Goal: Task Accomplishment & Management: Use online tool/utility

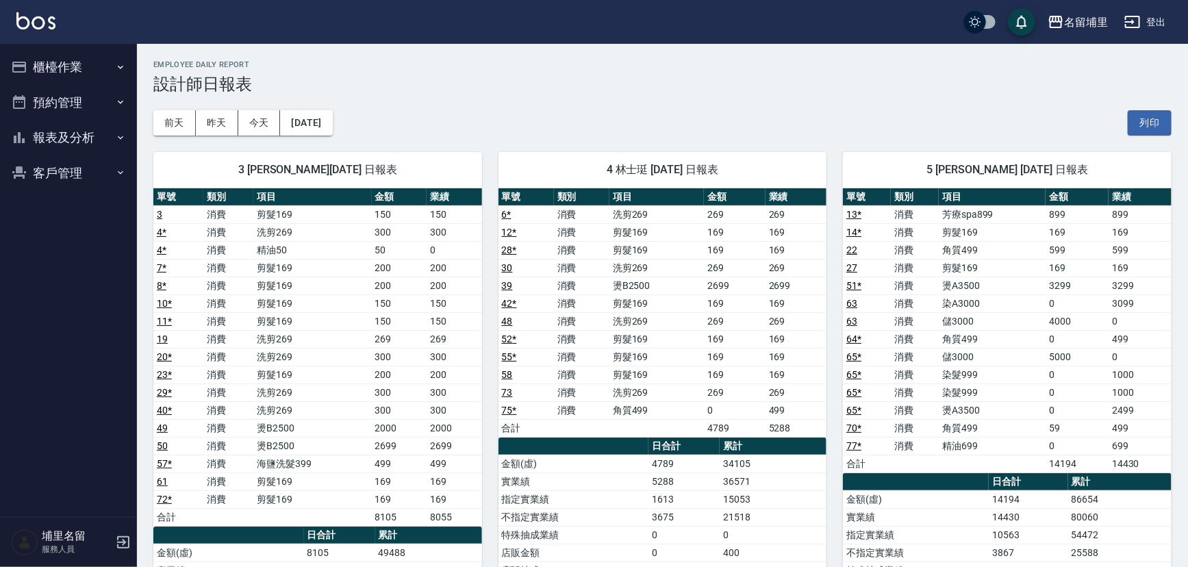
scroll to position [62, 0]
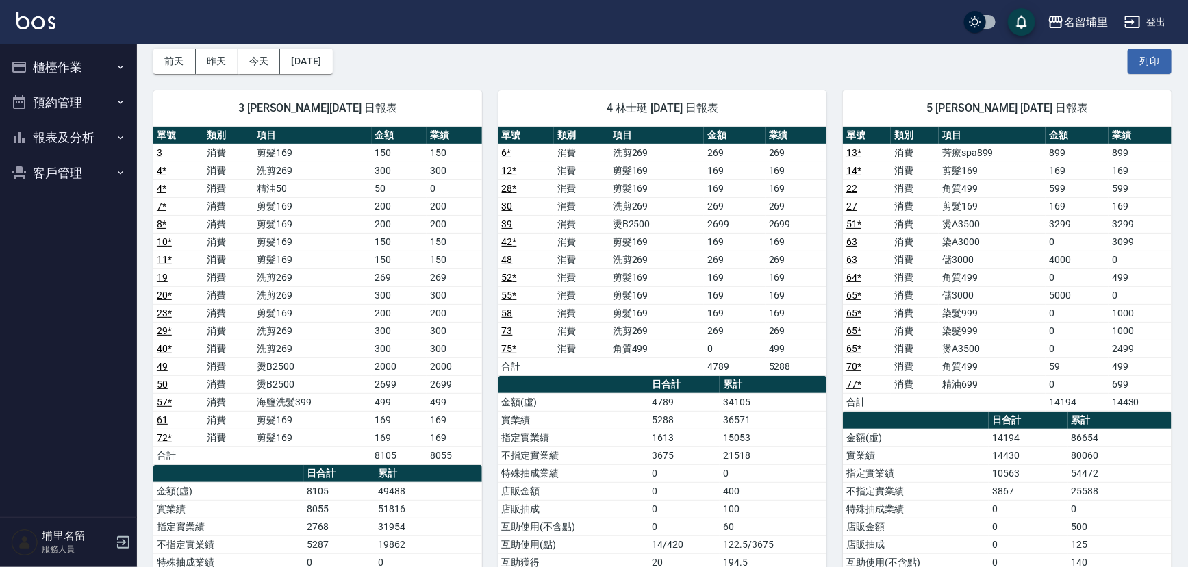
click at [699, 393] on td "4789" at bounding box center [684, 402] width 71 height 18
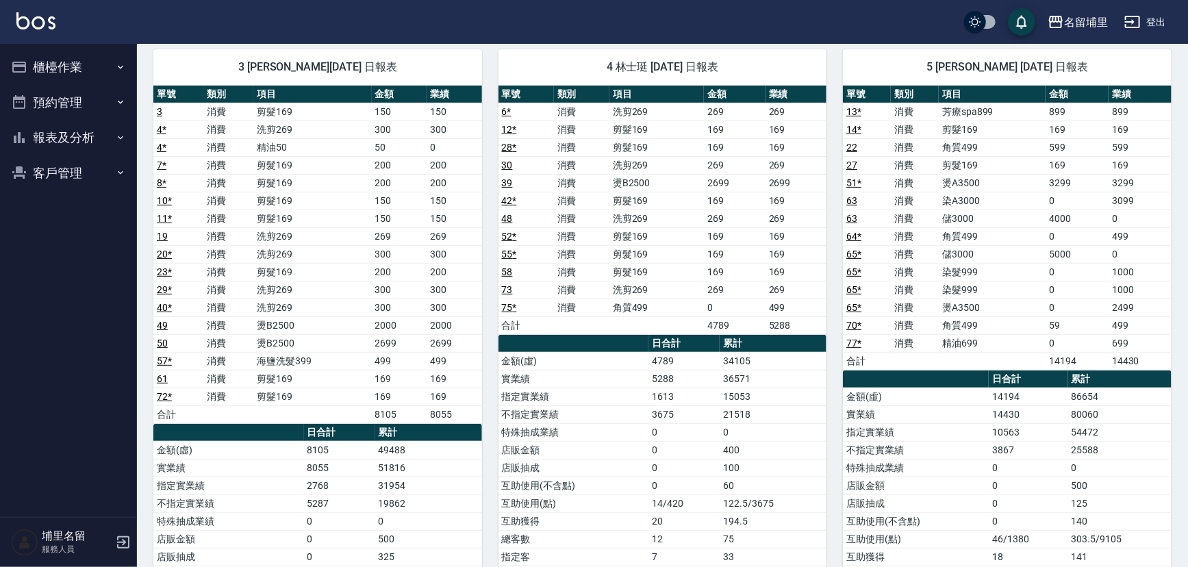
scroll to position [124, 0]
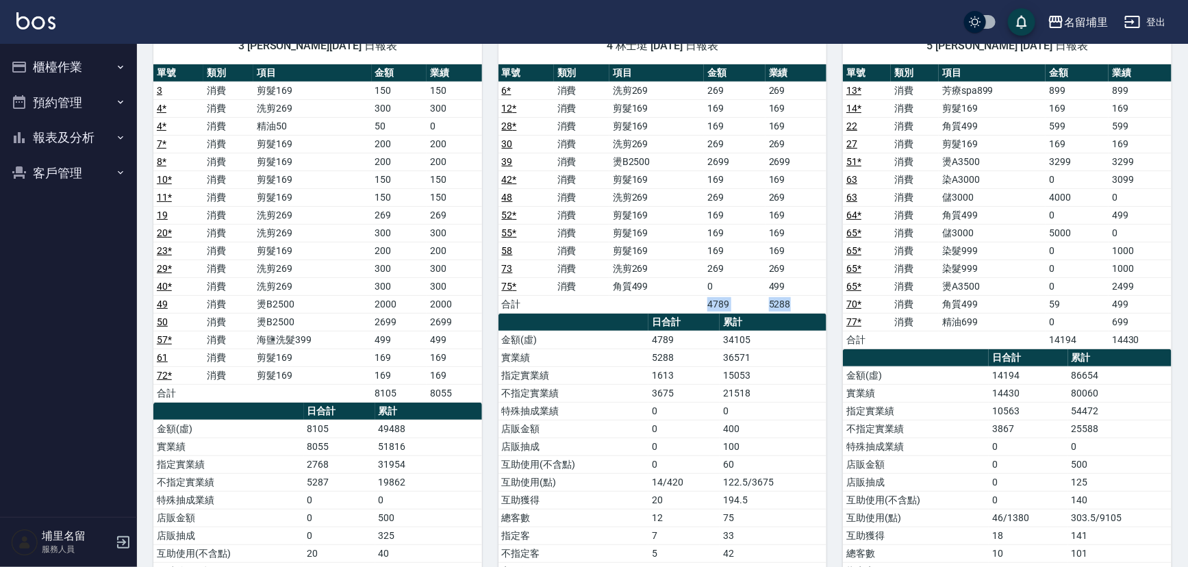
drag, startPoint x: 705, startPoint y: 305, endPoint x: 808, endPoint y: 299, distance: 103.6
click at [808, 299] on tr "合計 4789 5288" at bounding box center [663, 304] width 329 height 18
click at [809, 299] on td "5288" at bounding box center [797, 304] width 62 height 18
click at [814, 301] on td "5288" at bounding box center [797, 304] width 62 height 18
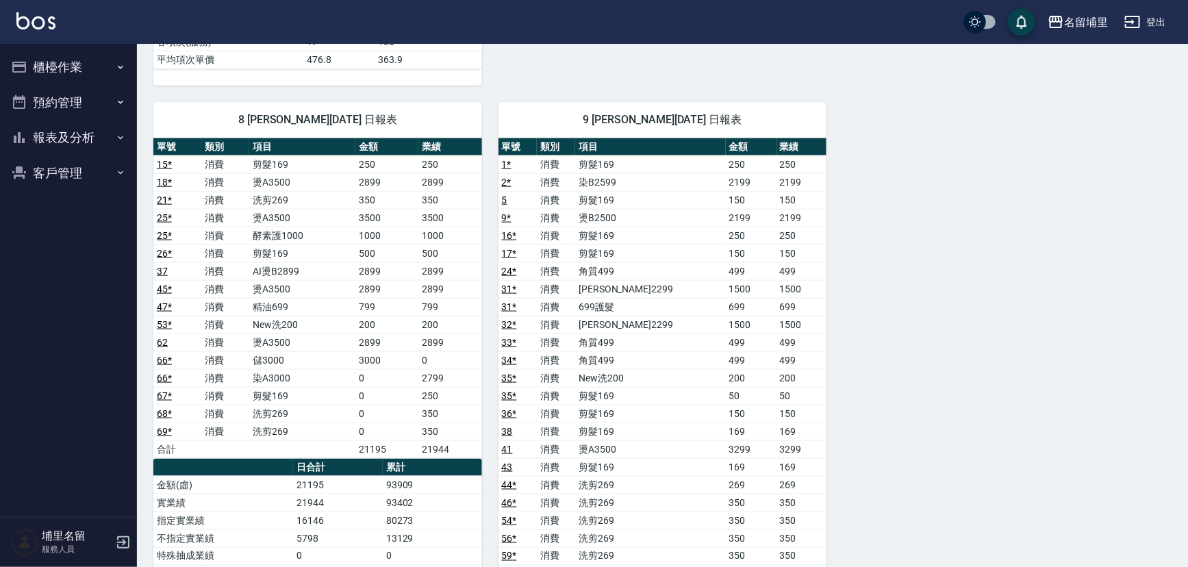
scroll to position [685, 0]
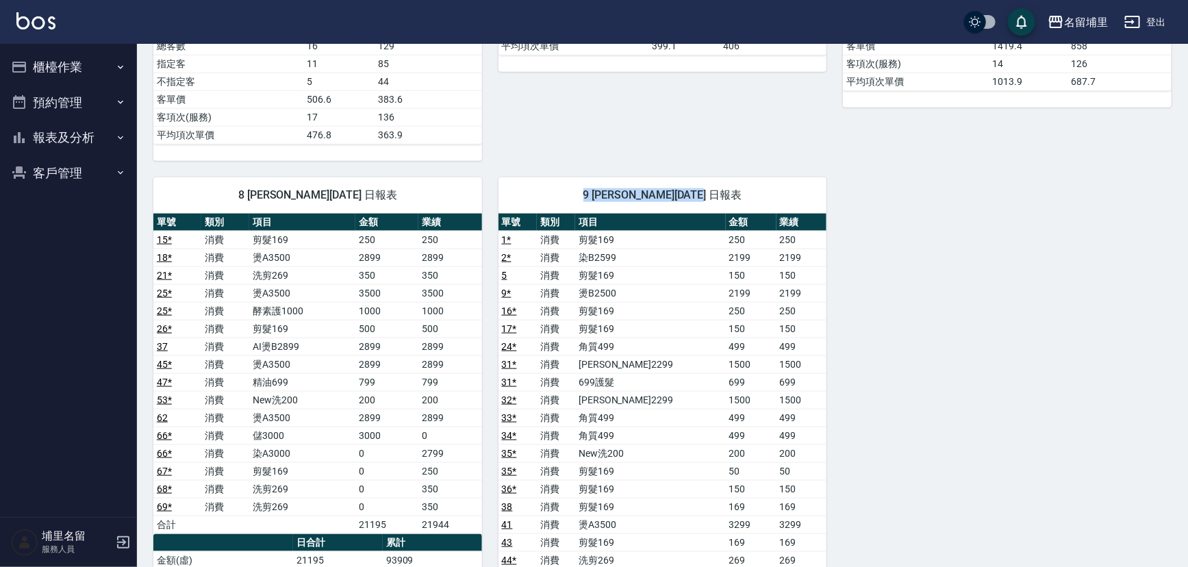
drag, startPoint x: 563, startPoint y: 198, endPoint x: 781, endPoint y: 194, distance: 217.8
click at [781, 194] on span "9 李佩蓉 09/13/2025 日報表" at bounding box center [663, 195] width 296 height 14
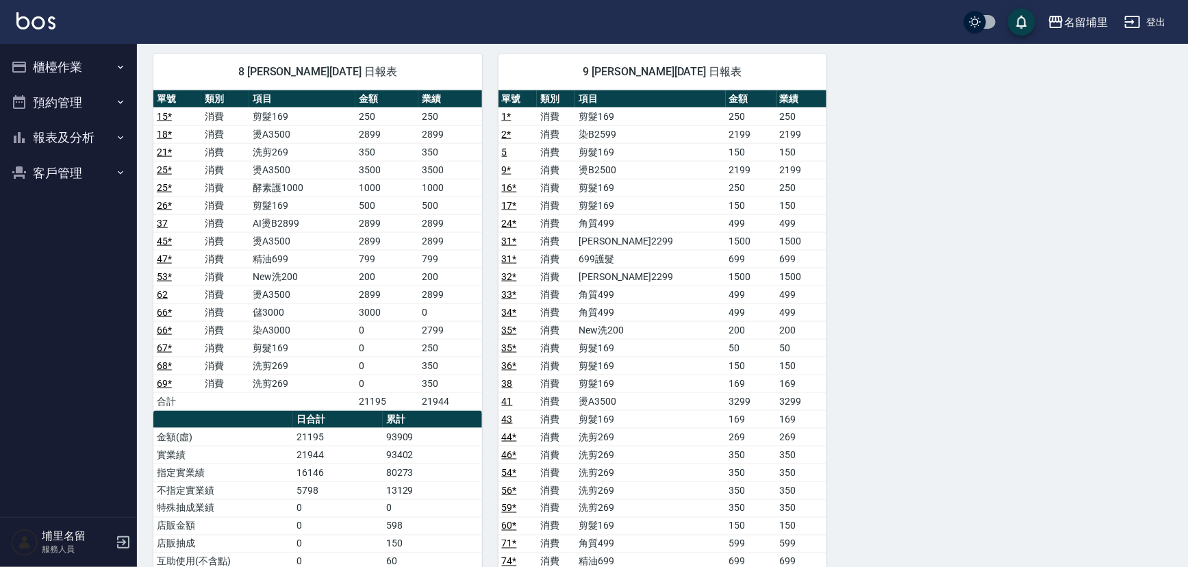
scroll to position [809, 0]
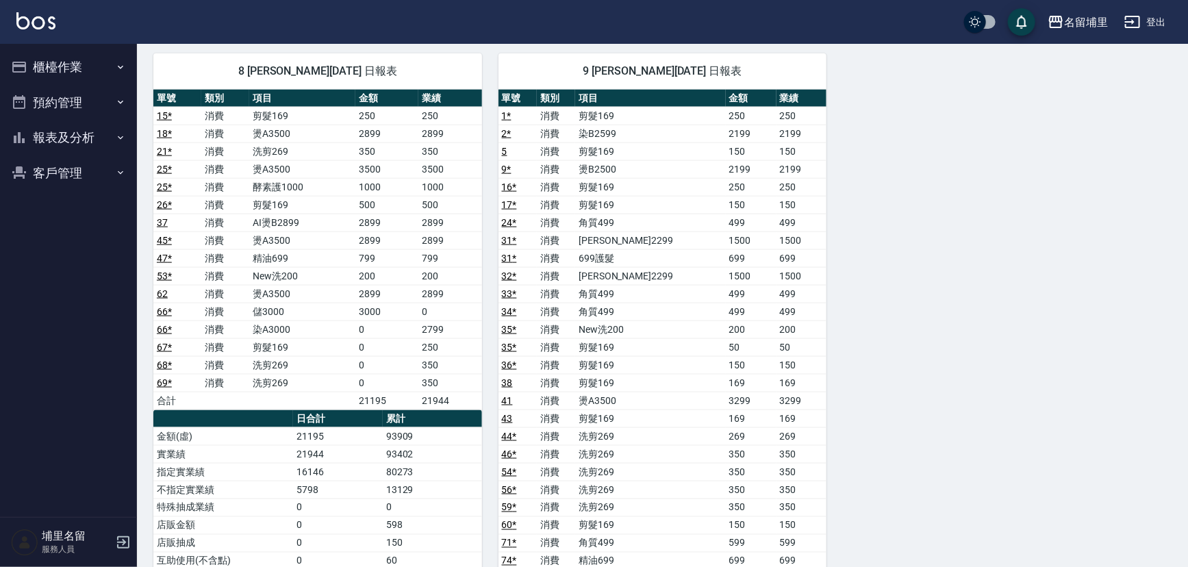
click at [79, 60] on button "櫃檯作業" at bounding box center [68, 67] width 126 height 36
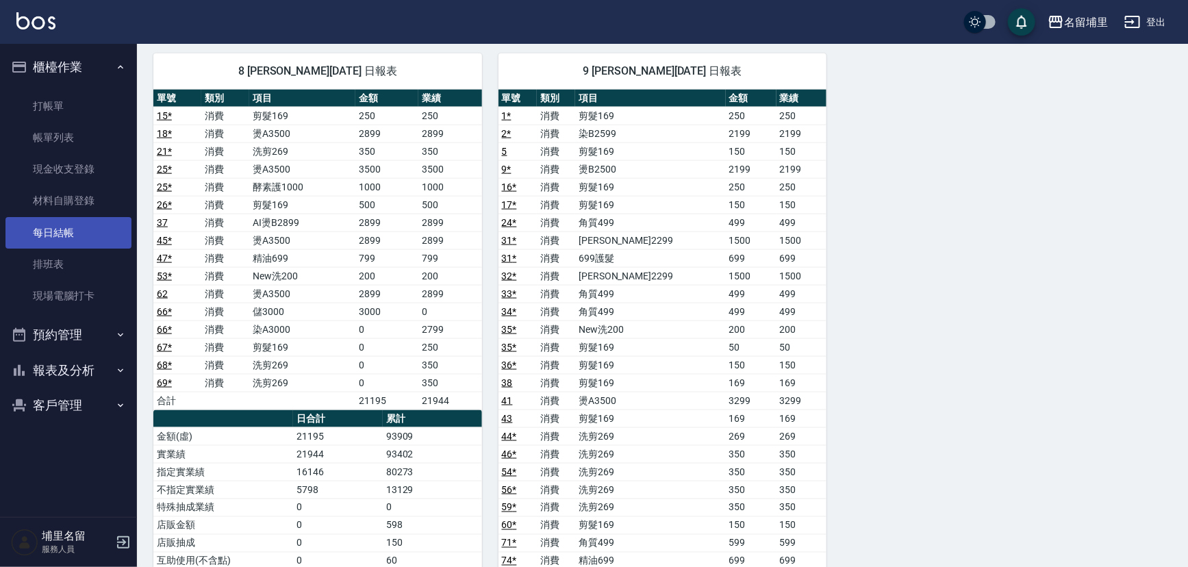
click at [68, 231] on link "每日結帳" at bounding box center [68, 233] width 126 height 32
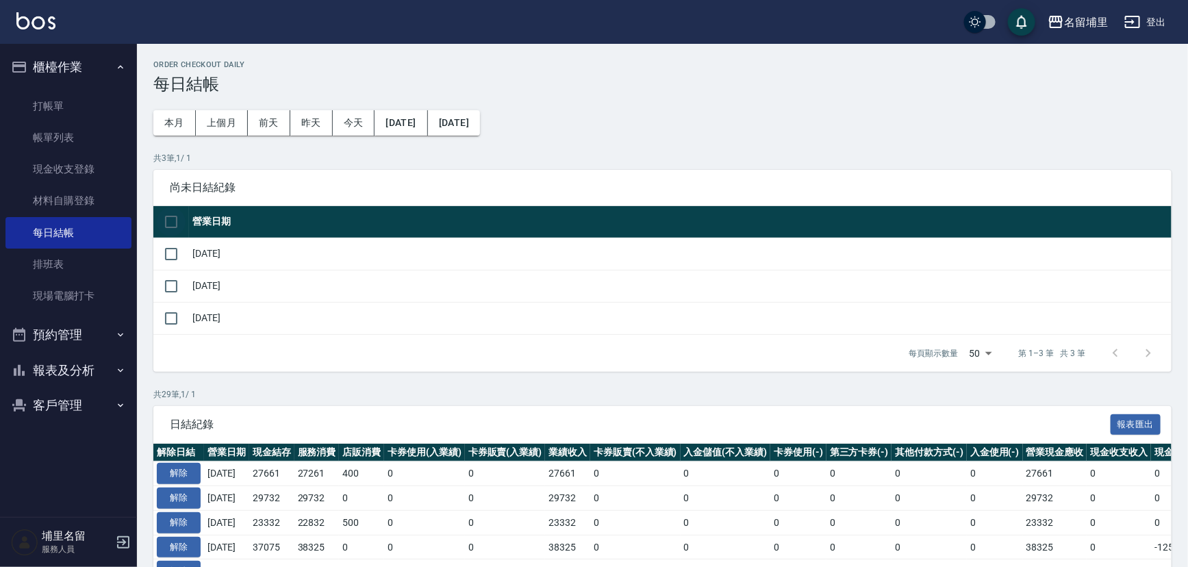
click at [155, 214] on th at bounding box center [171, 222] width 36 height 32
click at [164, 218] on input "checkbox" at bounding box center [171, 222] width 29 height 29
checkbox input "true"
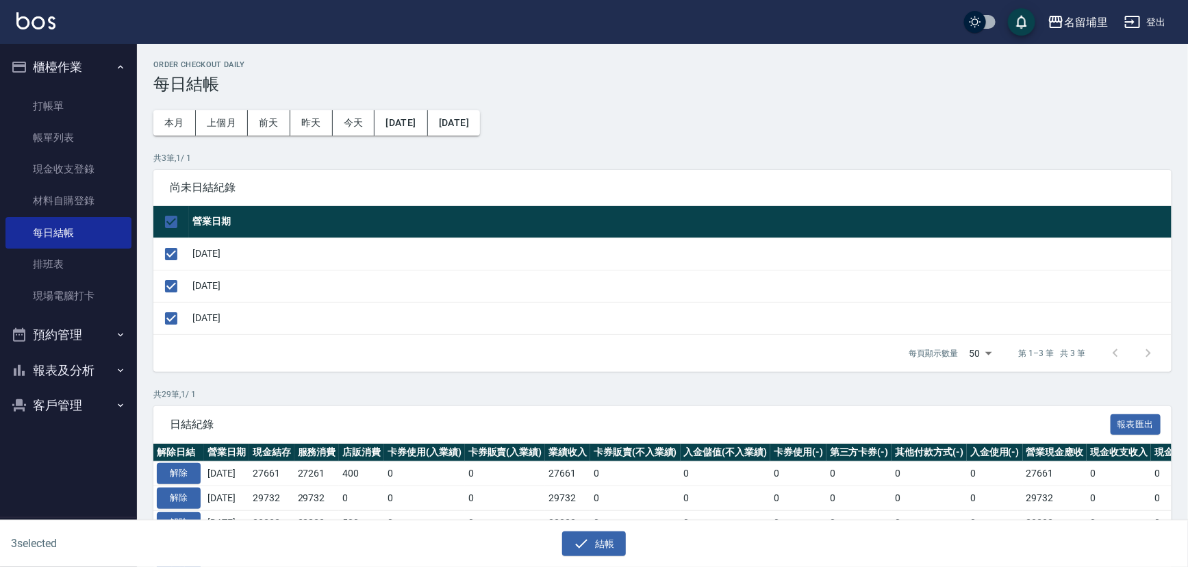
drag, startPoint x: 170, startPoint y: 320, endPoint x: 253, endPoint y: 344, distance: 86.9
click at [171, 320] on input "checkbox" at bounding box center [171, 318] width 29 height 29
checkbox input "false"
click at [605, 544] on button "結帳" at bounding box center [594, 543] width 64 height 25
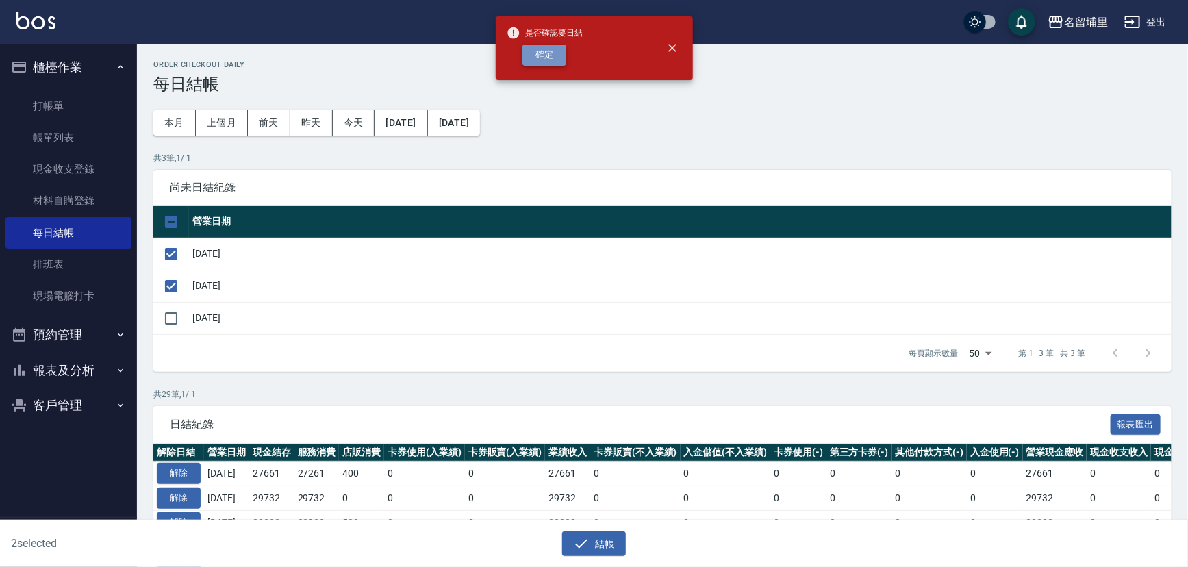
click at [546, 45] on button "確定" at bounding box center [545, 55] width 44 height 21
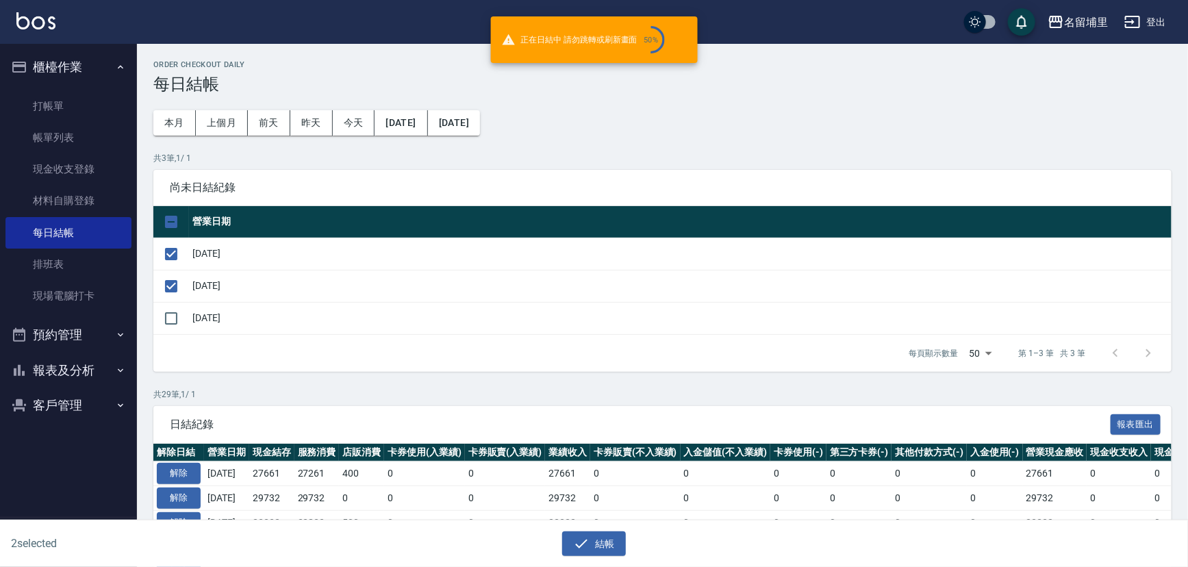
checkbox input "false"
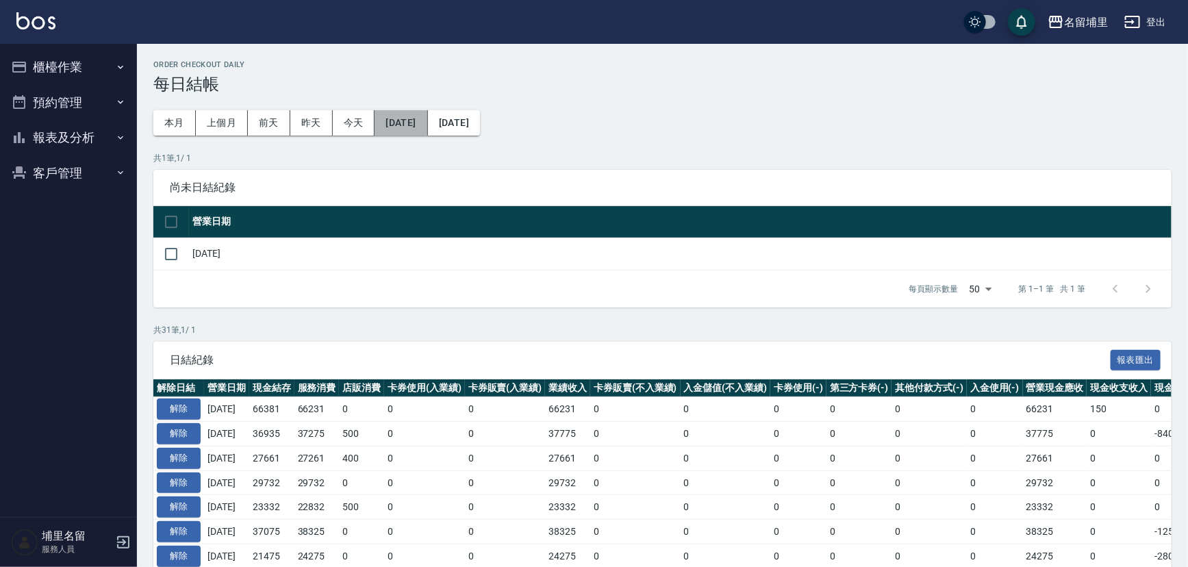
click at [397, 129] on button "2025/08/14" at bounding box center [401, 122] width 53 height 25
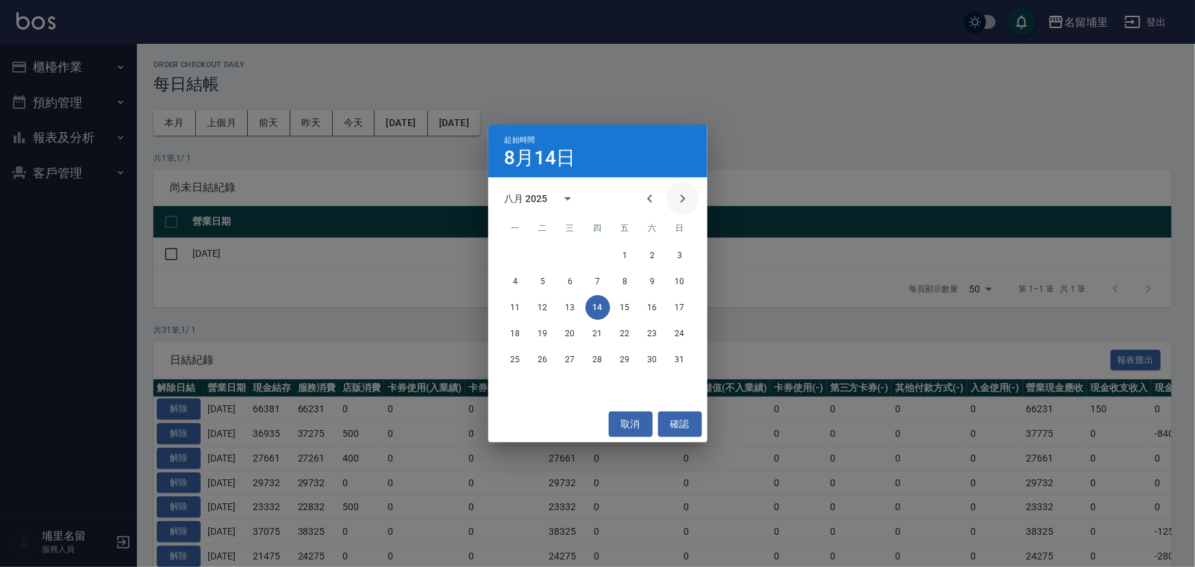
click at [668, 194] on button "Next month" at bounding box center [682, 198] width 33 height 33
click at [594, 277] on button "11" at bounding box center [598, 281] width 25 height 25
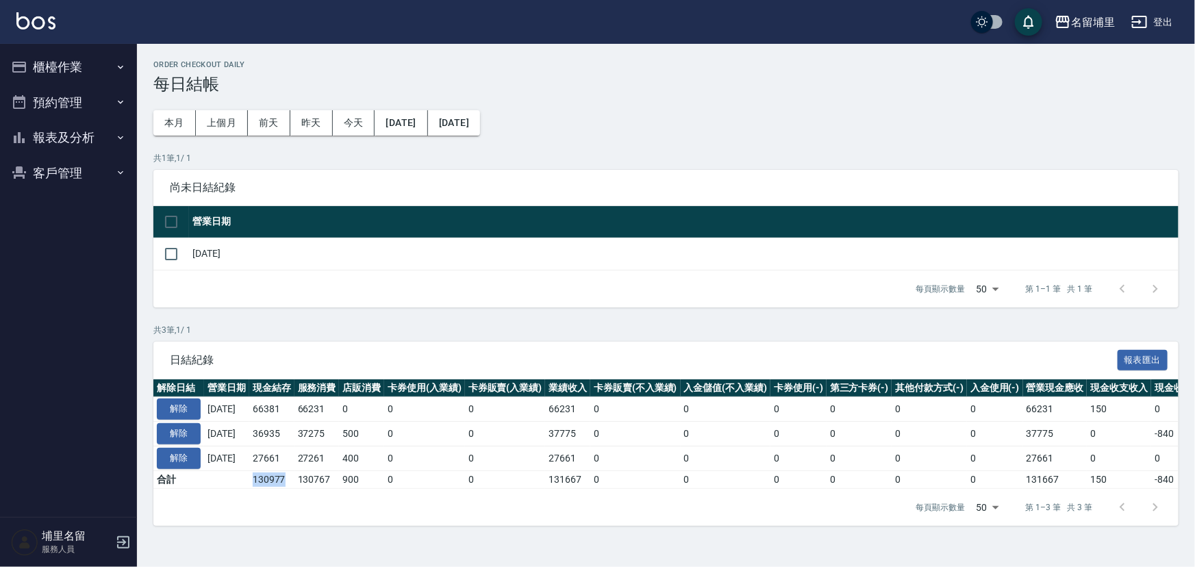
drag, startPoint x: 301, startPoint y: 479, endPoint x: 259, endPoint y: 480, distance: 42.5
click at [259, 480] on tr "合計 130977 130767 900 0 0 131667 0 0 0 0 0 0 131667 150 -840 0" at bounding box center [771, 479] width 1237 height 18
click at [249, 480] on td at bounding box center [226, 479] width 45 height 18
drag, startPoint x: 259, startPoint y: 480, endPoint x: 312, endPoint y: 477, distance: 52.8
click at [312, 477] on tr "合計 130977 130767 900 0 0 131667 0 0 0 0 0 0 131667 150 -840 0" at bounding box center [771, 479] width 1237 height 18
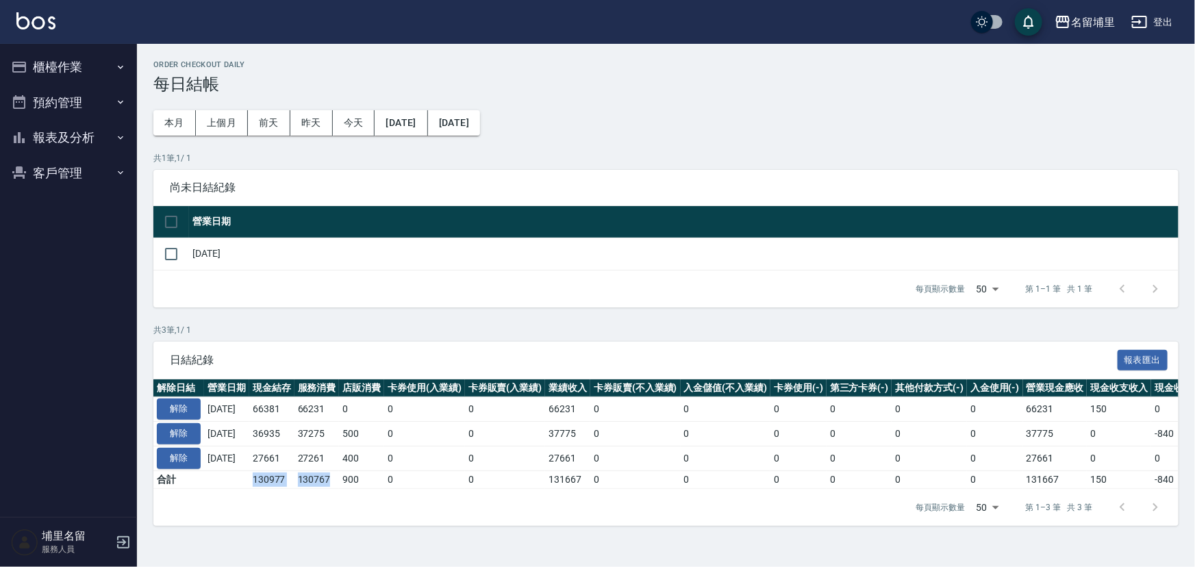
click at [312, 477] on td "130767" at bounding box center [316, 479] width 45 height 18
drag, startPoint x: 310, startPoint y: 477, endPoint x: 256, endPoint y: 478, distance: 53.4
click at [256, 478] on tr "合計 130977 130767 900 0 0 131667 0 0 0 0 0 0 131667 150 -840 0" at bounding box center [771, 479] width 1237 height 18
click at [249, 478] on td at bounding box center [226, 479] width 45 height 18
drag, startPoint x: 256, startPoint y: 477, endPoint x: 315, endPoint y: 477, distance: 58.9
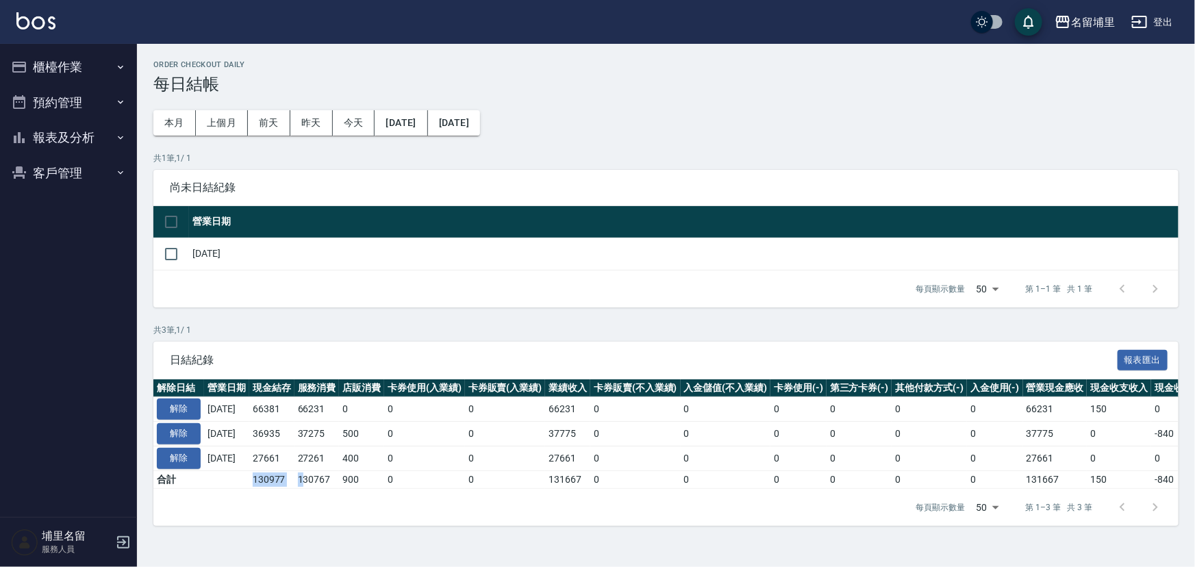
click at [315, 477] on tr "合計 130977 130767 900 0 0 131667 0 0 0 0 0 0 131667 150 -840 0" at bounding box center [771, 479] width 1237 height 18
click at [315, 477] on td "130767" at bounding box center [316, 479] width 45 height 18
drag, startPoint x: 305, startPoint y: 477, endPoint x: 255, endPoint y: 477, distance: 50.0
click at [255, 477] on tr "合計 130977 130767 900 0 0 131667 0 0 0 0 0 0 131667 150 -840 0" at bounding box center [771, 479] width 1237 height 18
drag, startPoint x: 255, startPoint y: 477, endPoint x: 267, endPoint y: 463, distance: 18.9
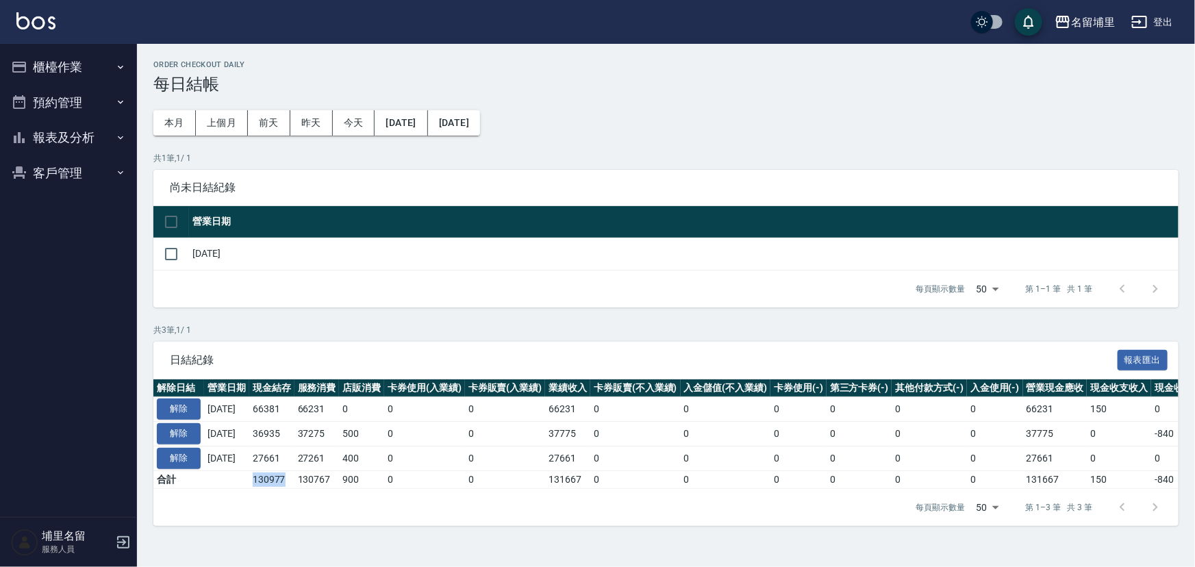
click at [249, 476] on td at bounding box center [226, 479] width 45 height 18
click at [361, 193] on span "尚未日結紀錄" at bounding box center [666, 188] width 992 height 14
drag, startPoint x: 394, startPoint y: 240, endPoint x: 403, endPoint y: 237, distance: 10.0
click at [397, 240] on td "[DATE]" at bounding box center [684, 254] width 990 height 32
click at [466, 274] on div "每頁顯示數量 50 50 第 1–1 筆 共 1 筆" at bounding box center [665, 289] width 1025 height 37
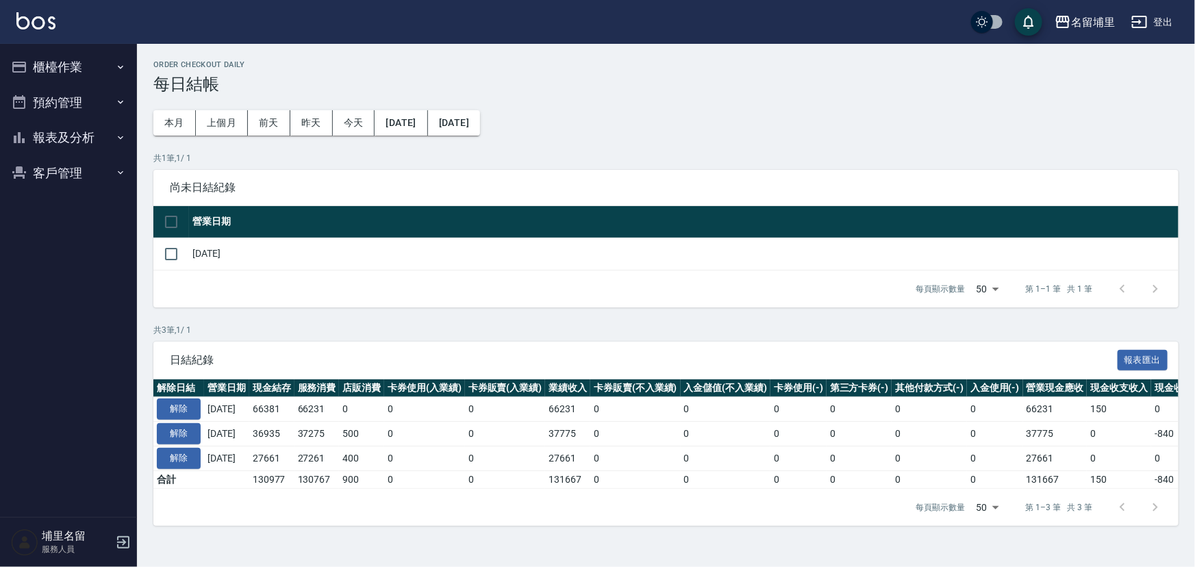
click at [704, 352] on div "日結紀錄 報表匯出" at bounding box center [665, 361] width 1025 height 38
click at [89, 100] on button "預約管理" at bounding box center [68, 103] width 126 height 36
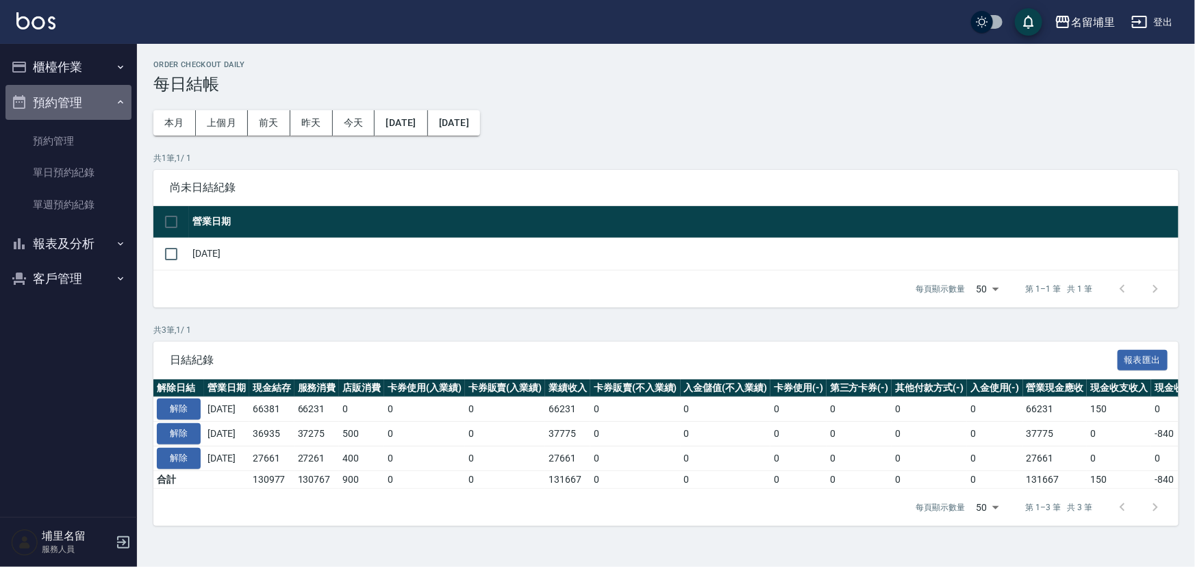
click at [84, 107] on button "預約管理" at bounding box center [68, 103] width 126 height 36
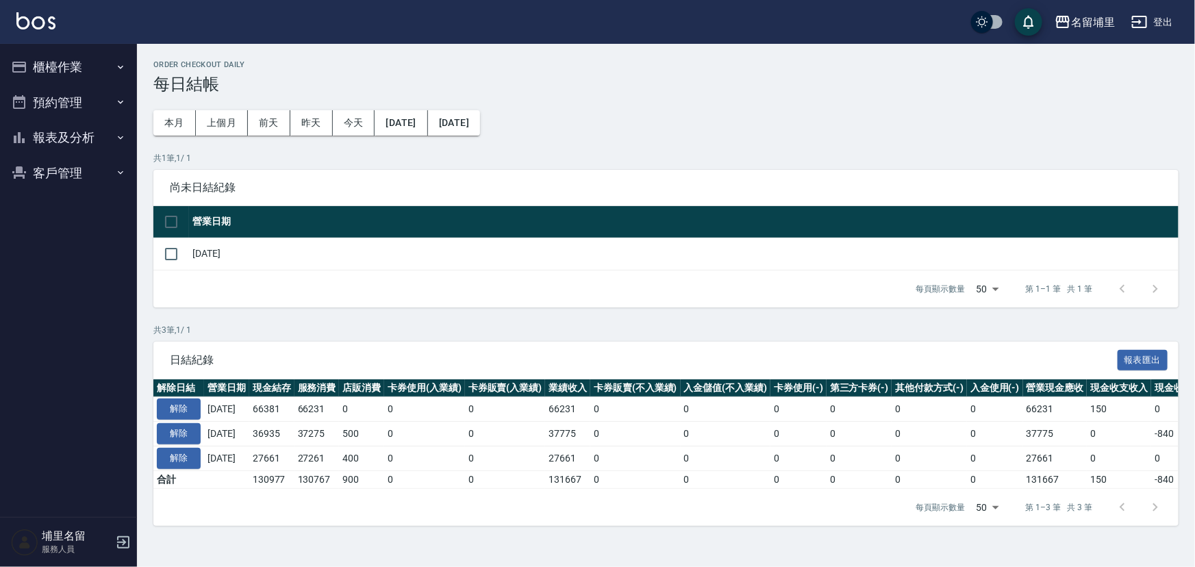
click at [78, 144] on button "報表及分析" at bounding box center [68, 138] width 126 height 36
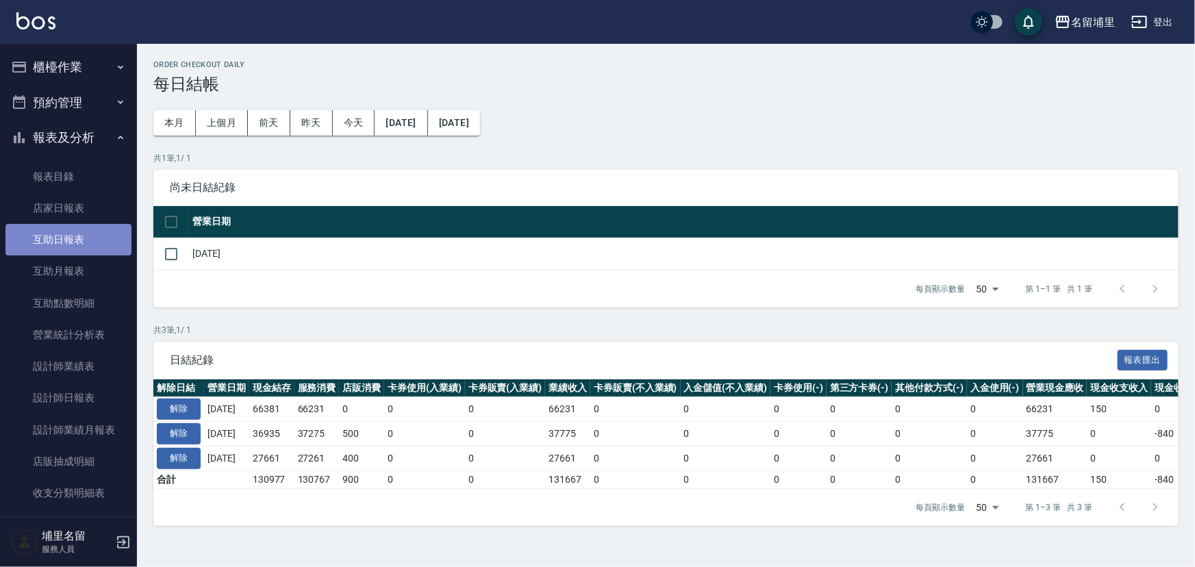
click at [82, 244] on link "互助日報表" at bounding box center [68, 240] width 126 height 32
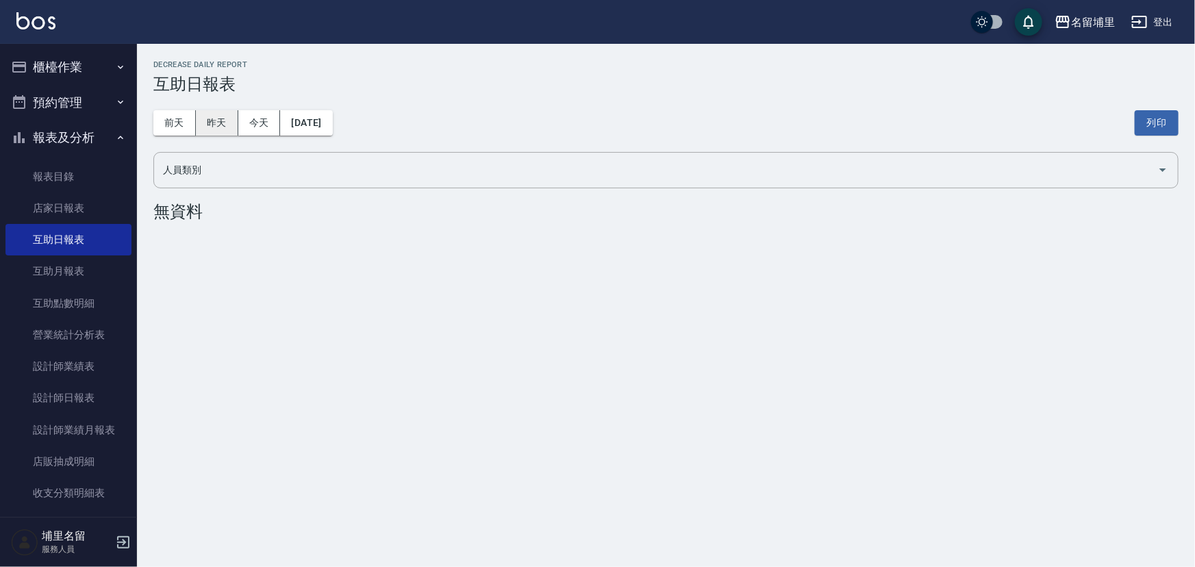
click at [208, 123] on button "昨天" at bounding box center [217, 122] width 42 height 25
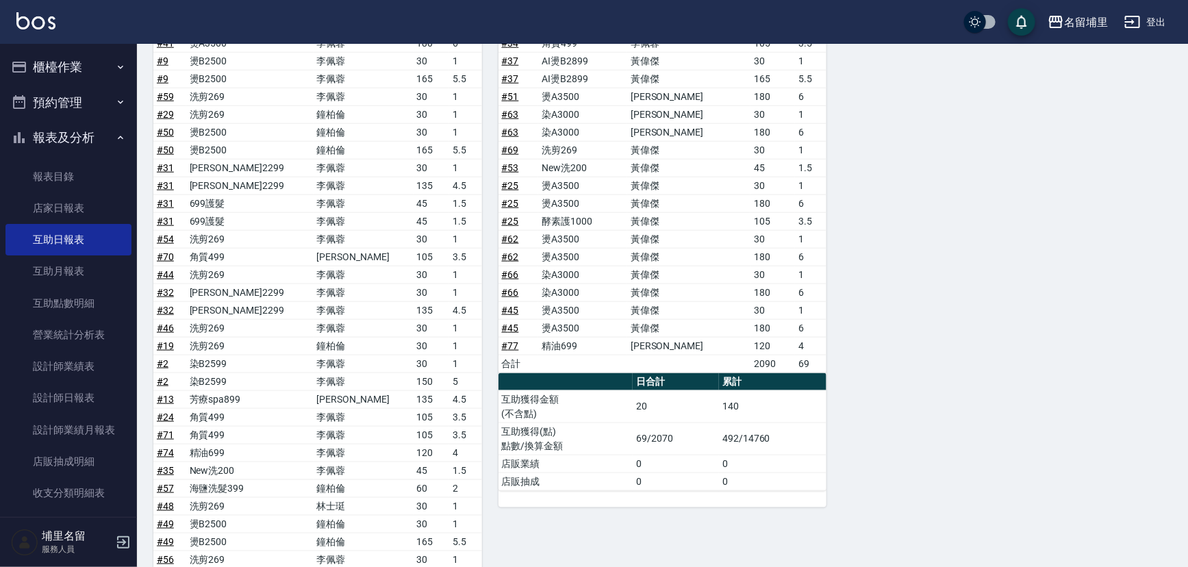
scroll to position [685, 0]
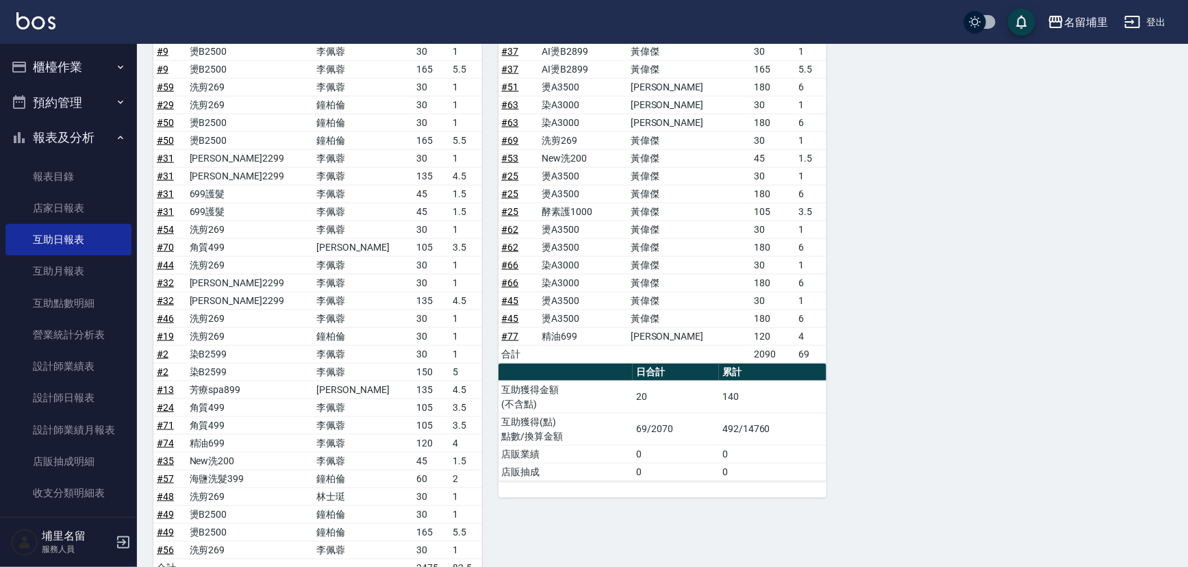
click at [58, 68] on button "櫃檯作業" at bounding box center [68, 67] width 126 height 36
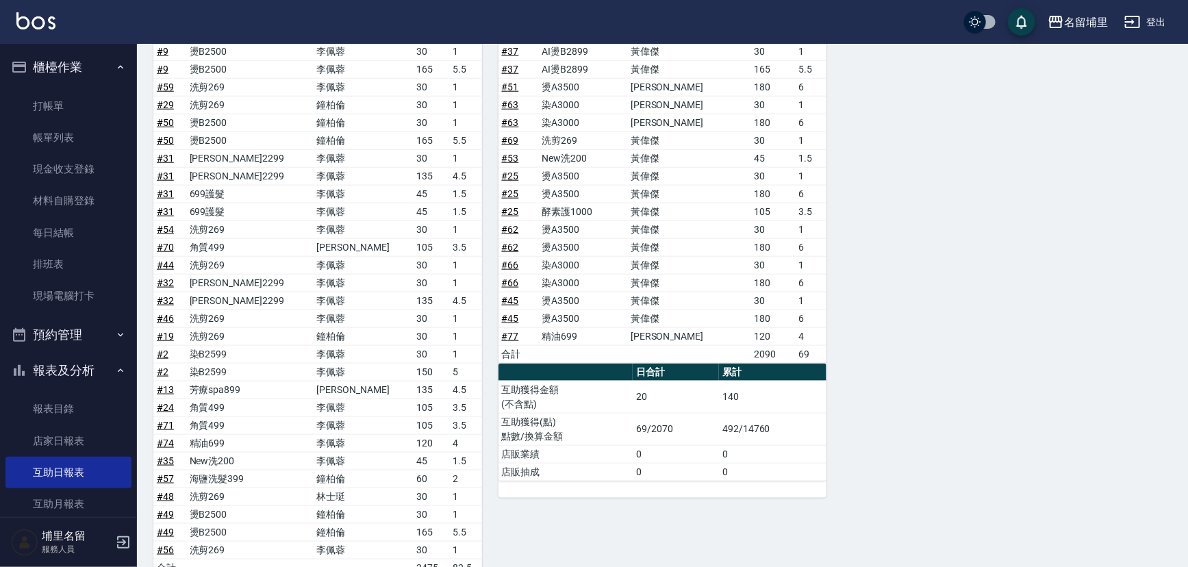
drag, startPoint x: 51, startPoint y: 89, endPoint x: 49, endPoint y: 105, distance: 15.9
click at [50, 92] on ul "打帳單 帳單列表 現金收支登錄 材料自購登錄 每日結帳 排班表 現場電腦打卡" at bounding box center [68, 201] width 126 height 233
click at [49, 105] on link "打帳單" at bounding box center [68, 106] width 126 height 32
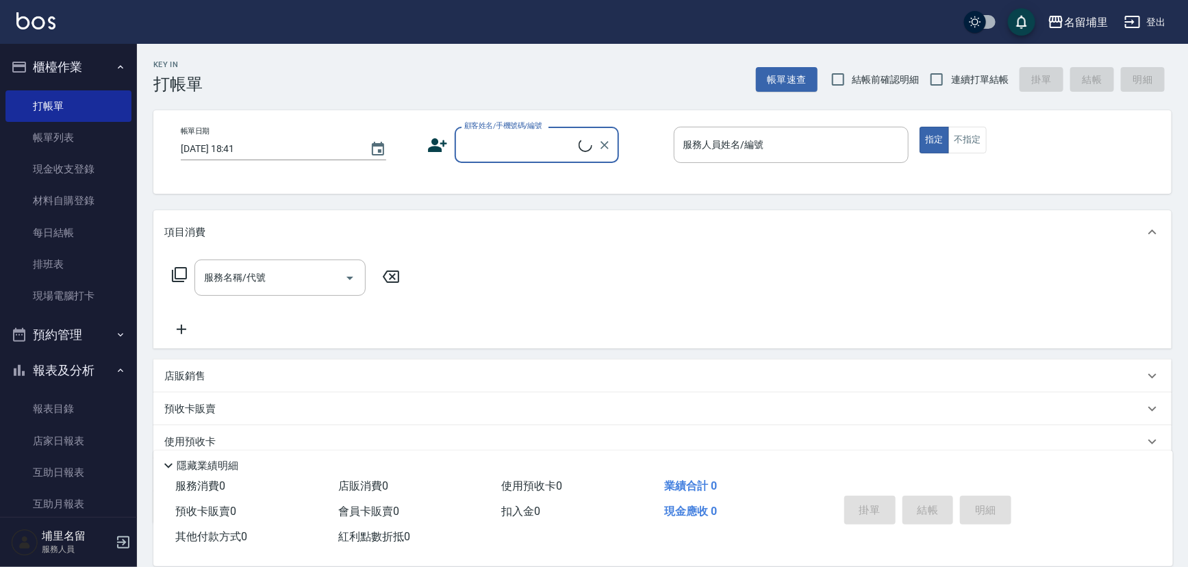
click at [64, 77] on button "櫃檯作業" at bounding box center [68, 67] width 126 height 36
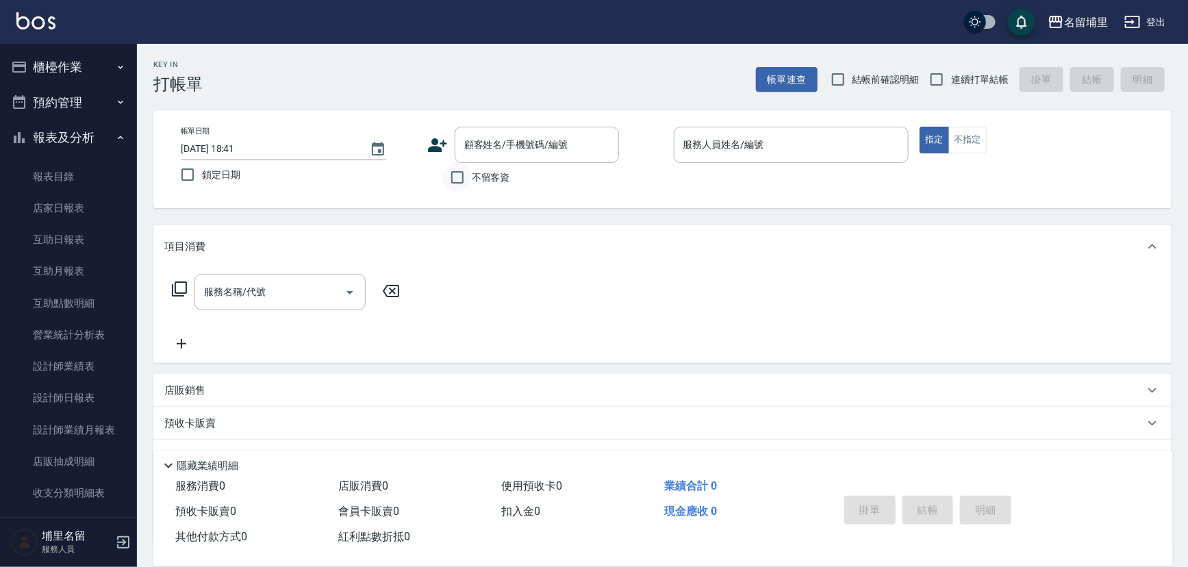
click at [468, 180] on input "不留客資" at bounding box center [457, 177] width 29 height 29
checkbox input "true"
click at [975, 81] on span "連續打單結帳" at bounding box center [980, 80] width 58 height 14
click at [951, 81] on input "連續打單結帳" at bounding box center [936, 79] width 29 height 29
checkbox input "true"
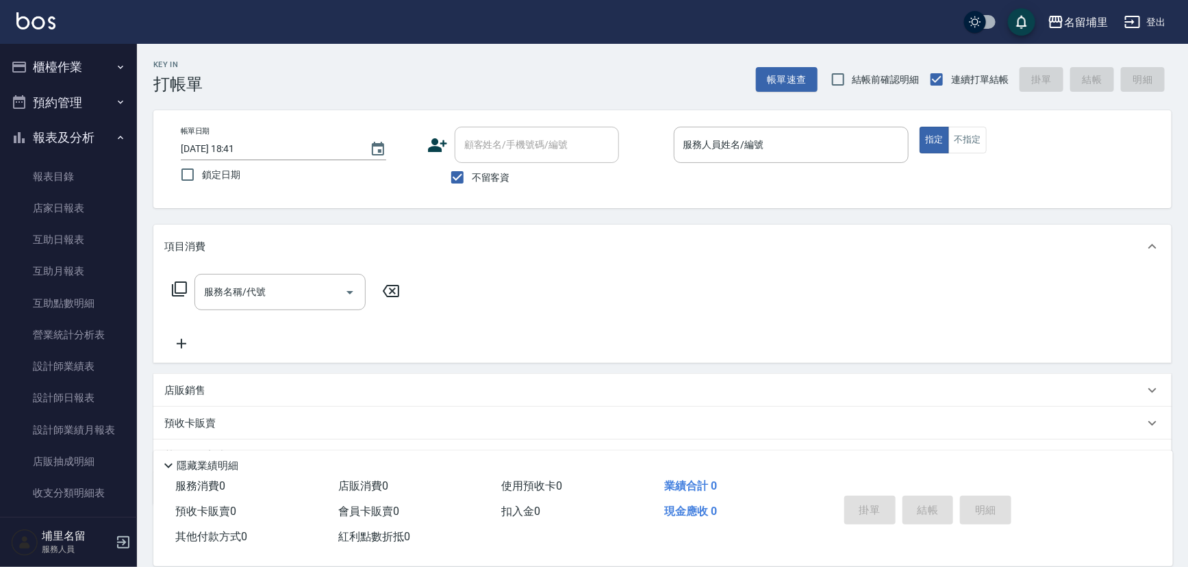
click at [71, 66] on button "櫃檯作業" at bounding box center [68, 67] width 126 height 36
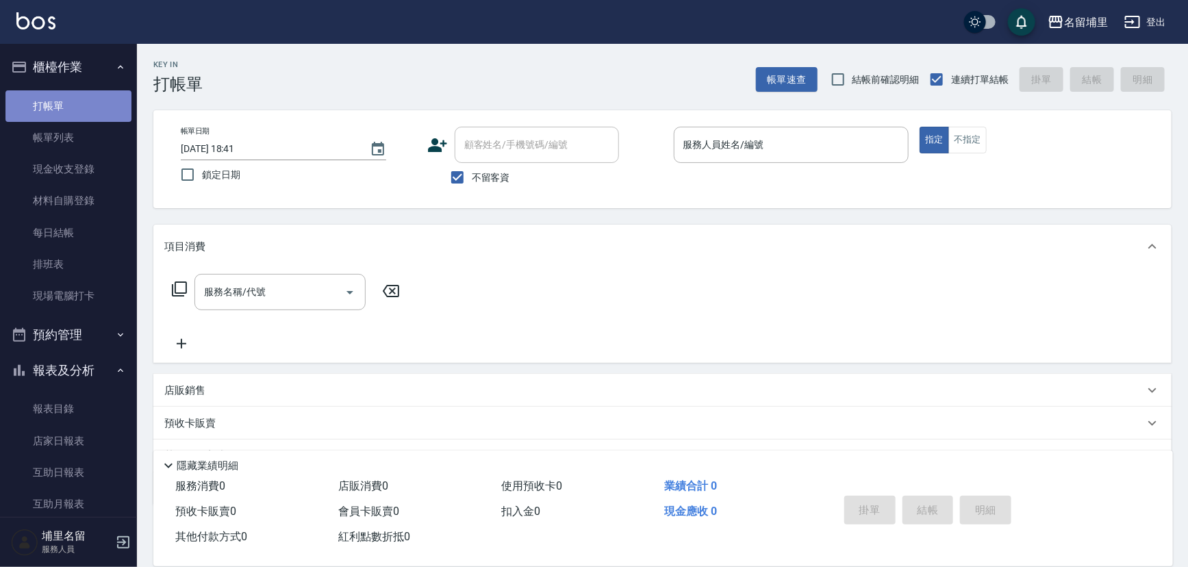
click at [75, 109] on link "打帳單" at bounding box center [68, 106] width 126 height 32
click at [5, 90] on link "打帳單" at bounding box center [68, 106] width 126 height 32
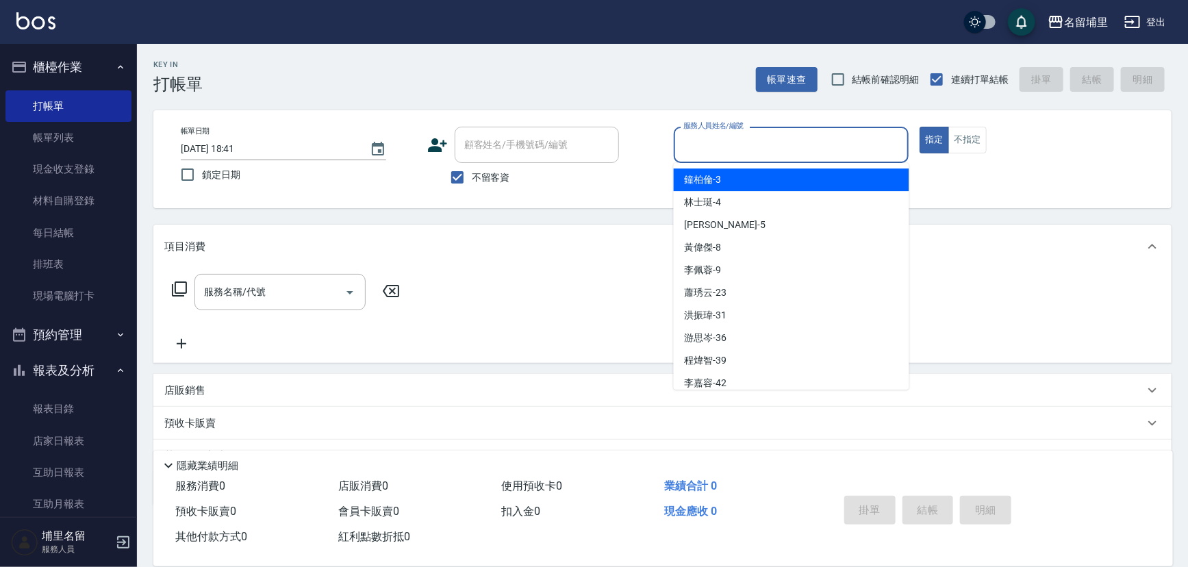
click at [707, 134] on div "服務人員姓名/編號 服務人員姓名/編號" at bounding box center [792, 145] width 236 height 36
type input "鐘柏倫-3"
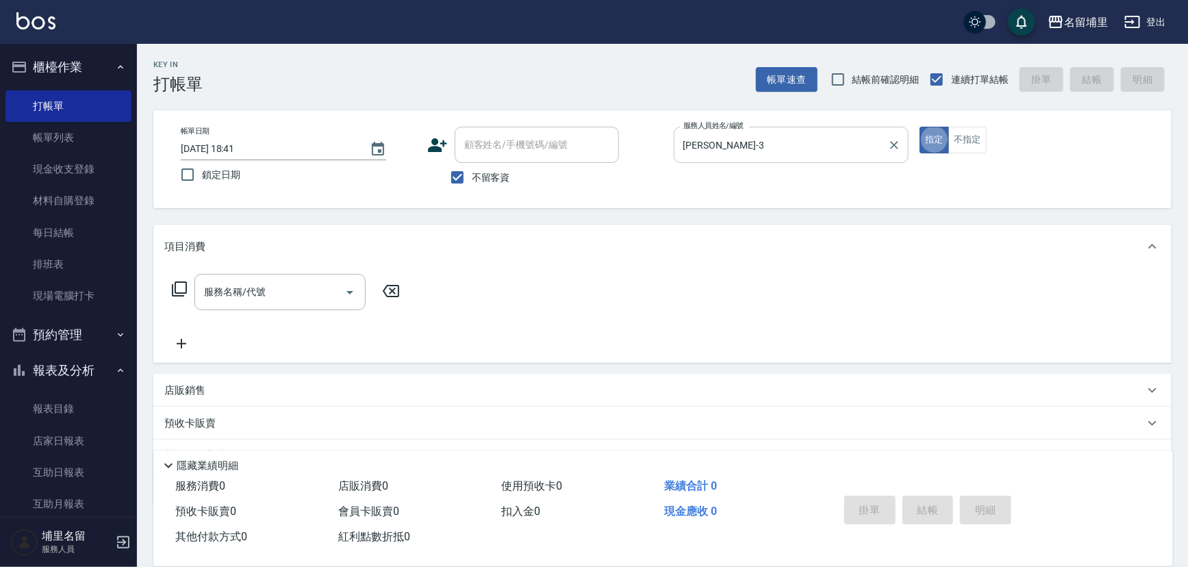
type button "true"
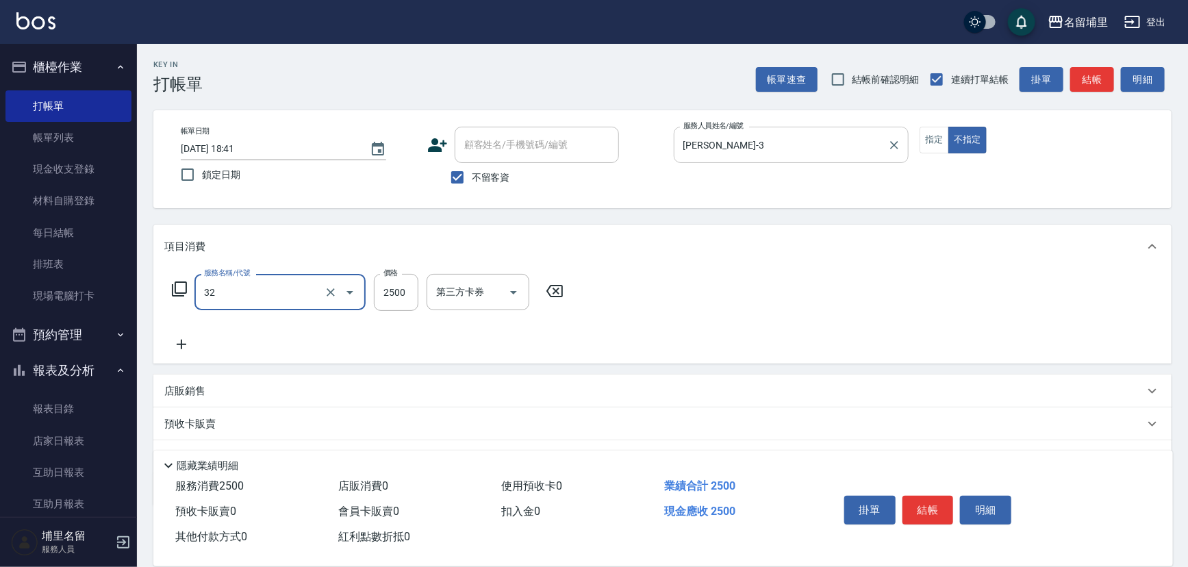
type input "燙B2500(32)"
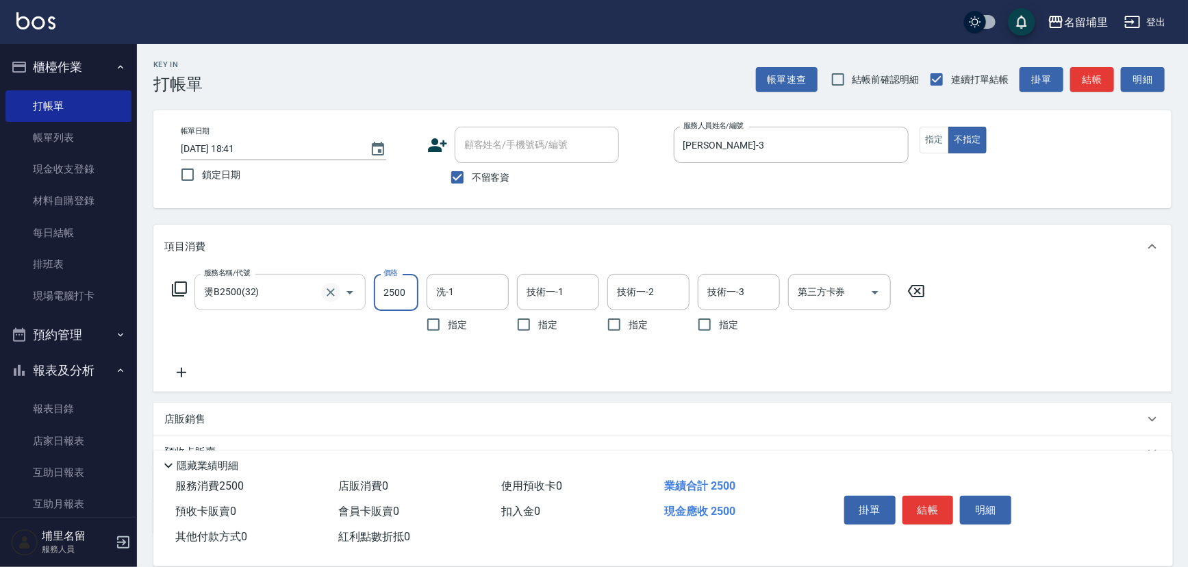
click at [336, 292] on icon "Clear" at bounding box center [331, 293] width 14 height 14
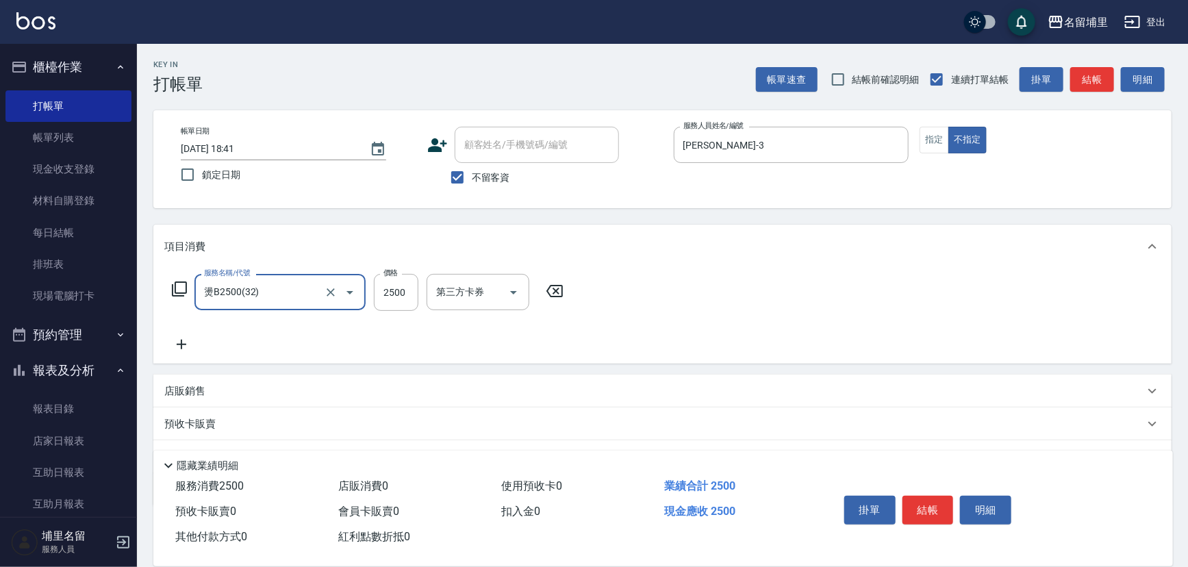
type input "燙B2500(32)"
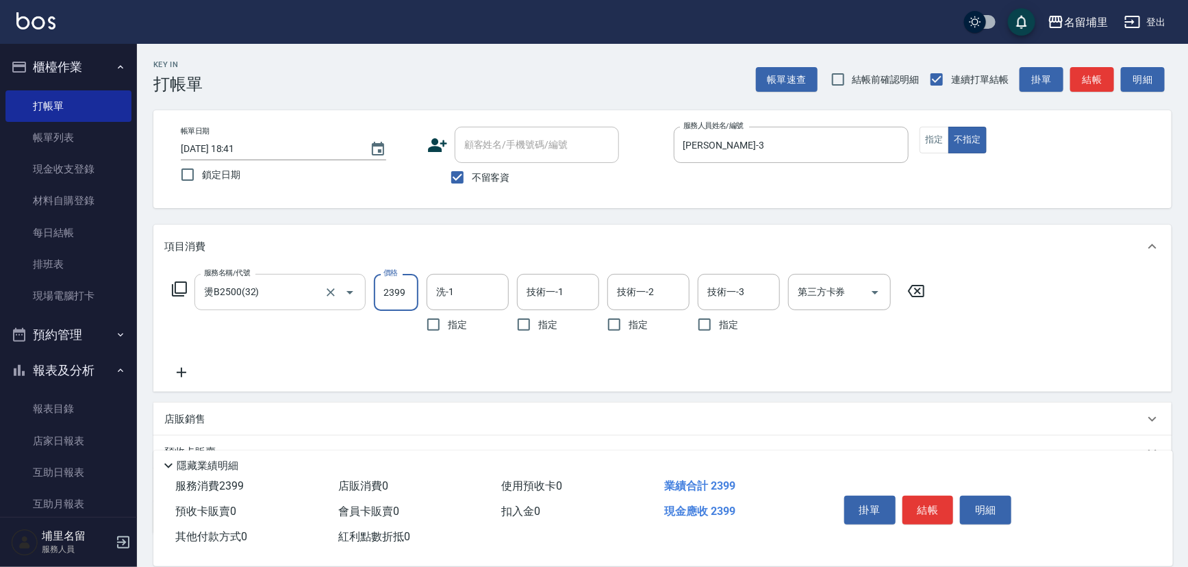
type input "2399"
type input "潘宇浩-45"
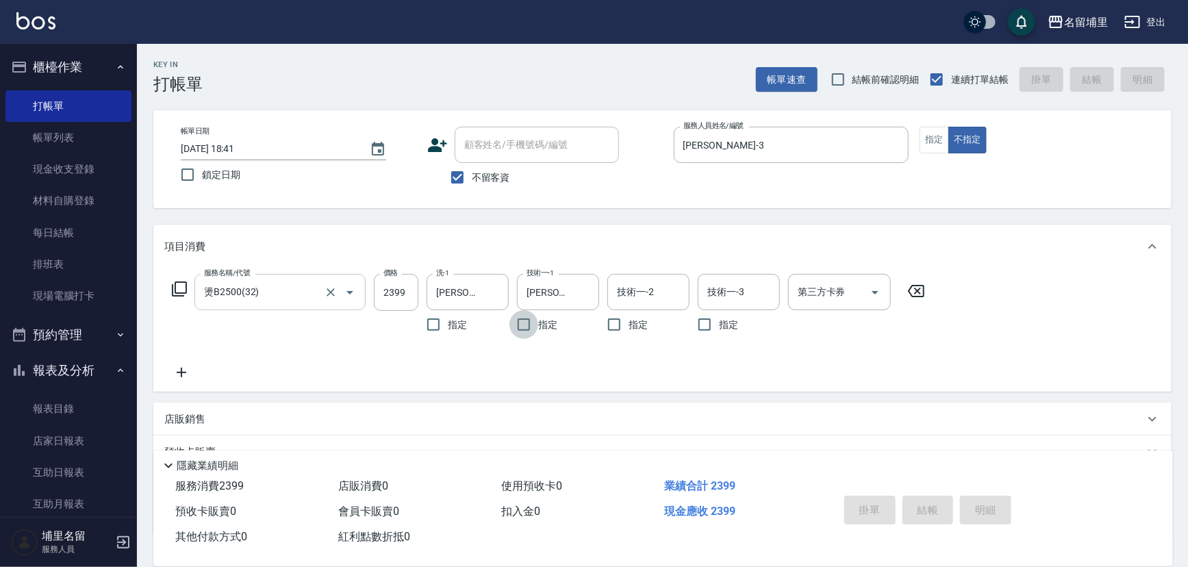
type input "2025/09/14 19:12"
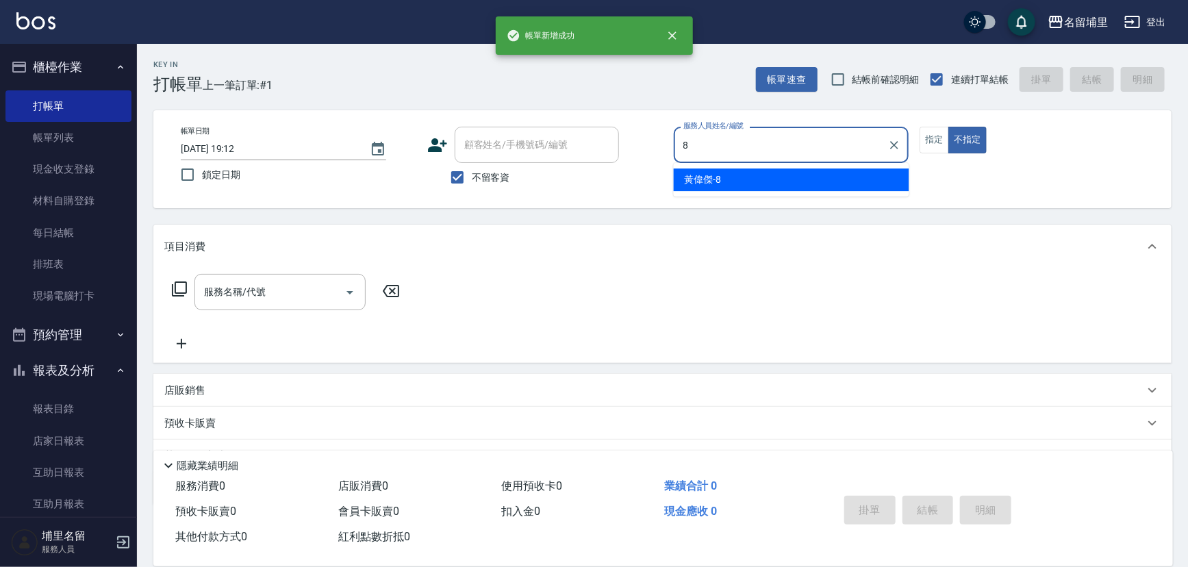
type input "黃偉傑-8"
type button "false"
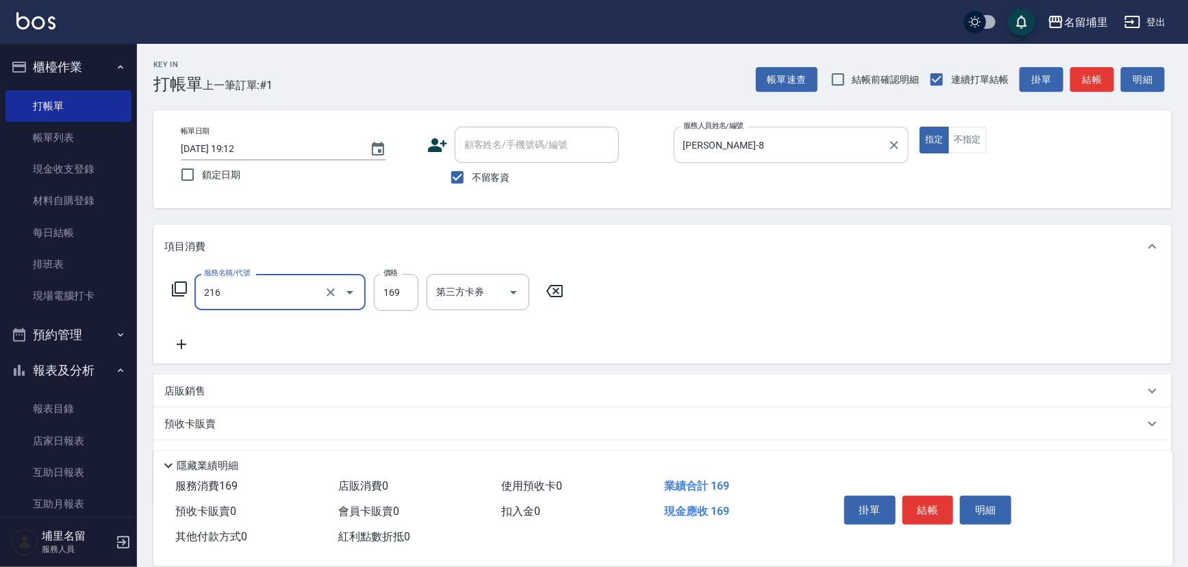
type input "剪髮169(216)"
type input "250"
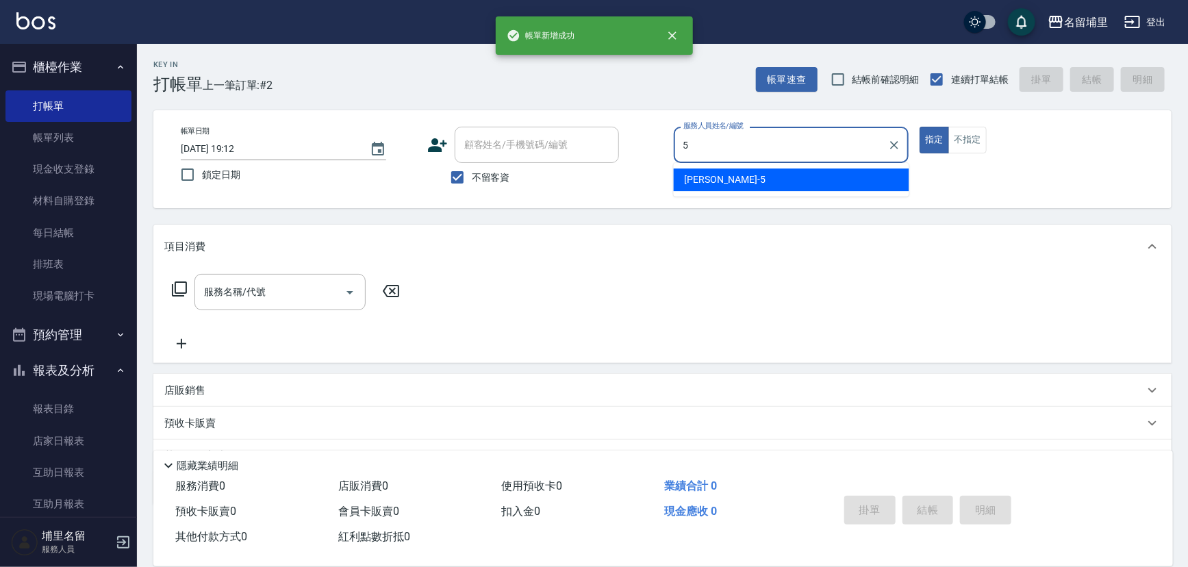
type input "蔣昀璠-5"
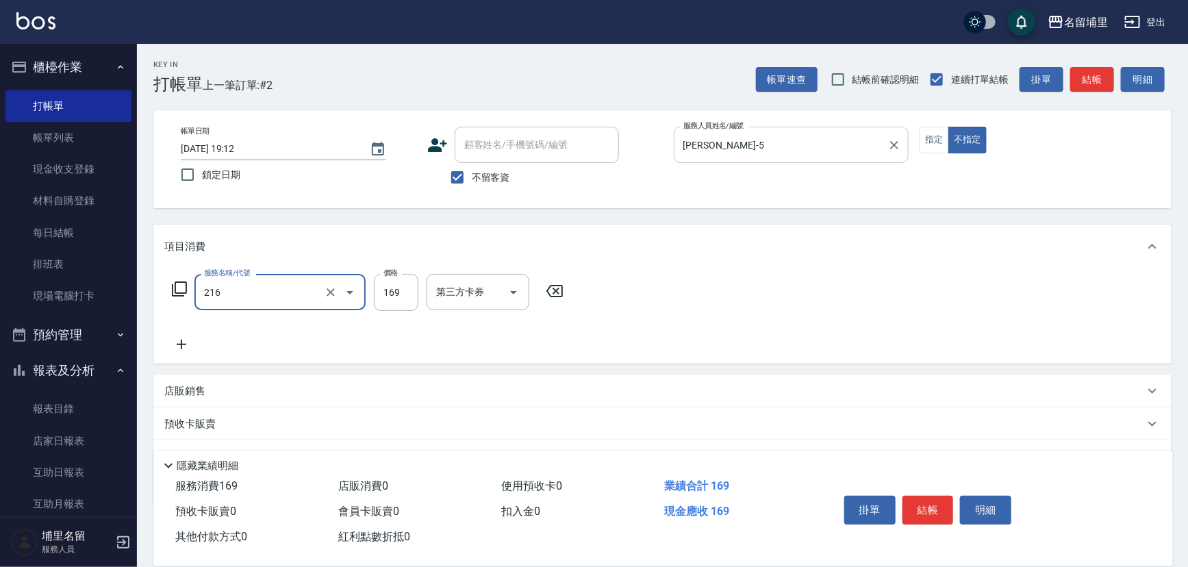
type input "剪髮169(216)"
type input "50"
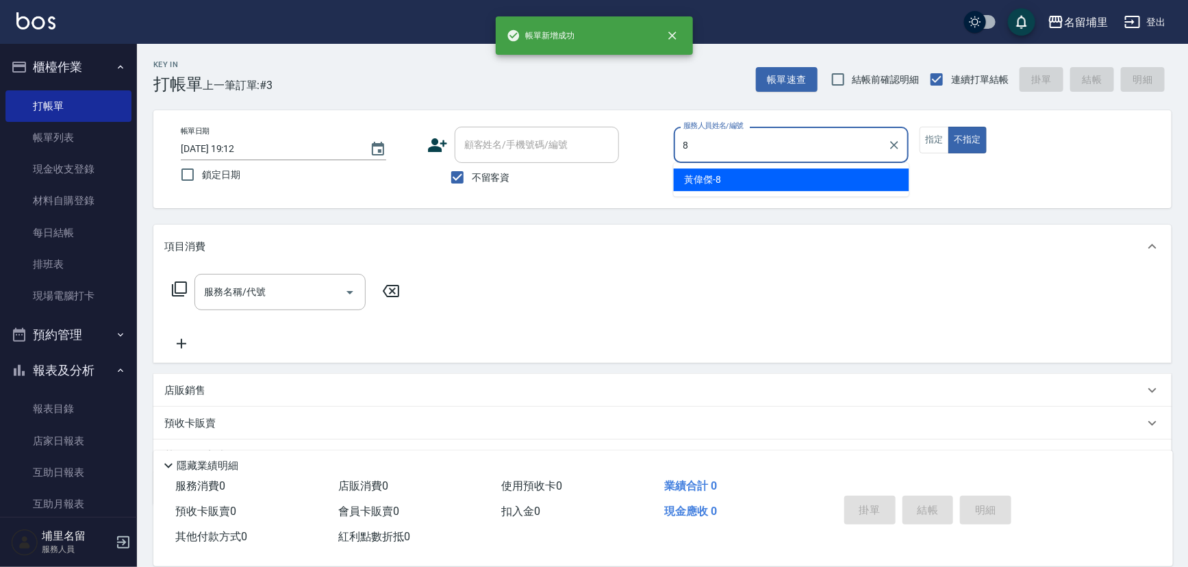
type input "黃偉傑-8"
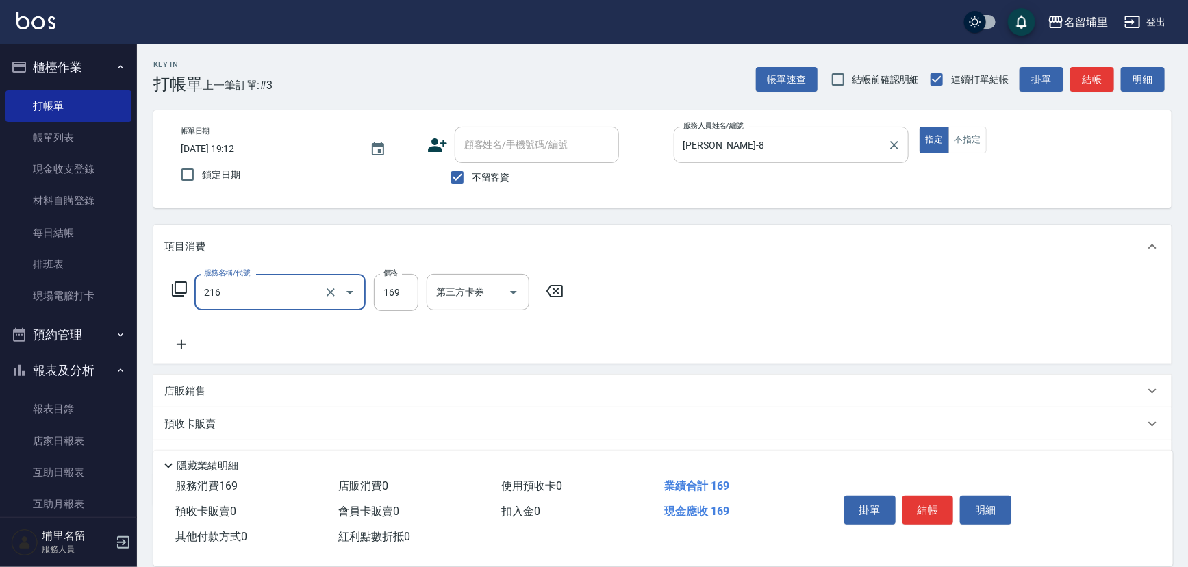
type input "剪髮169(216)"
type input "250"
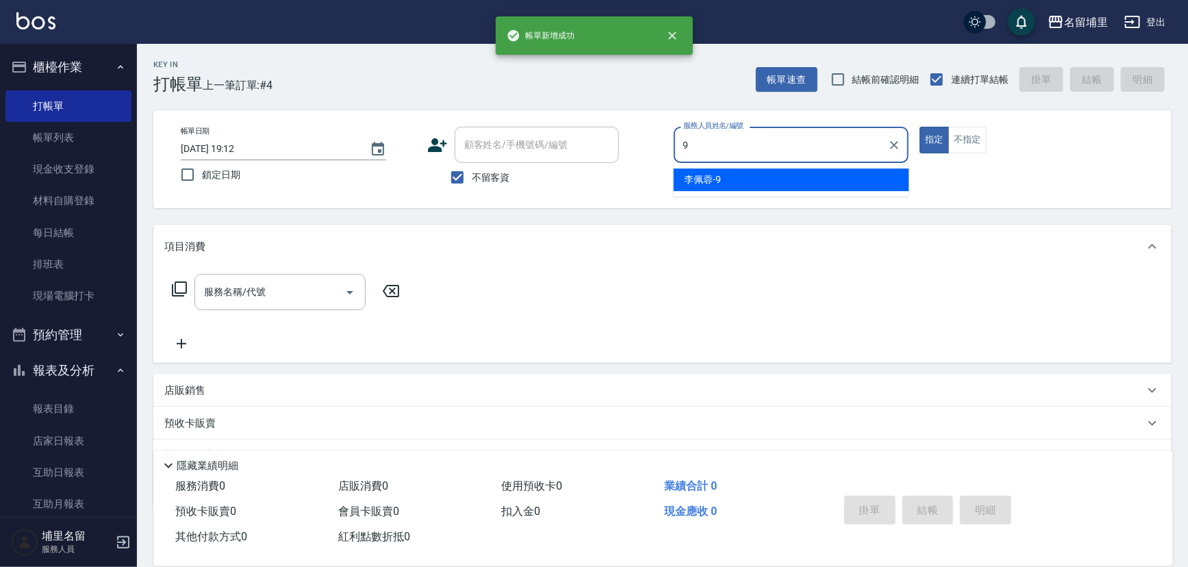
type input "李佩蓉-9"
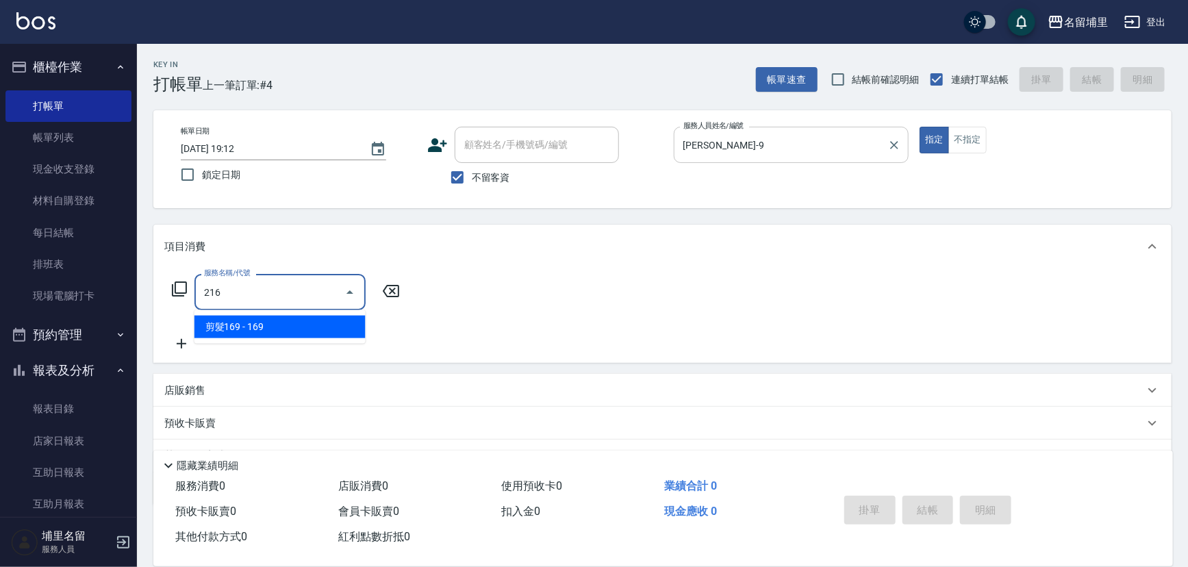
type input "剪髮169(216)"
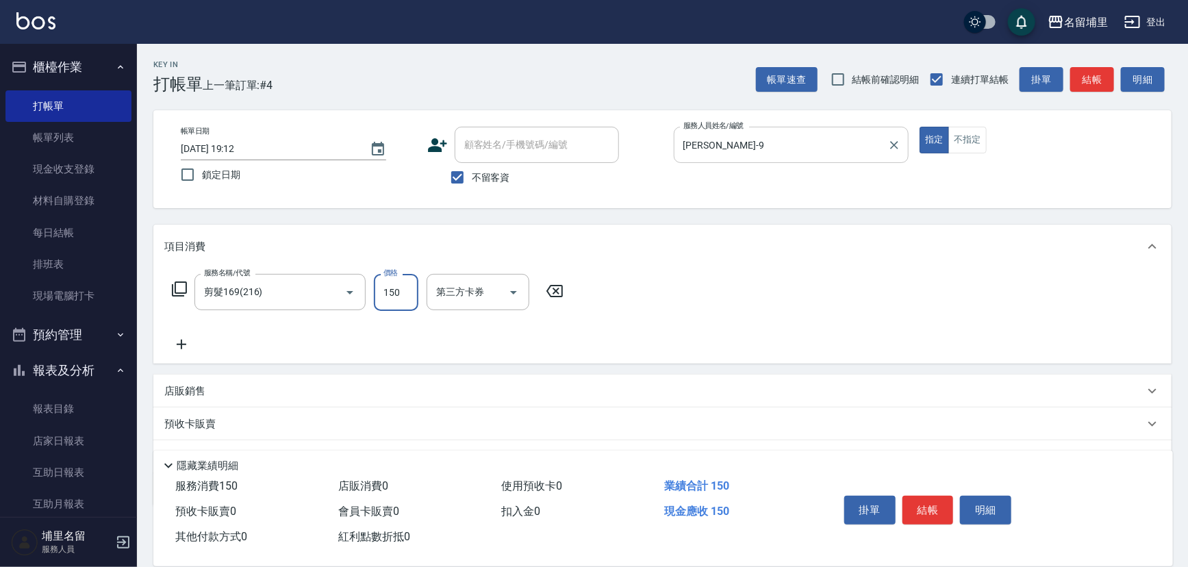
type input "150"
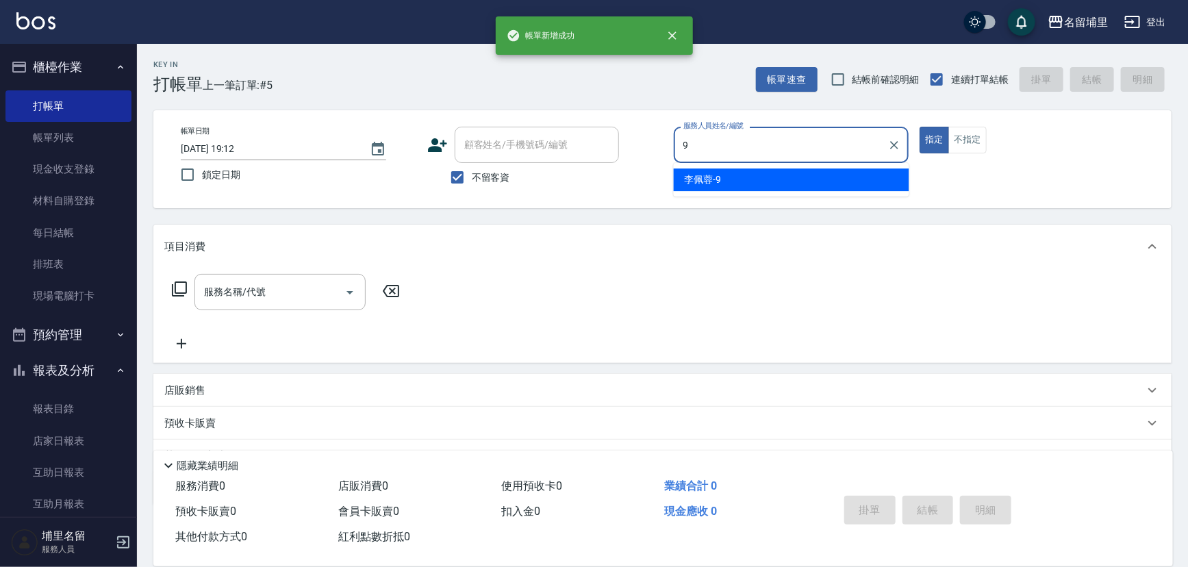
type input "李佩蓉-9"
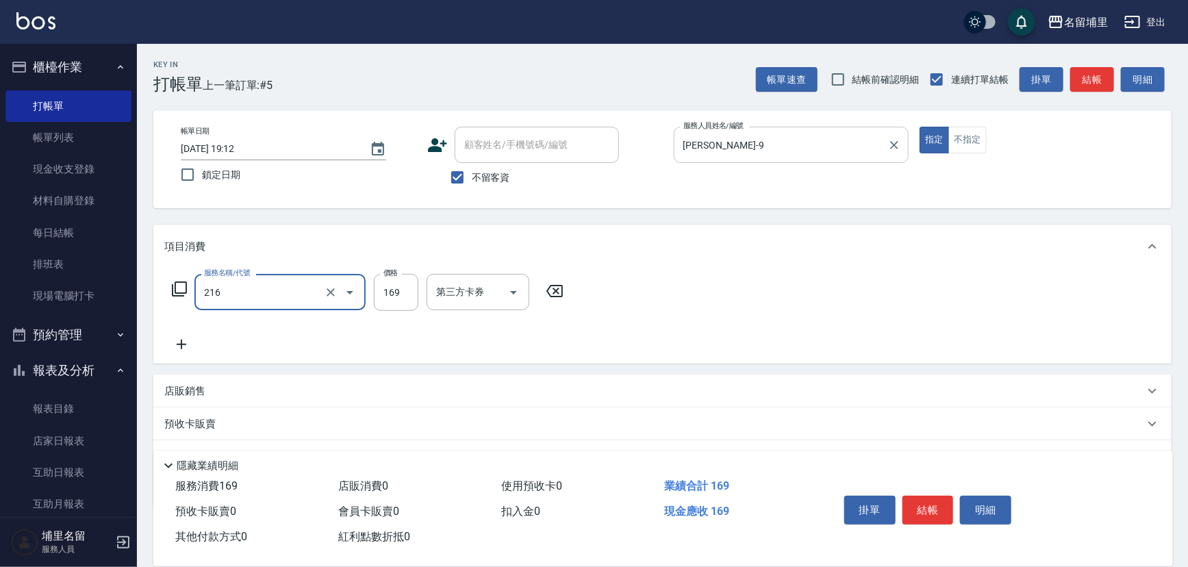
type input "剪髮169(216)"
type input "250"
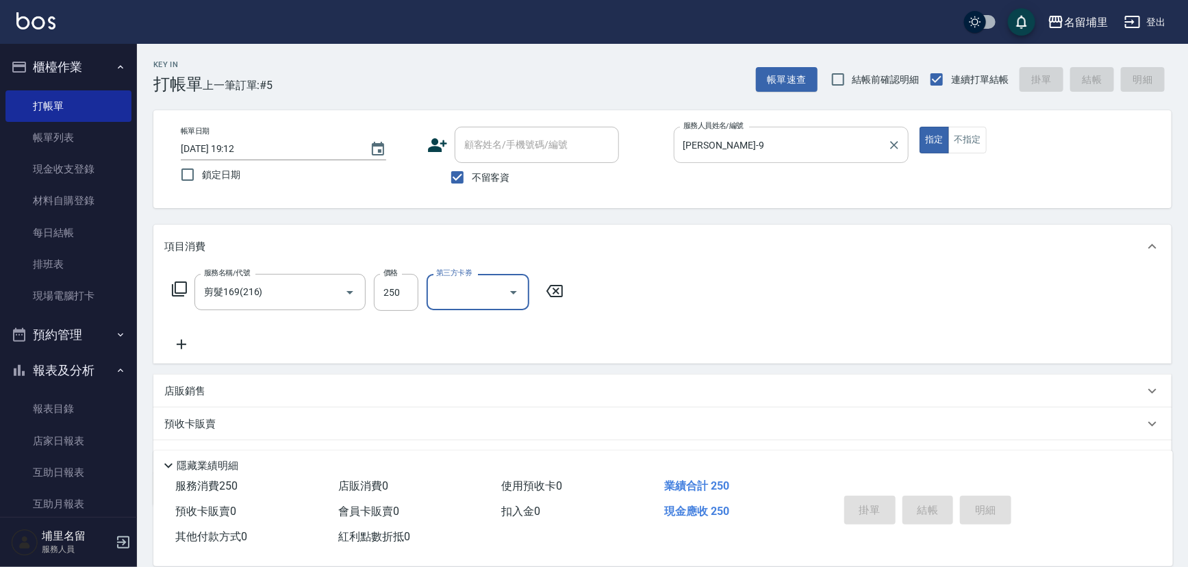
type input "2025/09/14 19:13"
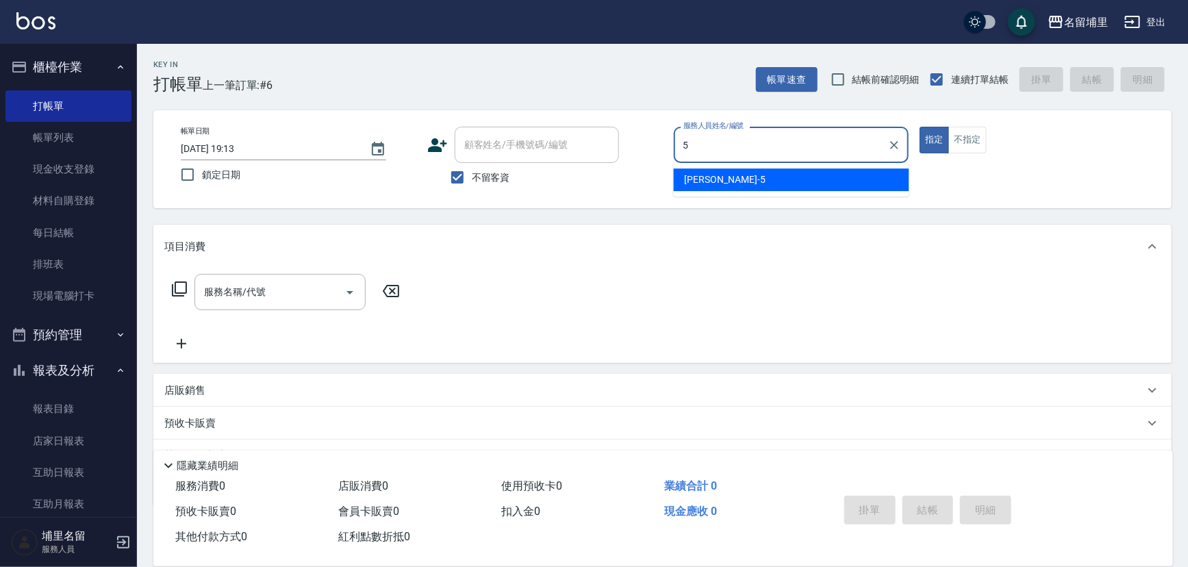
type input "蔣昀璠-5"
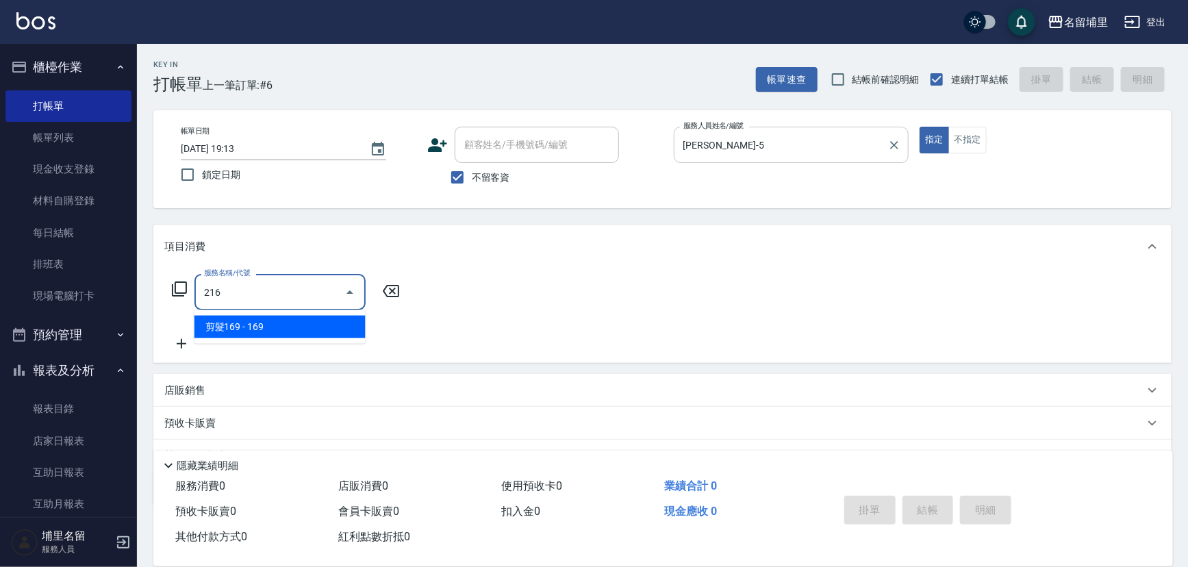
type input "剪髮169(216)"
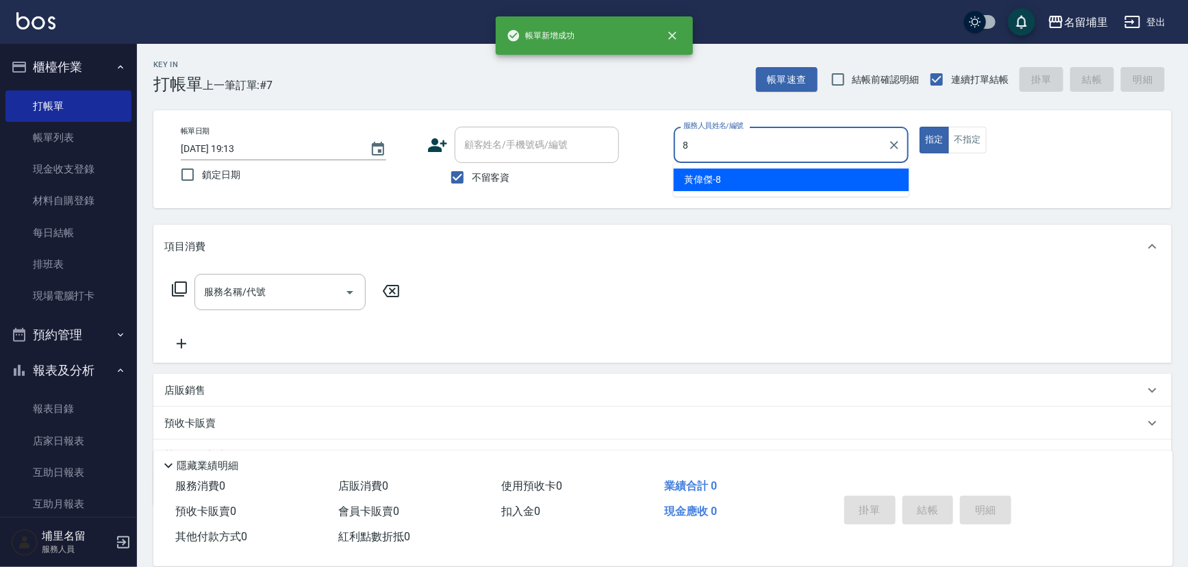
type input "黃偉傑-8"
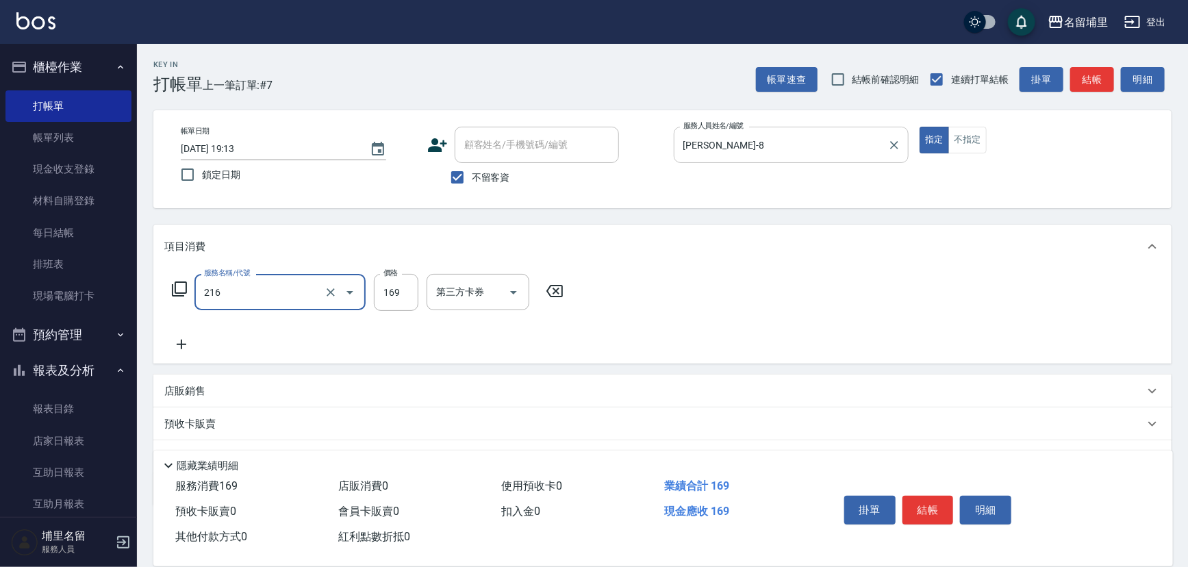
type input "剪髮169(216)"
click at [331, 297] on icon "Clear" at bounding box center [331, 293] width 14 height 14
type input "洗剪269(226)"
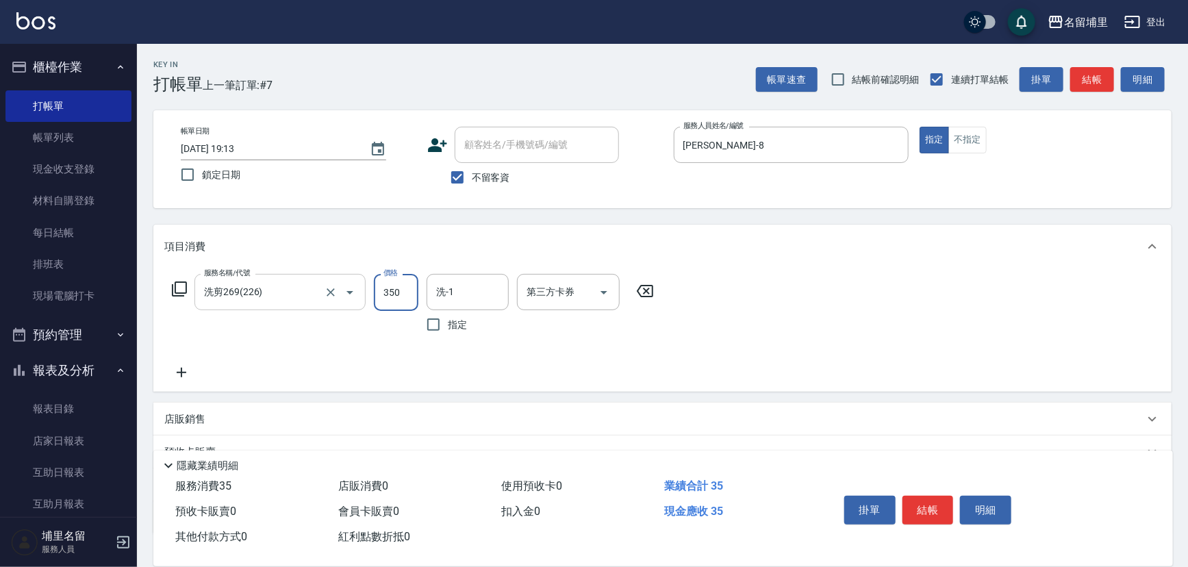
type input "350"
type input "潘宇浩-45"
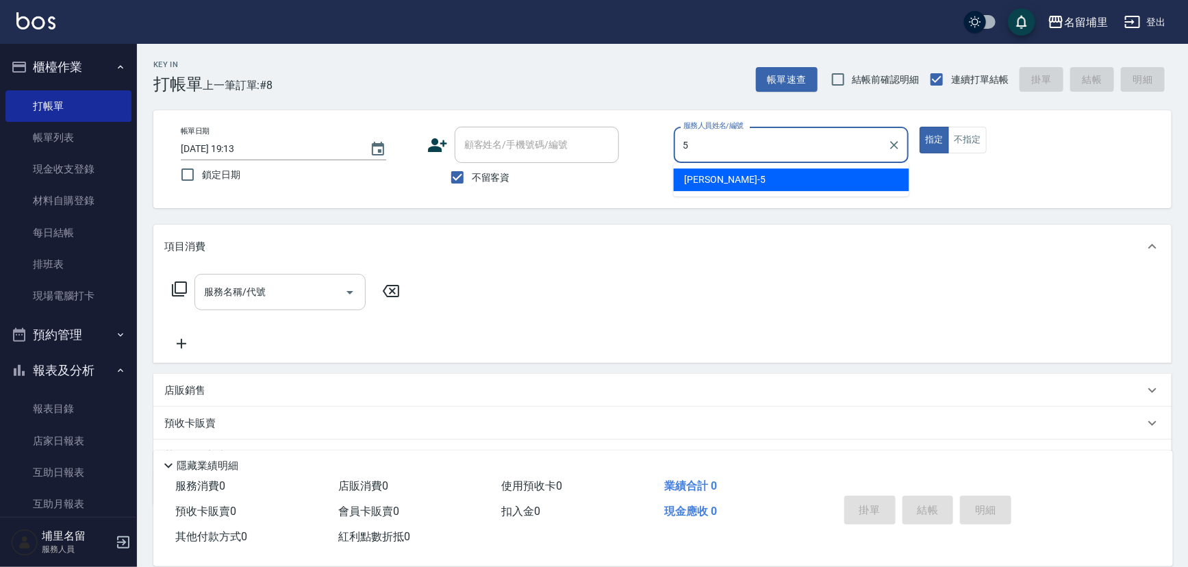
type input "蔣昀璠-5"
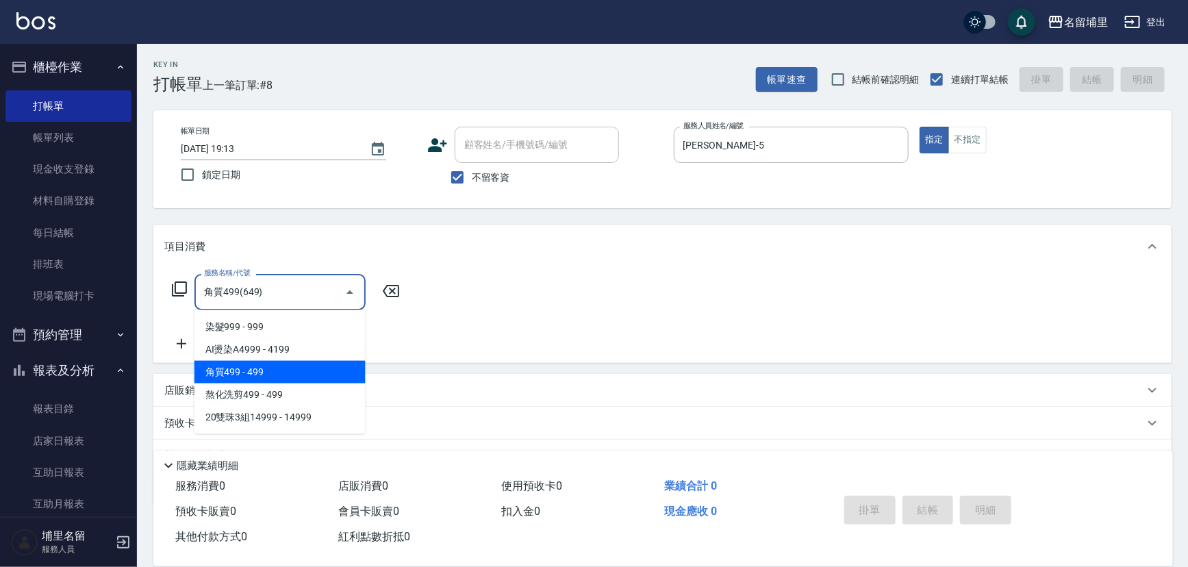
type input "角質499(649)"
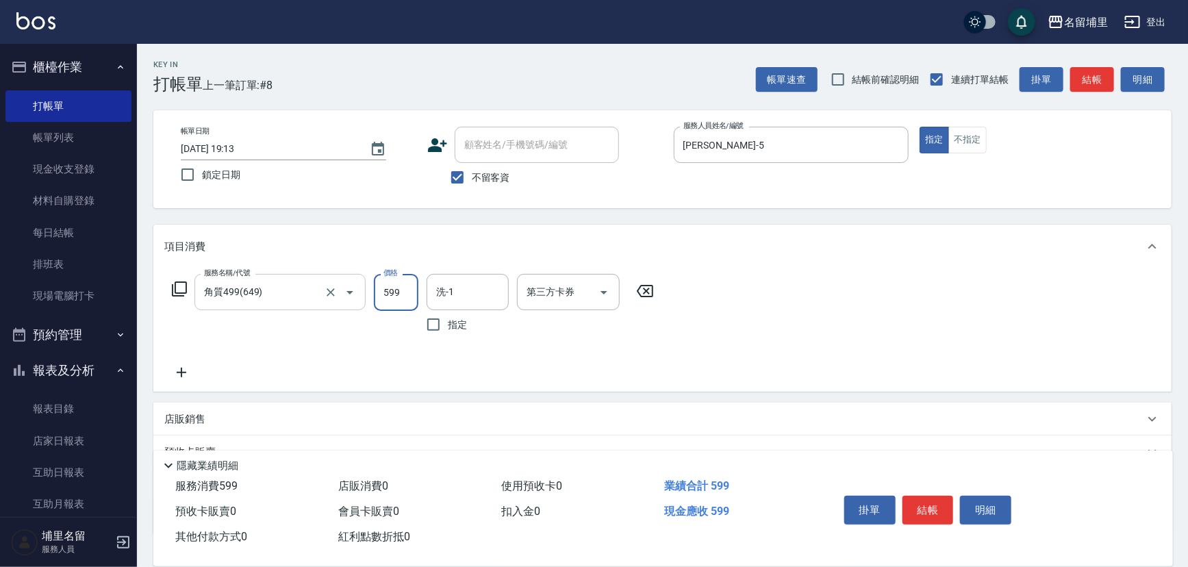
type input "599"
type input "潘宇浩-45"
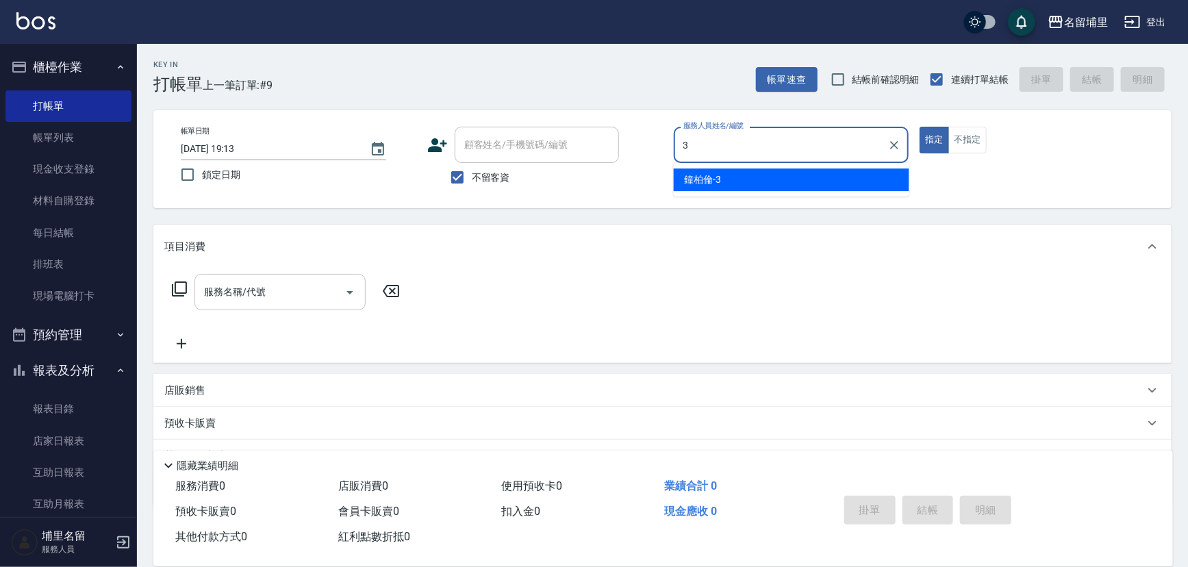
type input "鐘柏倫-3"
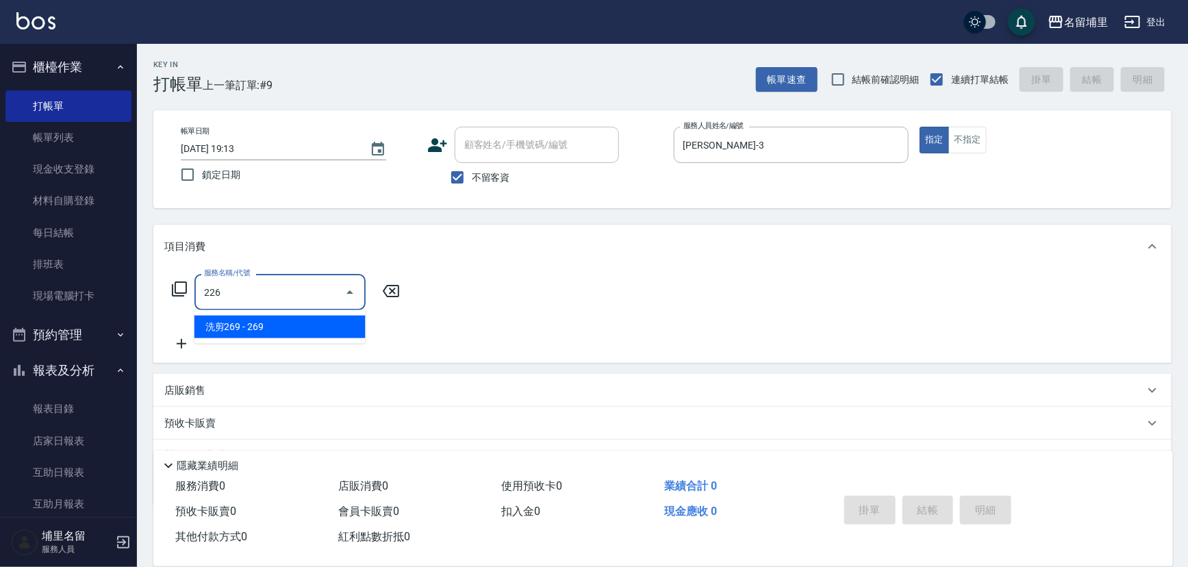
type input "洗剪269(226)"
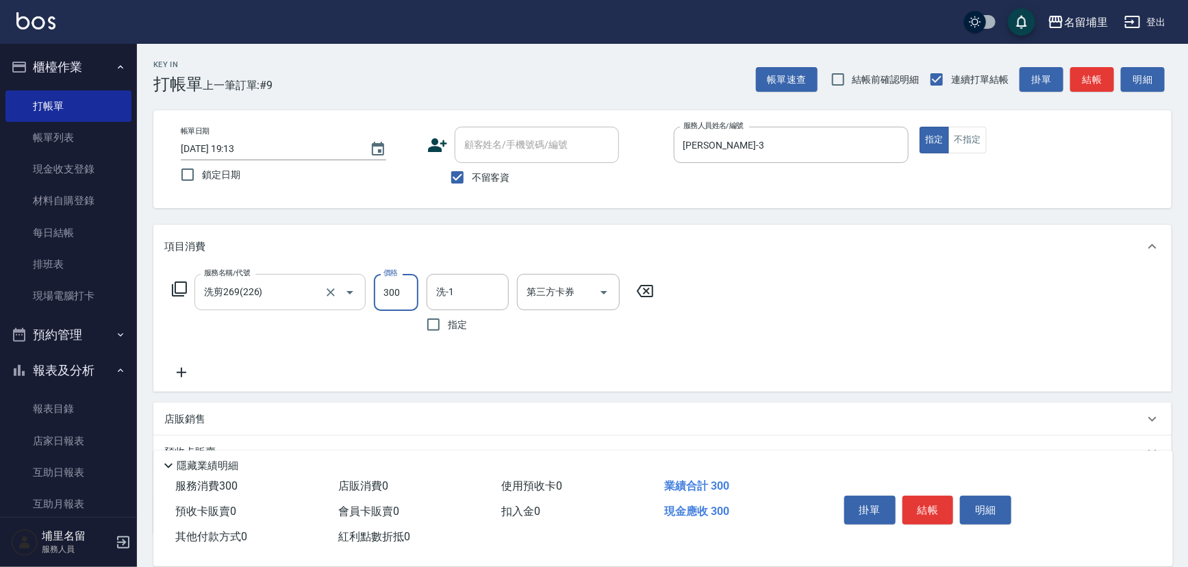
type input "300"
type input "鐘柏倫-3"
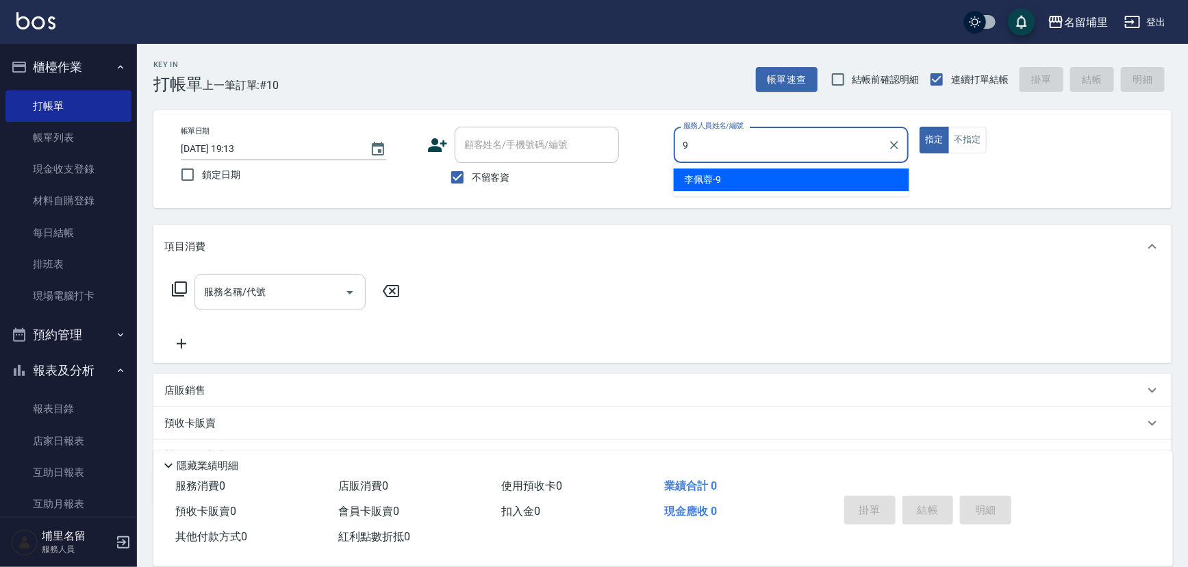
type input "李佩蓉-9"
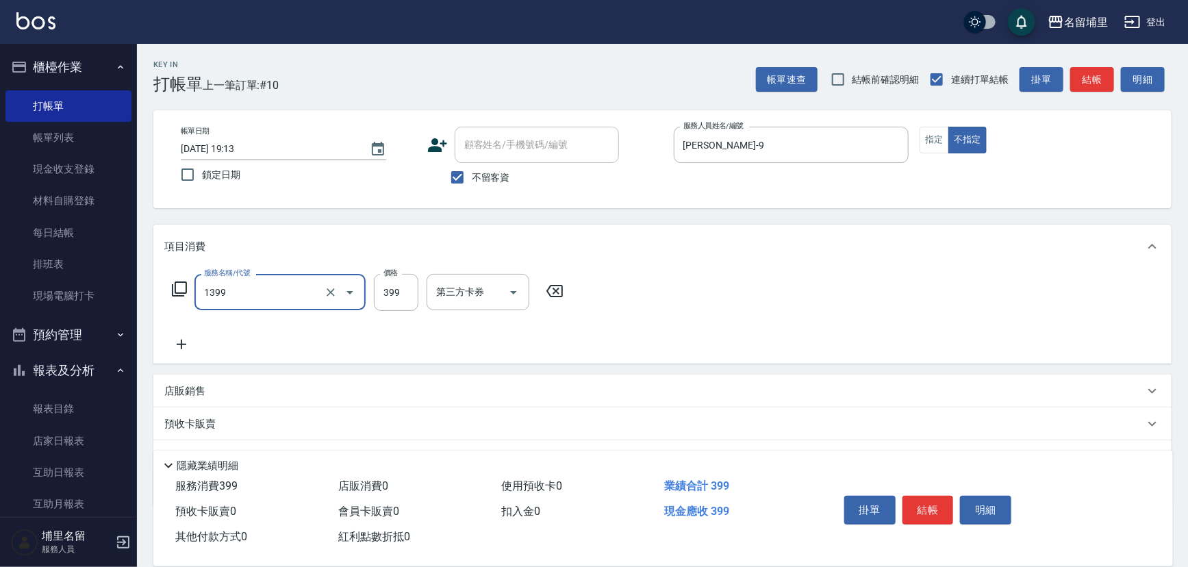
type input "海鹽洗髮399(1399)"
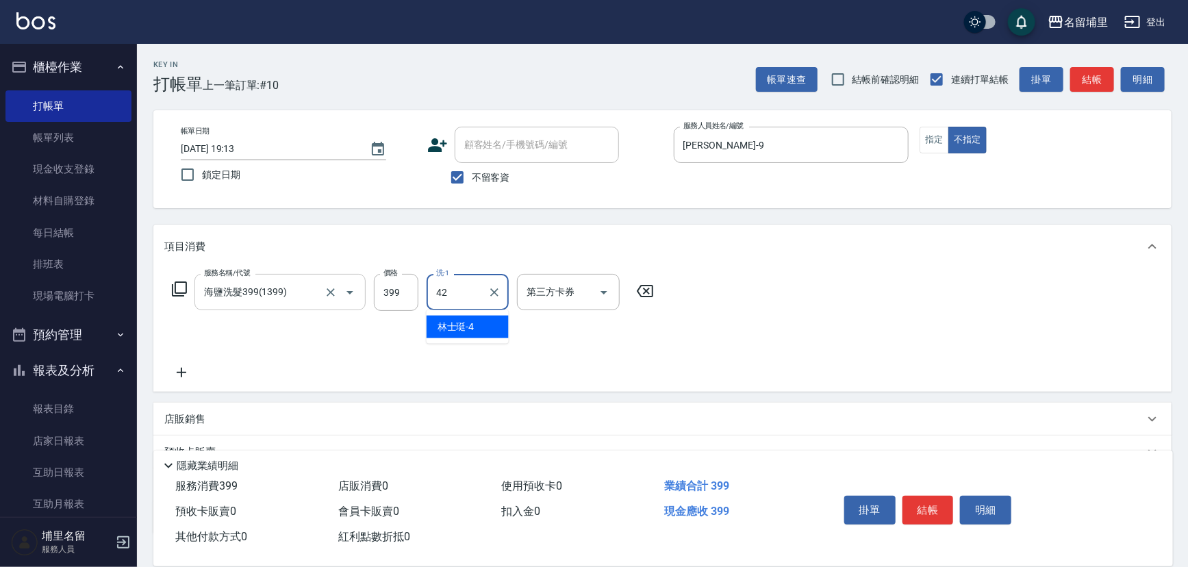
type input "李嘉容-42"
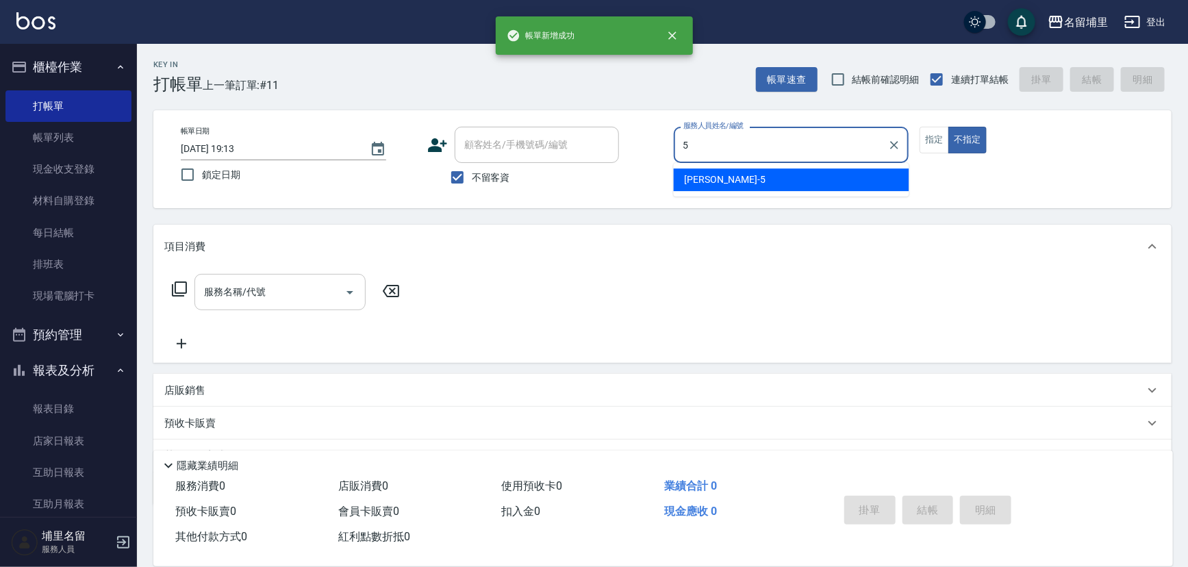
type input "蔣昀璠-5"
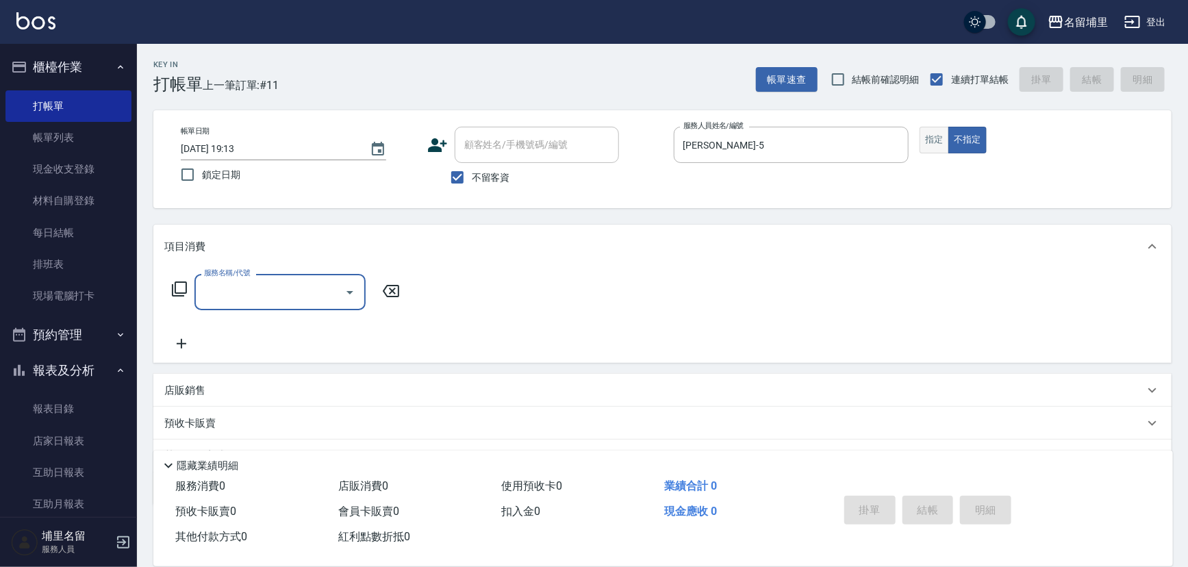
click at [925, 144] on button "指定" at bounding box center [934, 140] width 29 height 27
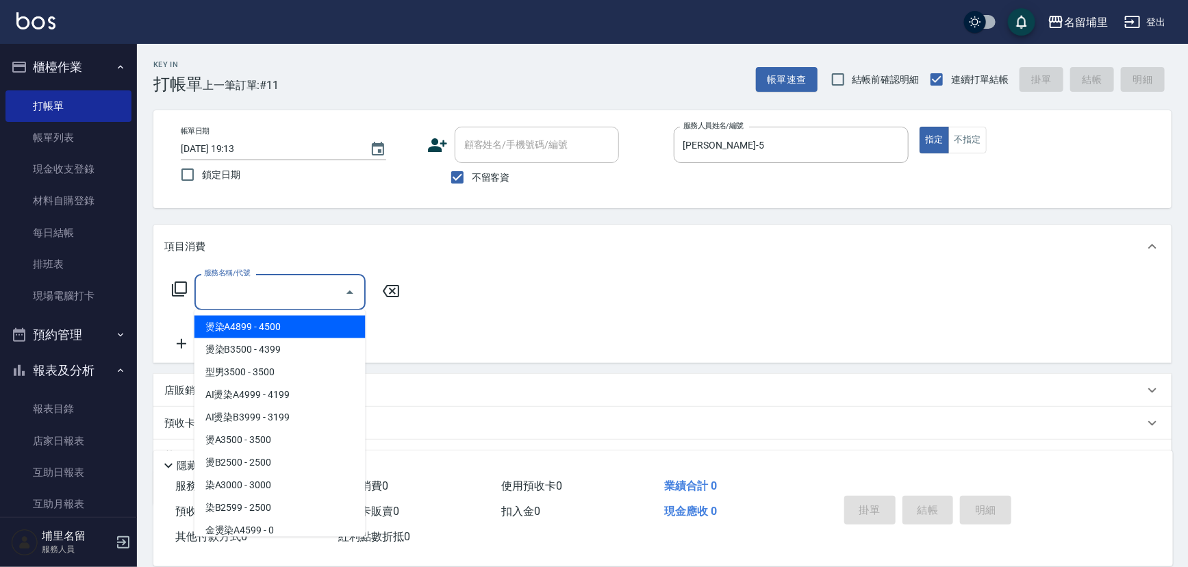
click at [233, 283] on input "服務名稱/代號" at bounding box center [270, 292] width 138 height 24
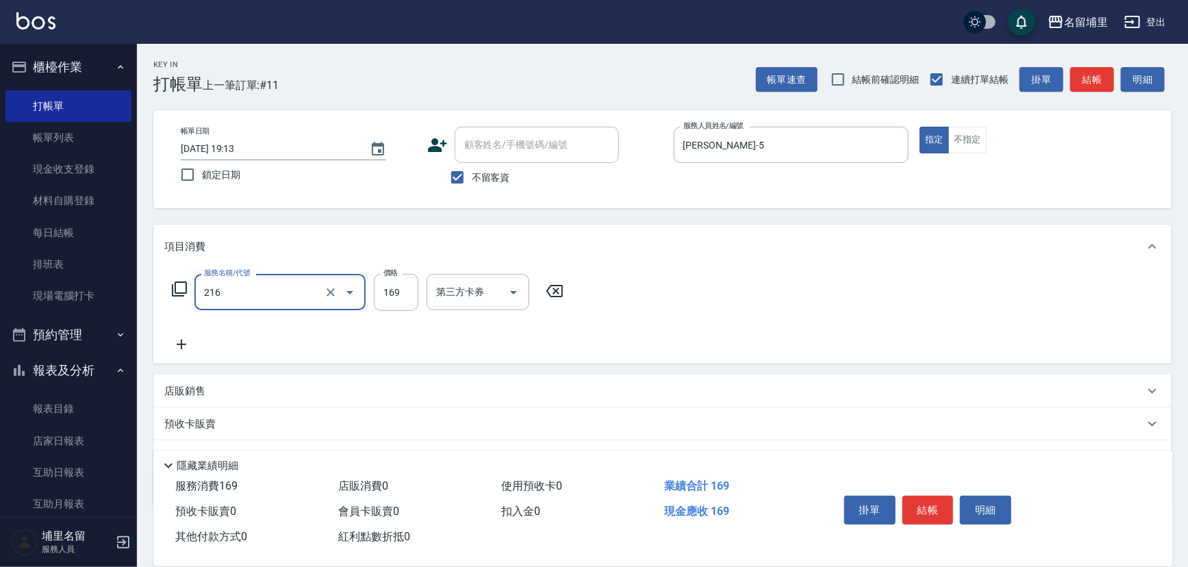
type input "剪髮169(216)"
type input "50"
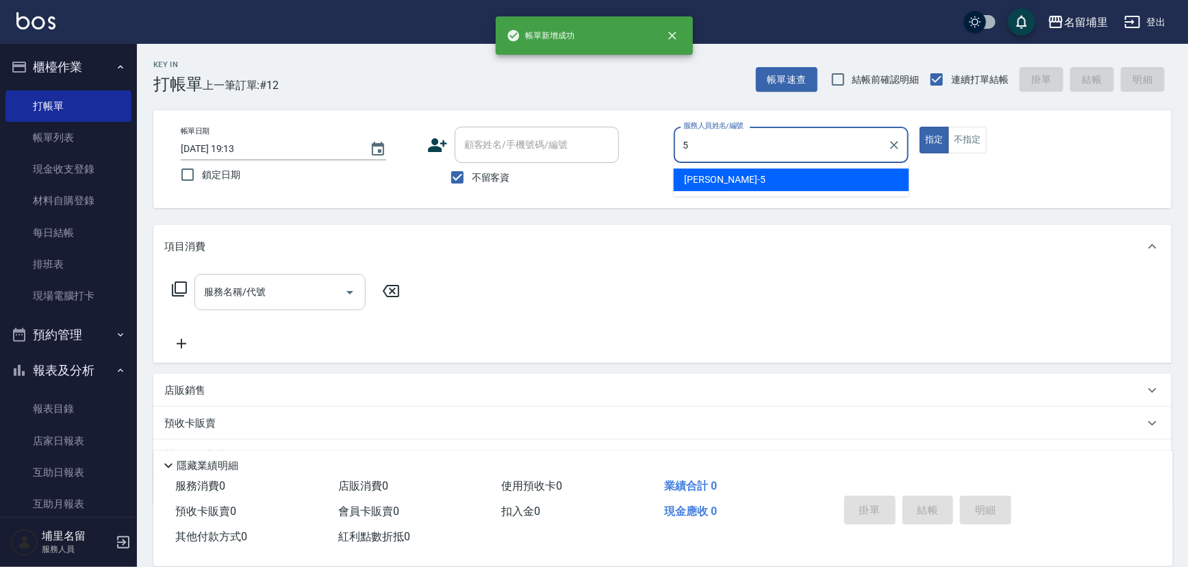
type input "蔣昀璠-5"
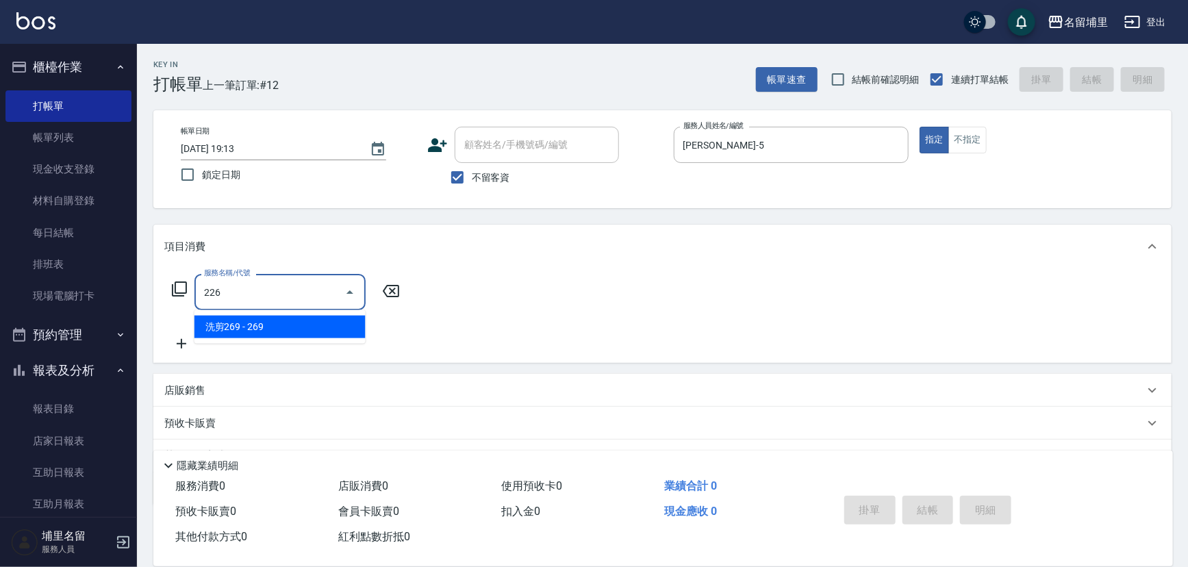
type input "洗剪269(226)"
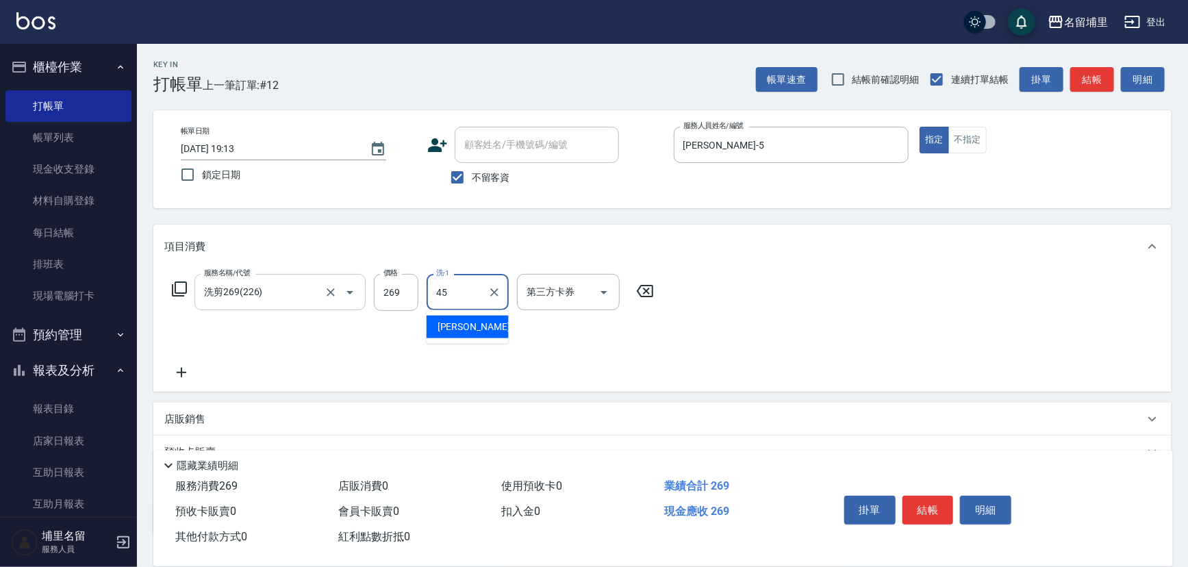
type input "潘宇浩-45"
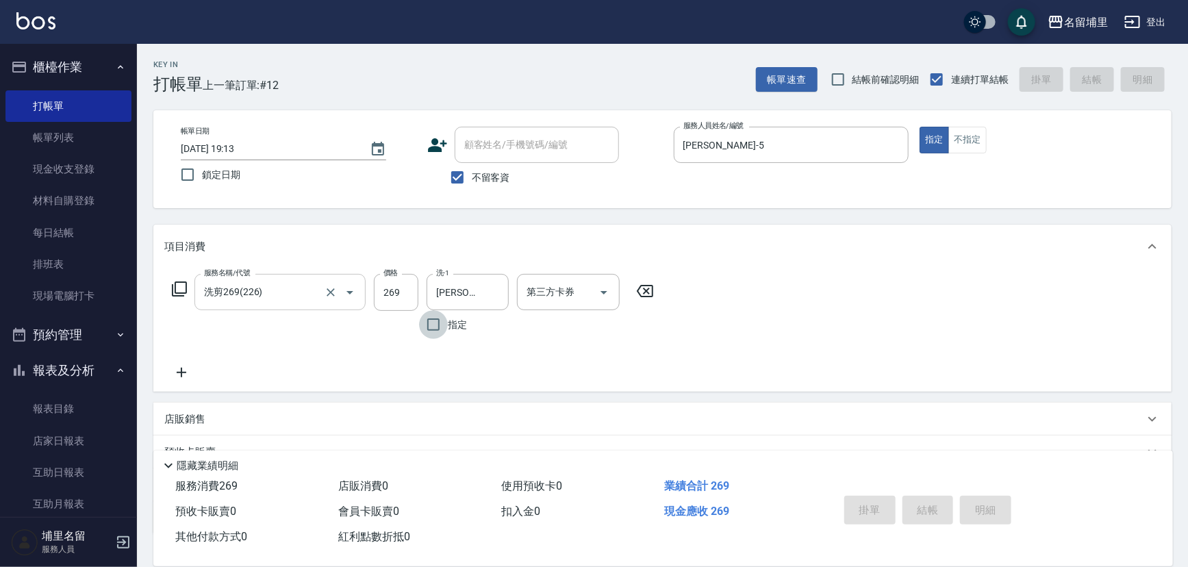
type input "2025/09/14 19:14"
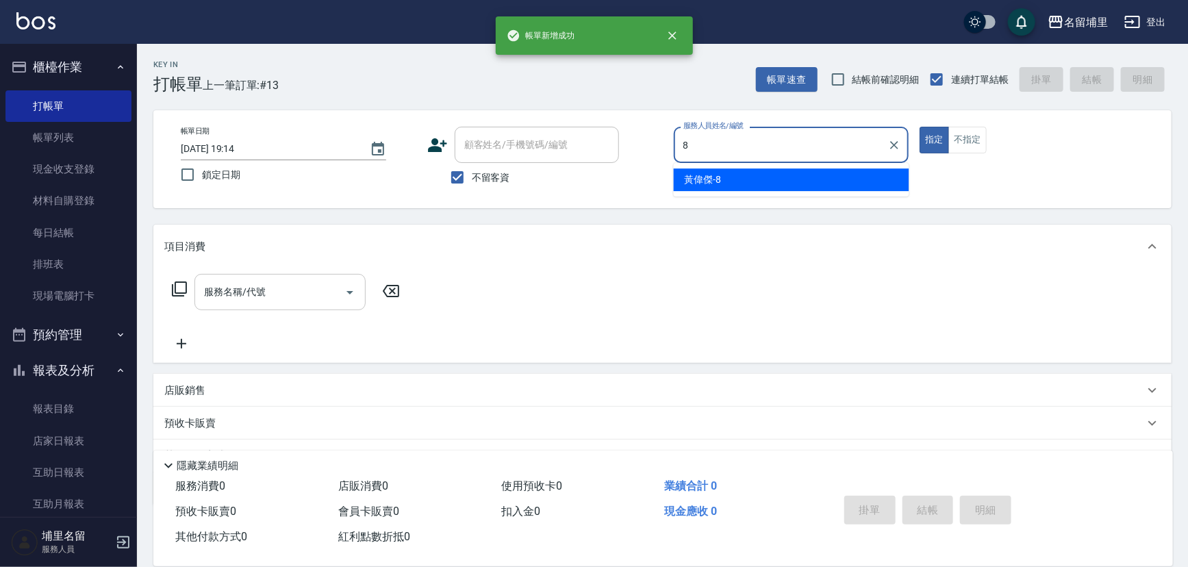
type input "黃偉傑-8"
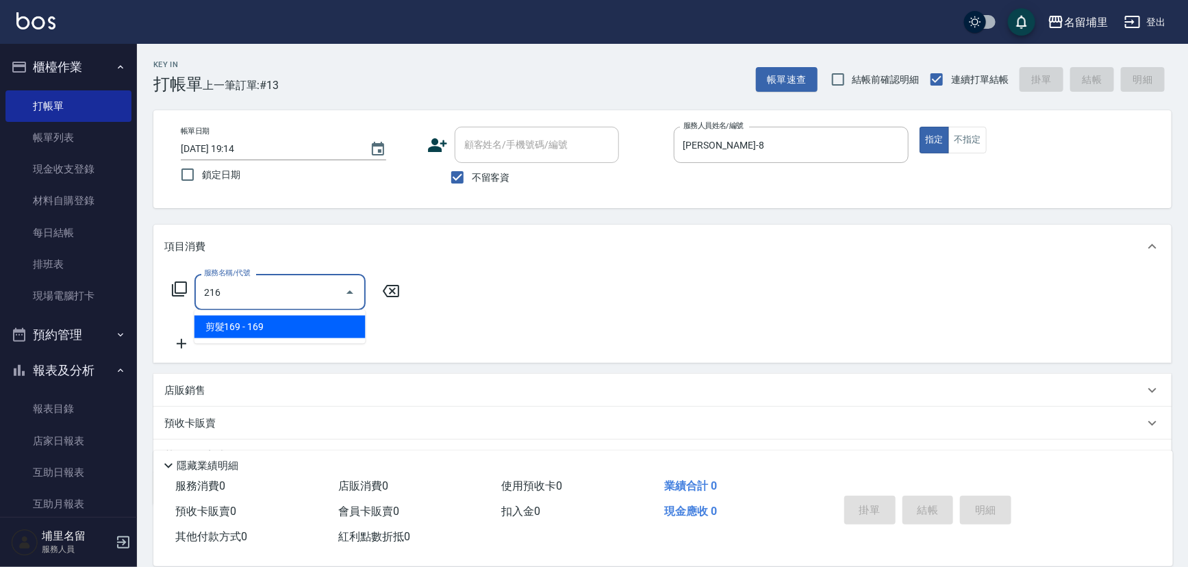
type input "剪髮169(216)"
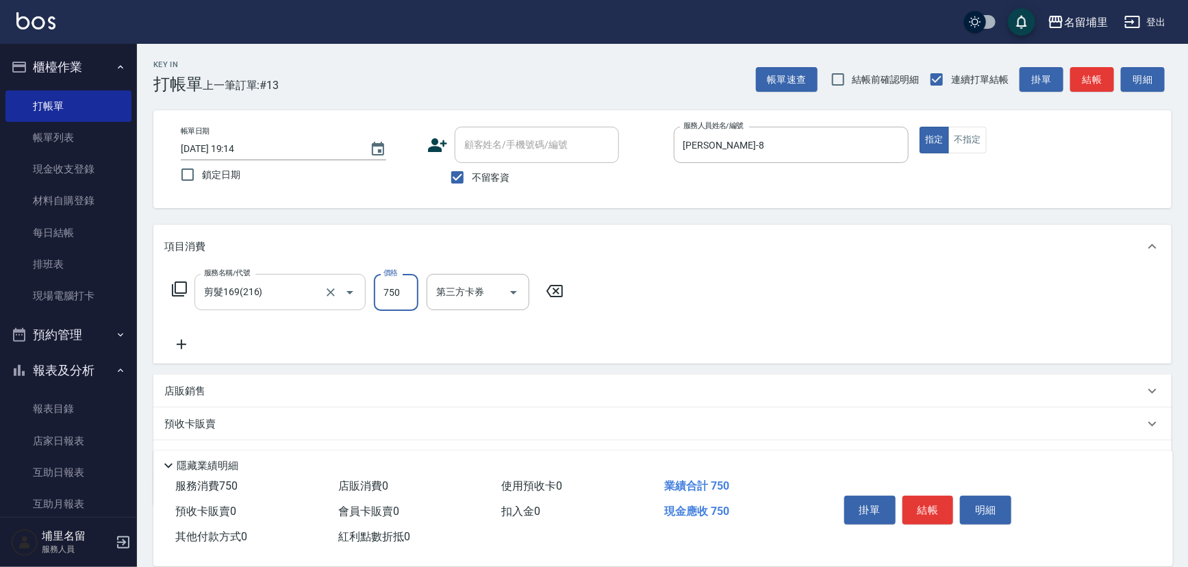
type input "750"
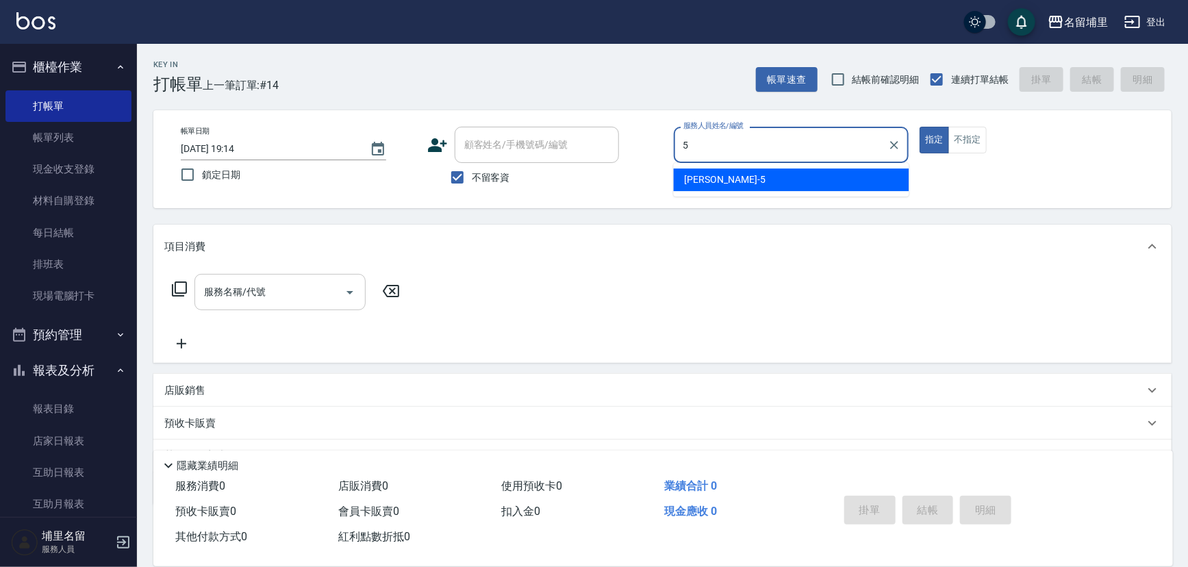
type input "蔣昀璠-5"
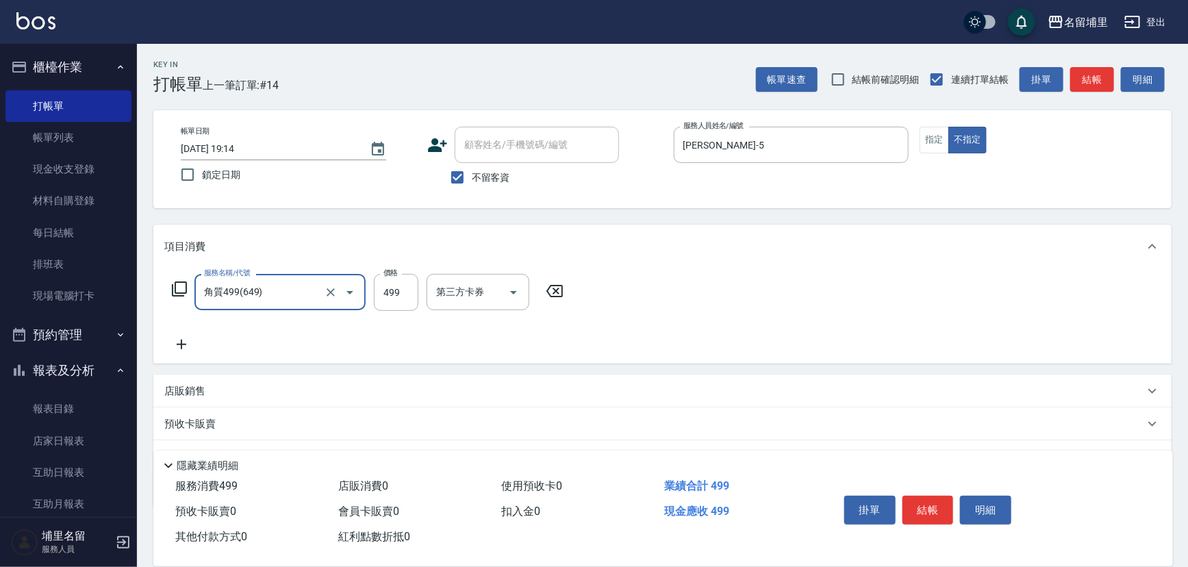
type input "角質499(649)"
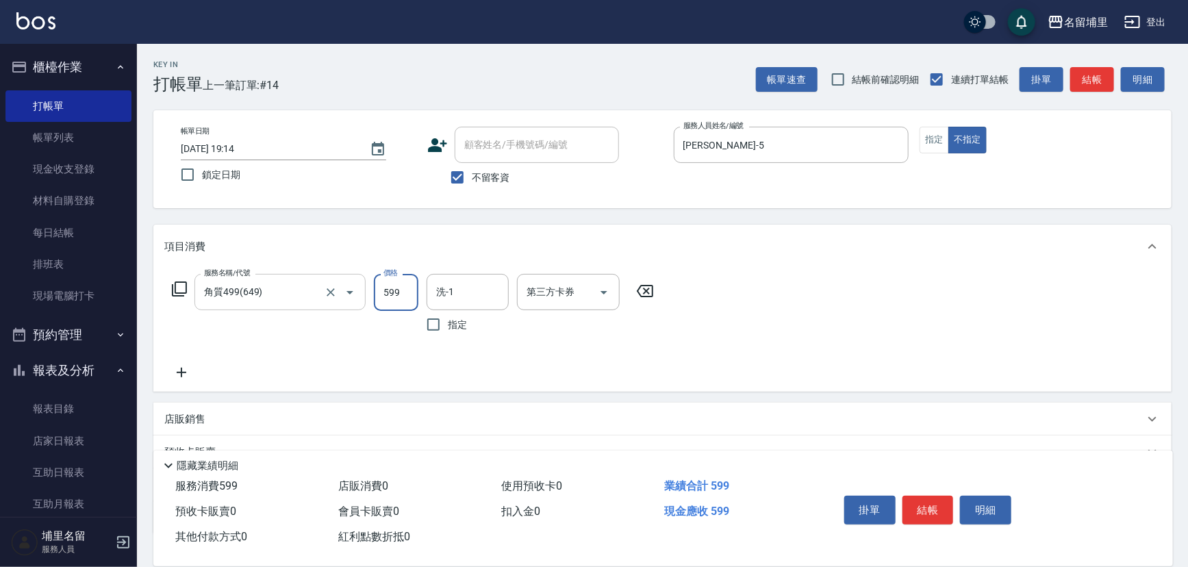
type input "599"
type input "4"
type input "蔣昀璠-5"
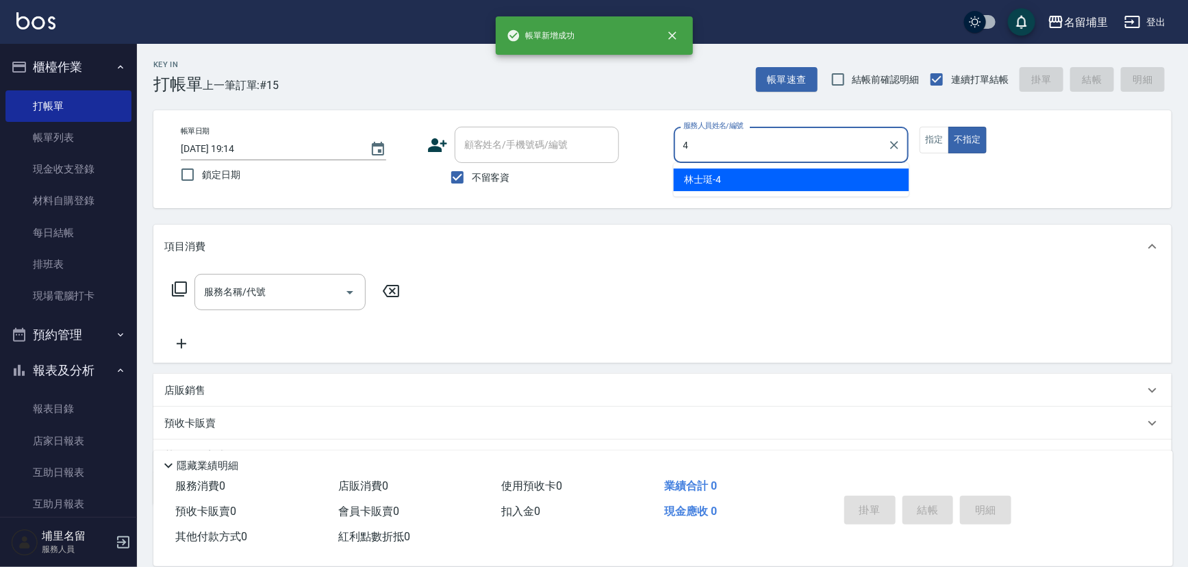
type input "林士珽-4"
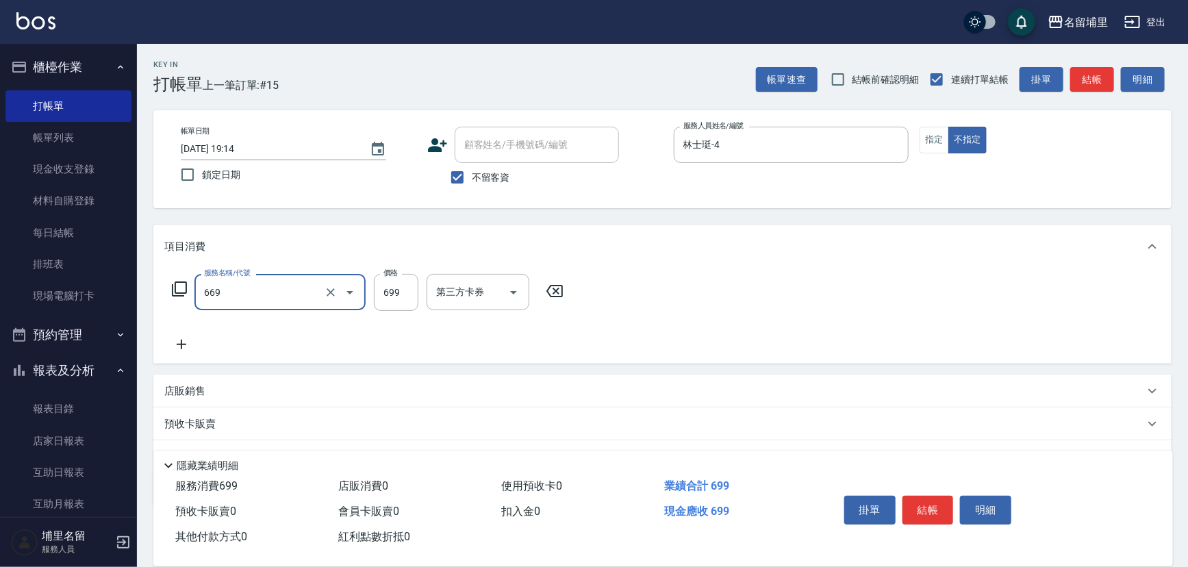
type input "精油699(669)"
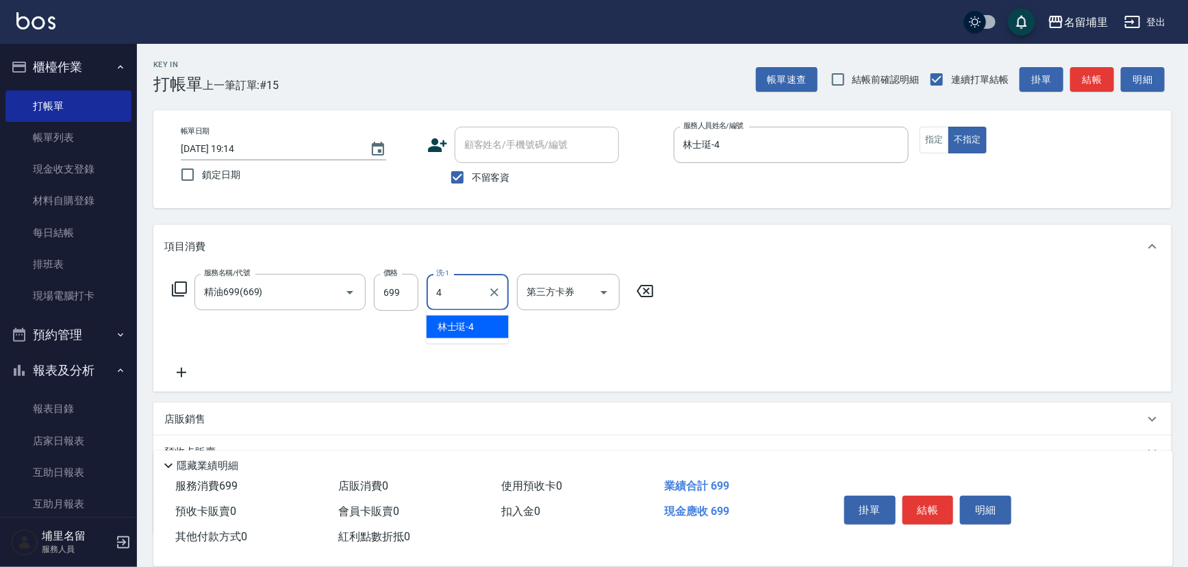
type input "林士珽-4"
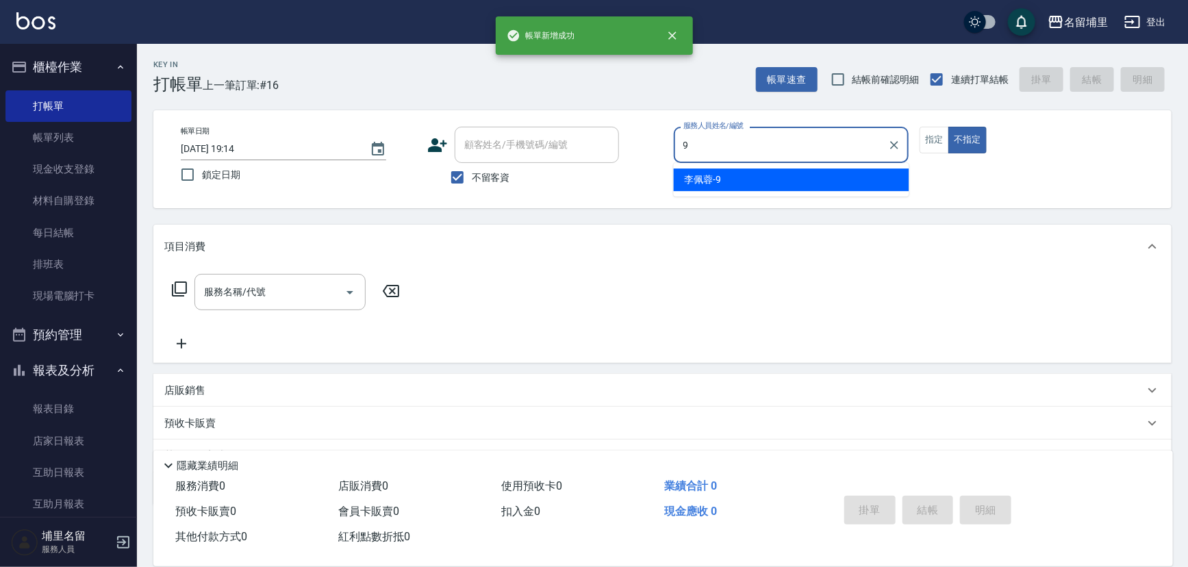
type input "李佩蓉-9"
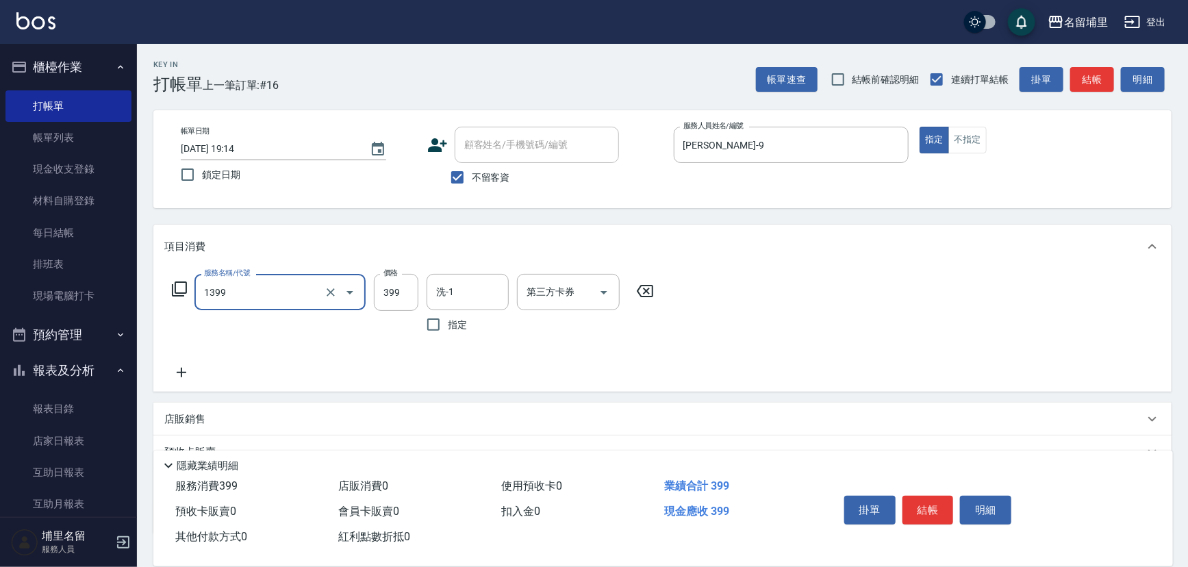
type input "海鹽洗髮399(1399)"
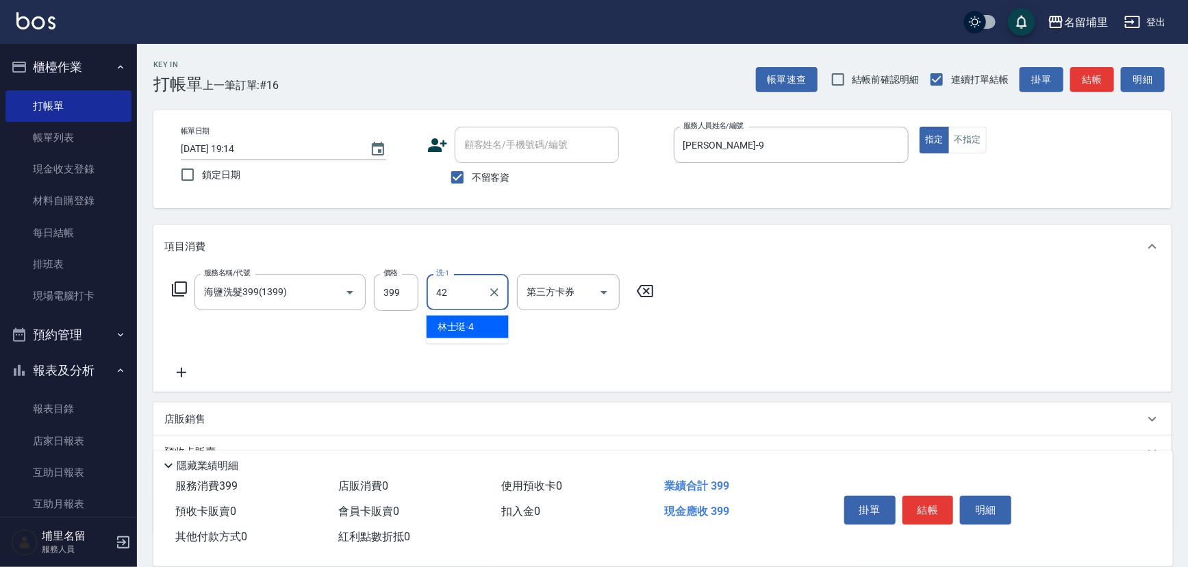
type input "李嘉容-42"
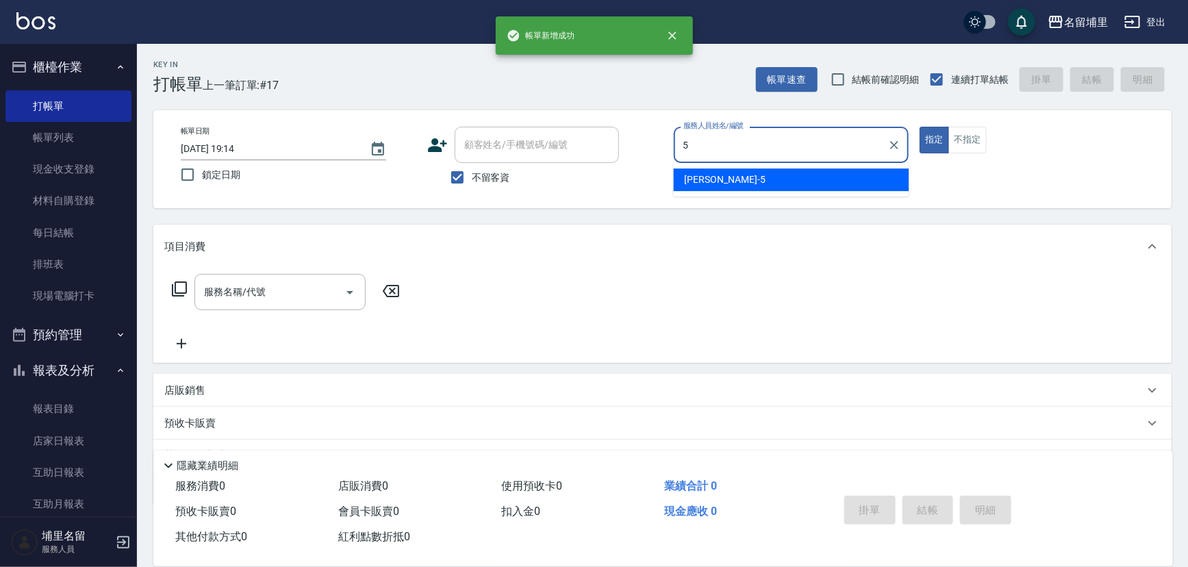
type input "蔣昀璠-5"
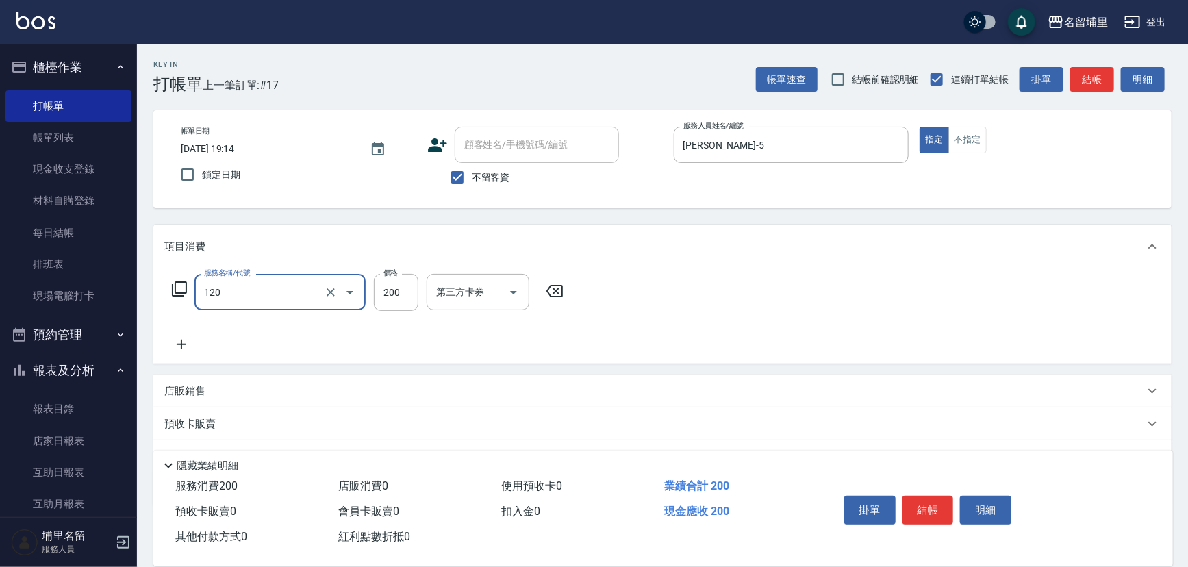
type input "New洗200(120)"
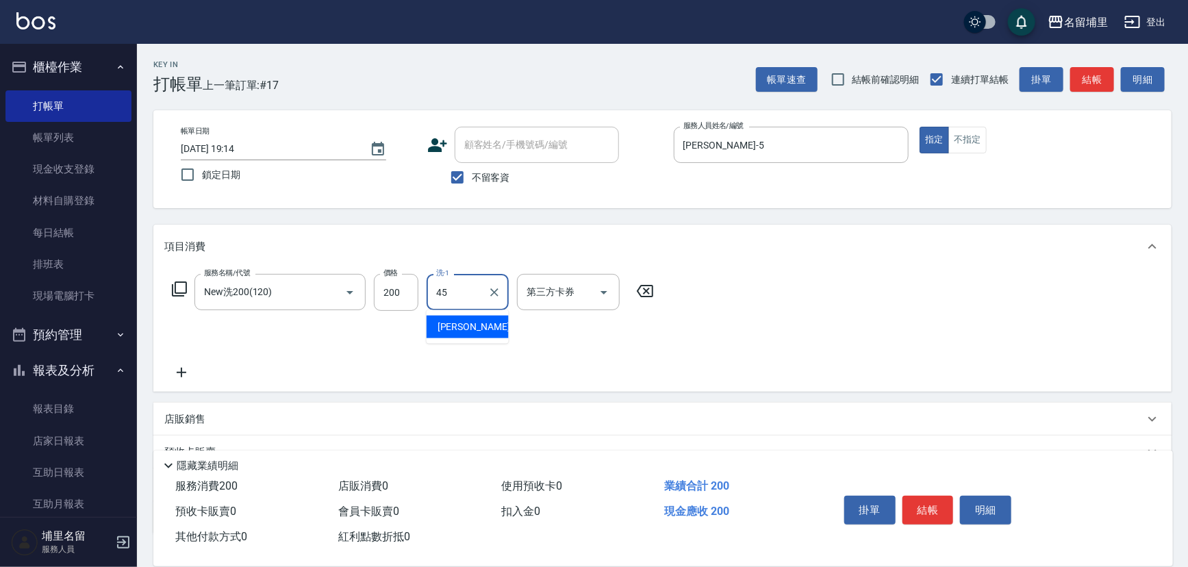
type input "潘宇浩-45"
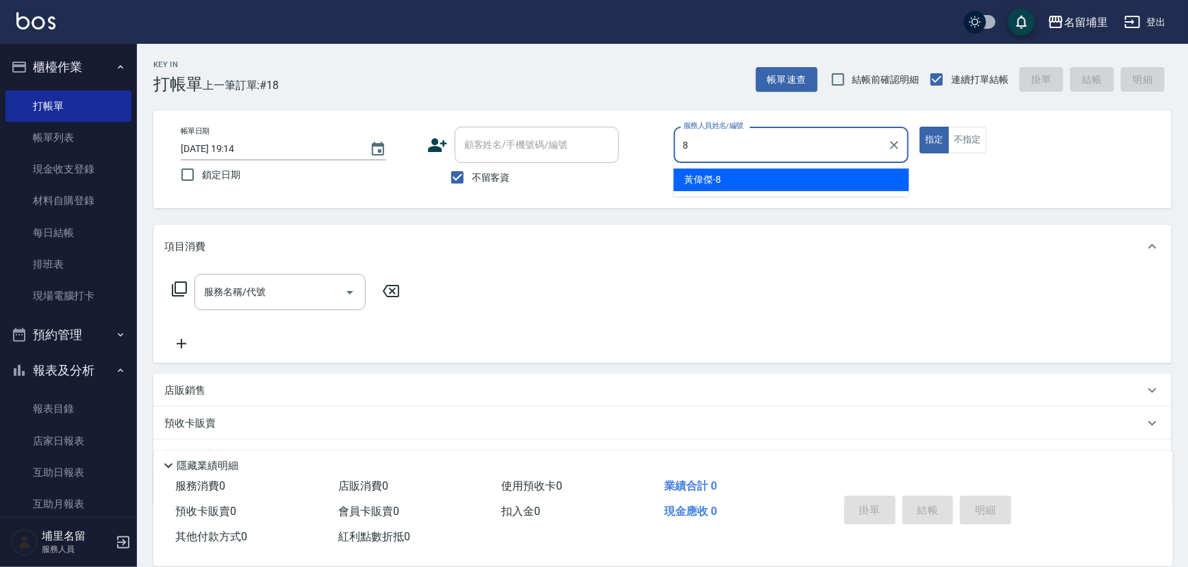
type input "黃偉傑-8"
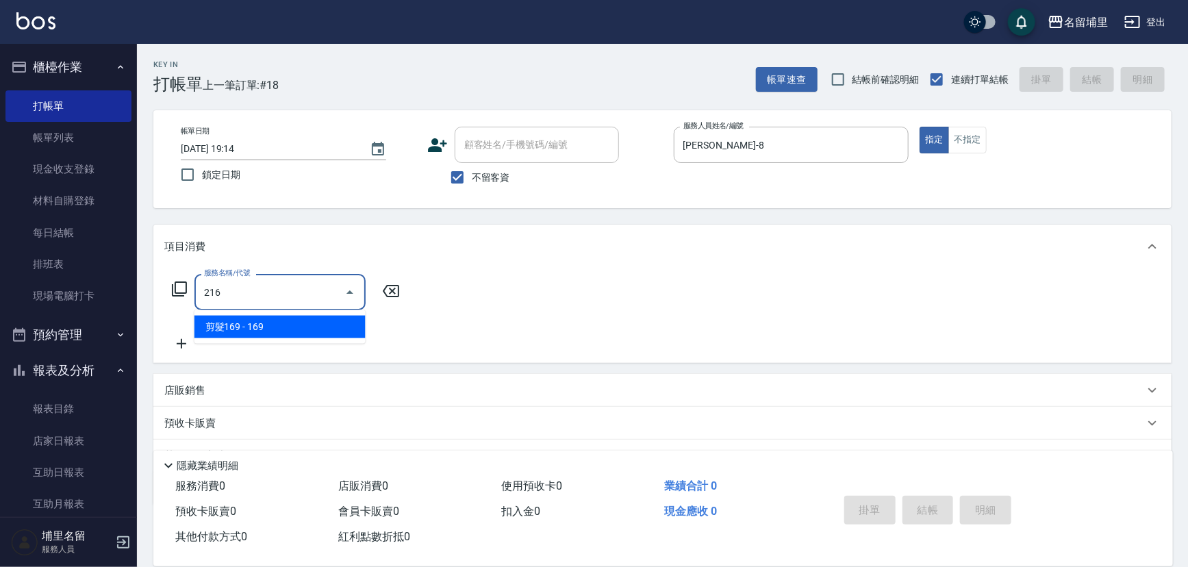
type input "剪髮169(216)"
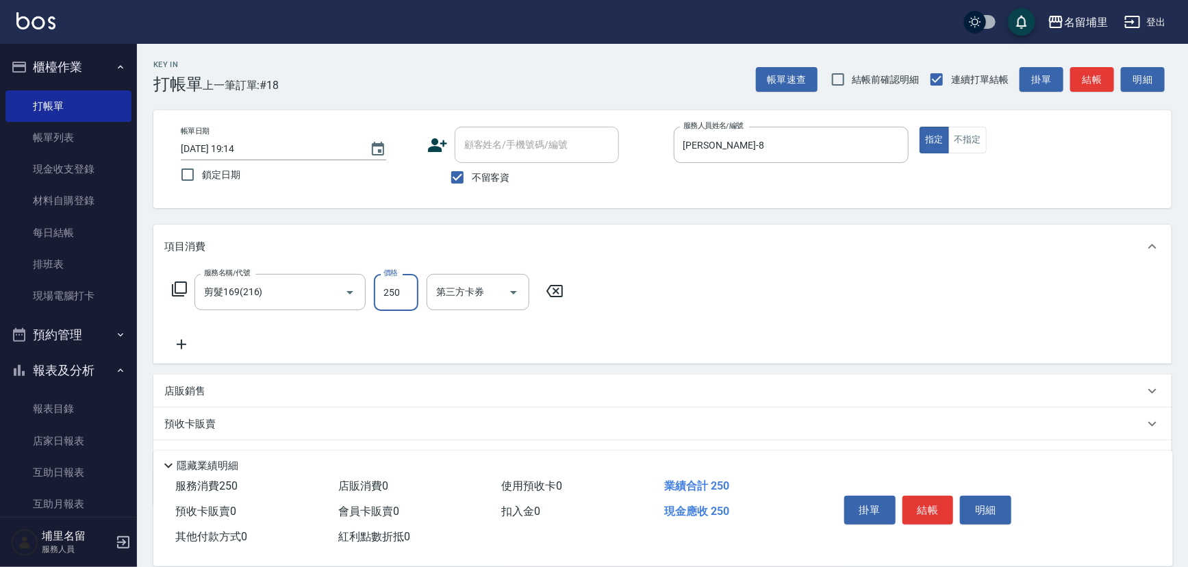
type input "250"
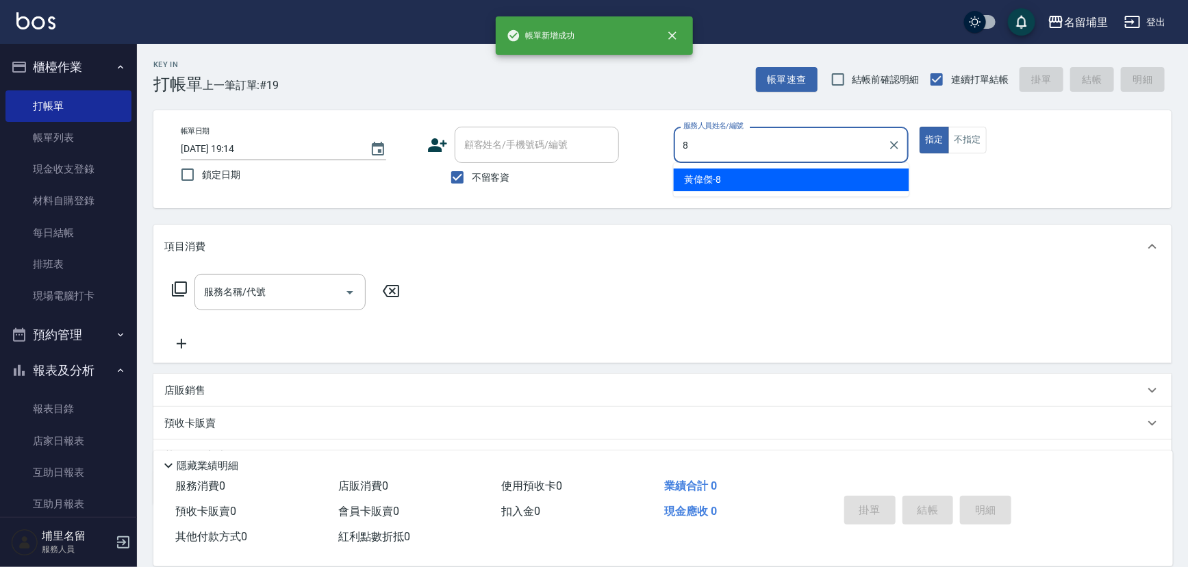
type input "黃偉傑-8"
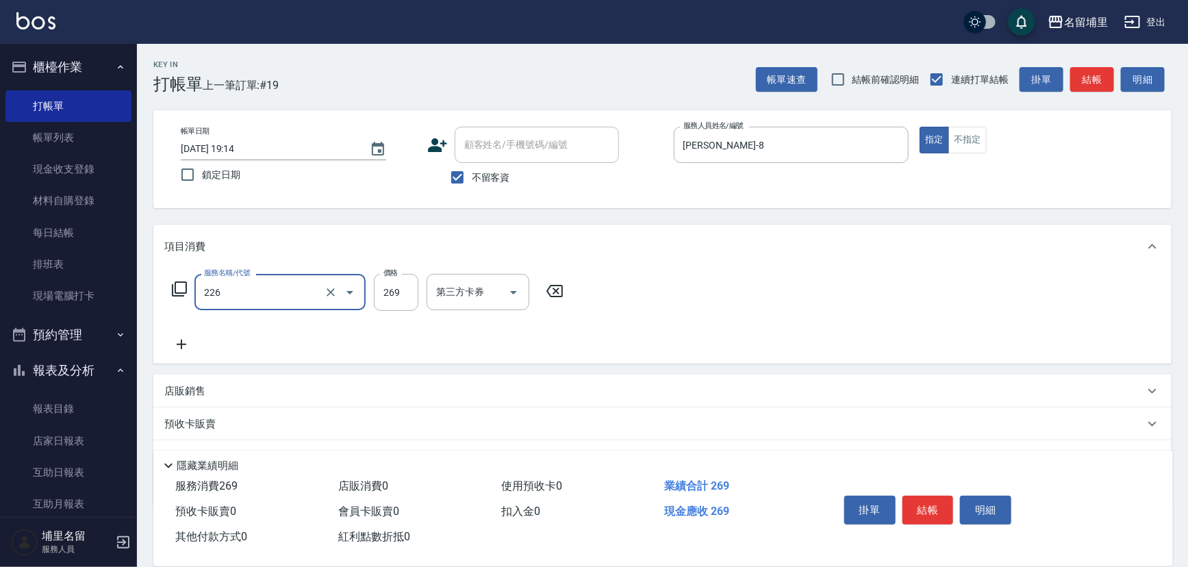
type input "洗剪269(226)"
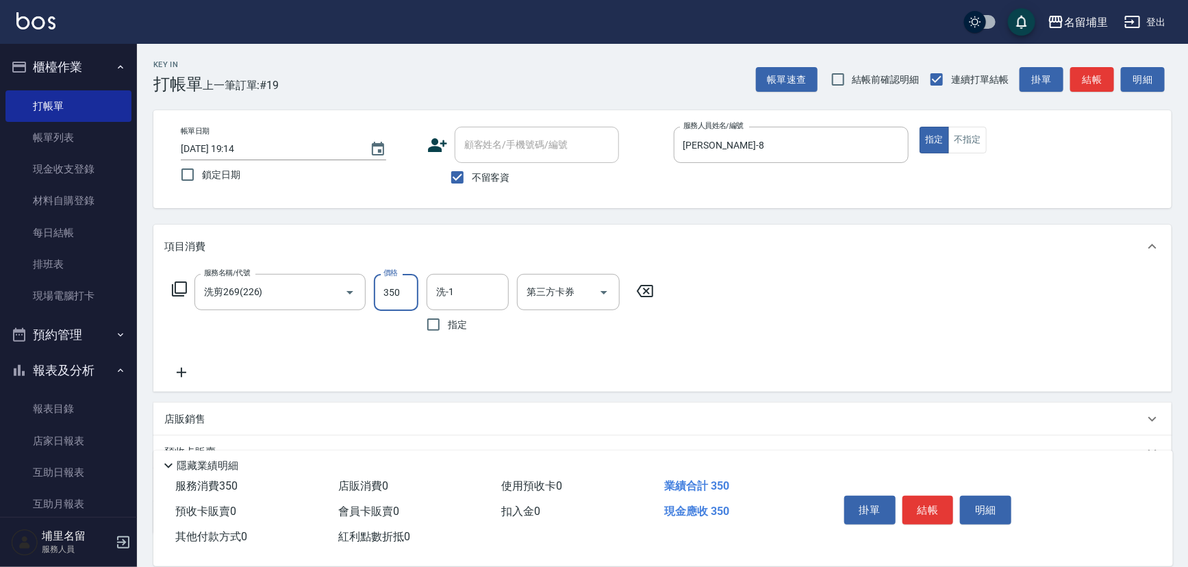
type input "350"
type input "黃偉傑-8"
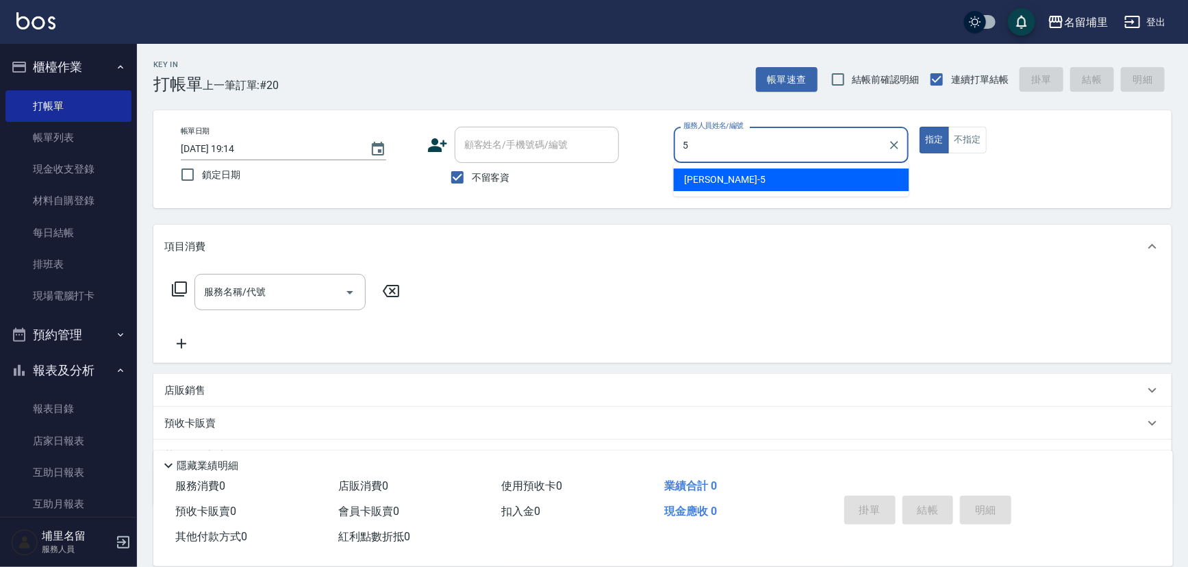
type input "蔣昀璠-5"
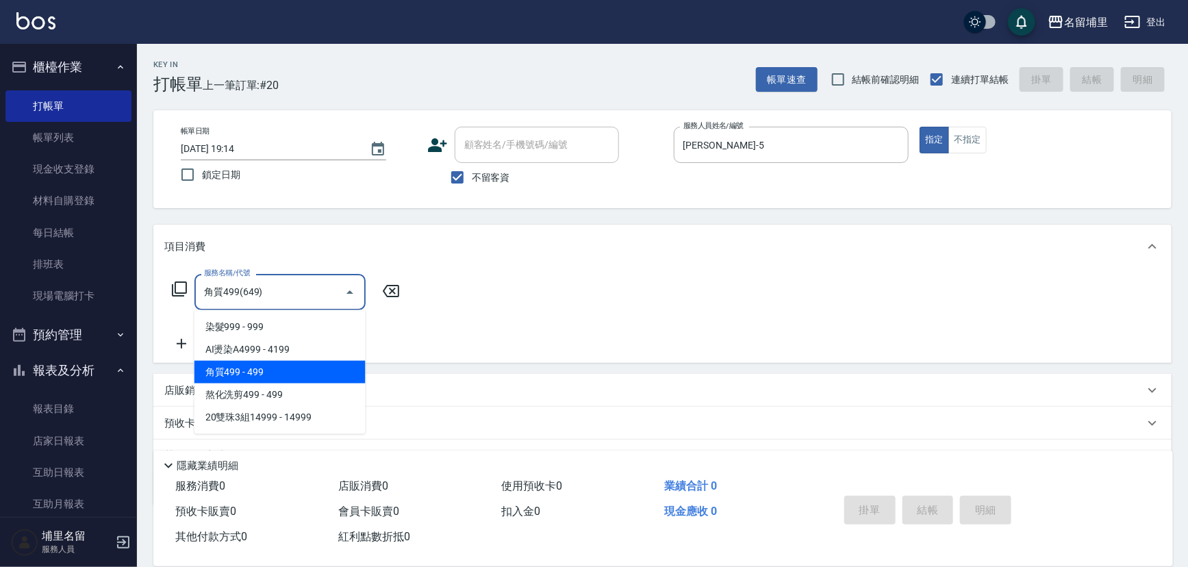
type input "角質499(649)"
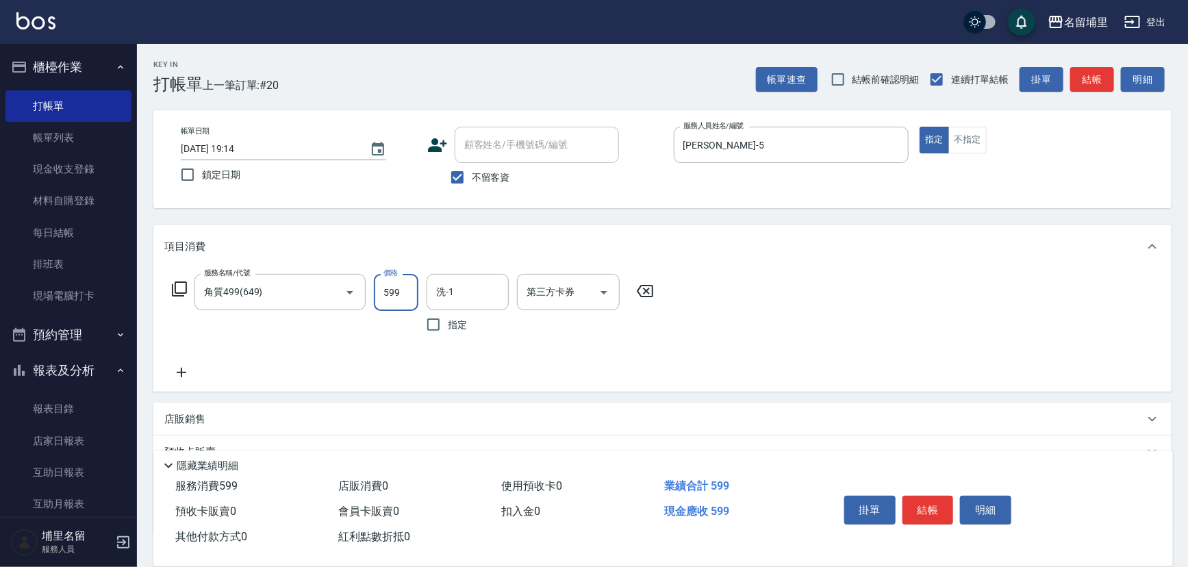
type input "599"
type input "潘宇浩-45"
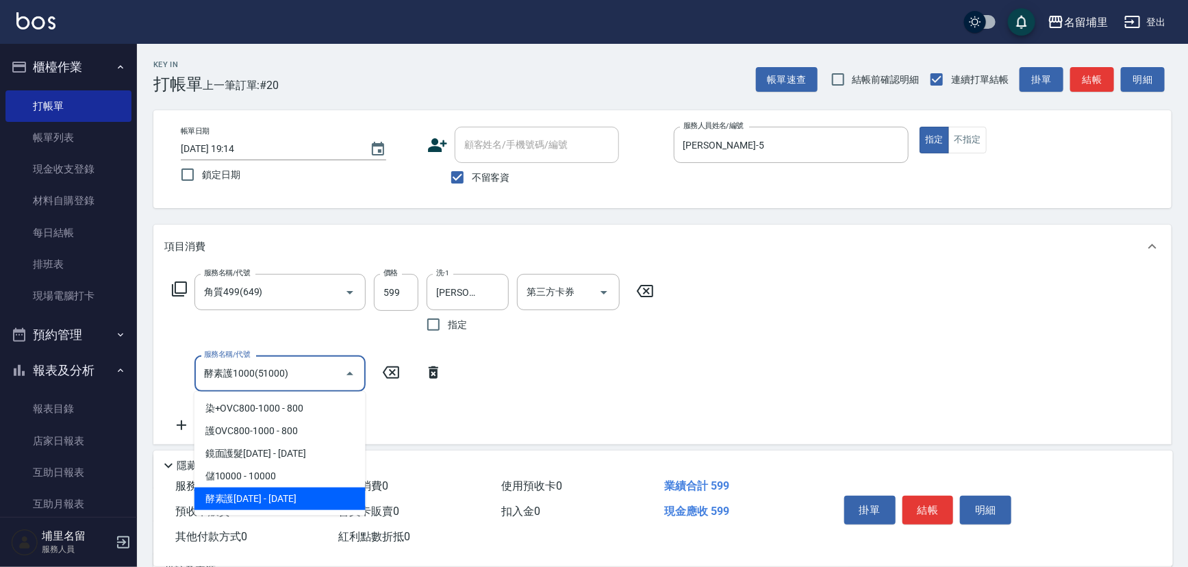
type input "酵素護1000(51000)"
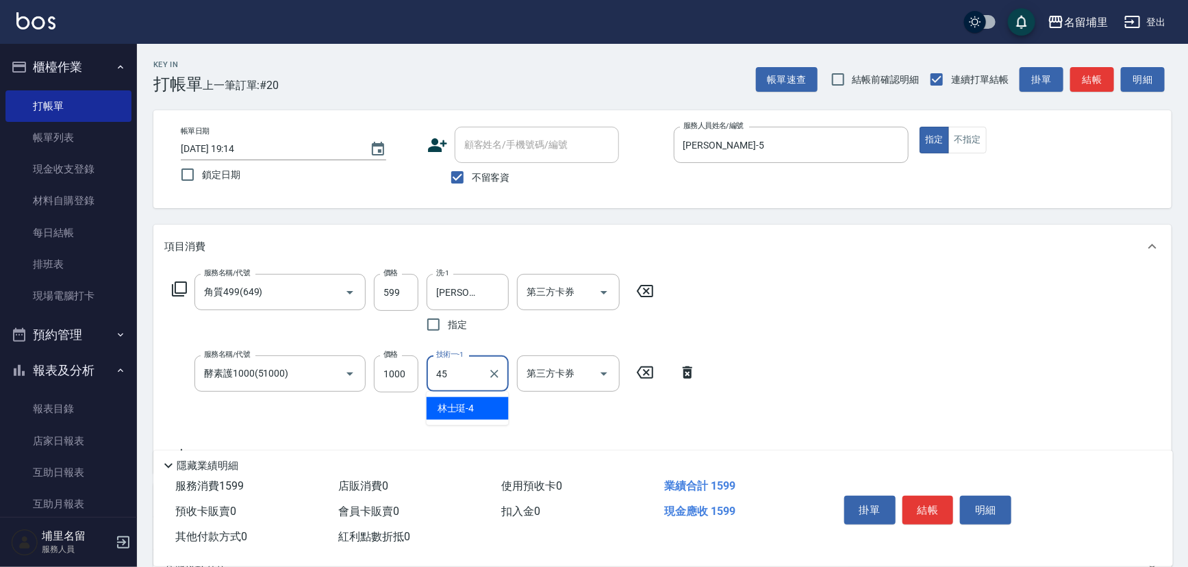
type input "潘宇浩-45"
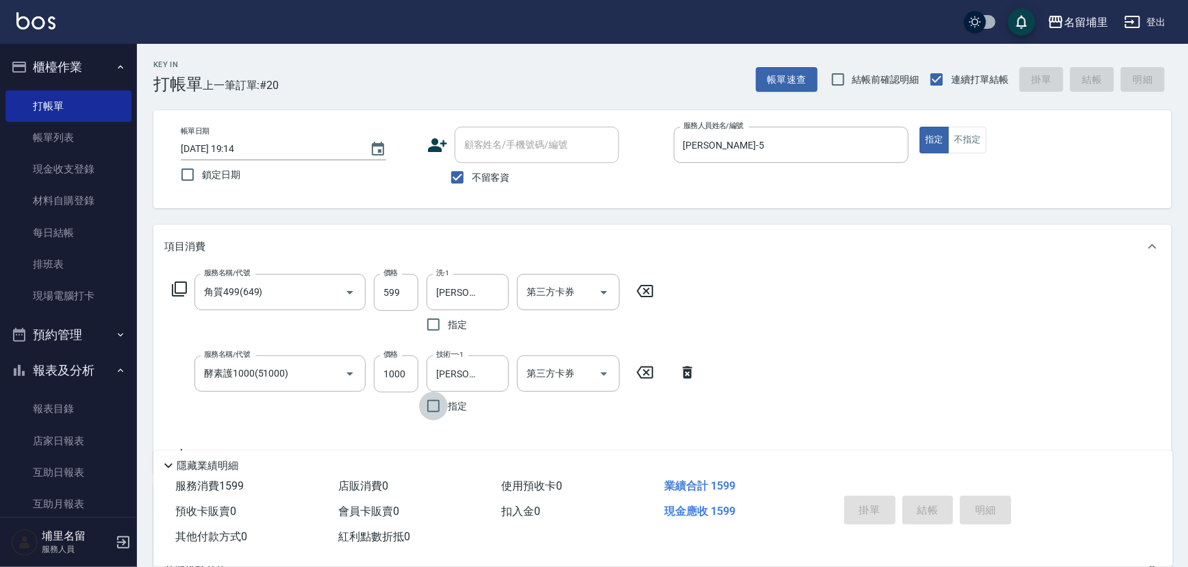
type input "2025/09/14 19:15"
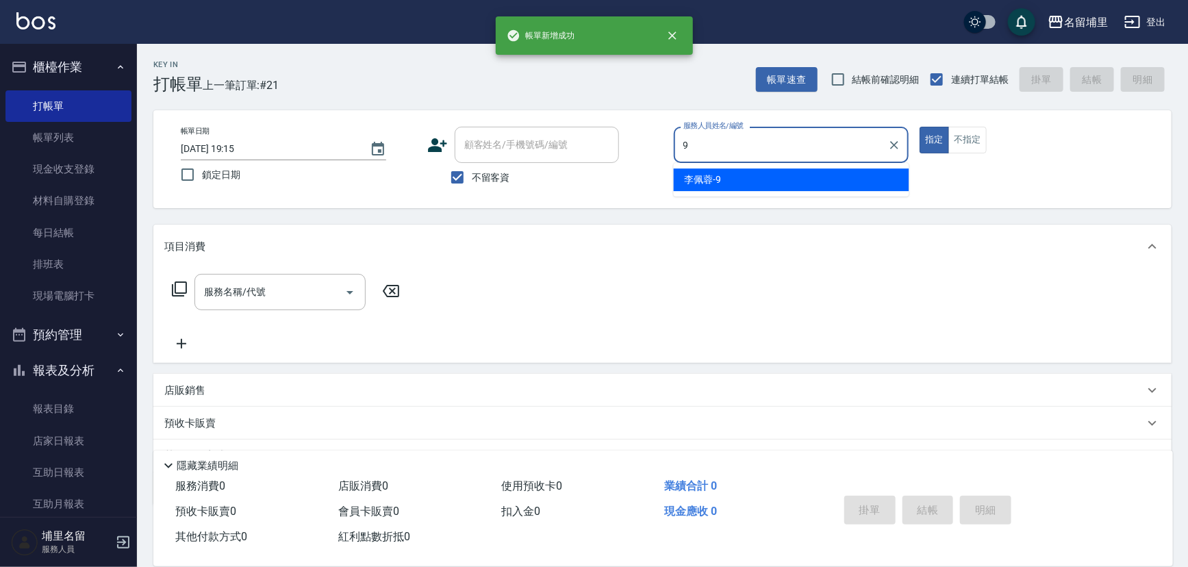
type input "李佩蓉-9"
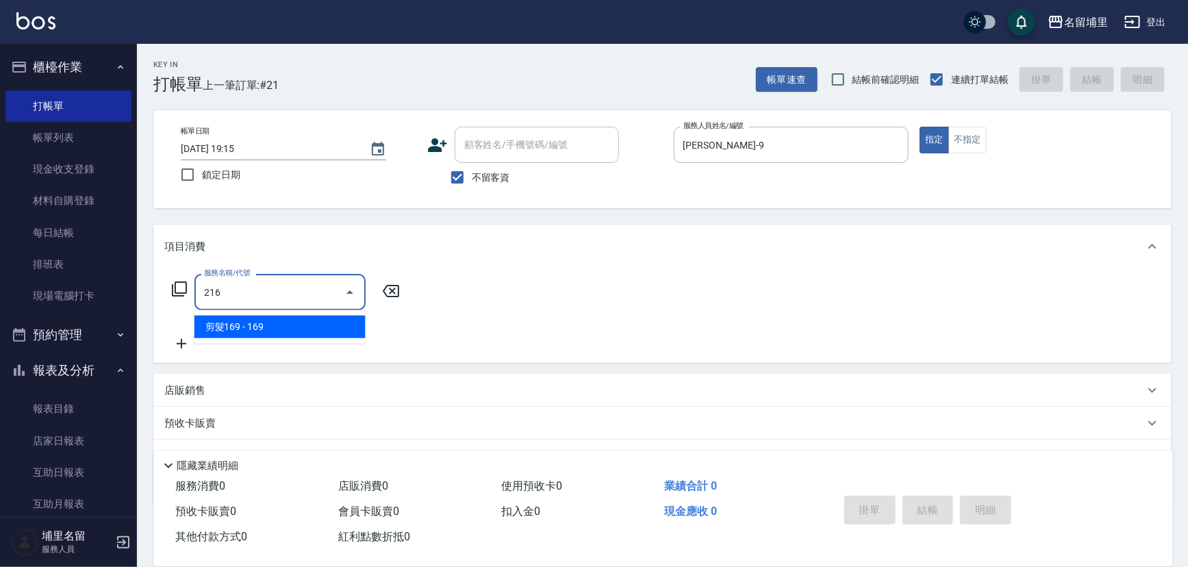
type input "剪髮169(216)"
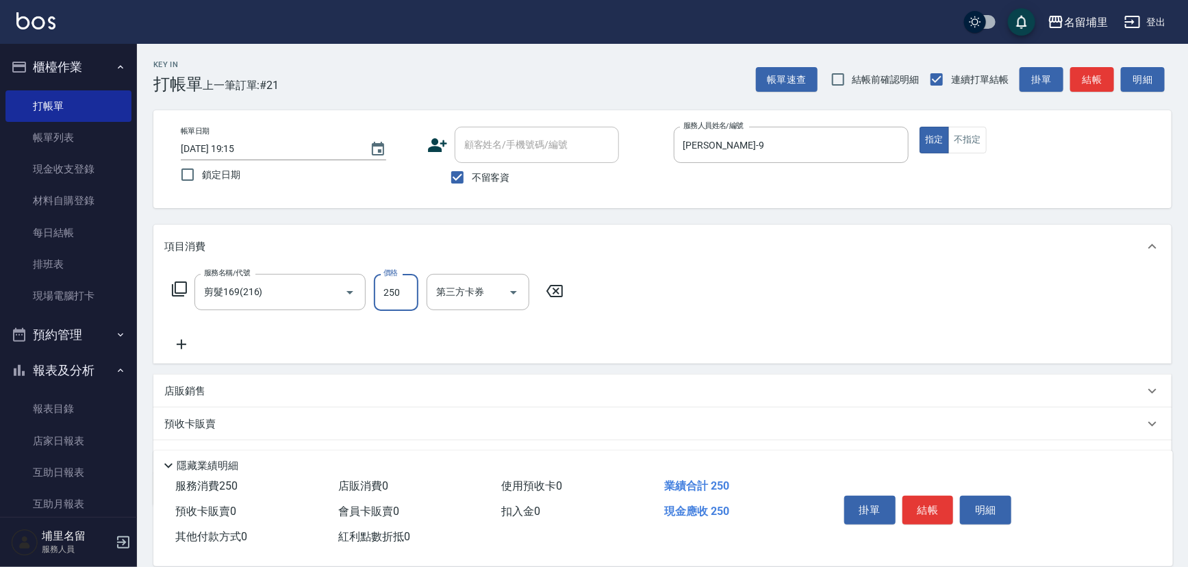
type input "250"
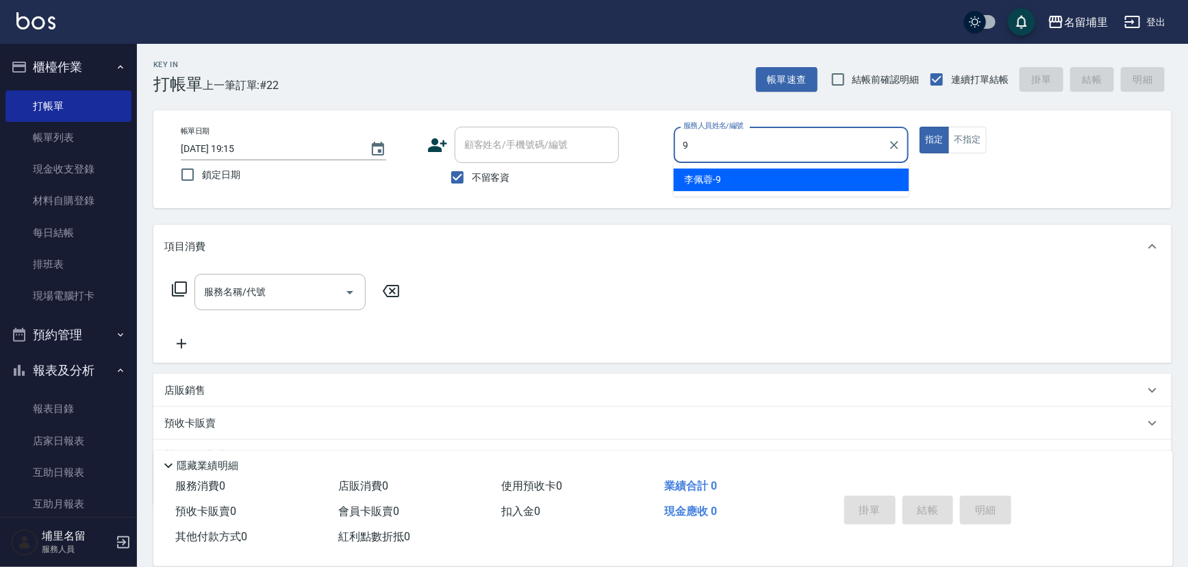
type input "李佩蓉-9"
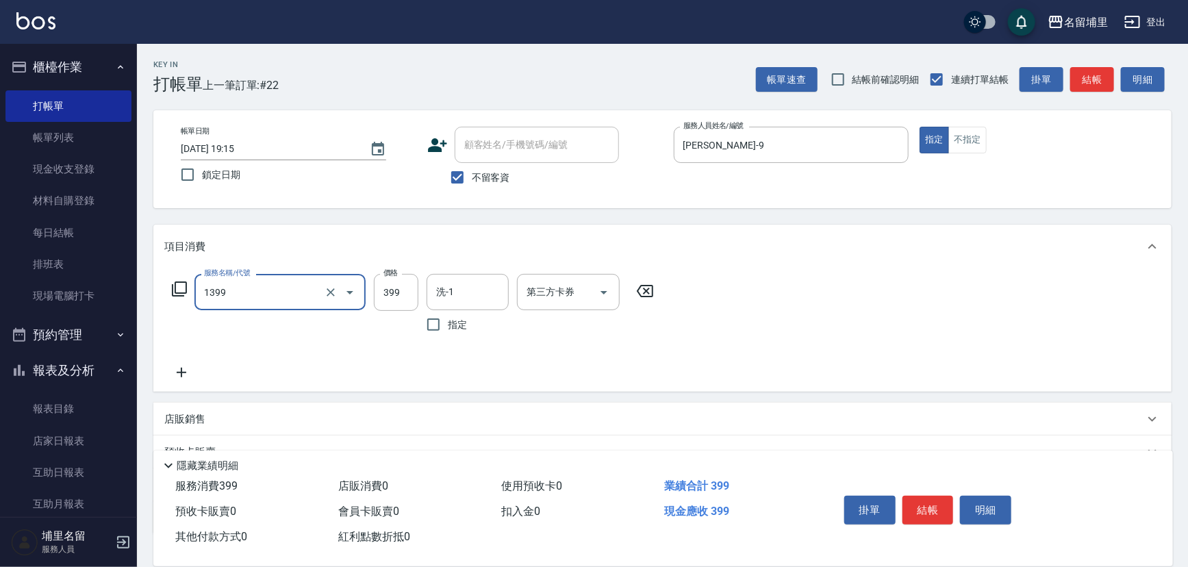
type input "海鹽洗髮399(1399)"
type input "499"
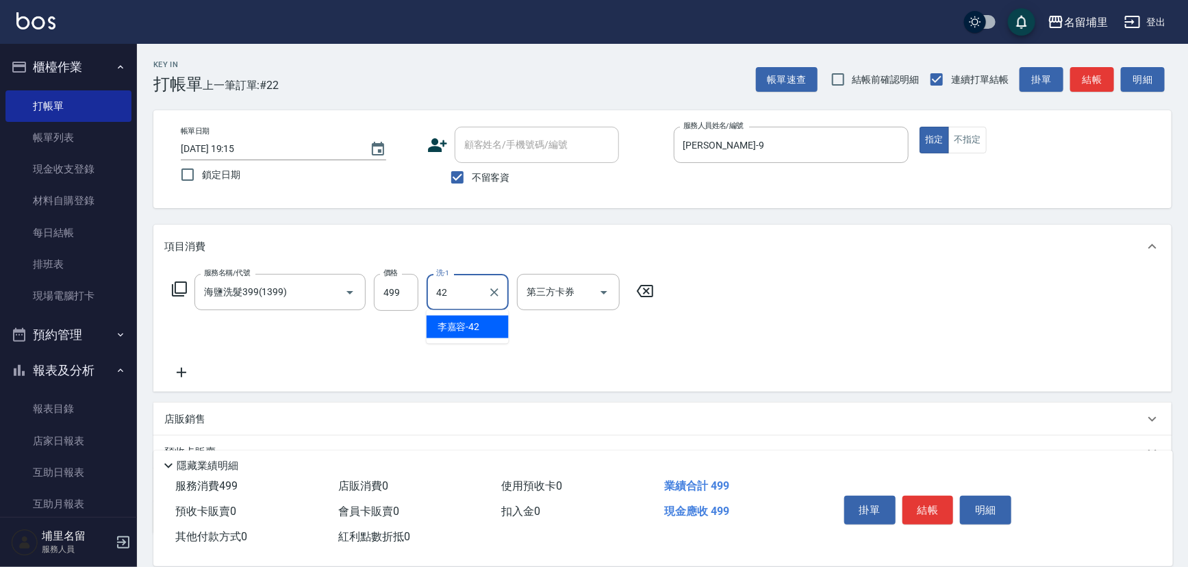
type input "李嘉容-42"
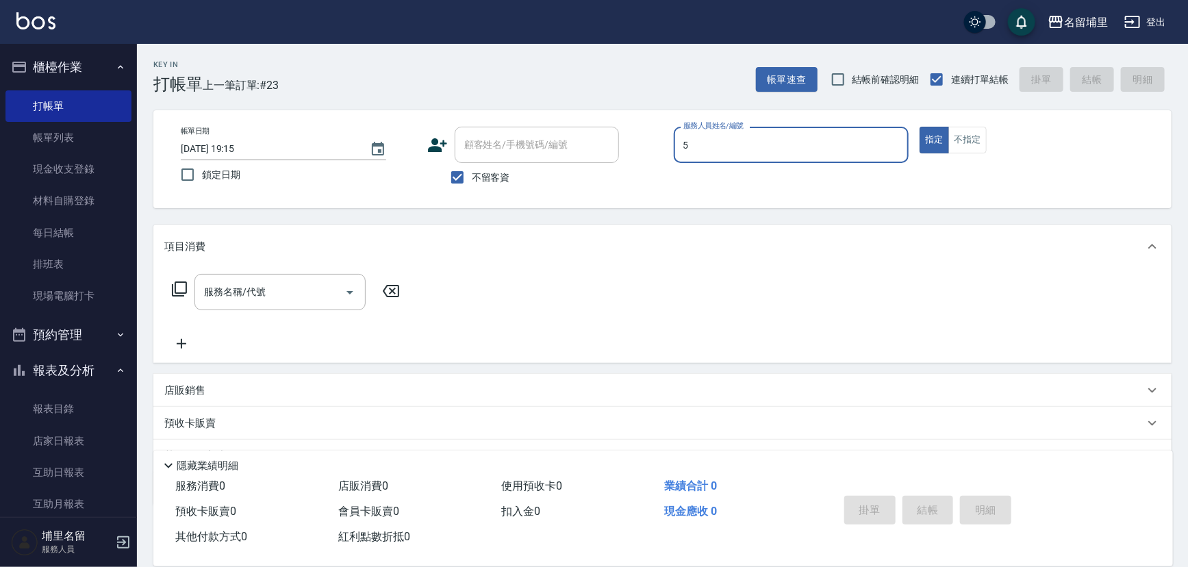
type input "蔣昀璠-5"
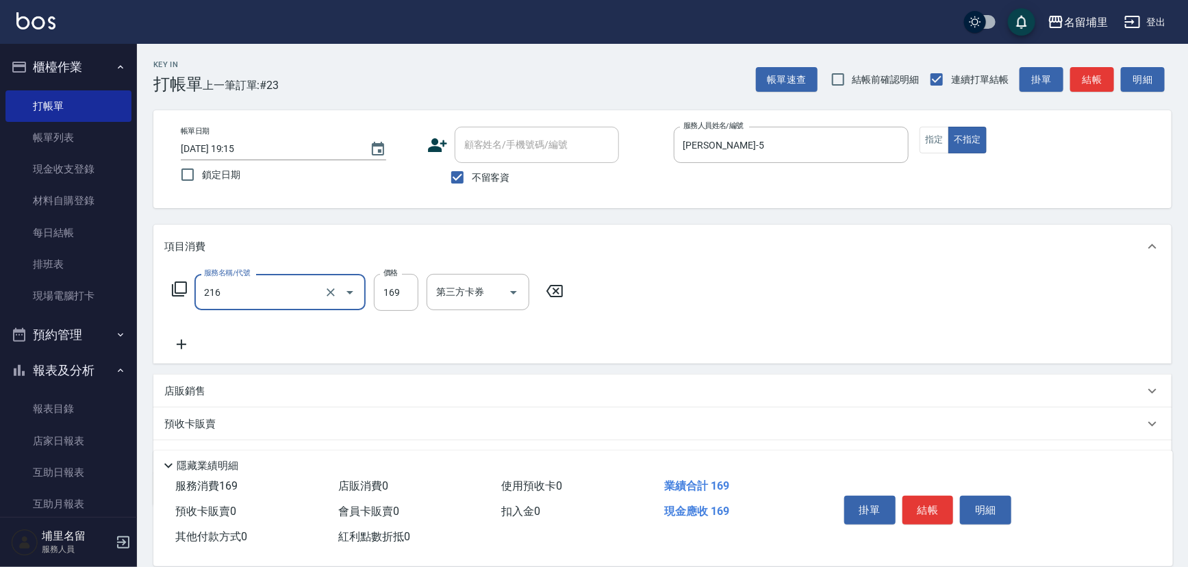
type input "剪髮169(216)"
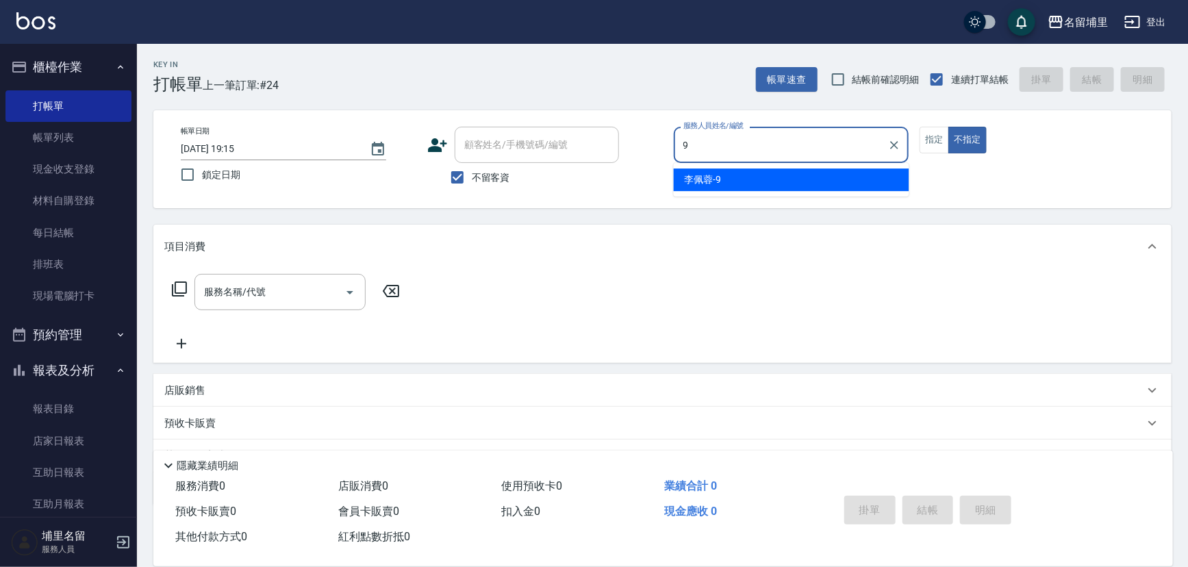
type input "李佩蓉-9"
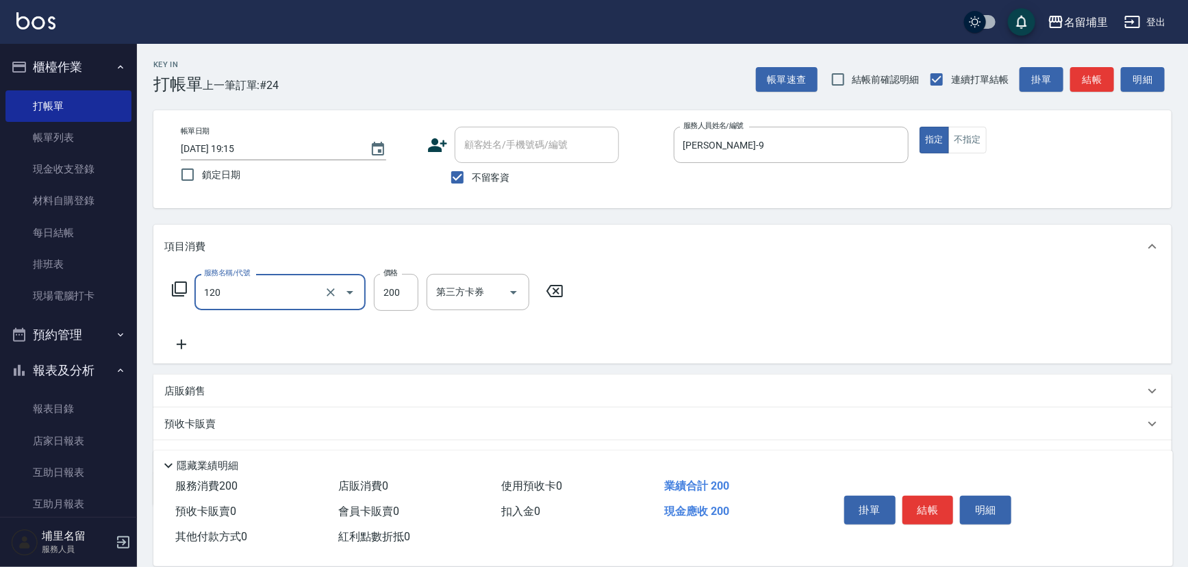
type input "New洗200(120)"
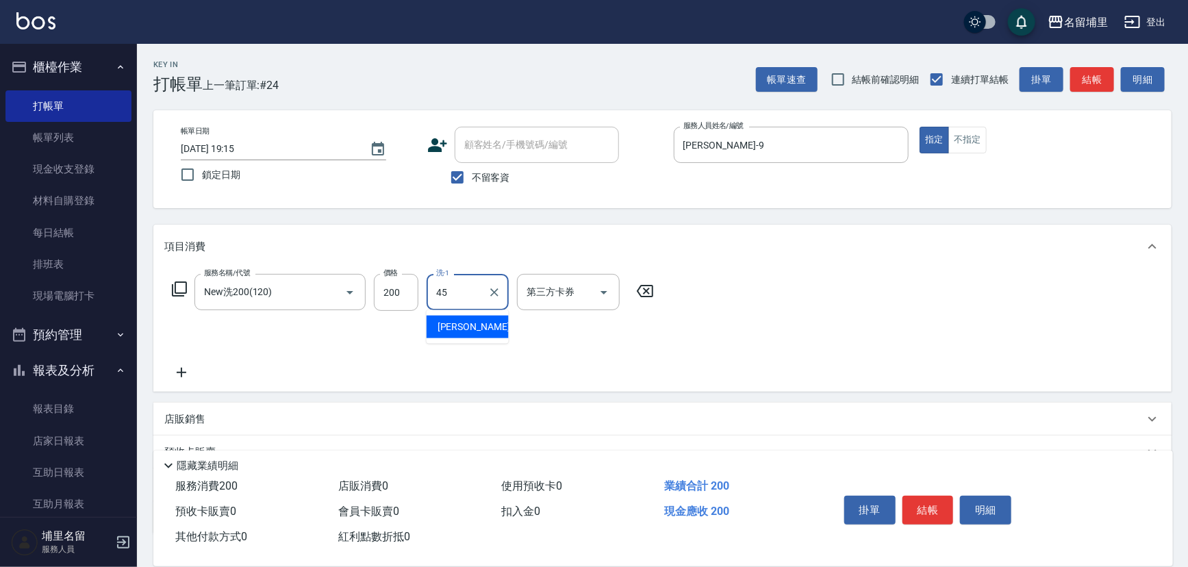
type input "潘宇浩-45"
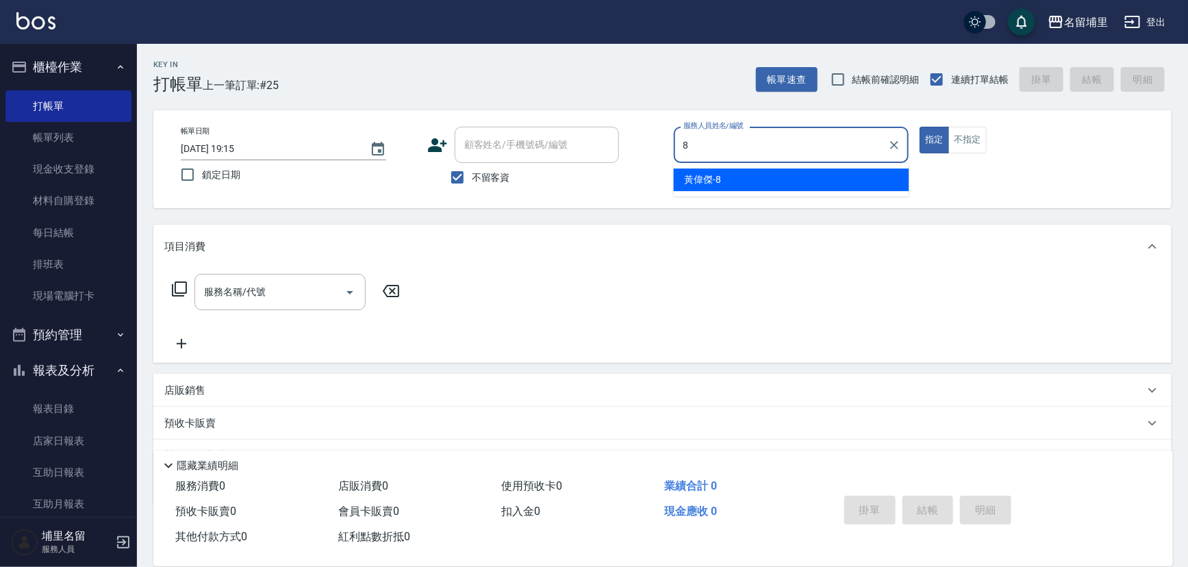
type input "黃偉傑-8"
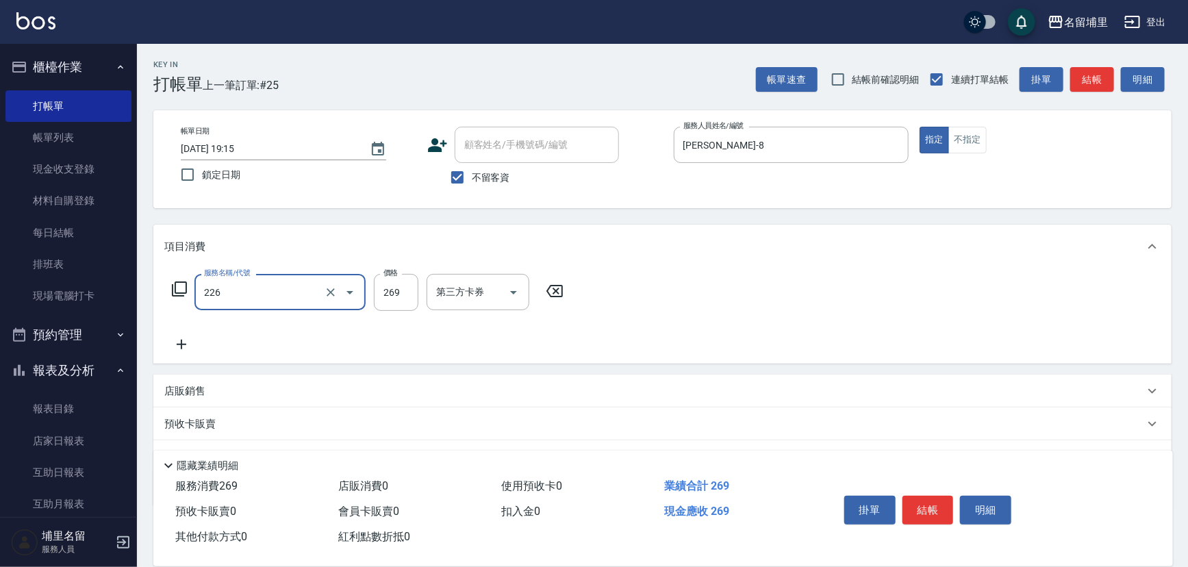
type input "洗剪269(226)"
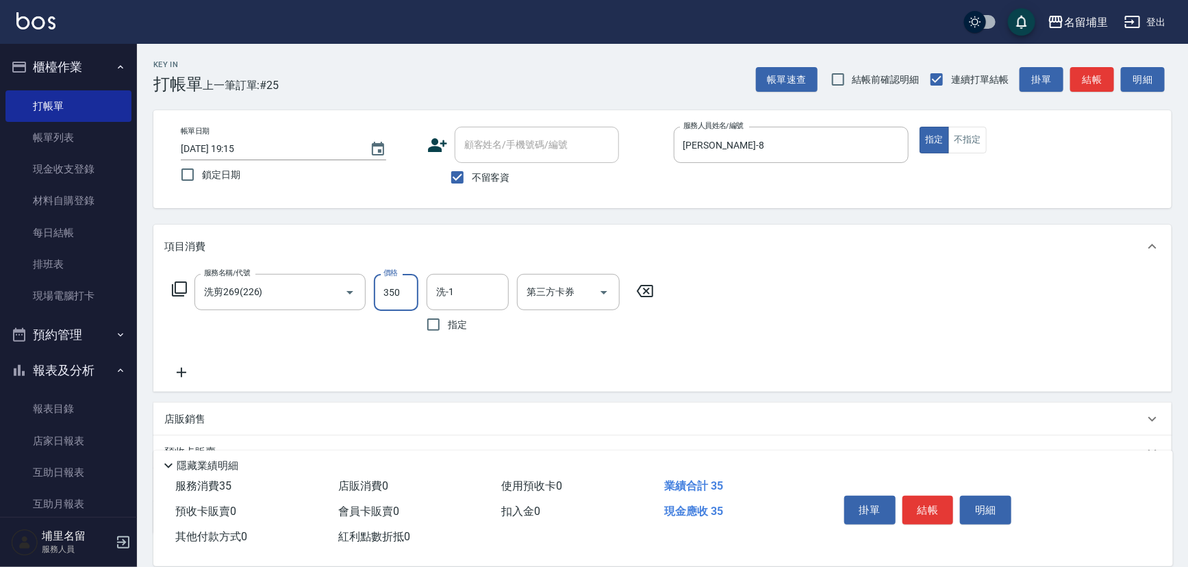
type input "350"
type input "潘宇浩-45"
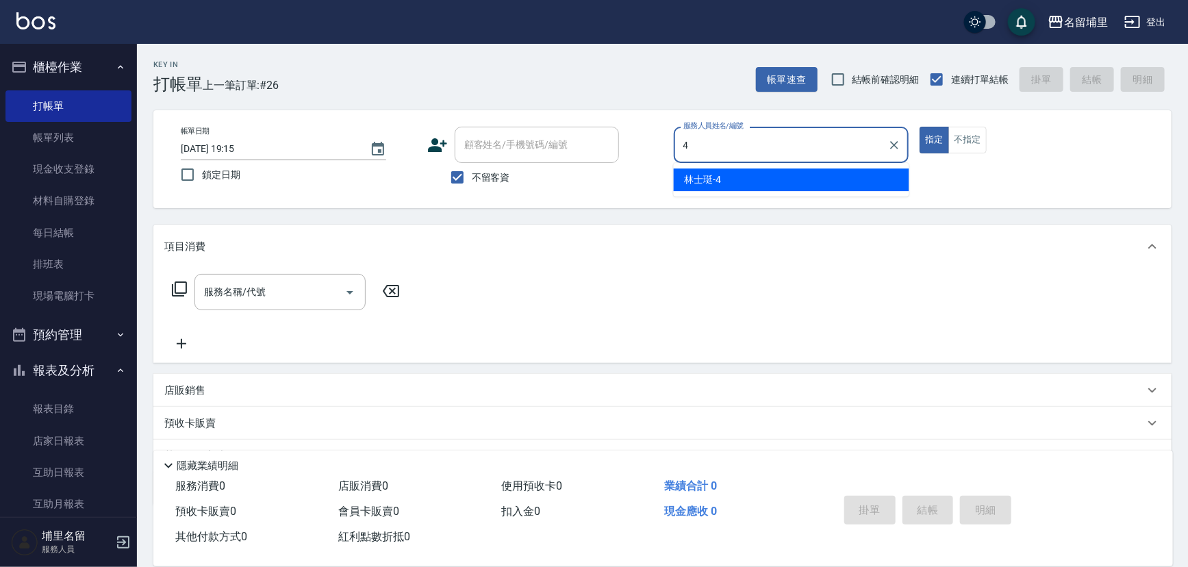
type input "林士珽-4"
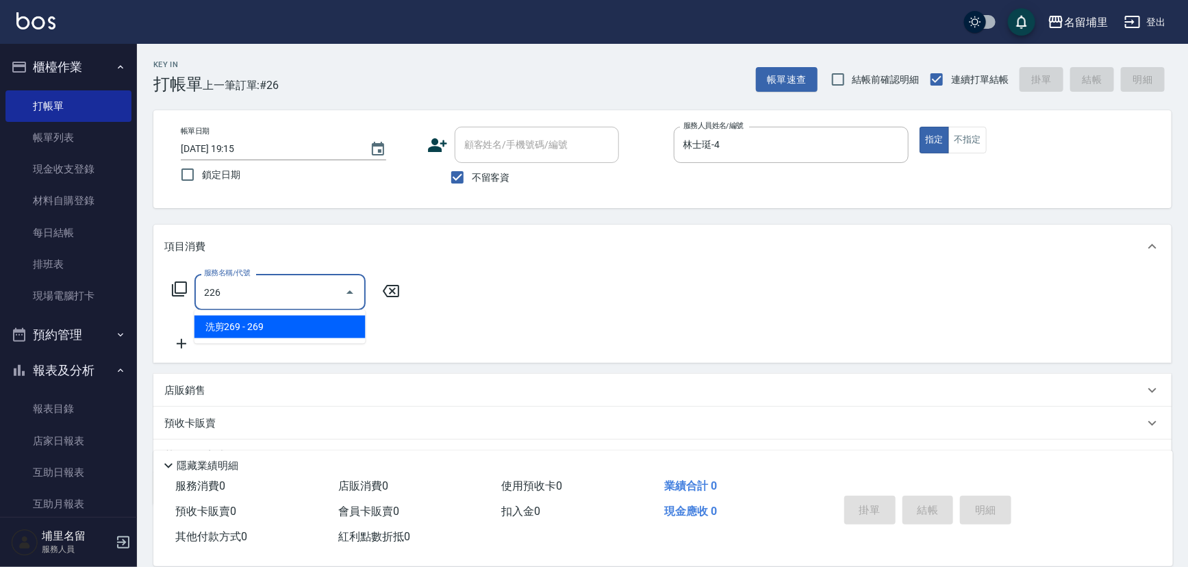
type input "洗剪269(226)"
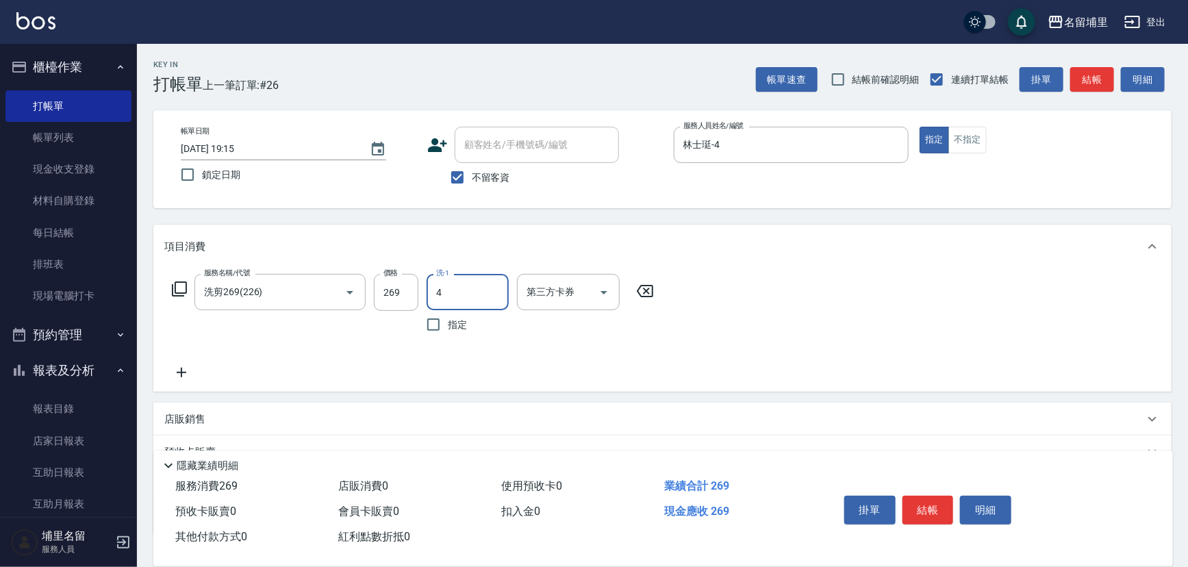
type input "林士珽-4"
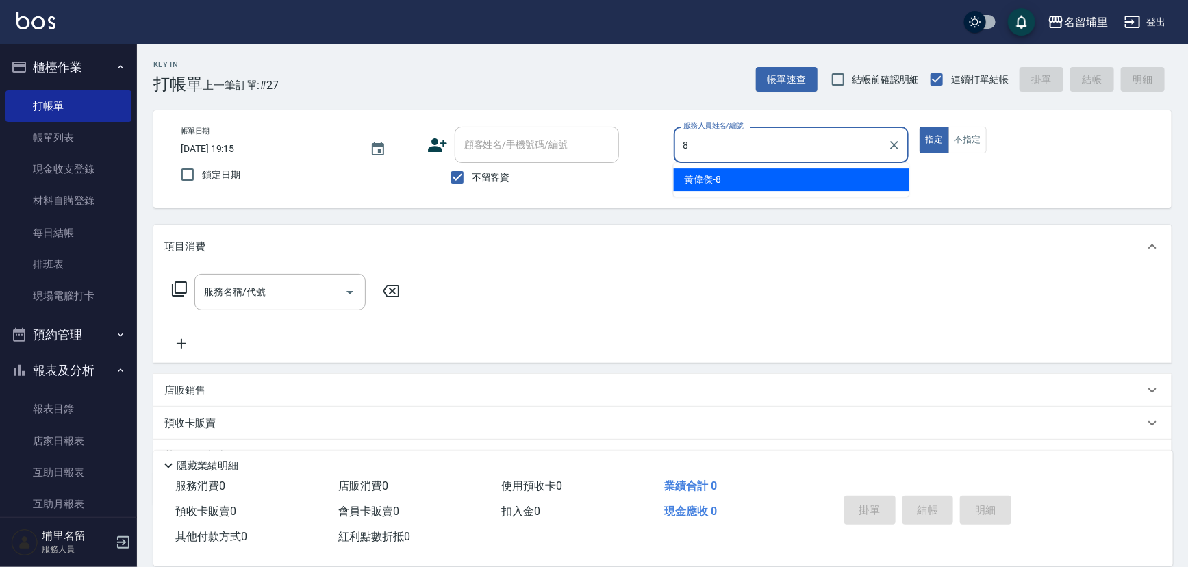
type input "黃偉傑-8"
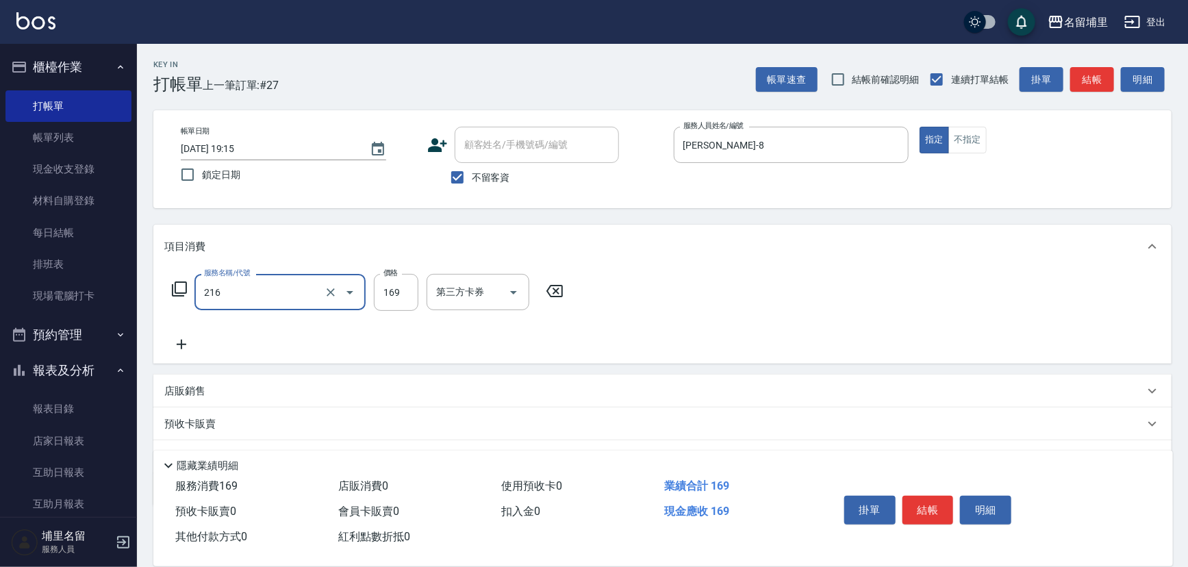
type input "剪髮169(216)"
type input "250"
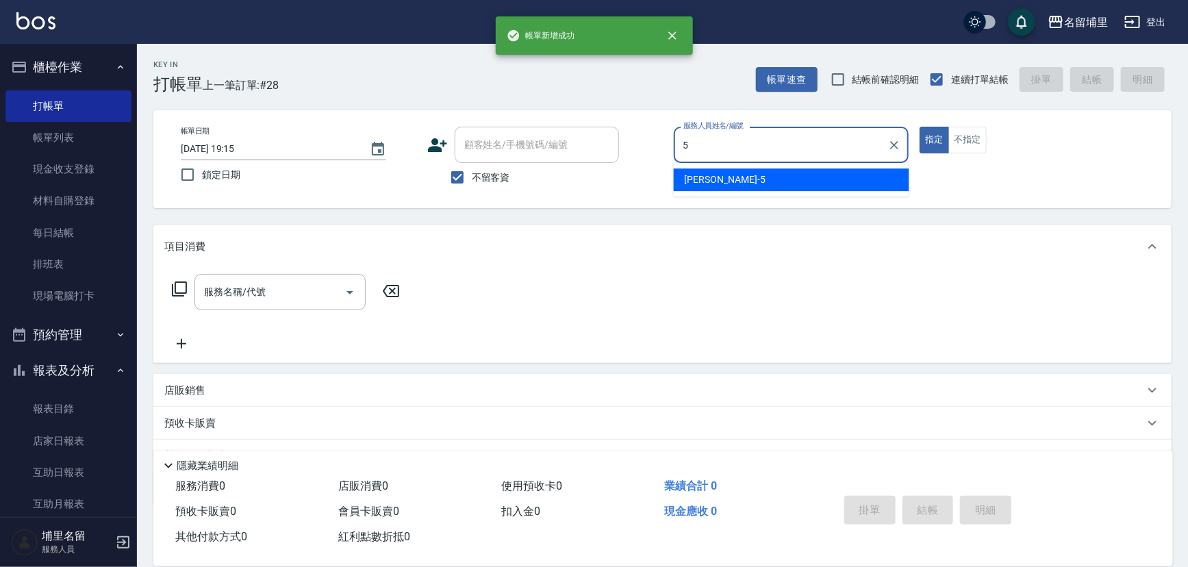
type input "蔣昀璠-5"
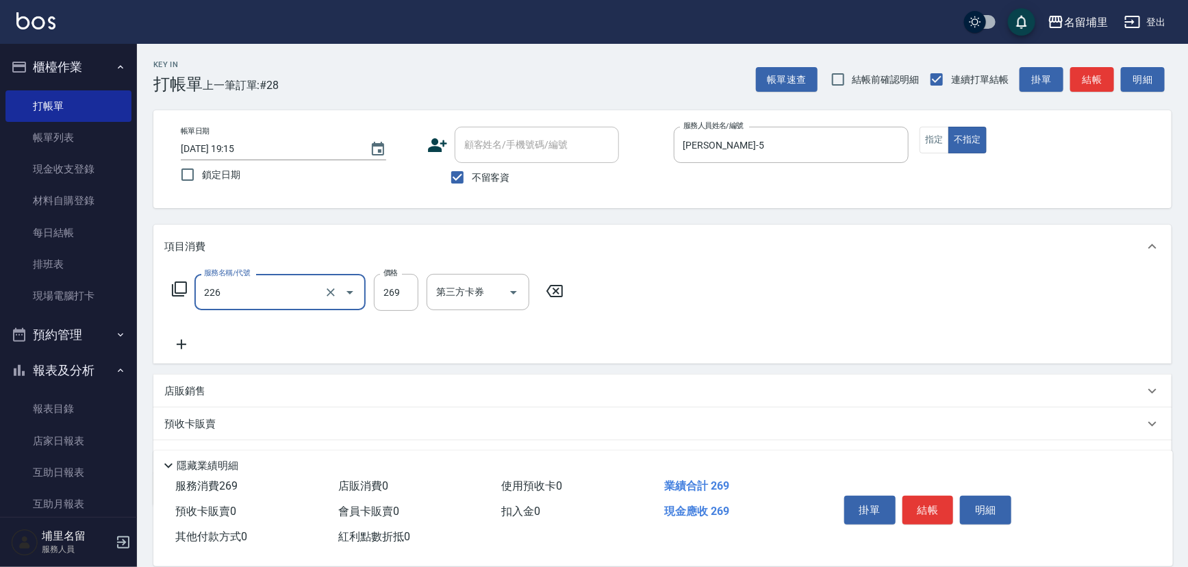
type input "洗剪269(226)"
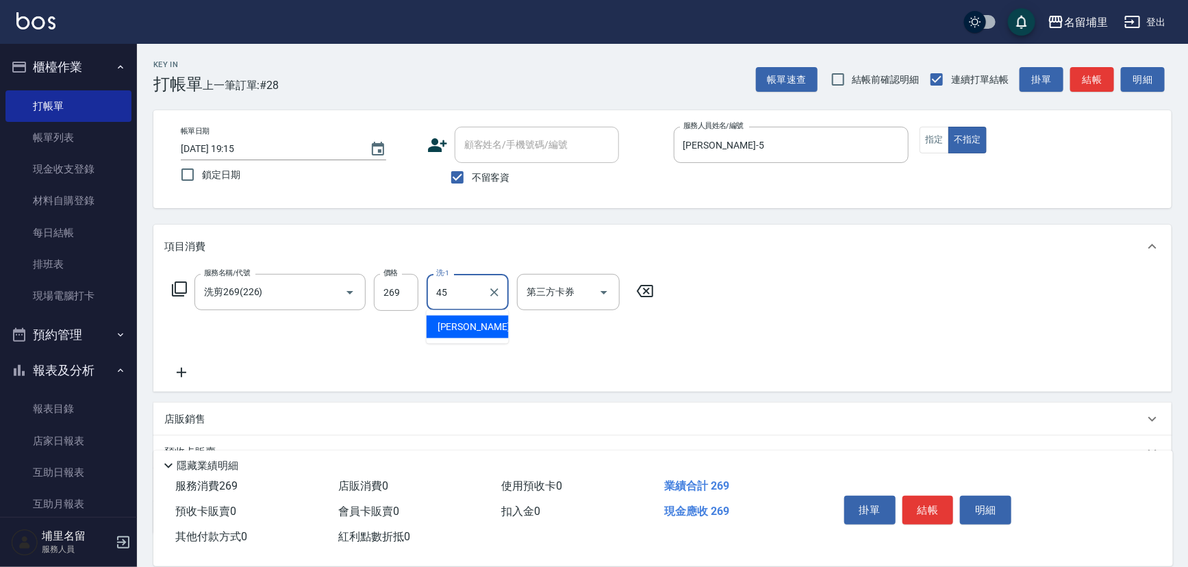
type input "潘宇浩-45"
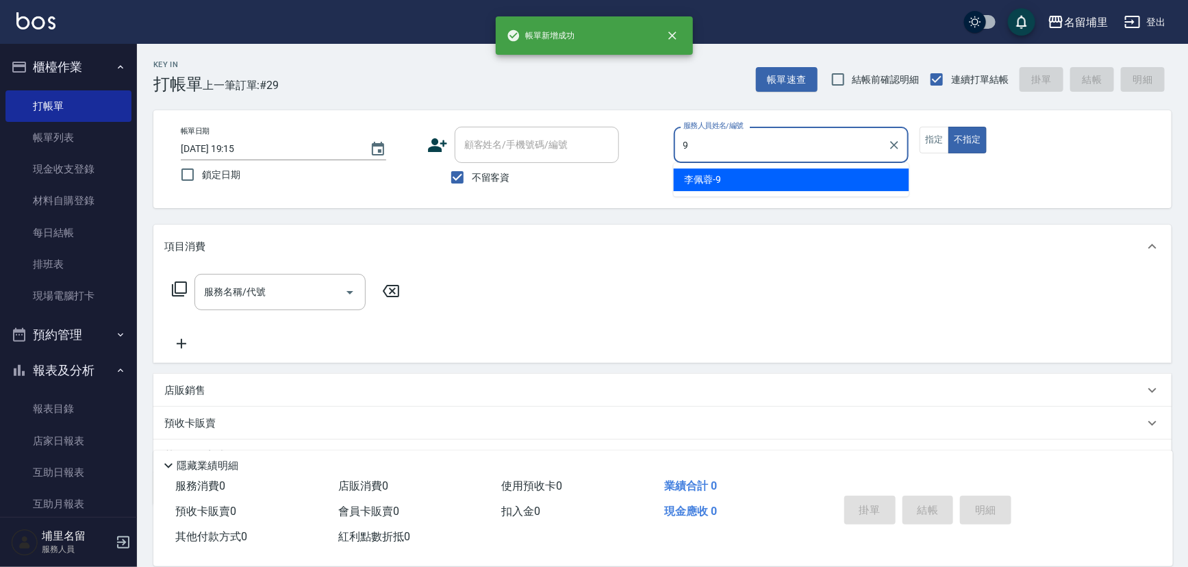
type input "李佩蓉-9"
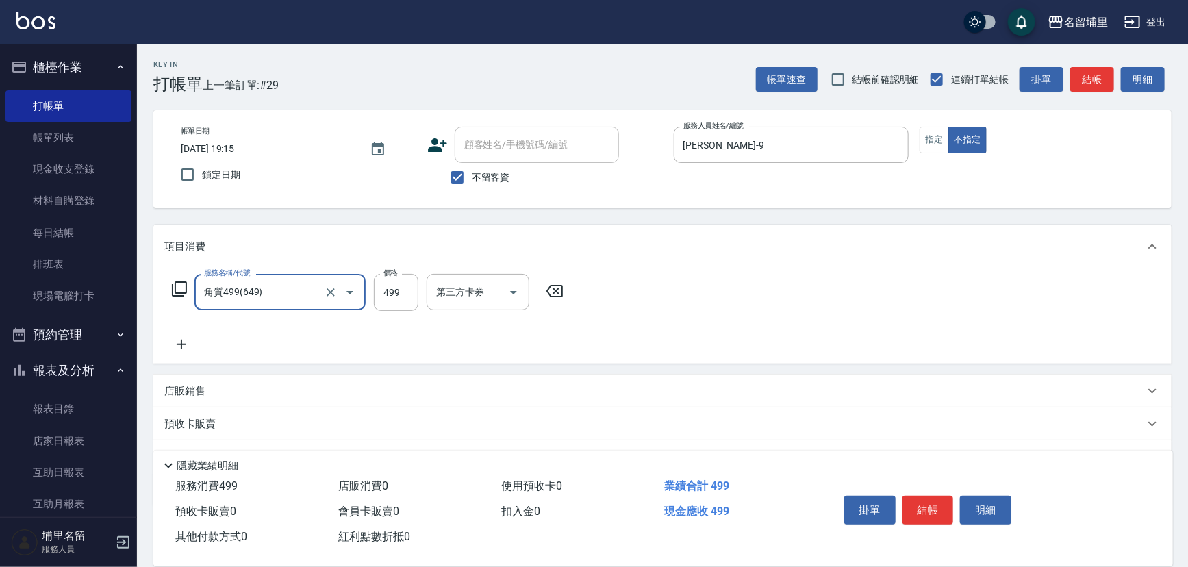
type input "角質499(649)"
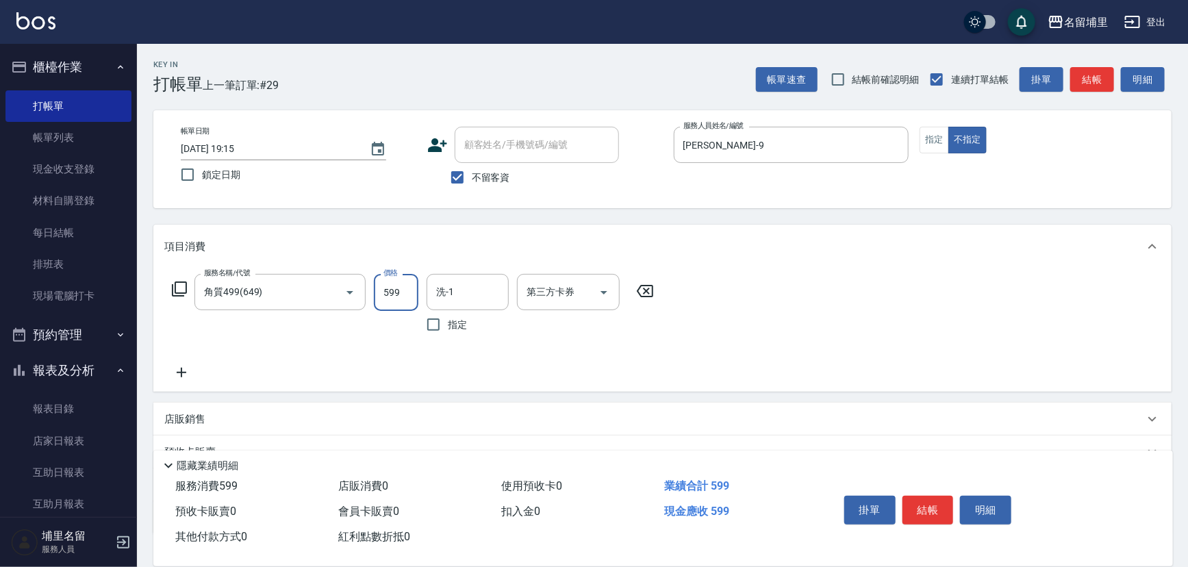
type input "599"
type input "李嘉容-42"
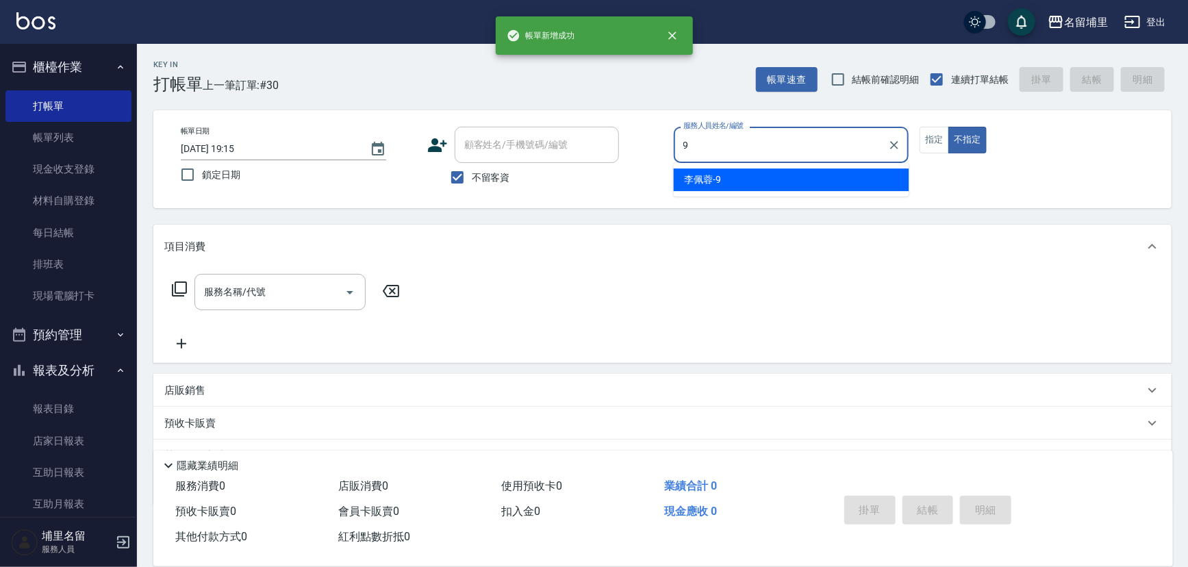
type input "李佩蓉-9"
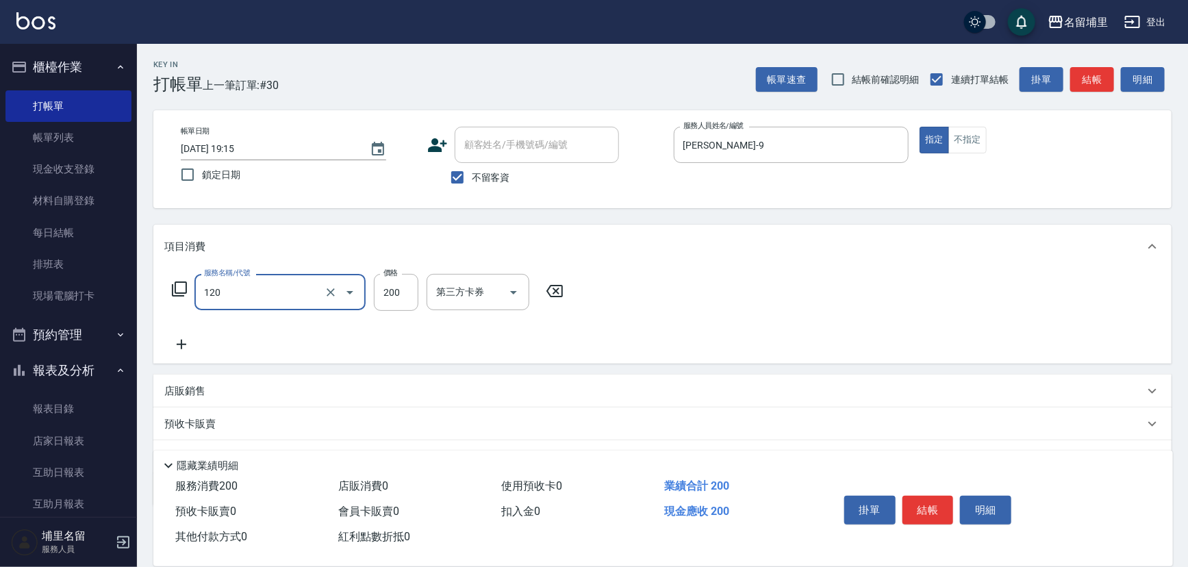
type input "New洗200(120)"
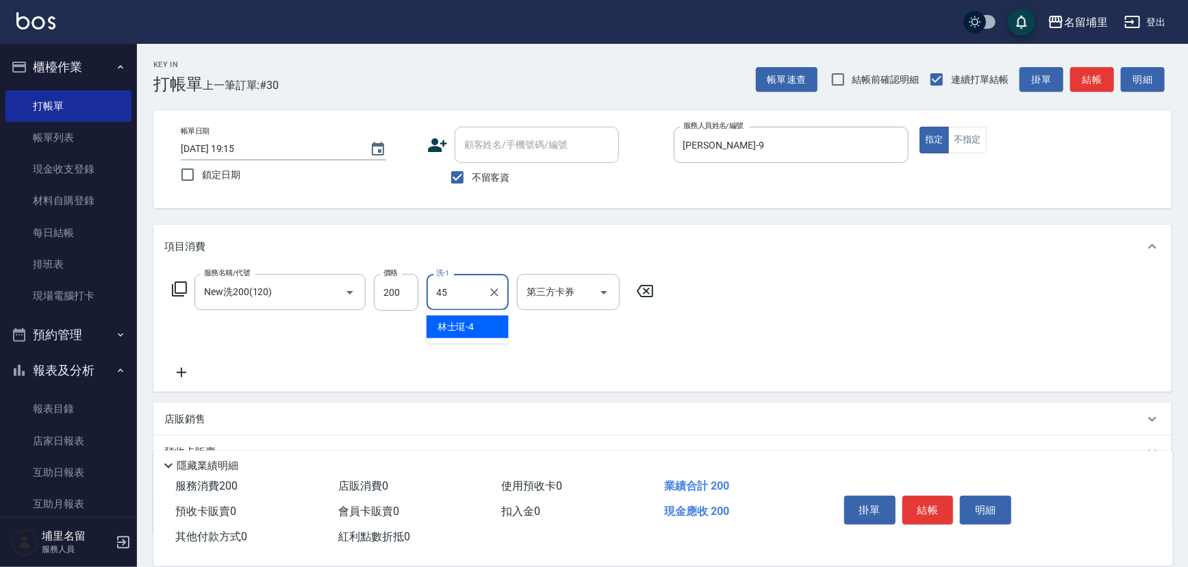
type input "潘宇浩-45"
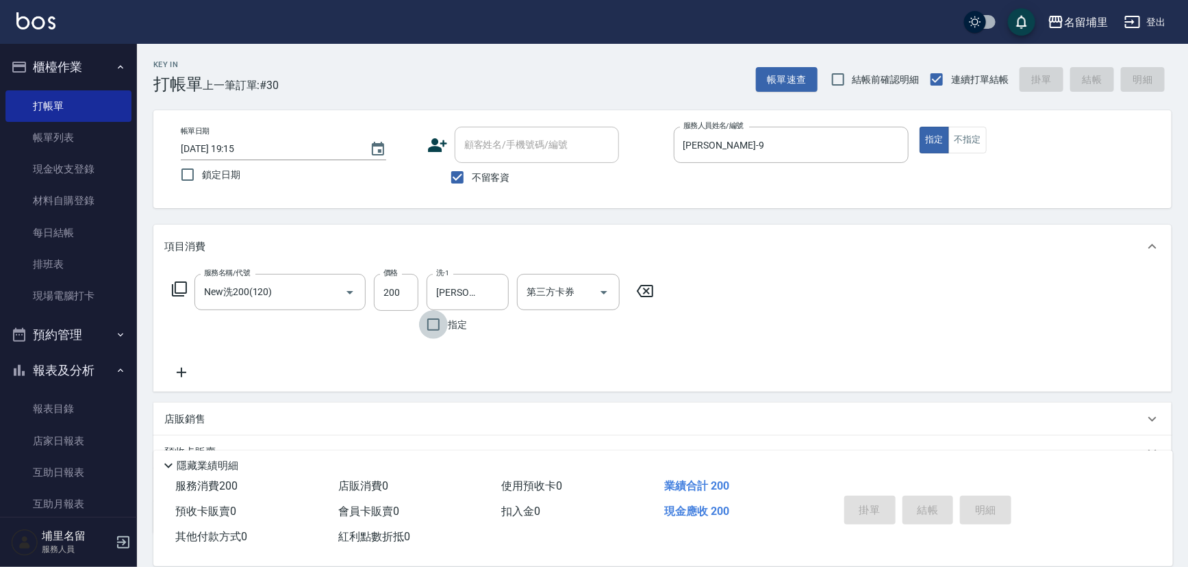
type input "2025/09/14 19:16"
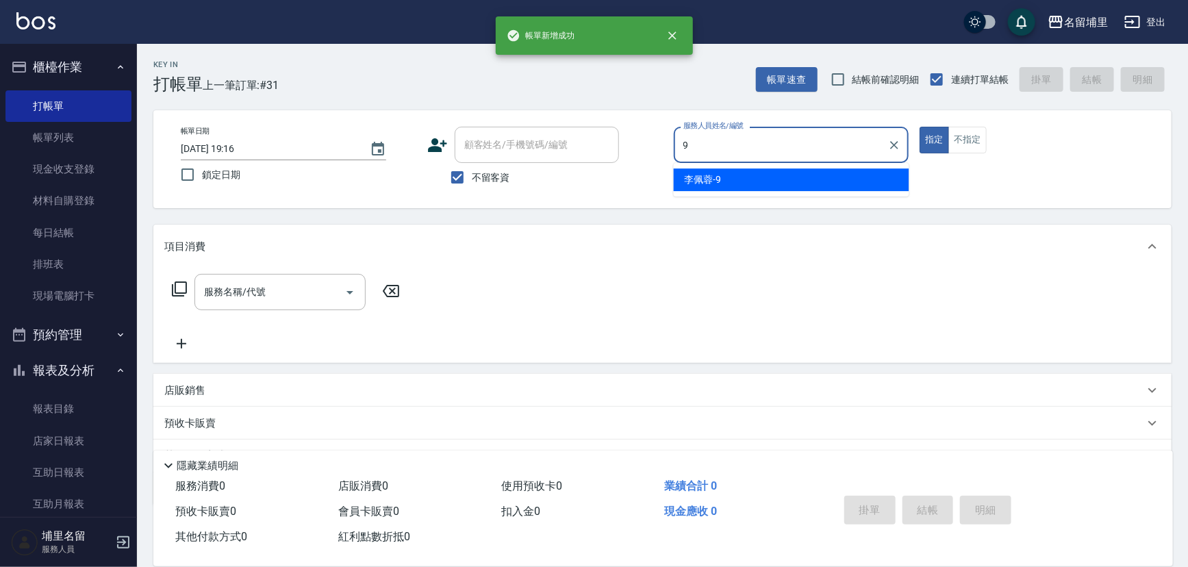
type input "李佩蓉-9"
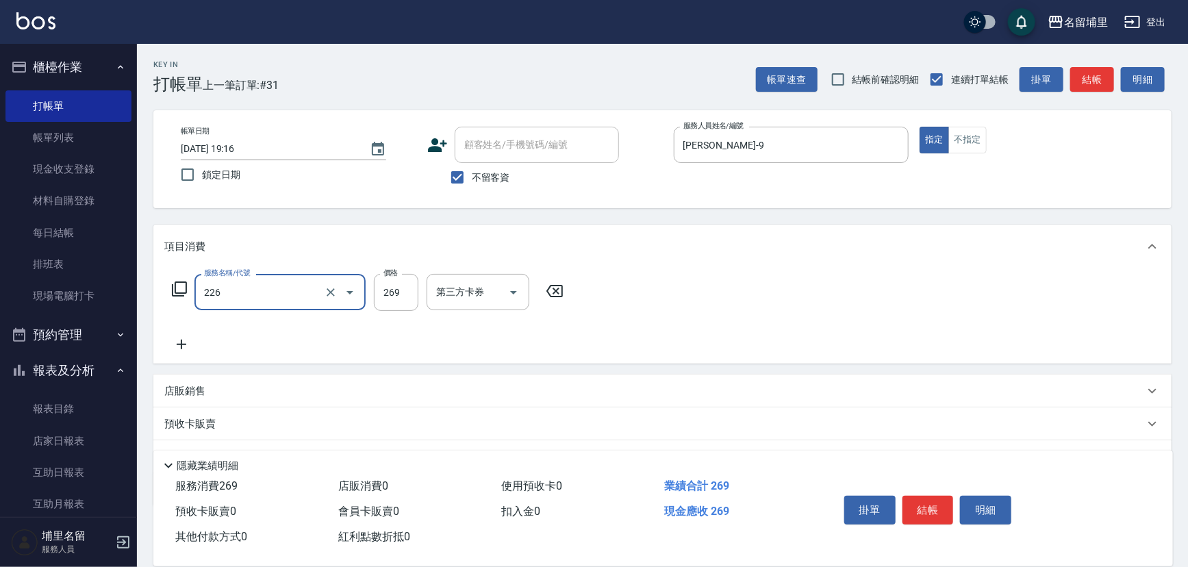
type input "洗剪269(226)"
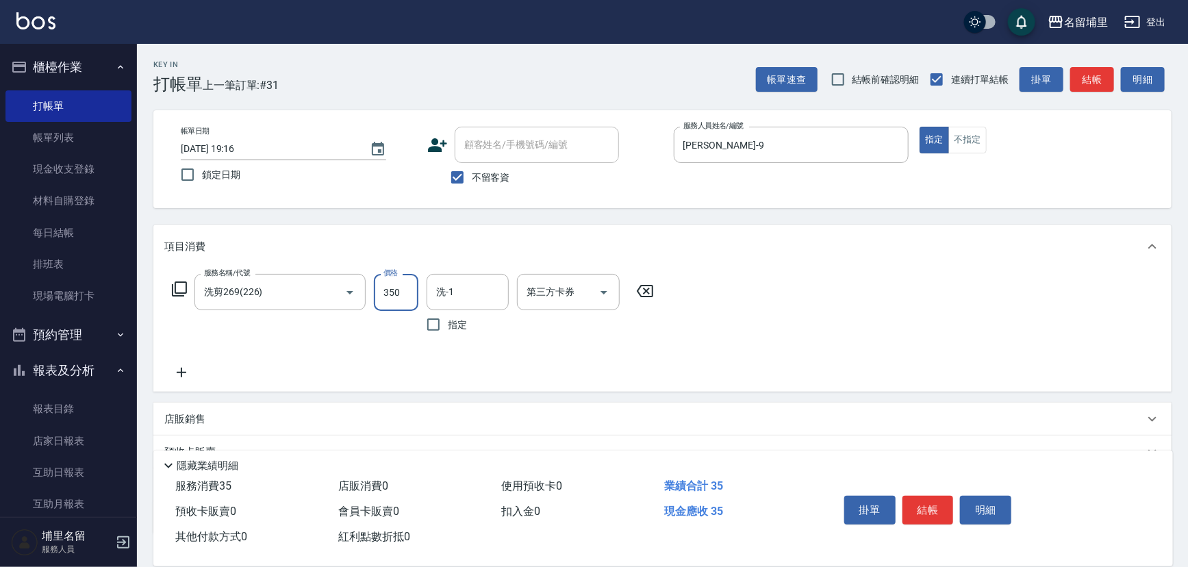
type input "350"
type input "李嘉容-42"
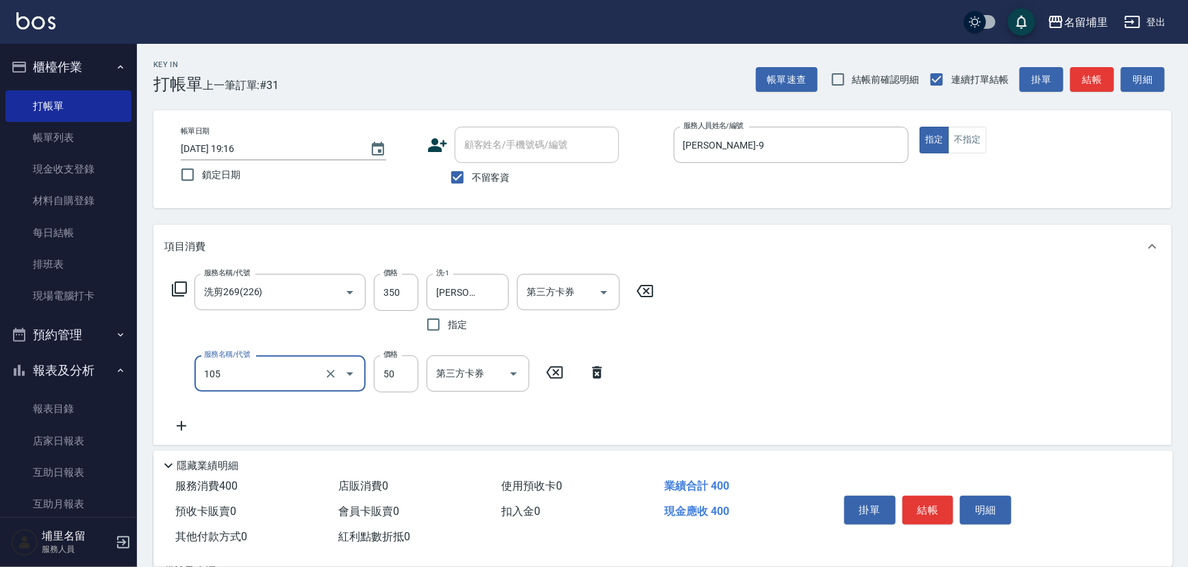
type input "精油50(105)"
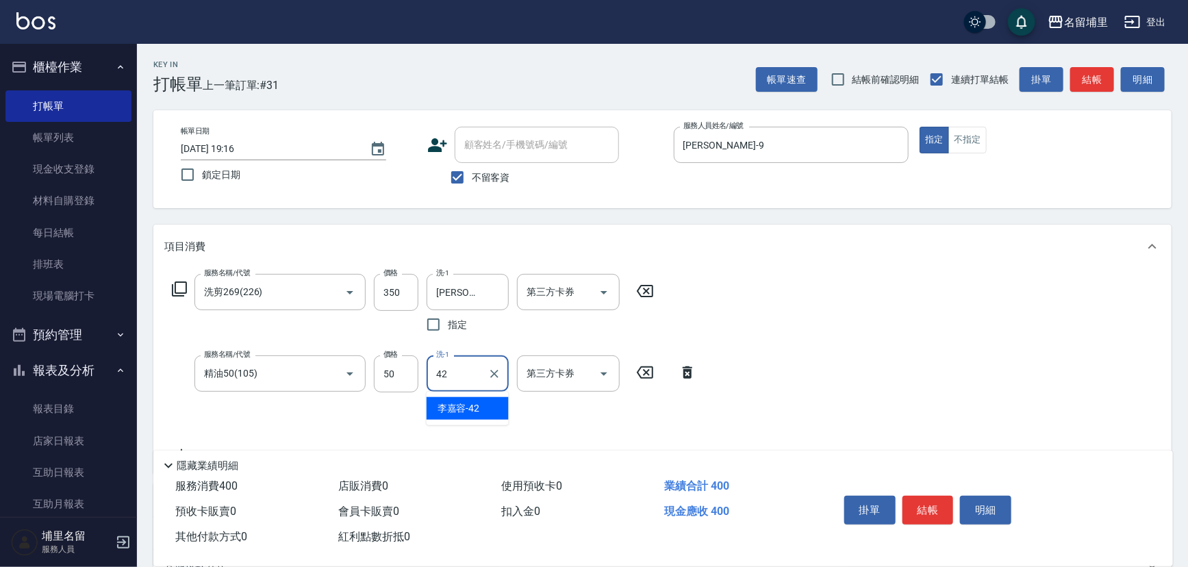
type input "李嘉容-42"
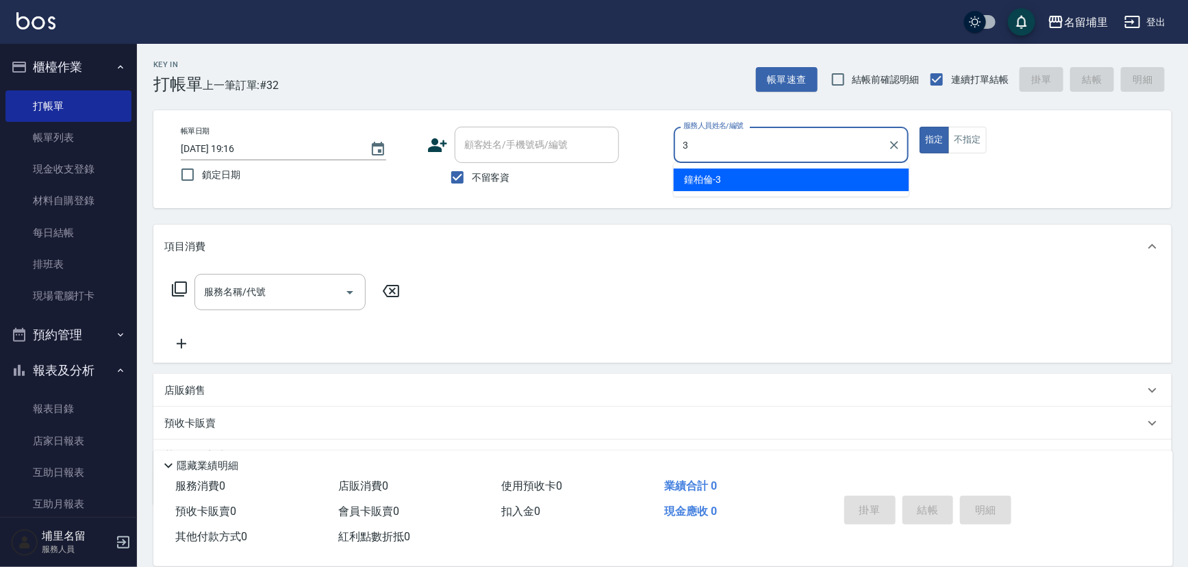
type input "鐘柏倫-3"
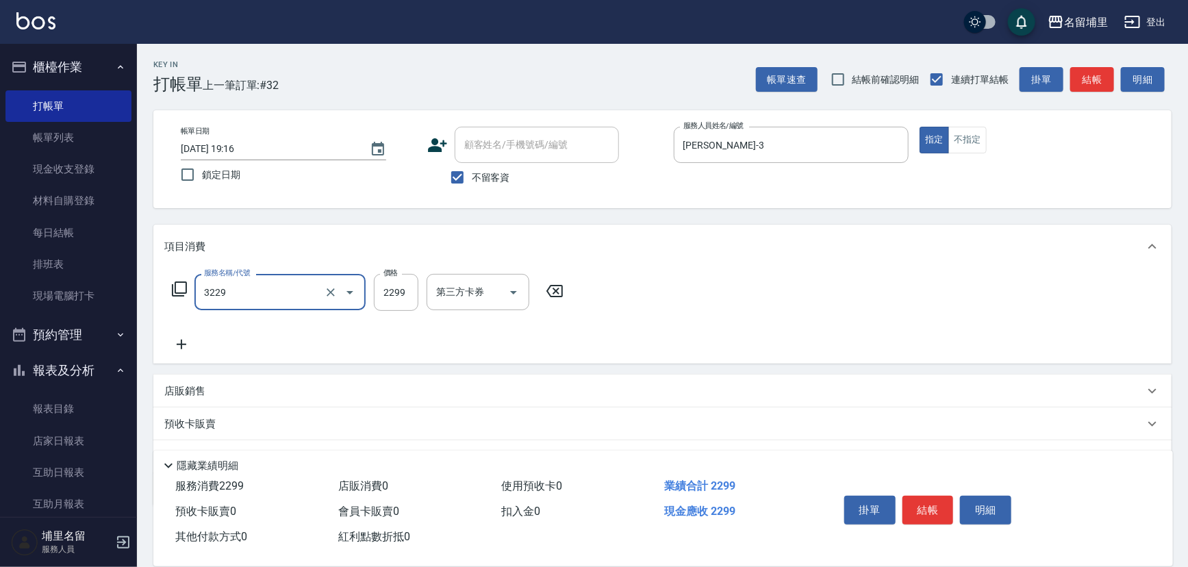
type input "伊黛莉2299(3229)"
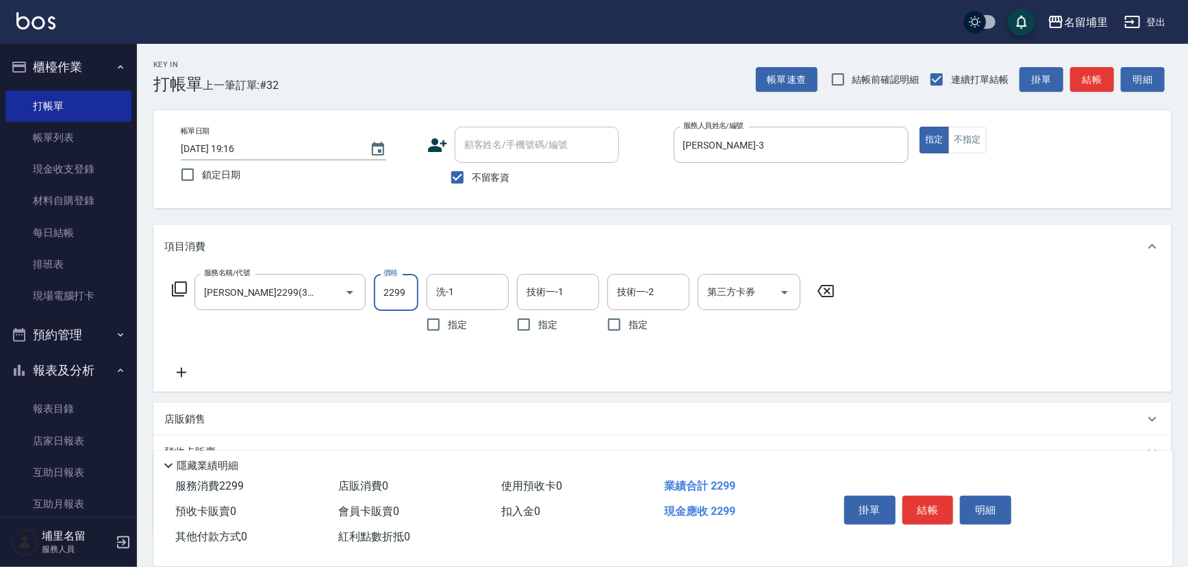
drag, startPoint x: 325, startPoint y: 299, endPoint x: 321, endPoint y: 292, distance: 7.8
click at [325, 299] on icon "Clear" at bounding box center [331, 293] width 14 height 14
type input "3"
type input "伊黛莉2299(3229)"
type input "1500"
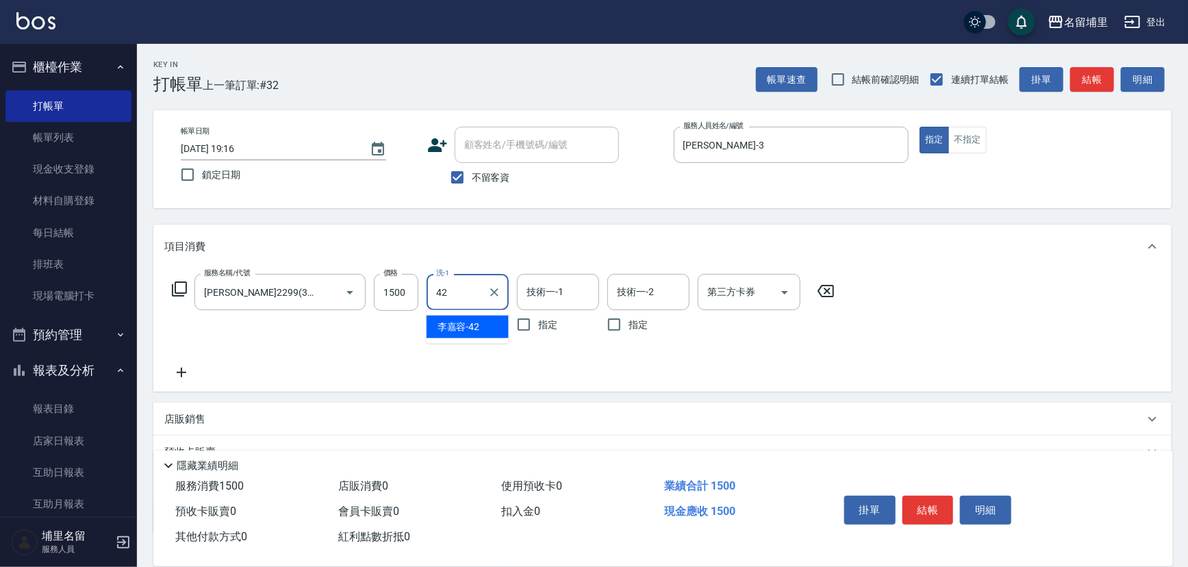
type input "李嘉容-42"
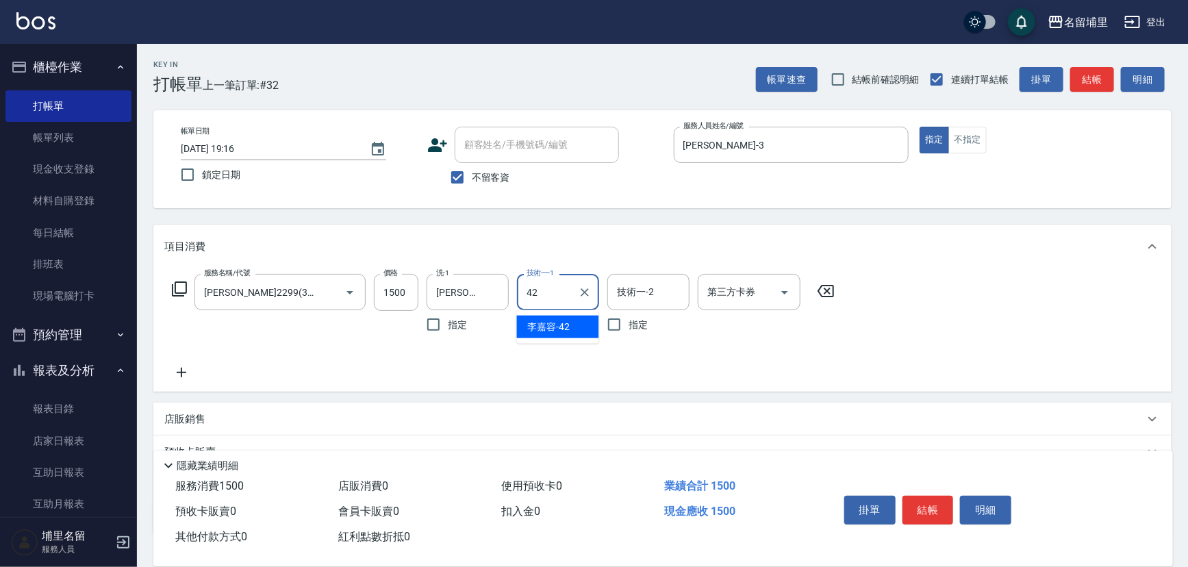
type input "李嘉容-42"
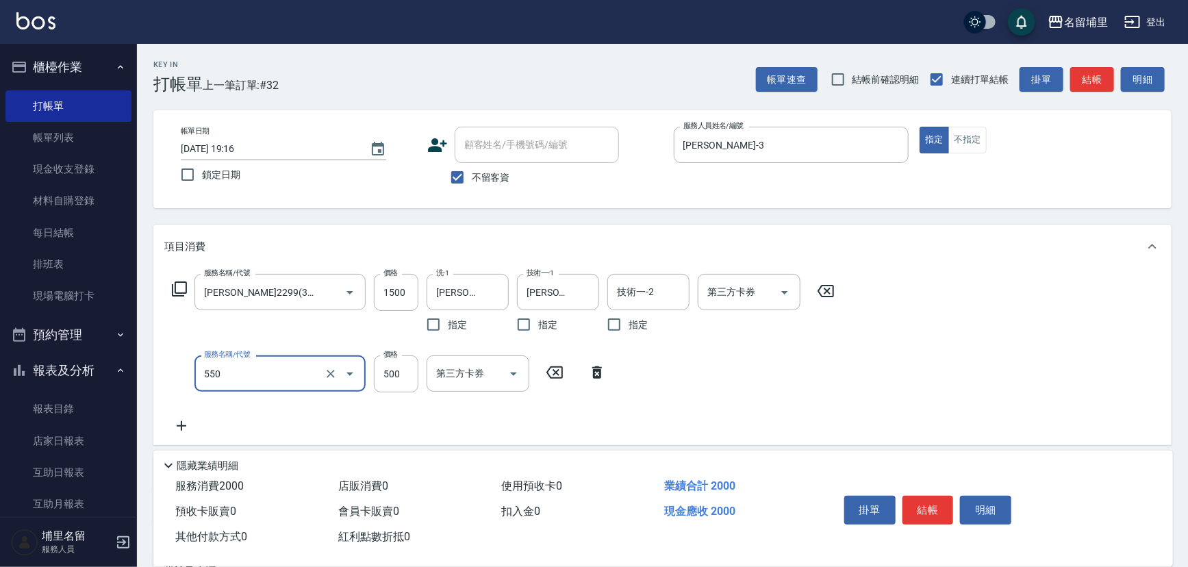
type input "500護髮(550)"
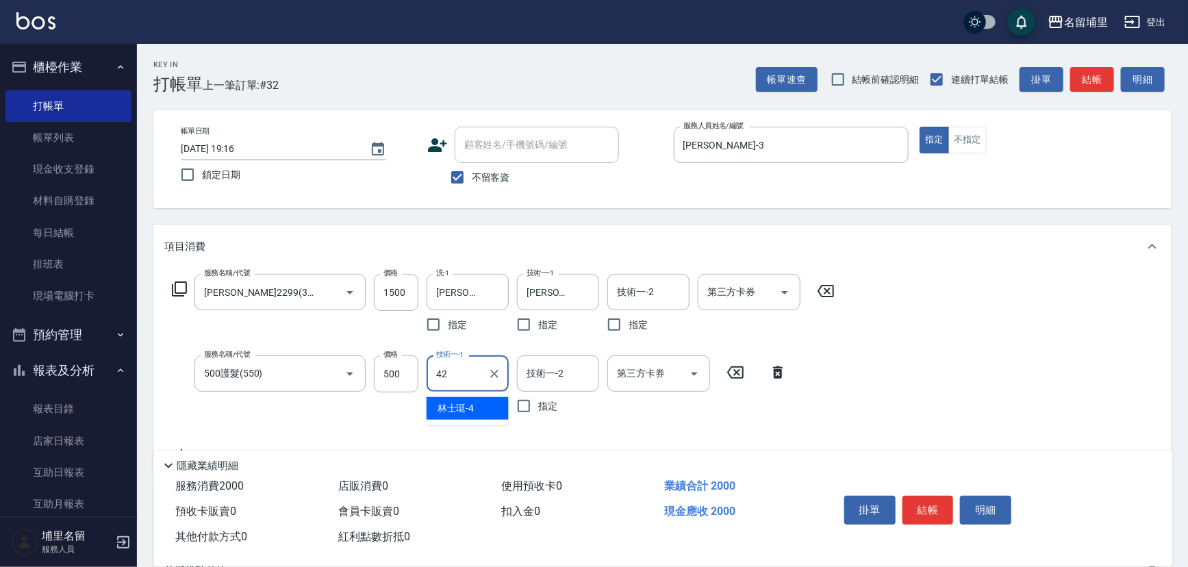
type input "李嘉容-42"
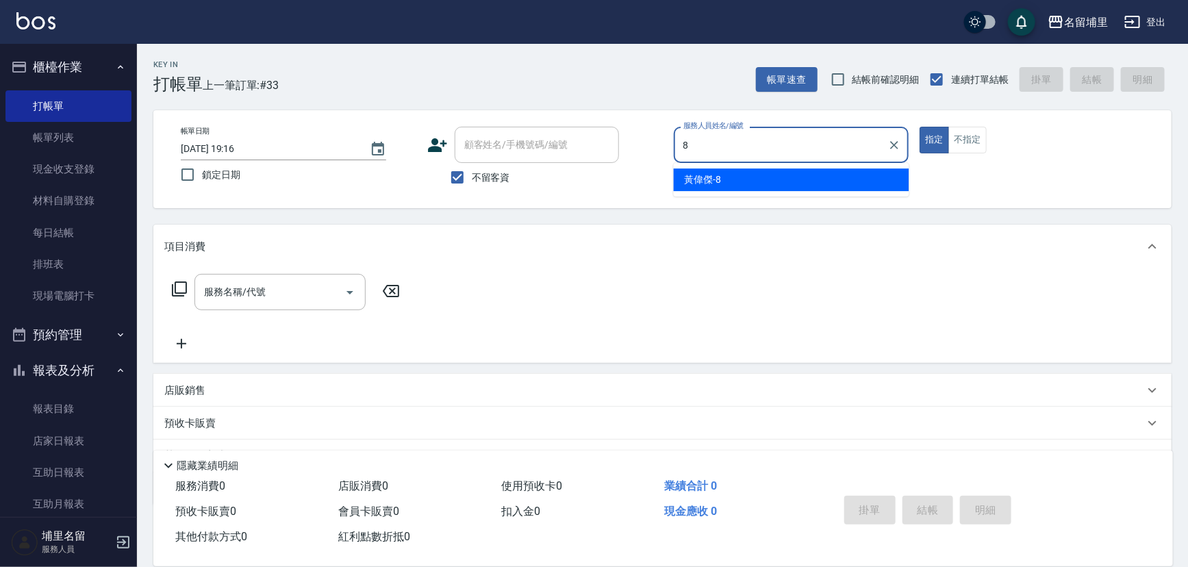
type input "黃偉傑-8"
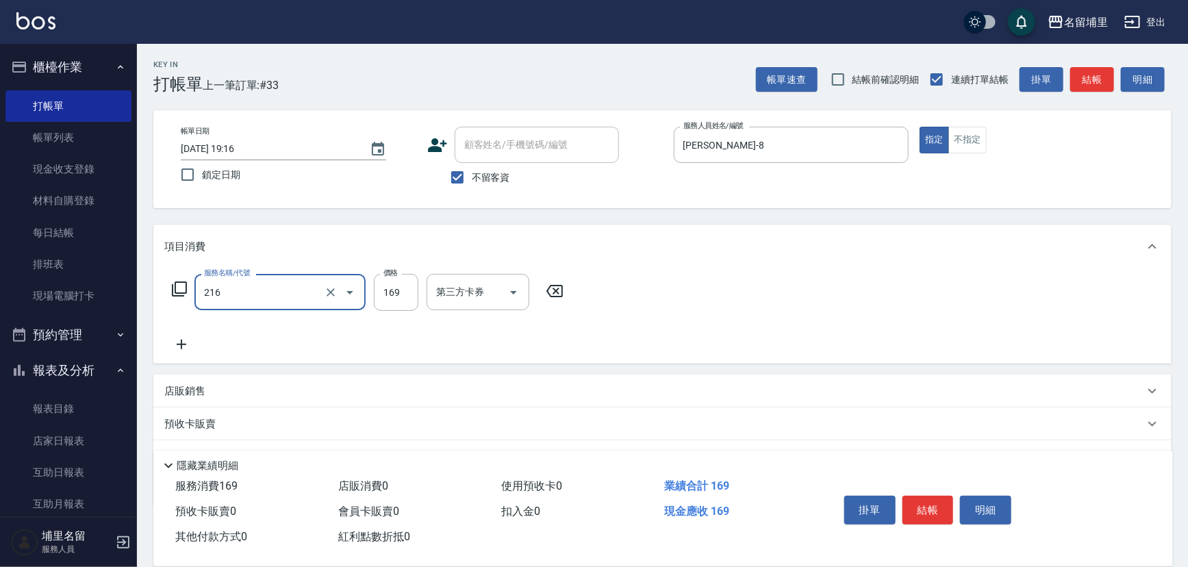
type input "剪髮169(216)"
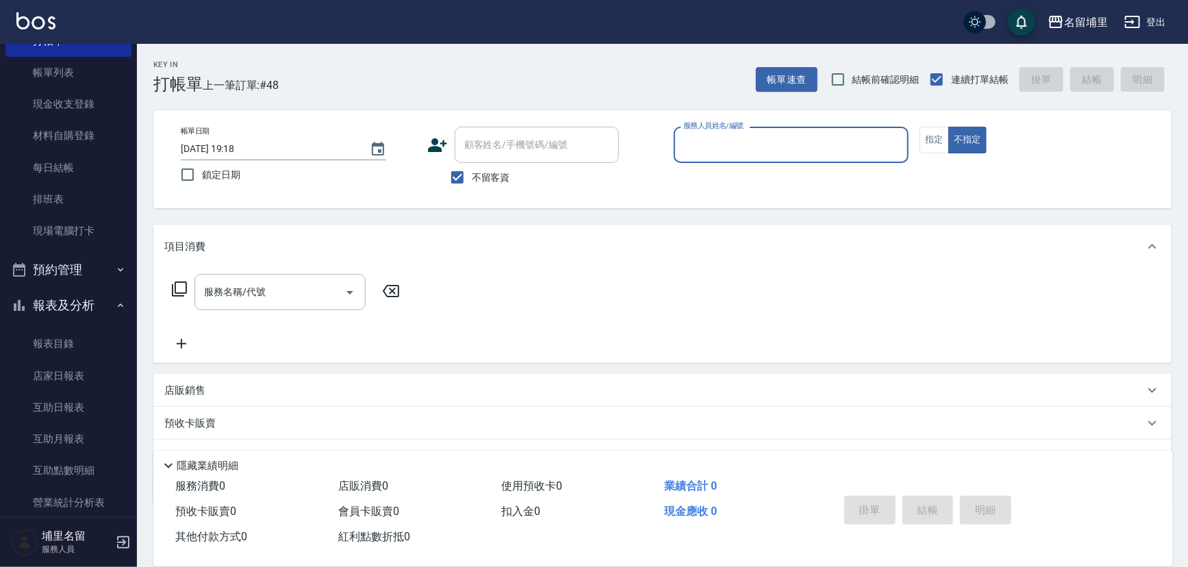
scroll to position [124, 0]
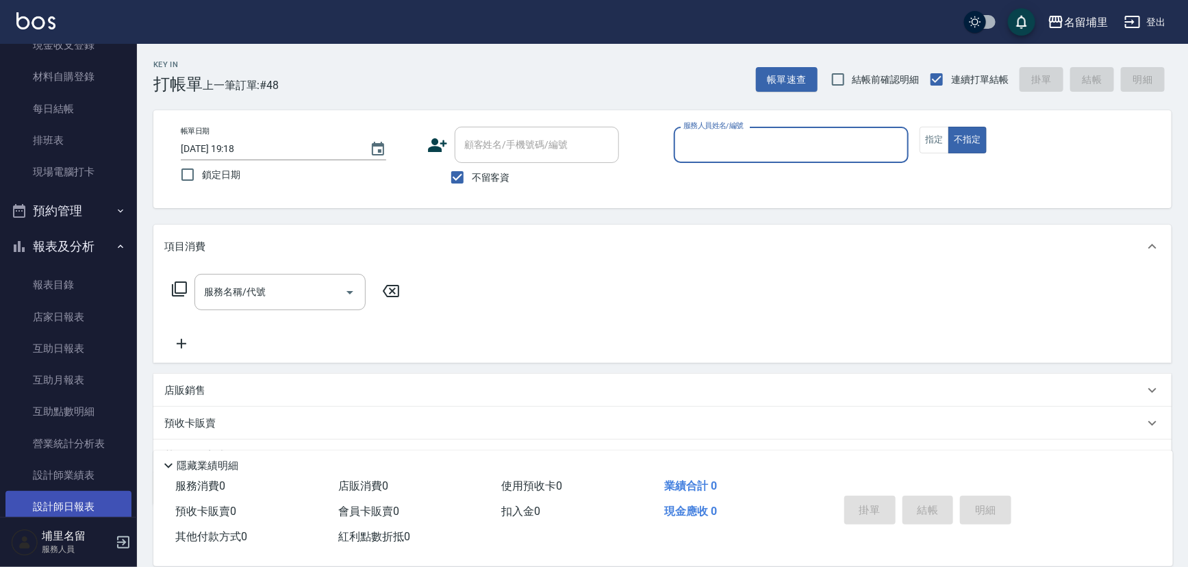
click at [94, 498] on link "設計師日報表" at bounding box center [68, 507] width 126 height 32
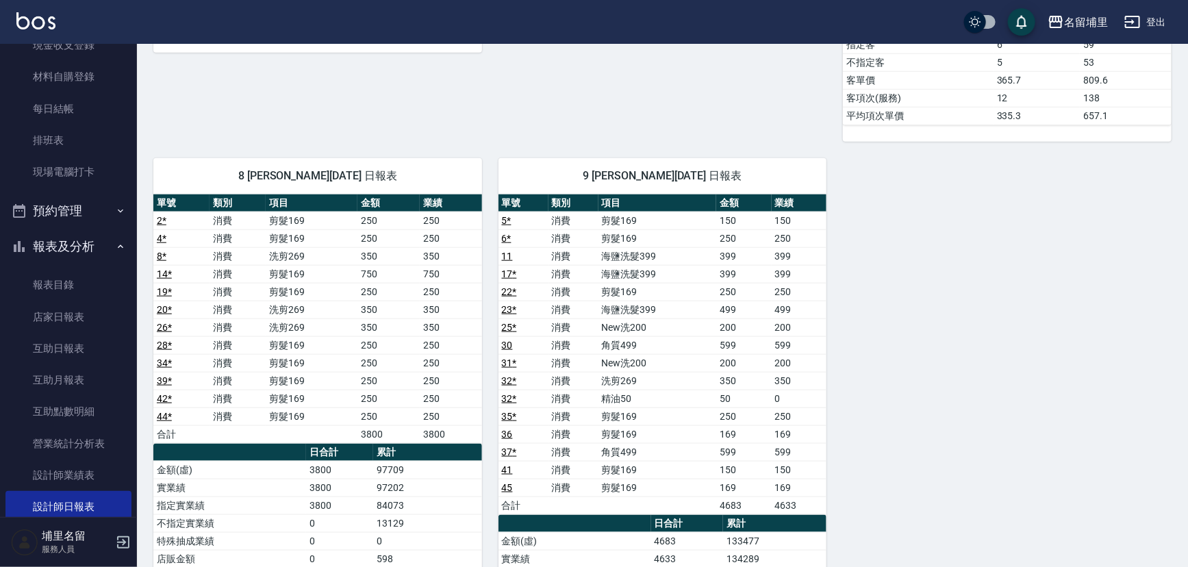
scroll to position [623, 0]
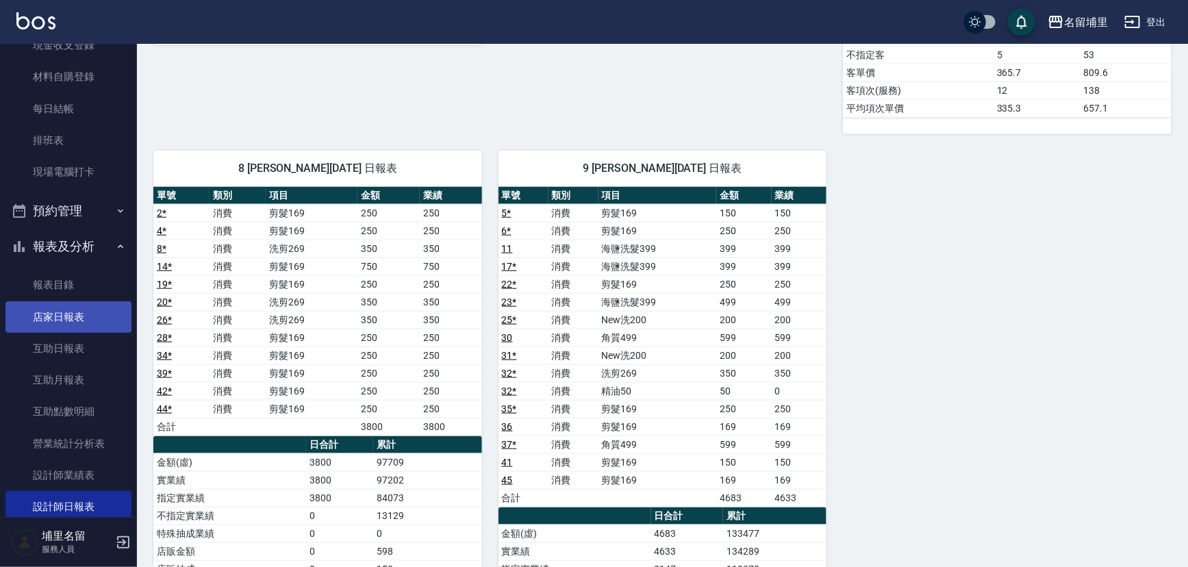
click at [72, 308] on link "店家日報表" at bounding box center [68, 317] width 126 height 32
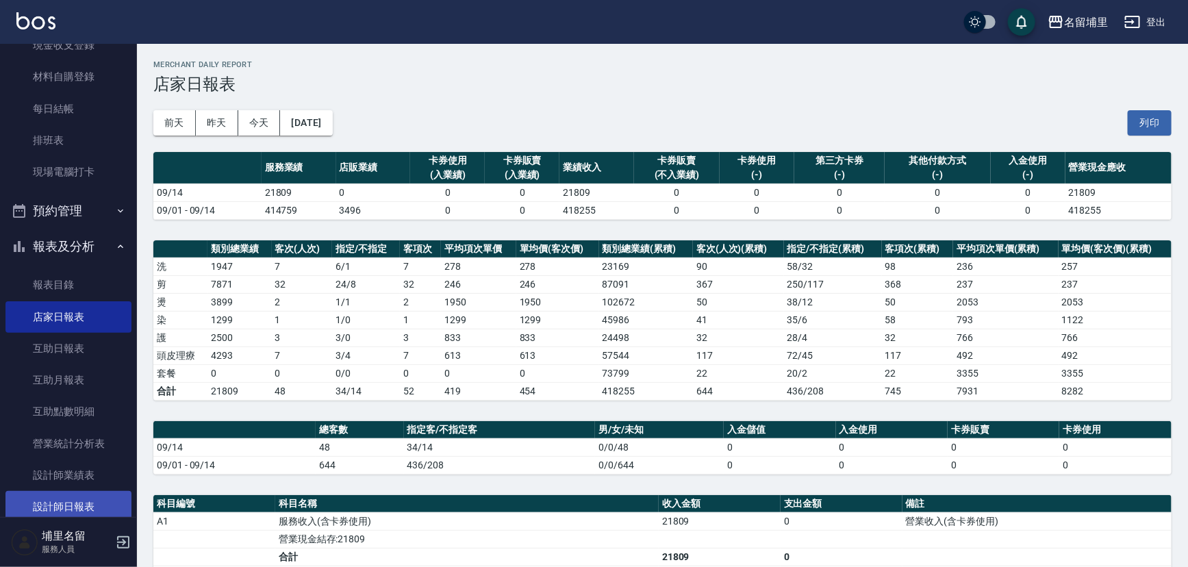
click at [105, 505] on link "設計師日報表" at bounding box center [68, 507] width 126 height 32
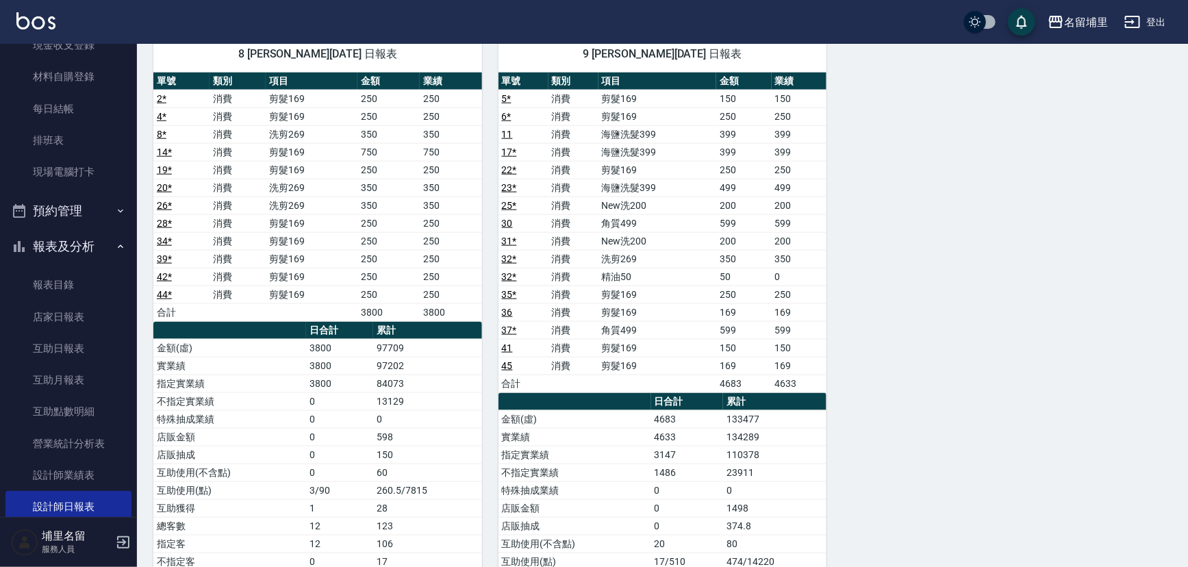
scroll to position [746, 0]
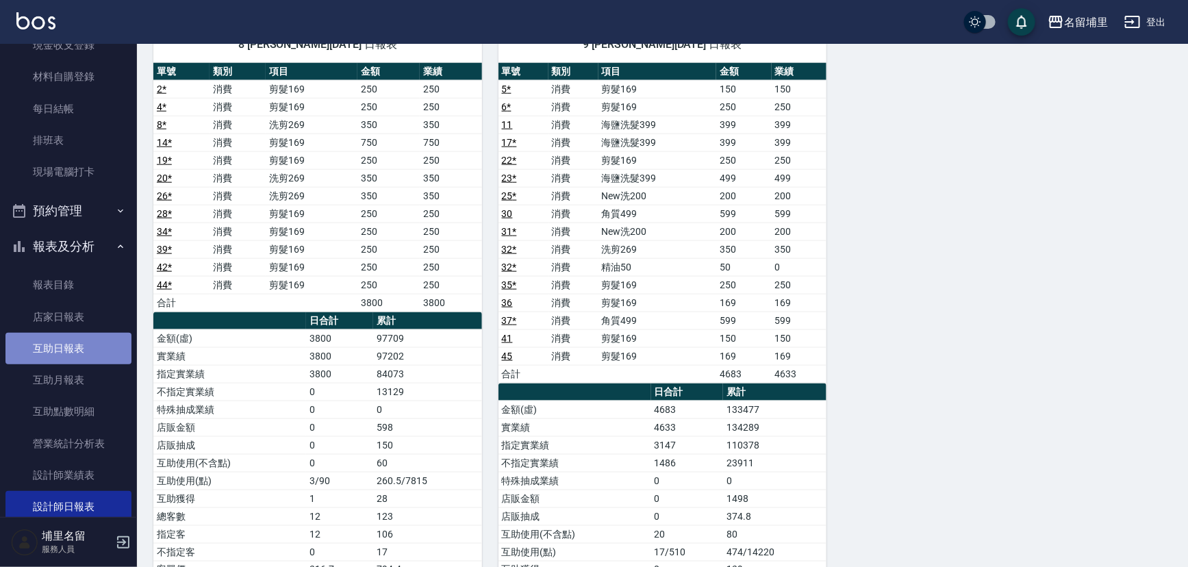
click at [79, 350] on link "互助日報表" at bounding box center [68, 349] width 126 height 32
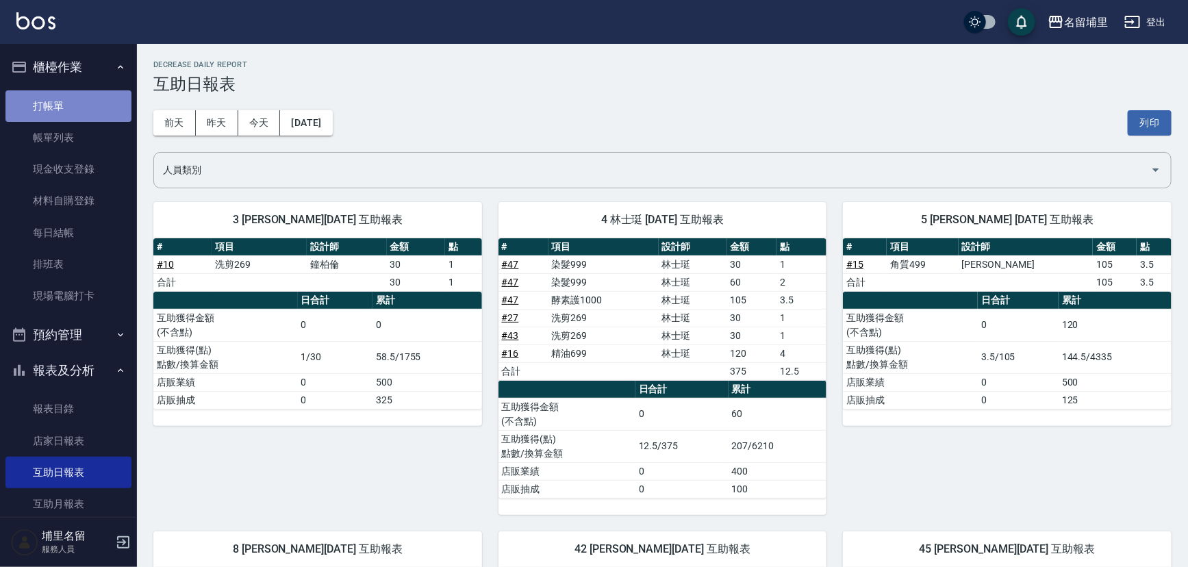
click at [68, 103] on link "打帳單" at bounding box center [68, 106] width 126 height 32
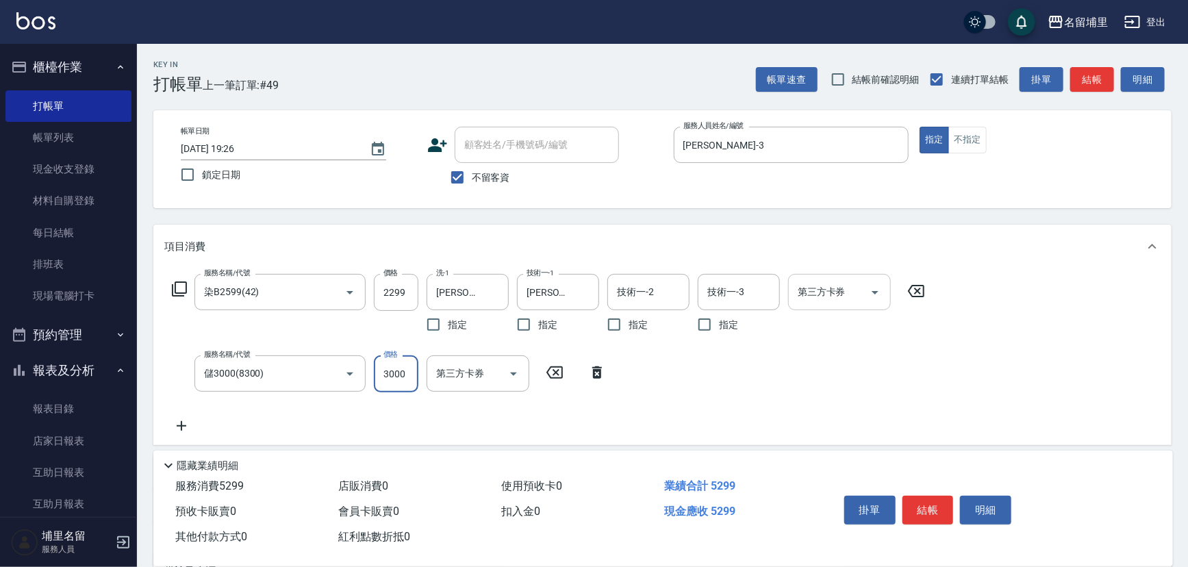
click at [870, 290] on icon "Open" at bounding box center [875, 292] width 16 height 16
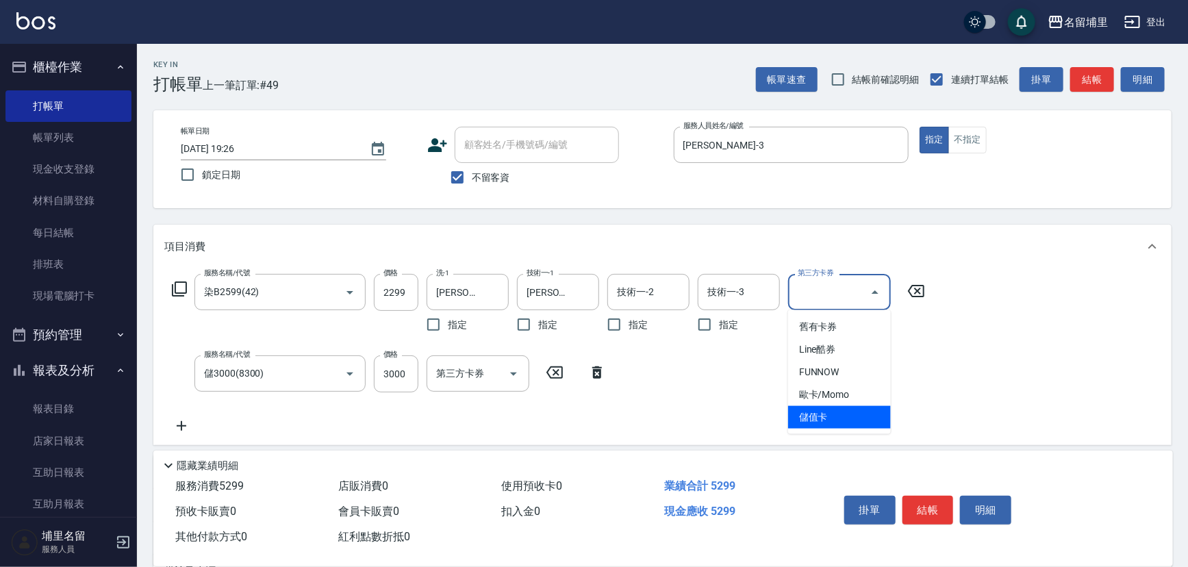
click at [856, 409] on span "儲值卡" at bounding box center [839, 417] width 103 height 23
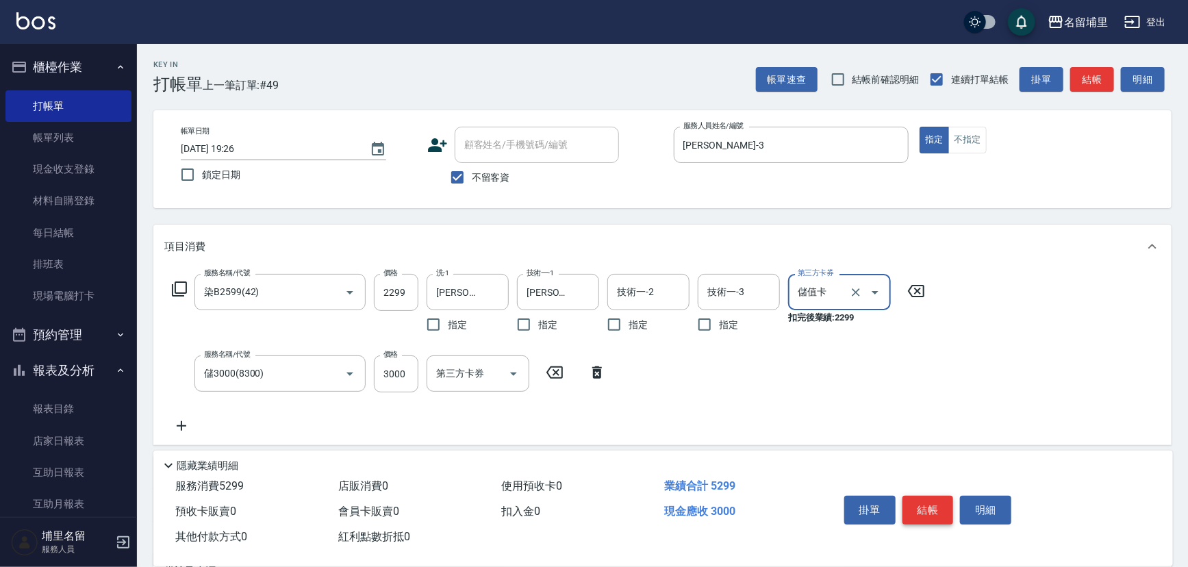
click at [918, 499] on button "結帳" at bounding box center [928, 510] width 51 height 29
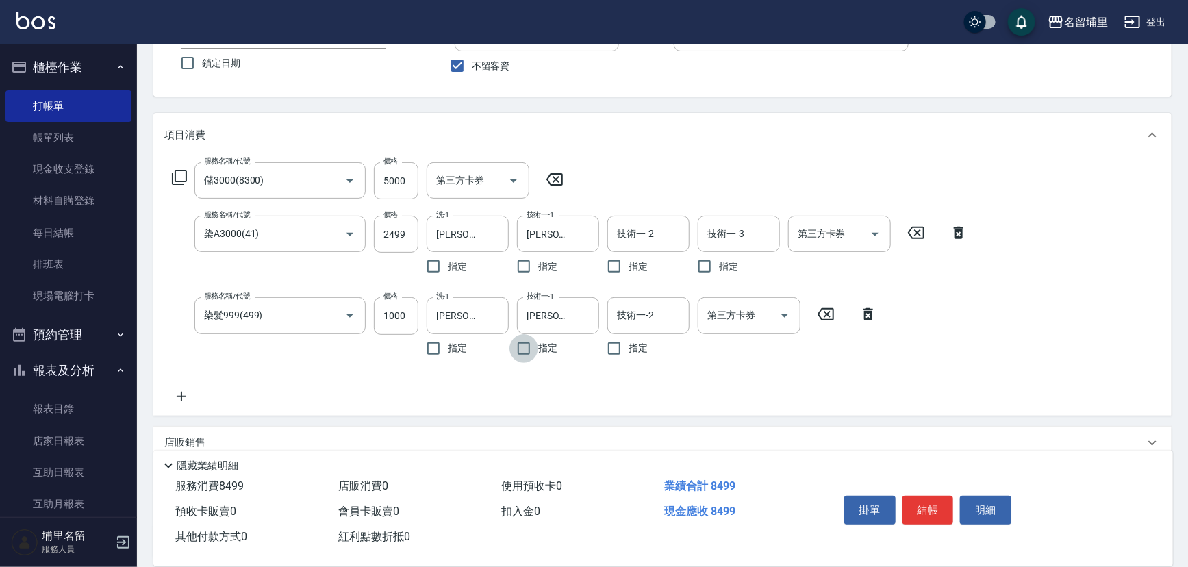
scroll to position [124, 0]
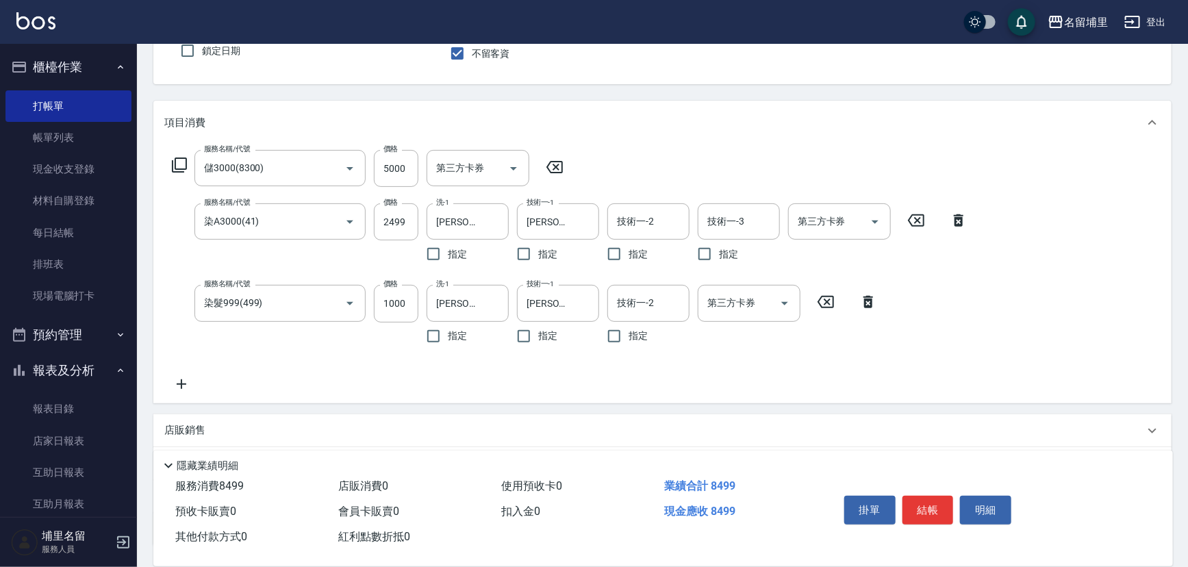
click at [188, 374] on div "服務名稱/代號 儲3000(8300) 服務名稱/代號 價格 5000 價格 第三方卡券 第三方卡券 服務名稱/代號 染A3000(41) 服務名稱/代號 價…" at bounding box center [570, 271] width 812 height 242
click at [184, 379] on icon at bounding box center [181, 384] width 34 height 16
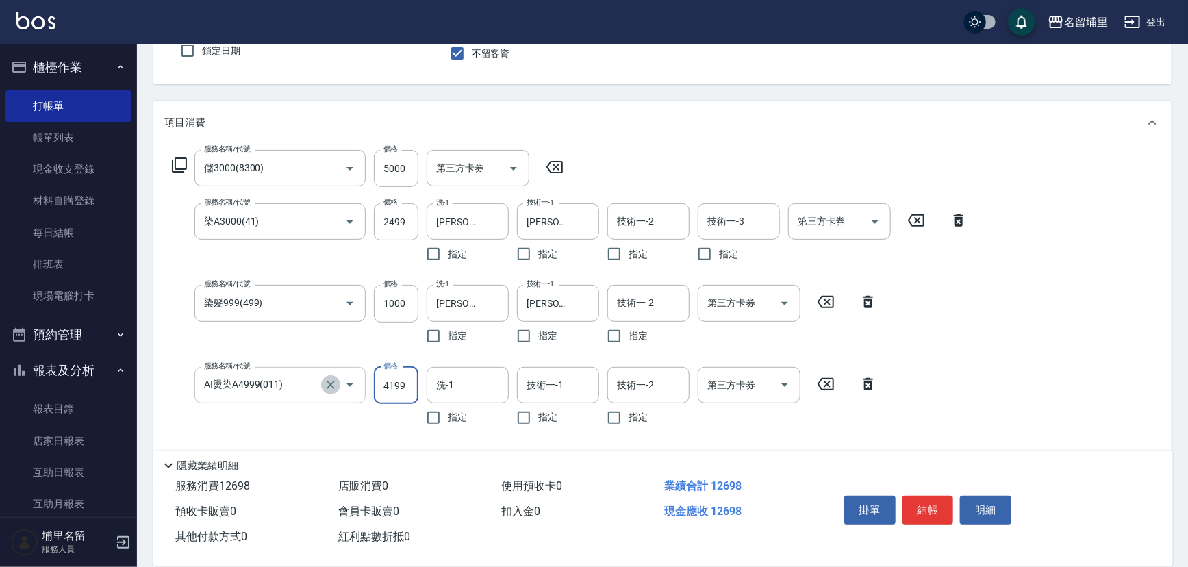
click at [327, 387] on icon "Clear" at bounding box center [331, 385] width 8 height 8
click at [333, 384] on icon "Clear" at bounding box center [331, 385] width 14 height 14
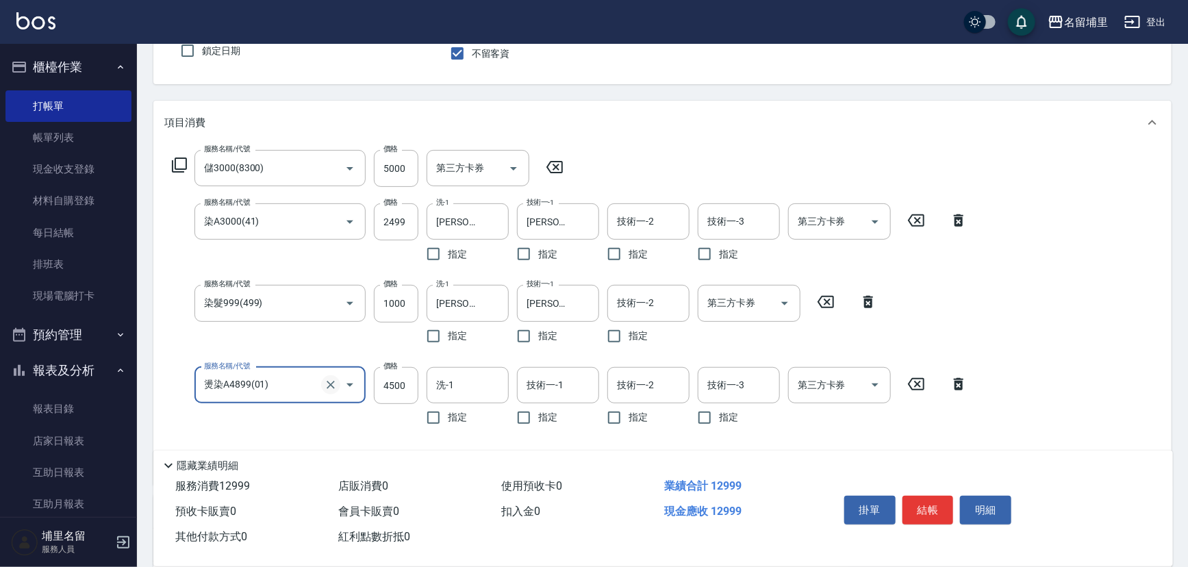
click at [332, 384] on icon "Clear" at bounding box center [331, 385] width 14 height 14
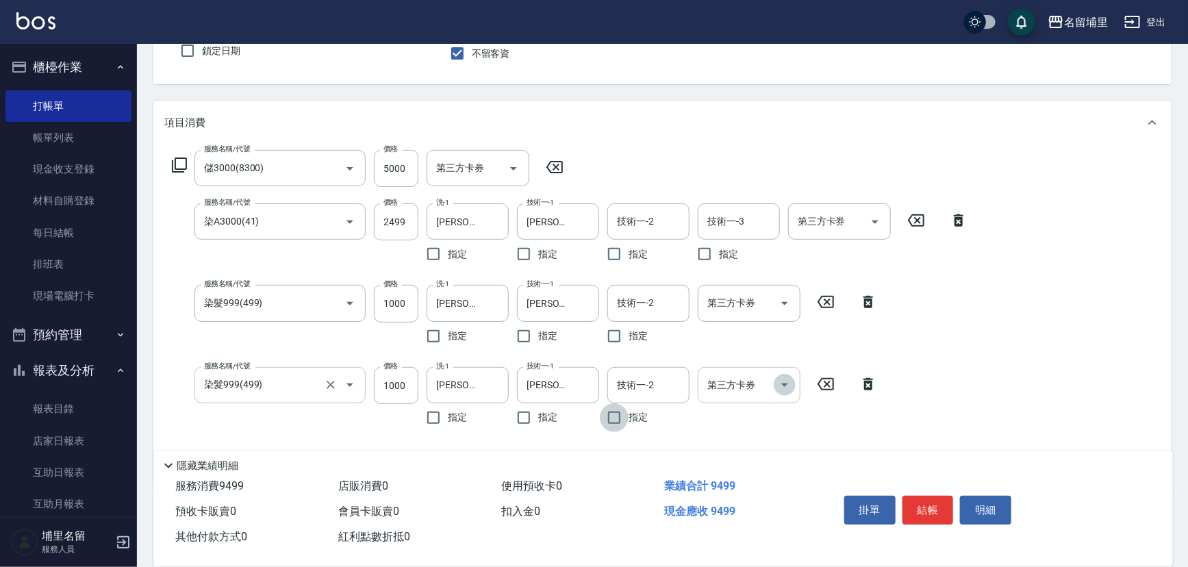
drag, startPoint x: 787, startPoint y: 384, endPoint x: 787, endPoint y: 397, distance: 13.7
click at [788, 381] on icon "Open" at bounding box center [785, 385] width 16 height 16
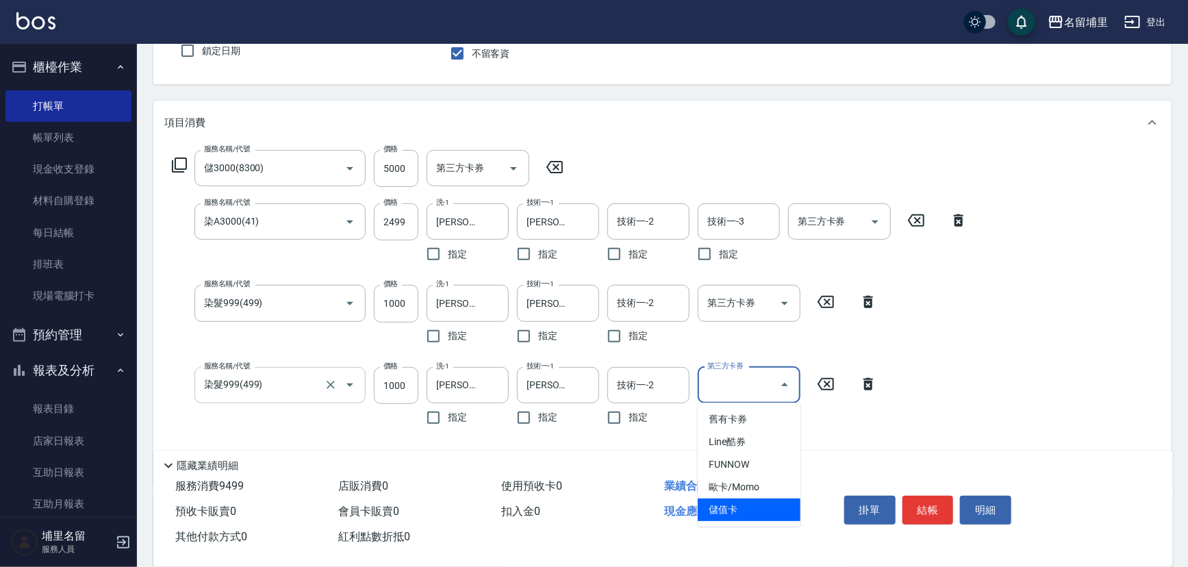
click at [759, 507] on span "儲值卡" at bounding box center [749, 510] width 103 height 23
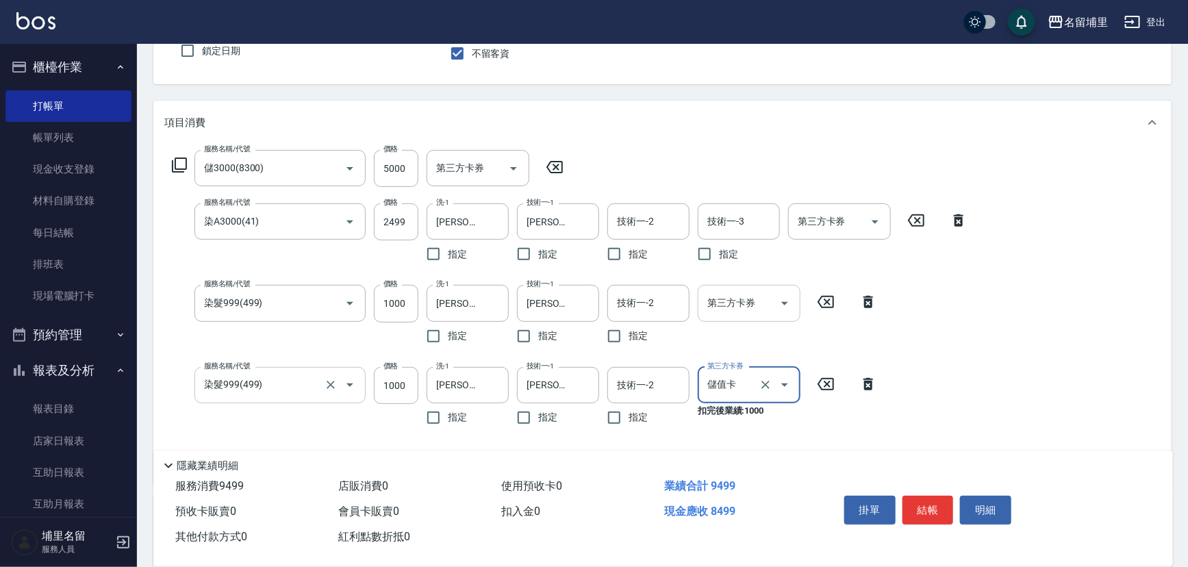
click at [789, 299] on icon "Open" at bounding box center [785, 303] width 16 height 16
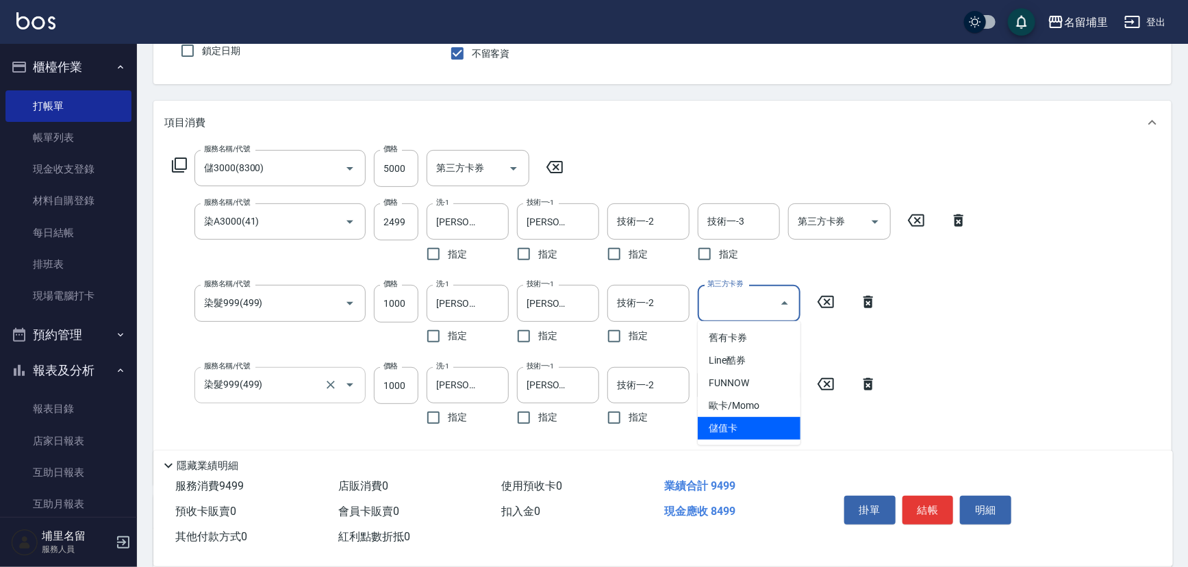
drag, startPoint x: 750, startPoint y: 425, endPoint x: 781, endPoint y: 336, distance: 93.8
click at [751, 425] on span "儲值卡" at bounding box center [749, 428] width 103 height 23
click at [879, 221] on icon "Open" at bounding box center [875, 222] width 16 height 16
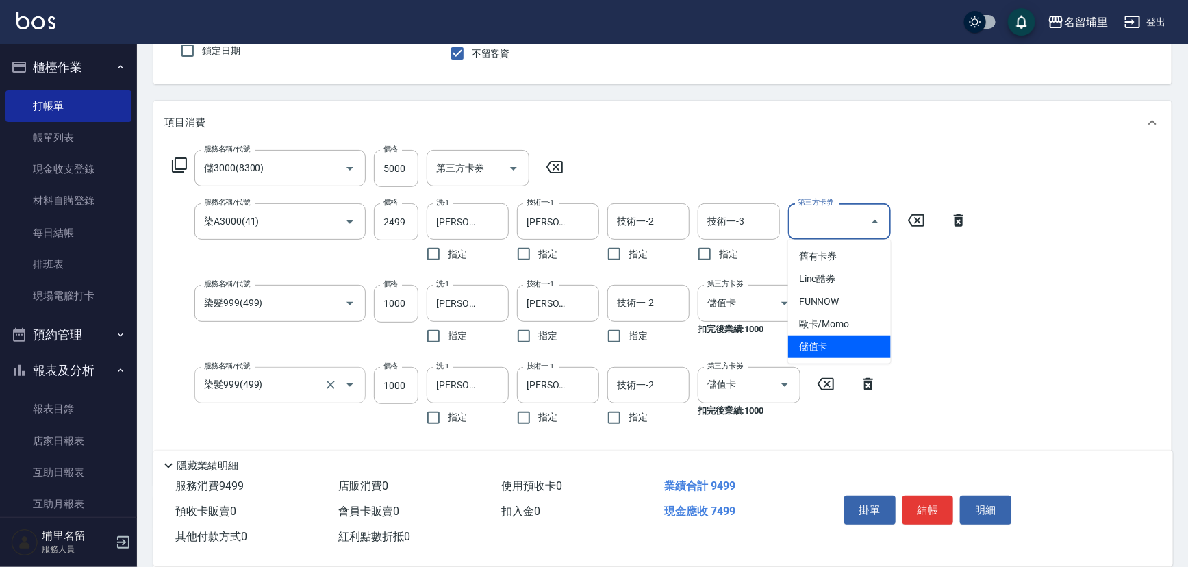
click at [829, 338] on span "儲值卡" at bounding box center [839, 347] width 103 height 23
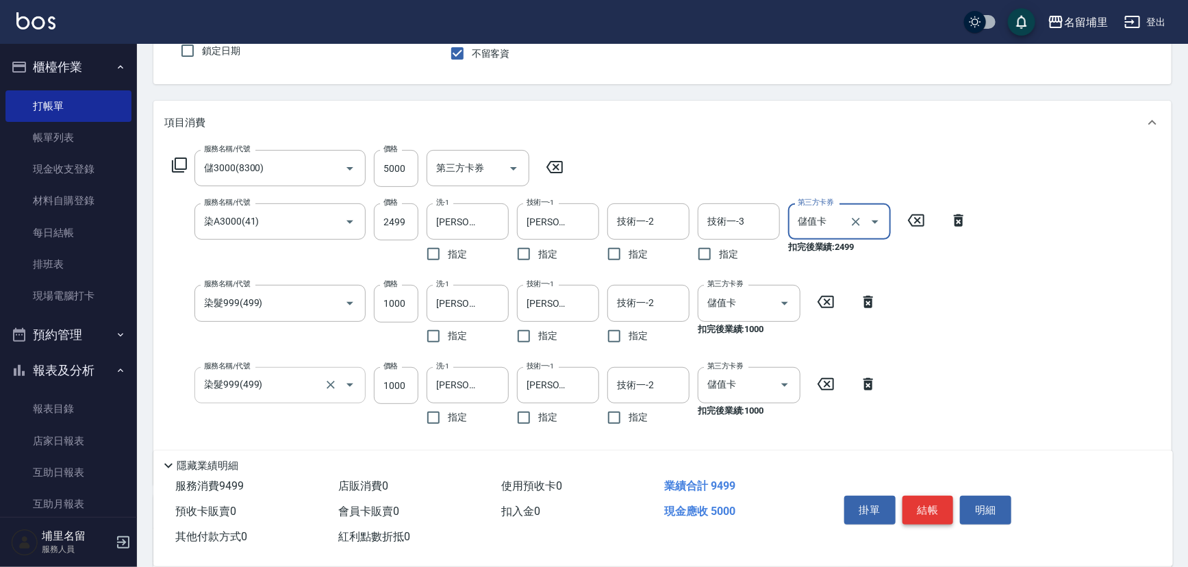
click at [923, 503] on button "結帳" at bounding box center [928, 510] width 51 height 29
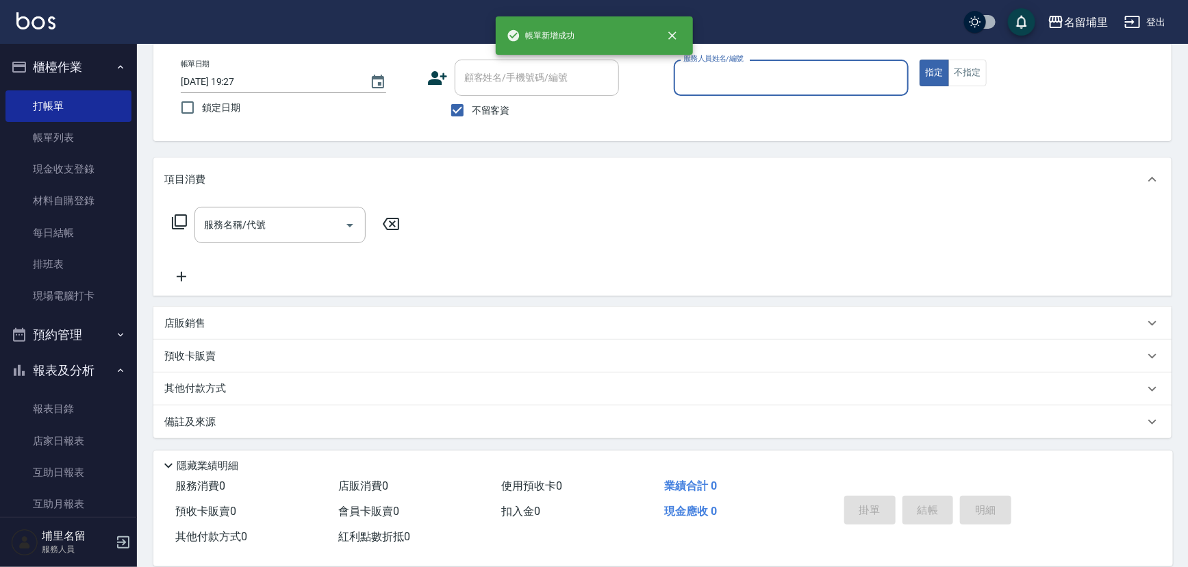
scroll to position [67, 0]
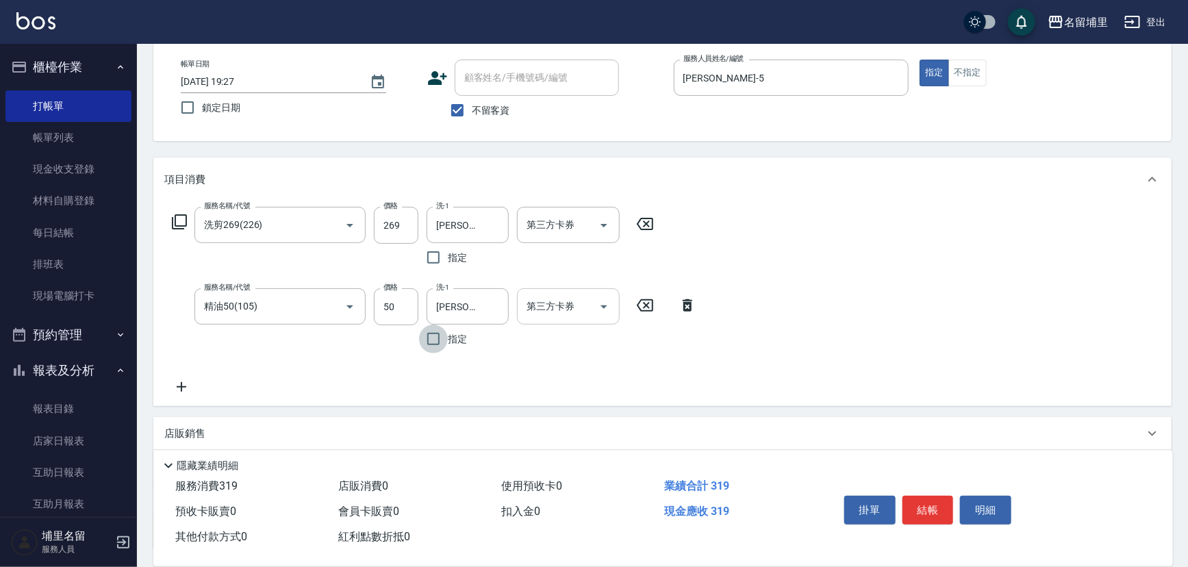
click at [605, 303] on icon "Open" at bounding box center [604, 307] width 16 height 16
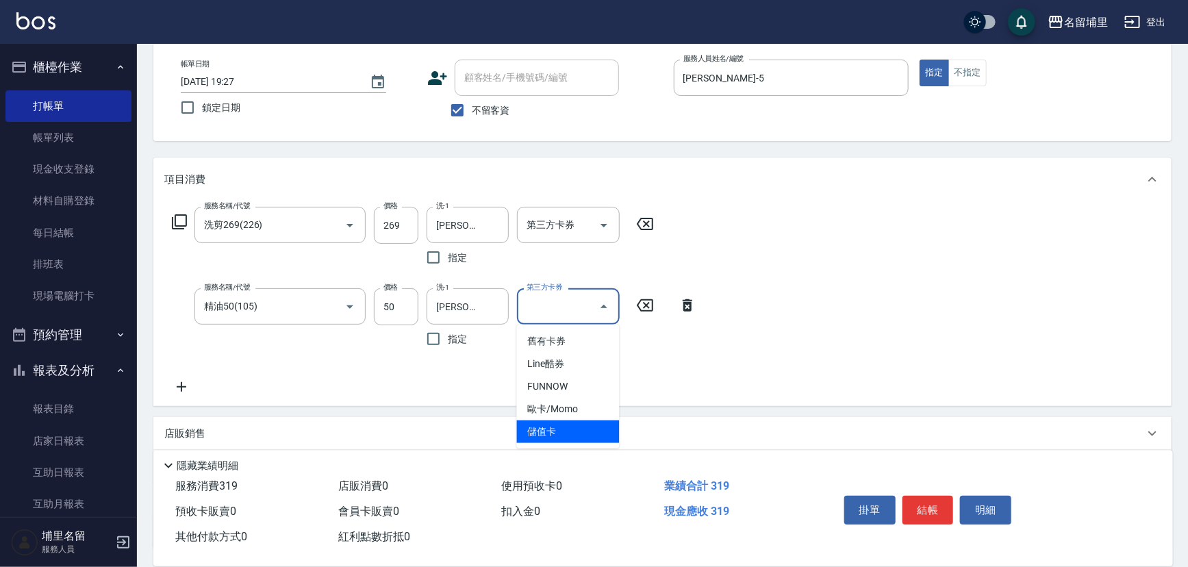
click at [583, 434] on span "儲值卡" at bounding box center [568, 431] width 103 height 23
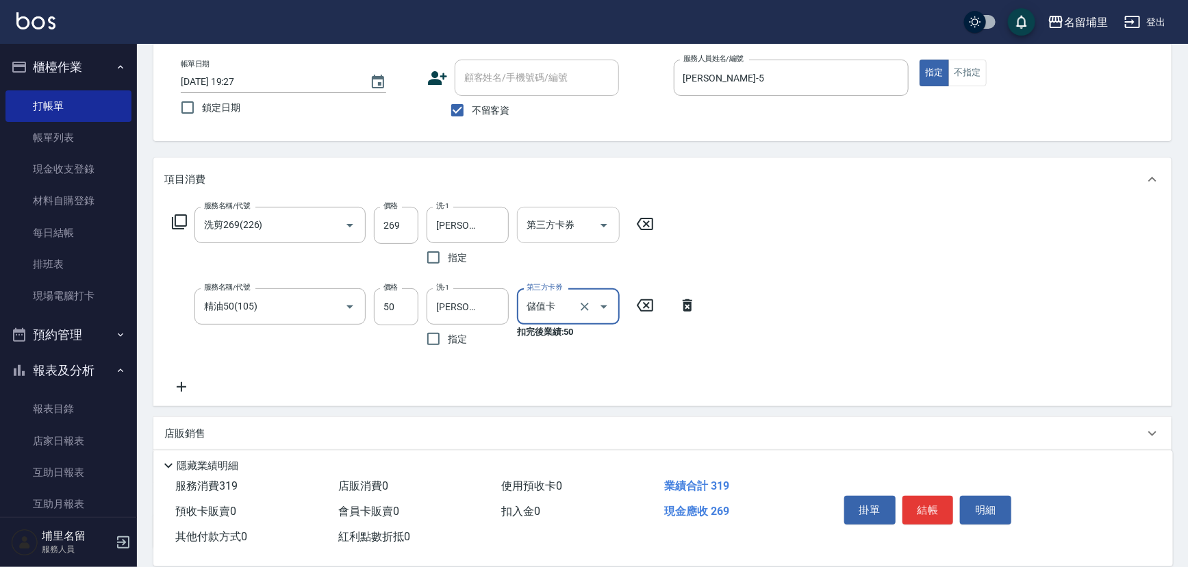
click at [608, 229] on icon "Open" at bounding box center [604, 225] width 16 height 16
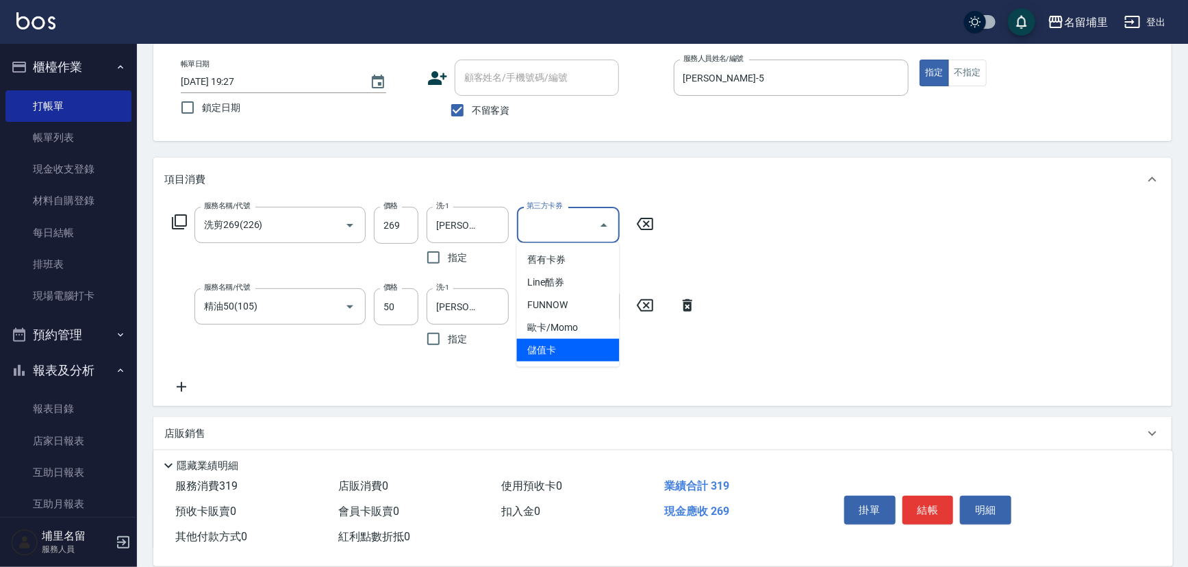
drag, startPoint x: 579, startPoint y: 343, endPoint x: 621, endPoint y: 360, distance: 45.8
click at [580, 344] on span "儲值卡" at bounding box center [568, 350] width 103 height 23
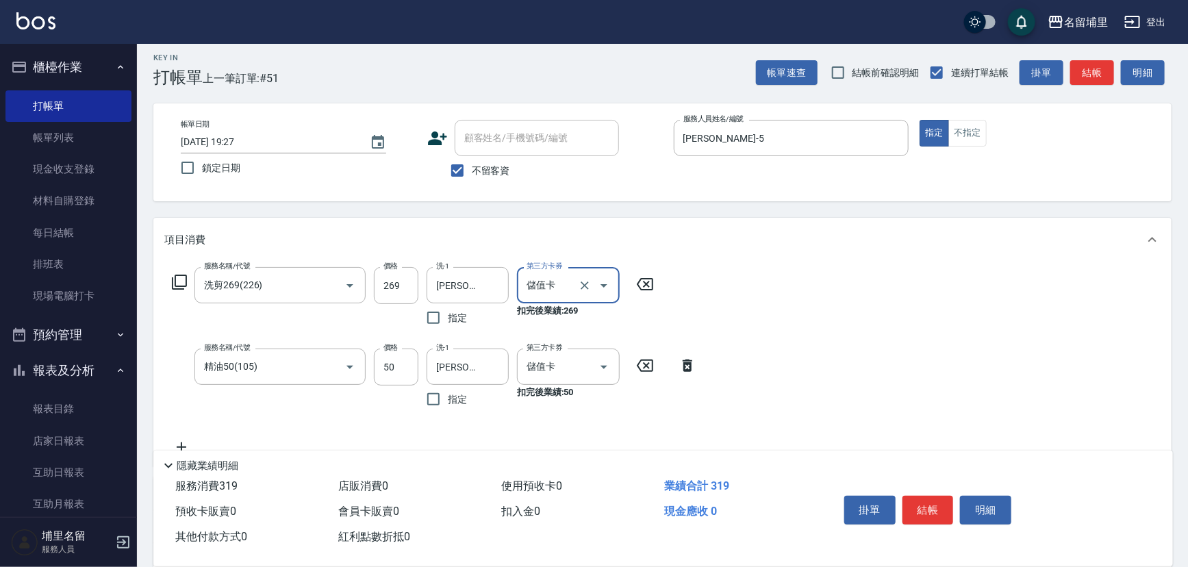
scroll to position [0, 0]
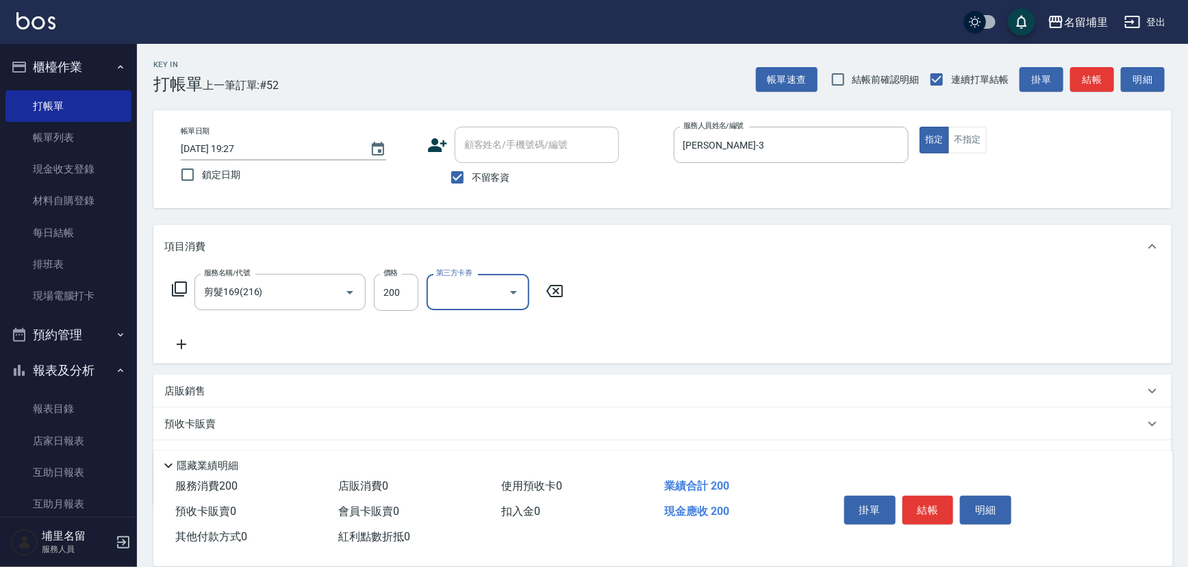
click at [509, 292] on icon "Open" at bounding box center [513, 292] width 16 height 16
click at [497, 423] on span "儲值卡" at bounding box center [478, 417] width 103 height 23
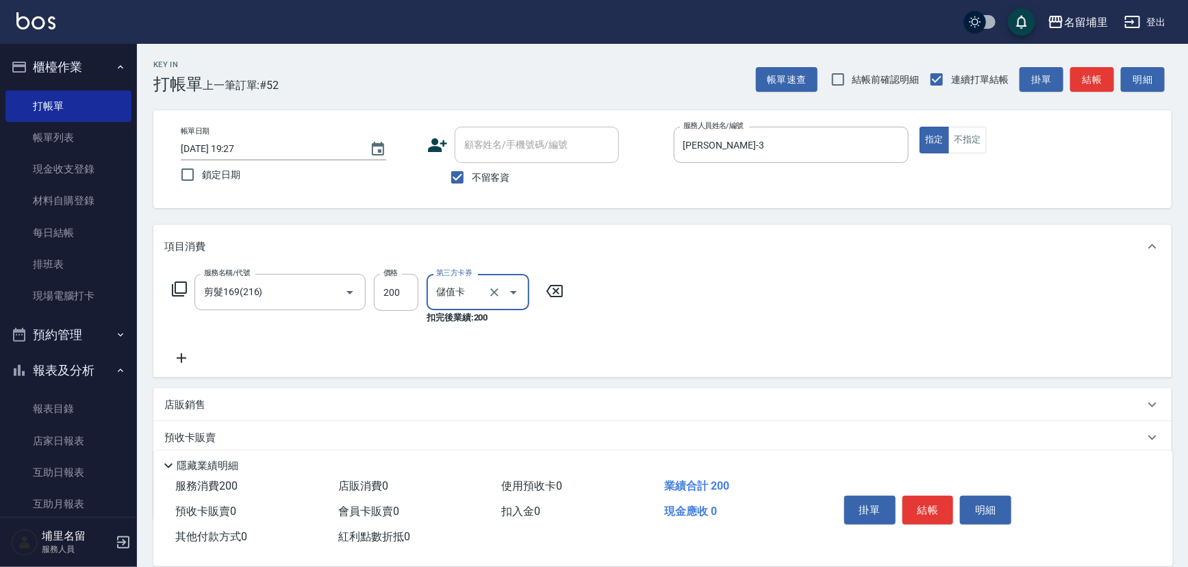
click at [922, 499] on button "結帳" at bounding box center [928, 510] width 51 height 29
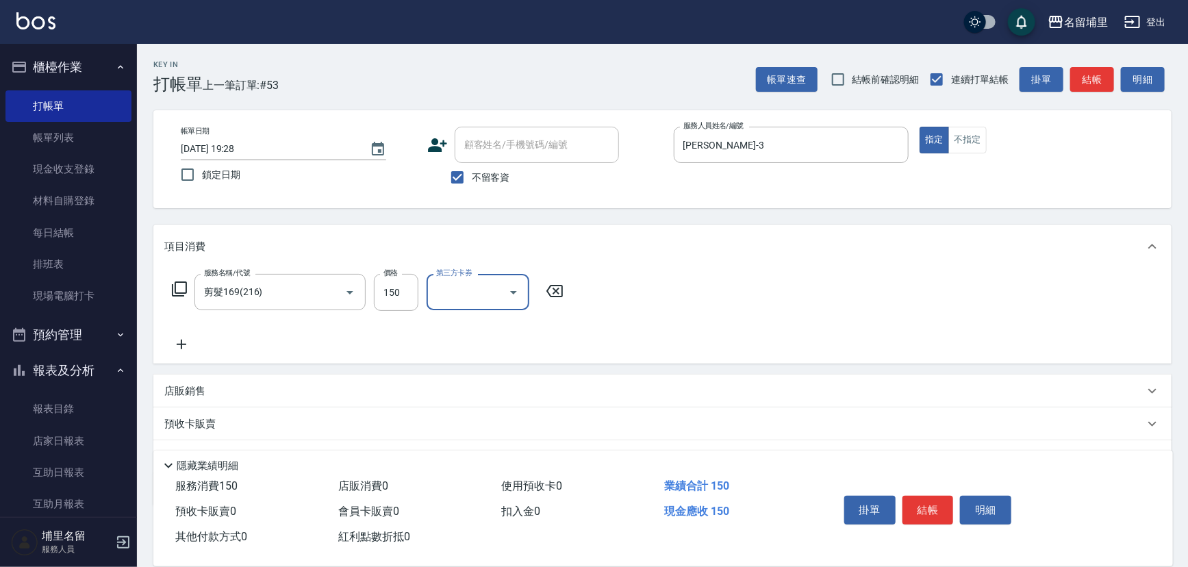
drag, startPoint x: 511, startPoint y: 298, endPoint x: 514, endPoint y: 307, distance: 9.3
click at [511, 297] on icon "Open" at bounding box center [513, 292] width 16 height 16
drag, startPoint x: 493, startPoint y: 411, endPoint x: 801, endPoint y: 449, distance: 310.5
click at [494, 411] on span "儲值卡" at bounding box center [478, 417] width 103 height 23
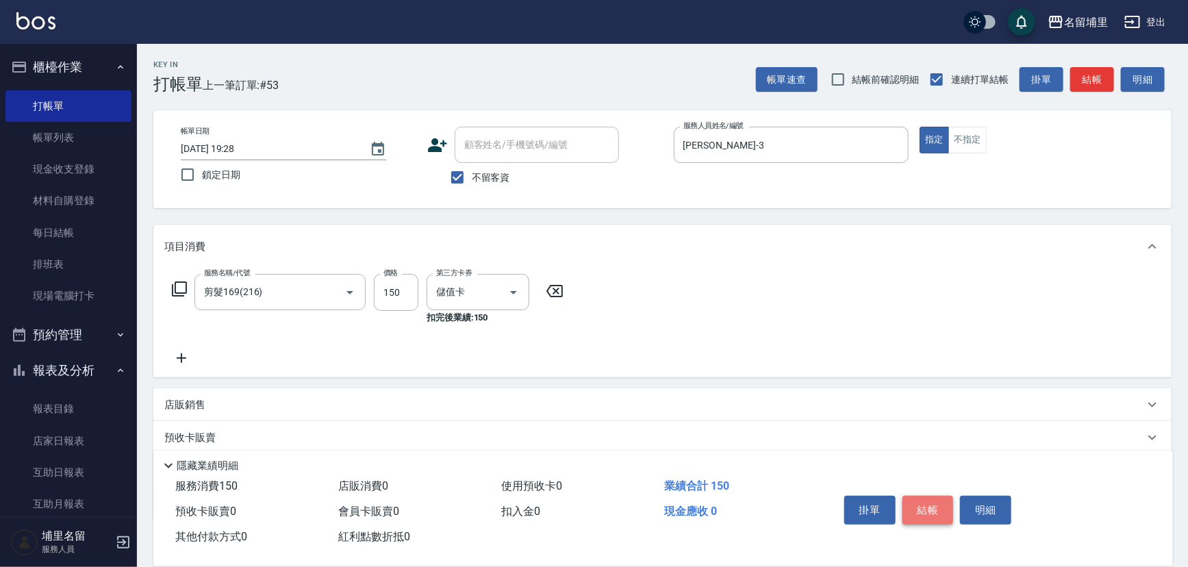
click at [912, 500] on button "結帳" at bounding box center [928, 510] width 51 height 29
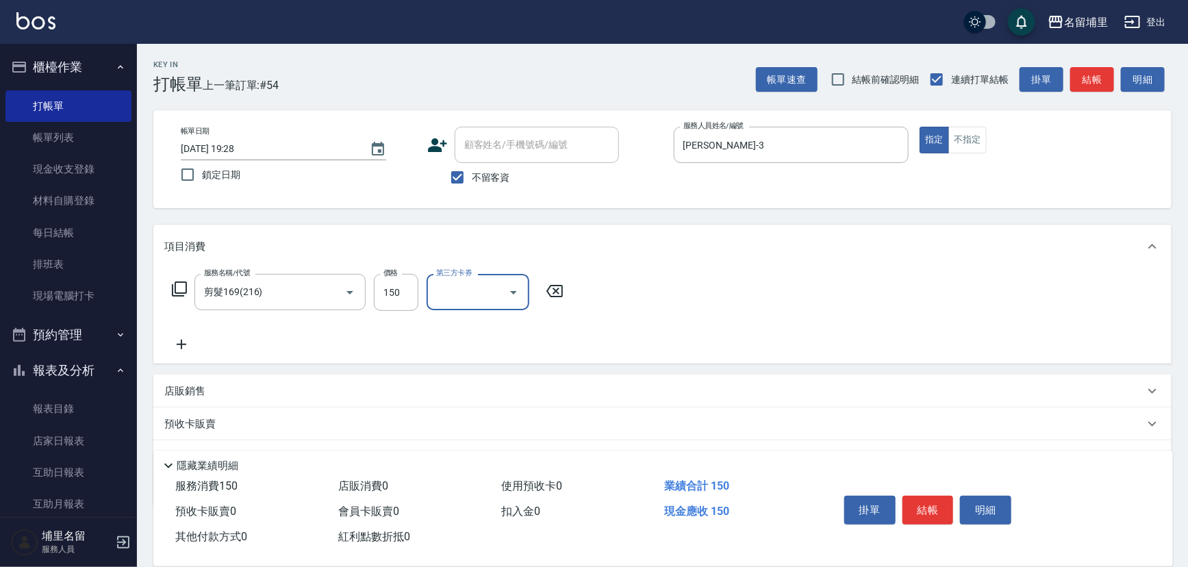
click at [515, 296] on icon "Open" at bounding box center [513, 292] width 16 height 16
drag, startPoint x: 507, startPoint y: 412, endPoint x: 542, endPoint y: 412, distance: 34.9
click at [508, 413] on span "儲值卡" at bounding box center [478, 417] width 103 height 23
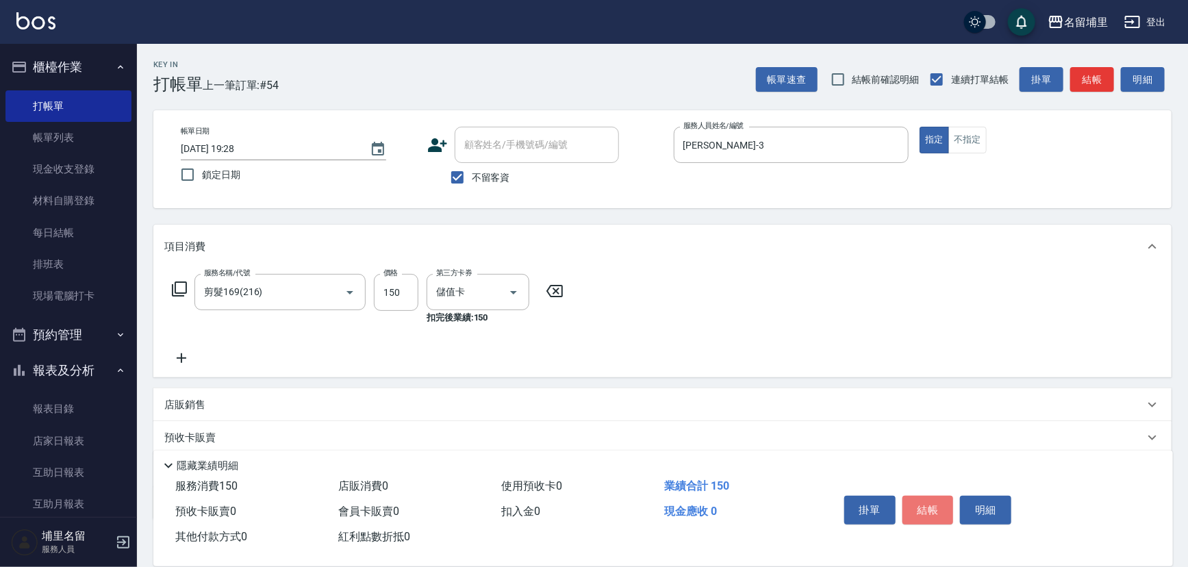
drag, startPoint x: 916, startPoint y: 498, endPoint x: 844, endPoint y: 523, distance: 76.0
click at [911, 501] on button "結帳" at bounding box center [928, 510] width 51 height 29
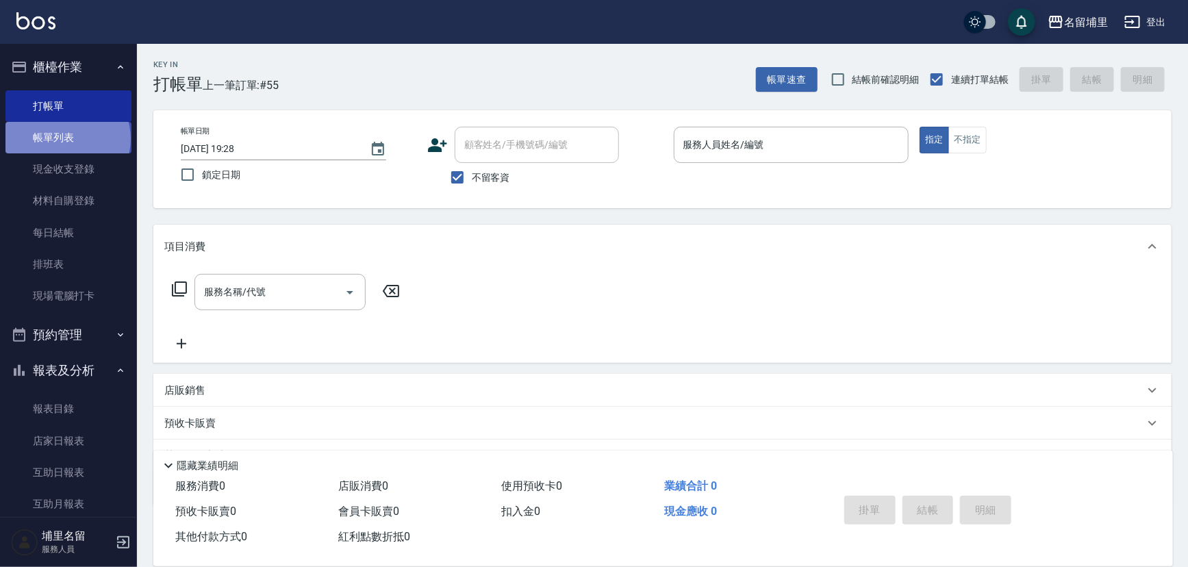
click at [66, 139] on link "帳單列表" at bounding box center [68, 138] width 126 height 32
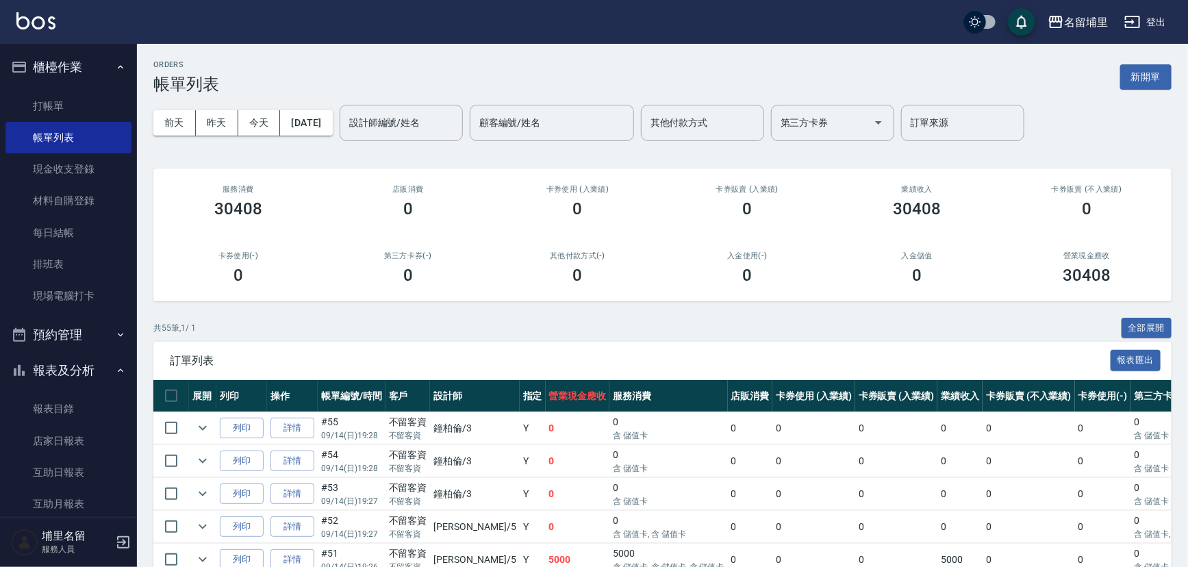
scroll to position [124, 0]
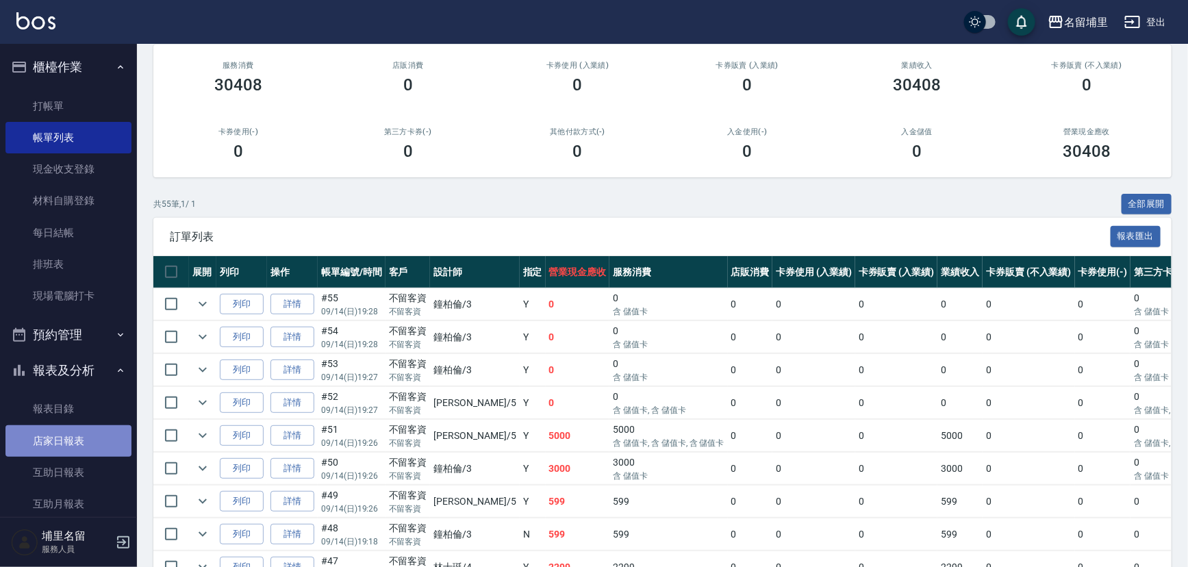
click at [70, 437] on link "店家日報表" at bounding box center [68, 441] width 126 height 32
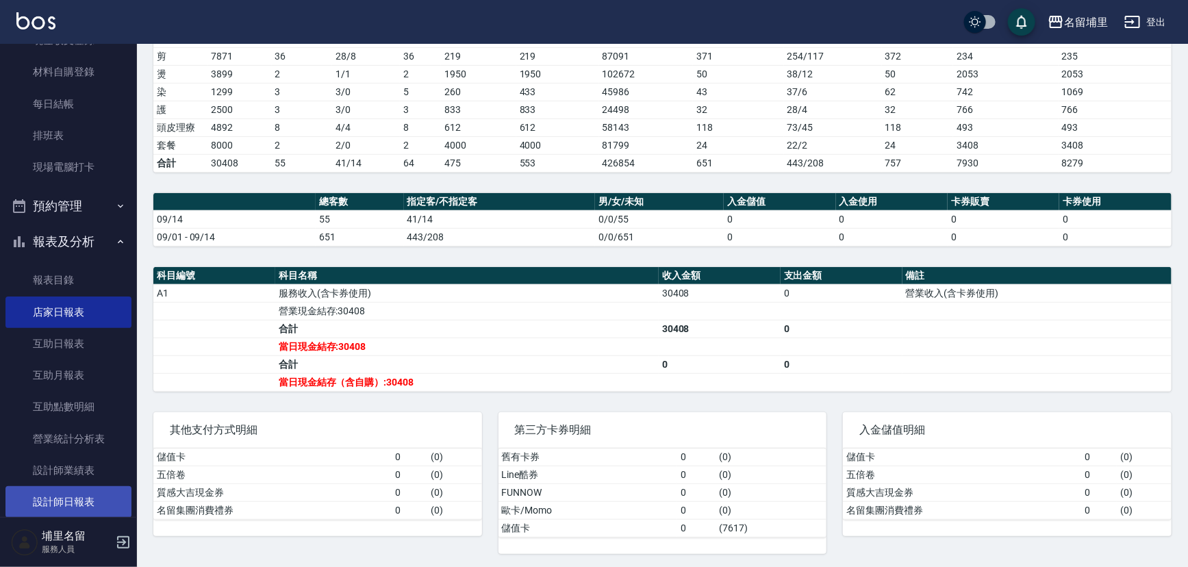
scroll to position [186, 0]
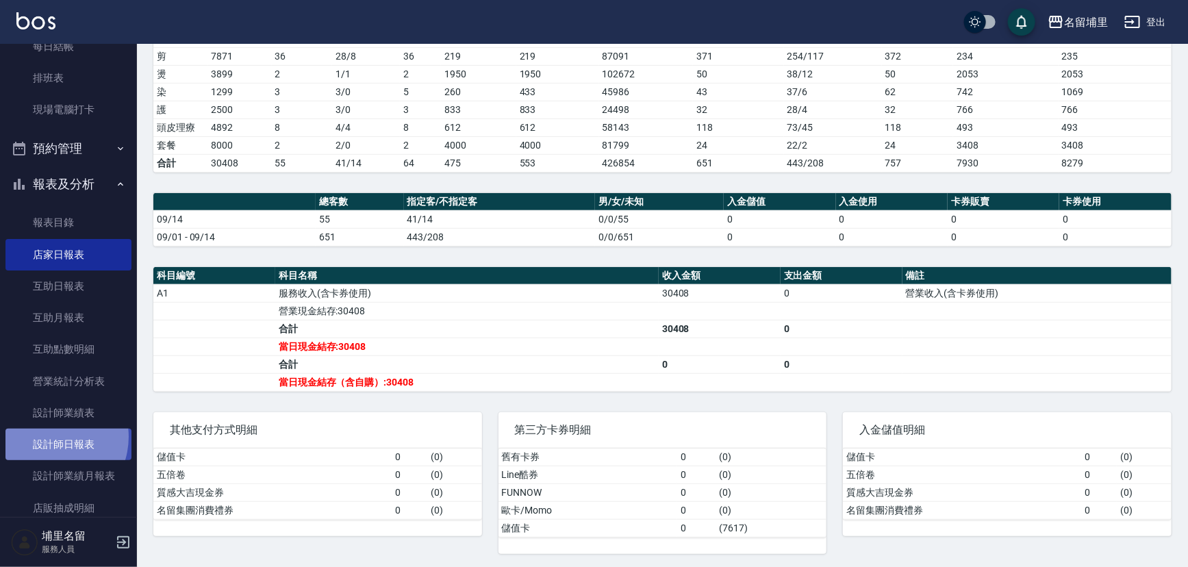
click at [48, 436] on link "設計師日報表" at bounding box center [68, 445] width 126 height 32
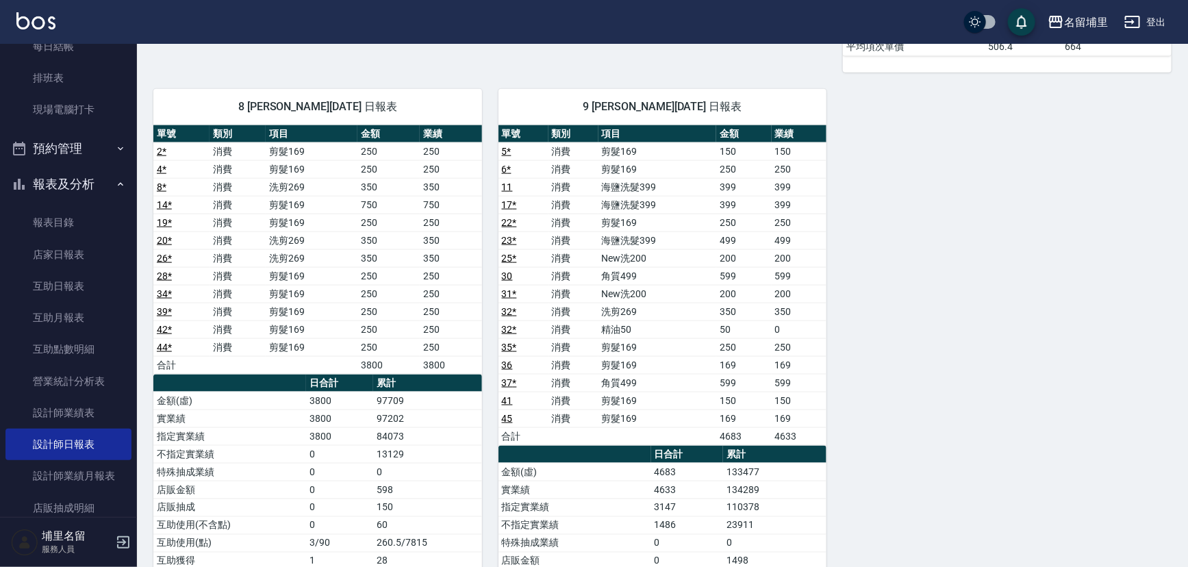
scroll to position [871, 0]
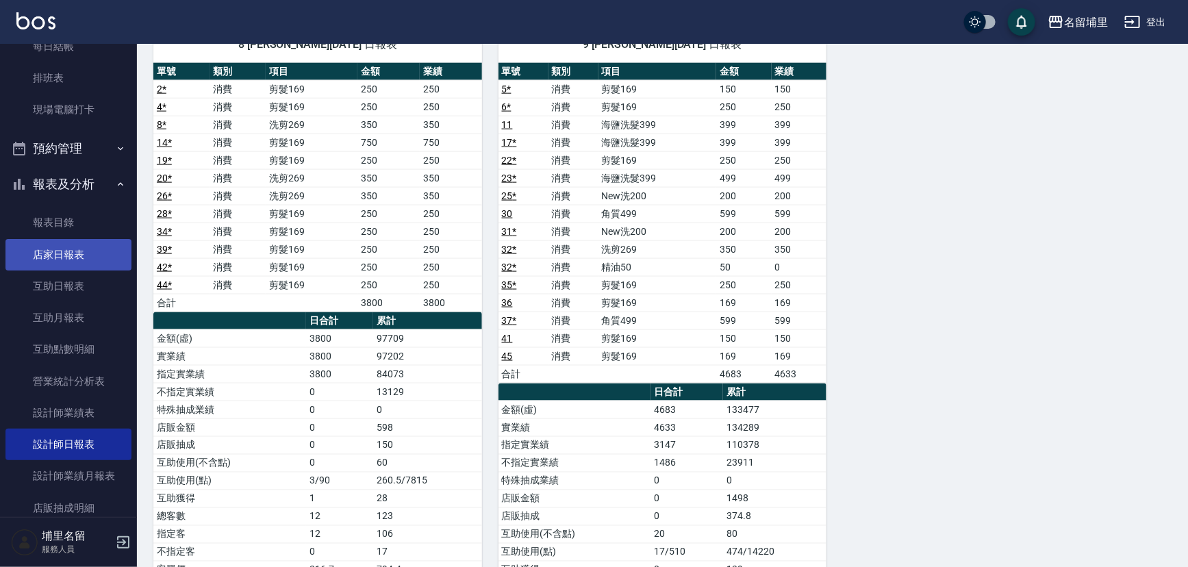
click at [84, 260] on link "店家日報表" at bounding box center [68, 255] width 126 height 32
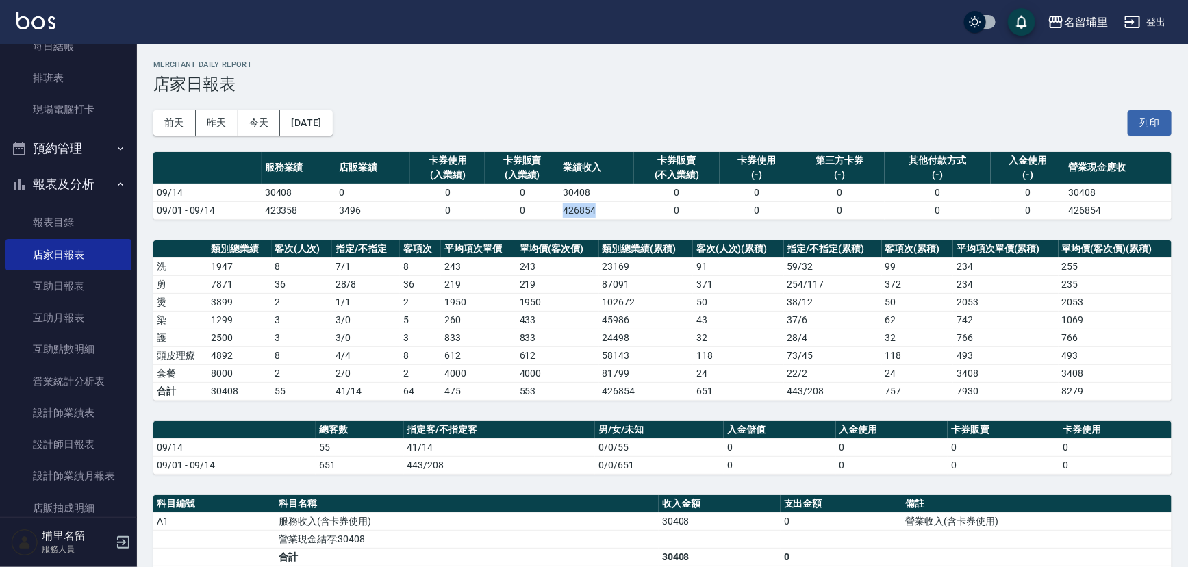
drag, startPoint x: 558, startPoint y: 208, endPoint x: 631, endPoint y: 208, distance: 73.3
click at [631, 208] on tr "09/01 - 09/14 423358 3496 0 0 426854 0 0 0 0 0 426854" at bounding box center [662, 210] width 1018 height 18
click at [631, 208] on td "426854" at bounding box center [597, 210] width 75 height 18
click at [63, 436] on link "設計師日報表" at bounding box center [68, 445] width 126 height 32
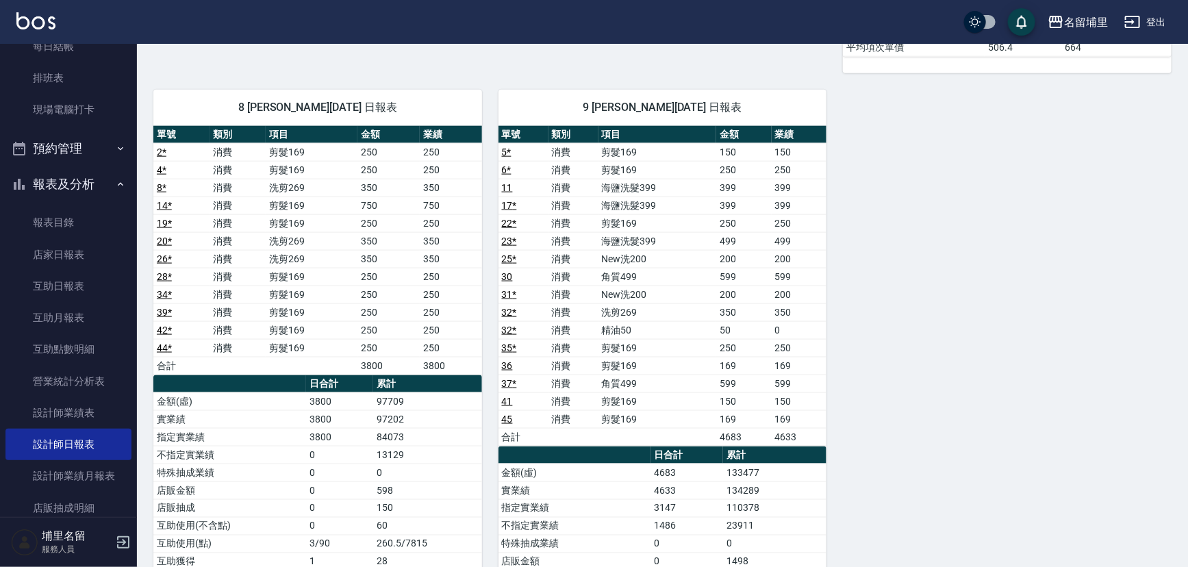
scroll to position [809, 0]
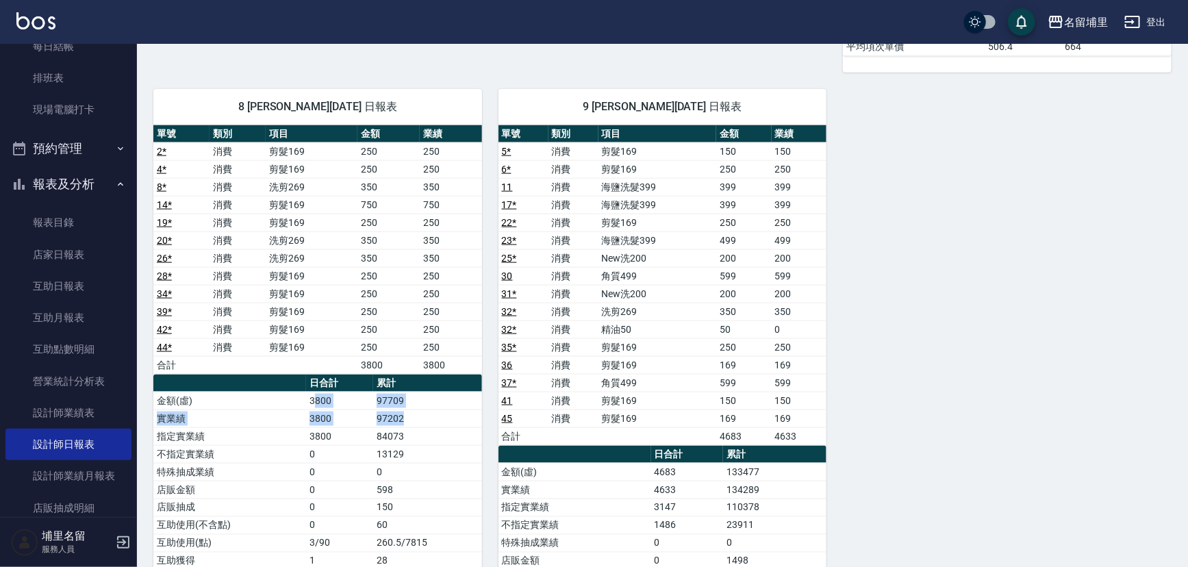
drag, startPoint x: 435, startPoint y: 416, endPoint x: 317, endPoint y: 397, distance: 119.3
click at [317, 397] on tbody "金額(虛) 3800 97709 實業績 3800 97202 指定實業績 3800 84073 不指定實業績 0 13129 特殊抽成業績 0 0 店販金額…" at bounding box center [317, 534] width 329 height 285
drag, startPoint x: 317, startPoint y: 396, endPoint x: 347, endPoint y: 394, distance: 30.2
click at [318, 395] on td "3800" at bounding box center [339, 401] width 67 height 18
click at [444, 412] on td "97202" at bounding box center [427, 419] width 108 height 18
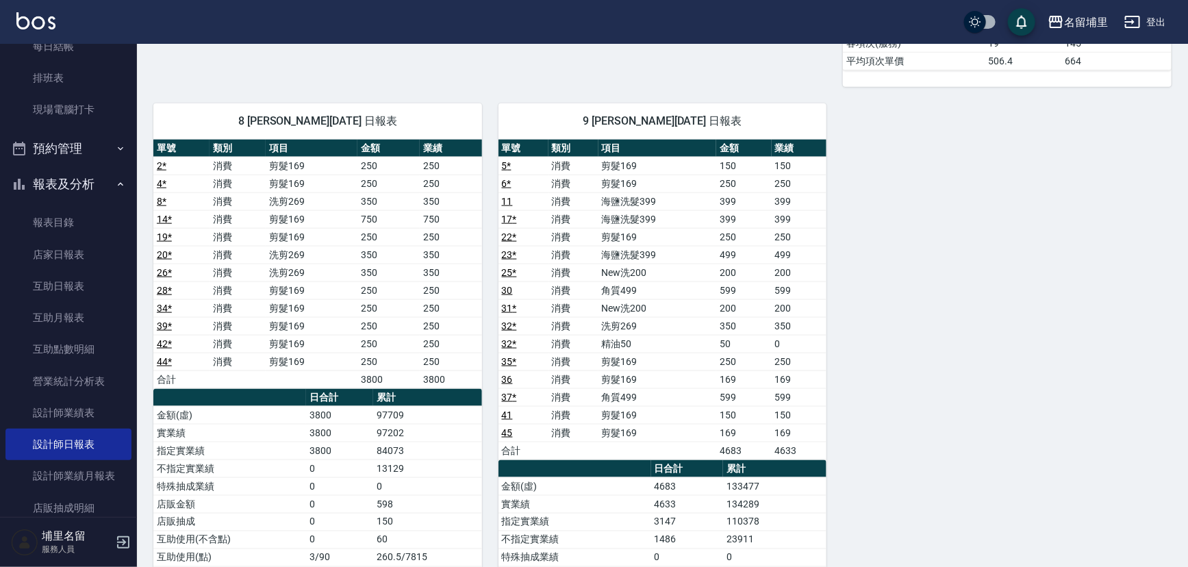
scroll to position [685, 0]
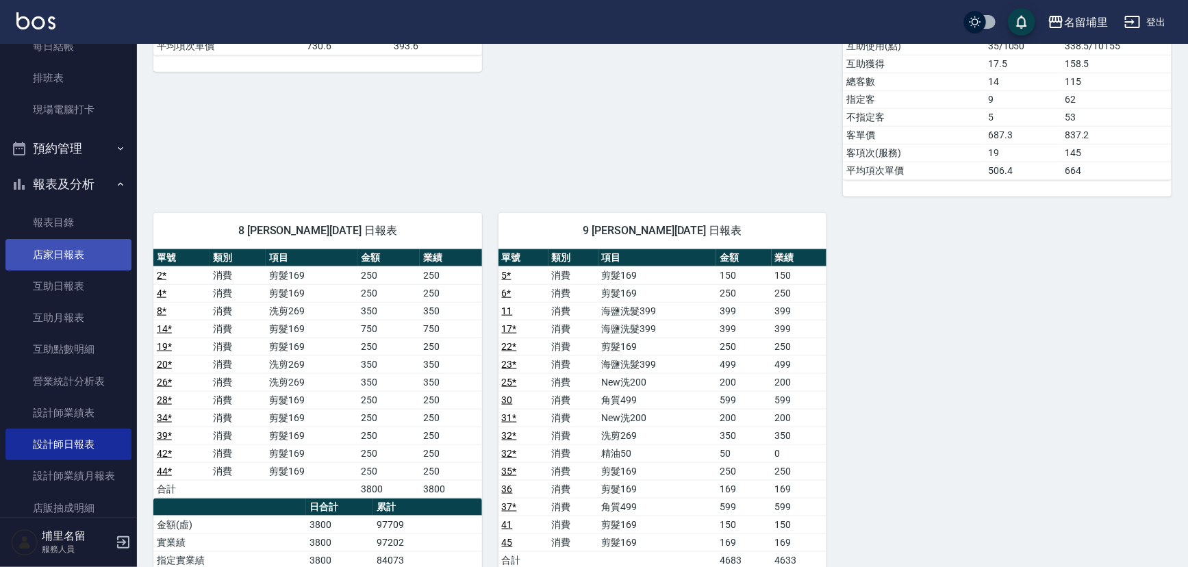
click at [70, 250] on link "店家日報表" at bounding box center [68, 255] width 126 height 32
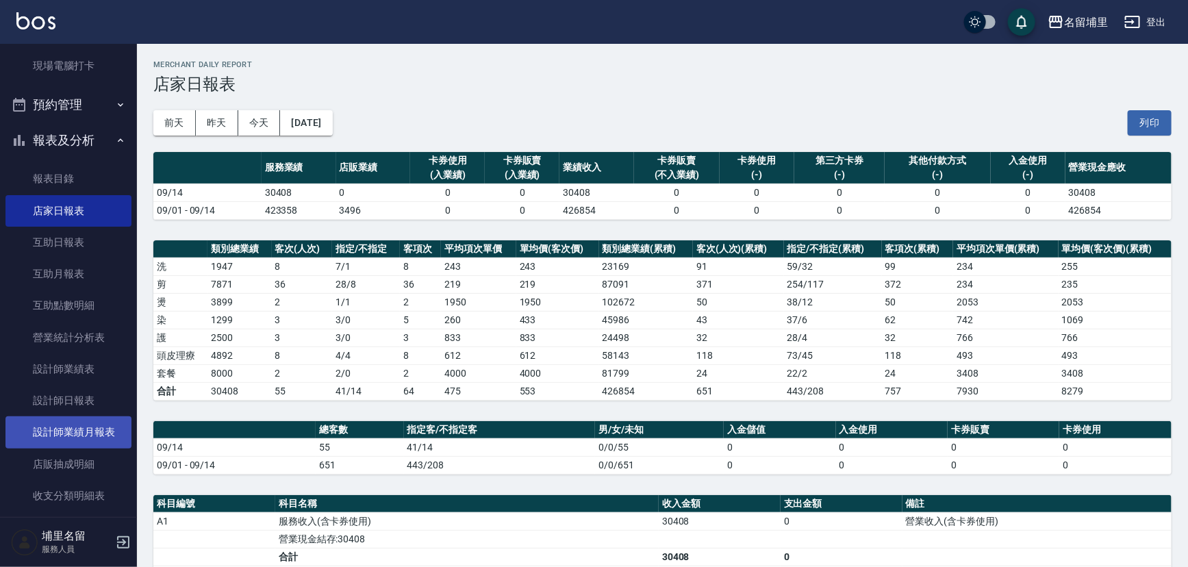
scroll to position [281, 0]
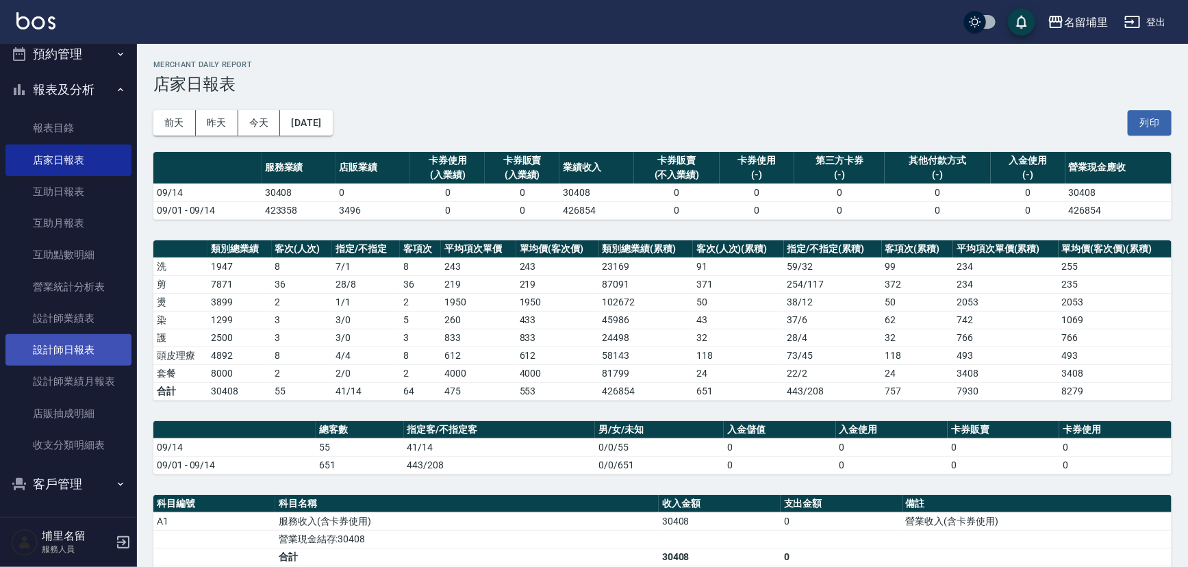
click at [90, 356] on link "設計師日報表" at bounding box center [68, 350] width 126 height 32
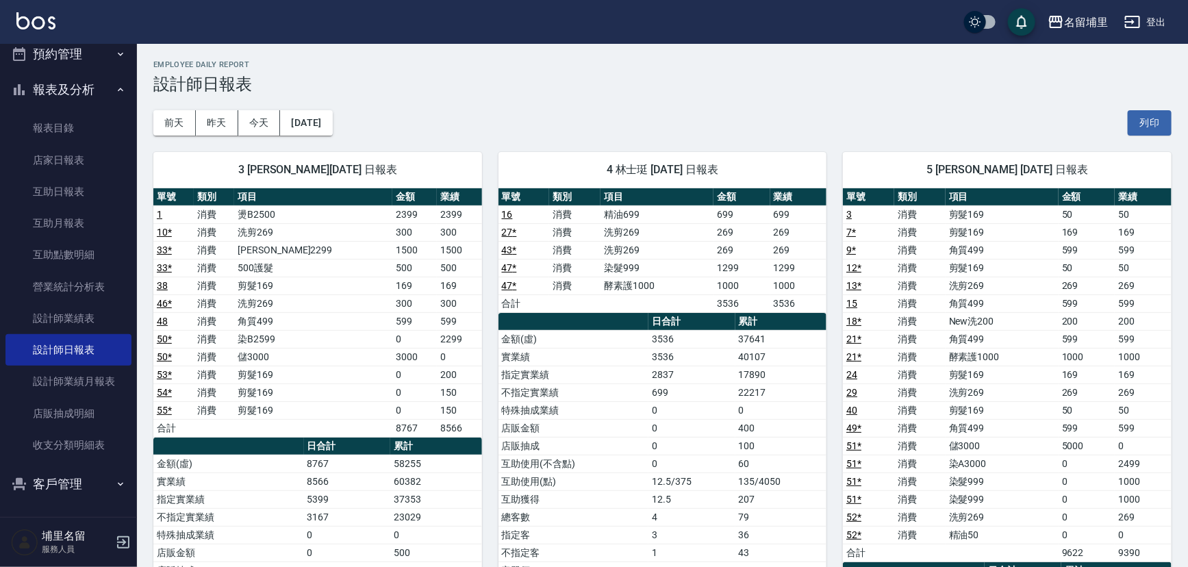
scroll to position [62, 0]
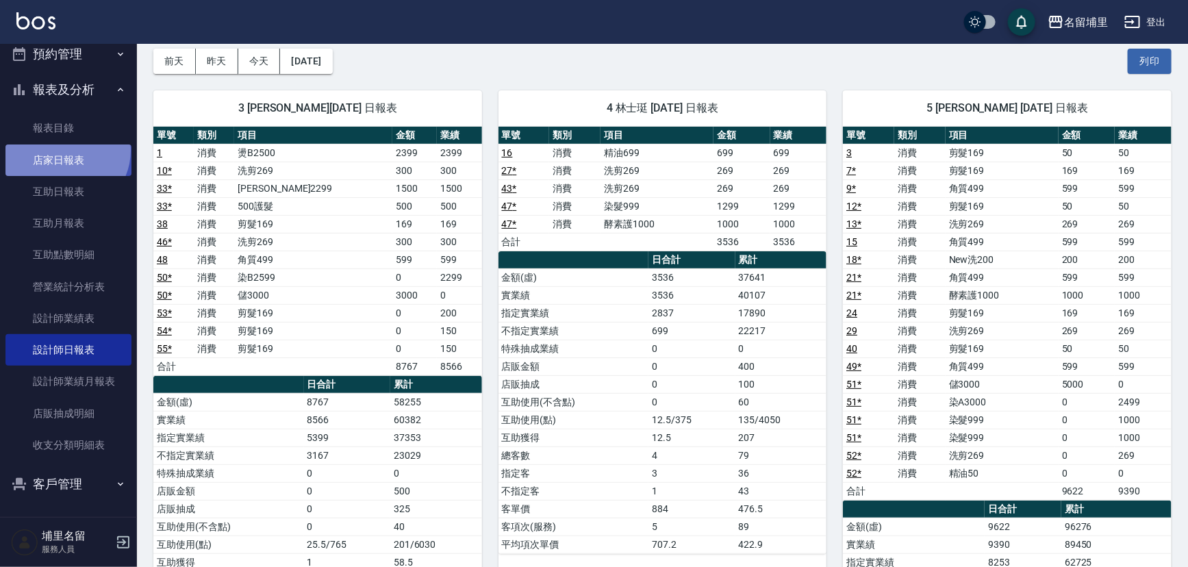
click at [63, 150] on link "店家日報表" at bounding box center [68, 161] width 126 height 32
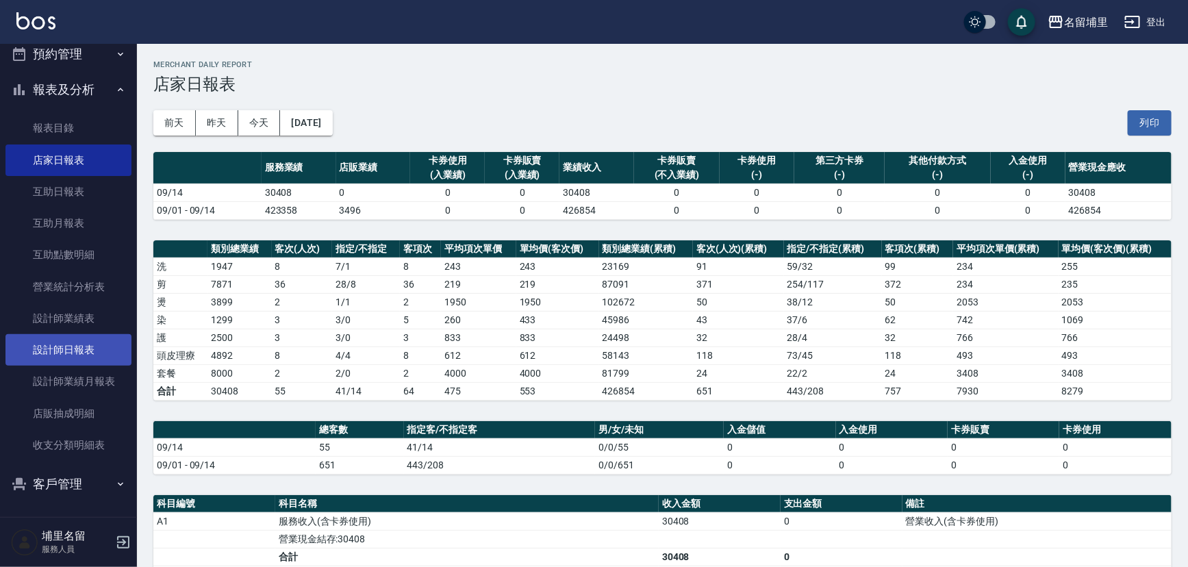
click at [66, 337] on link "設計師日報表" at bounding box center [68, 350] width 126 height 32
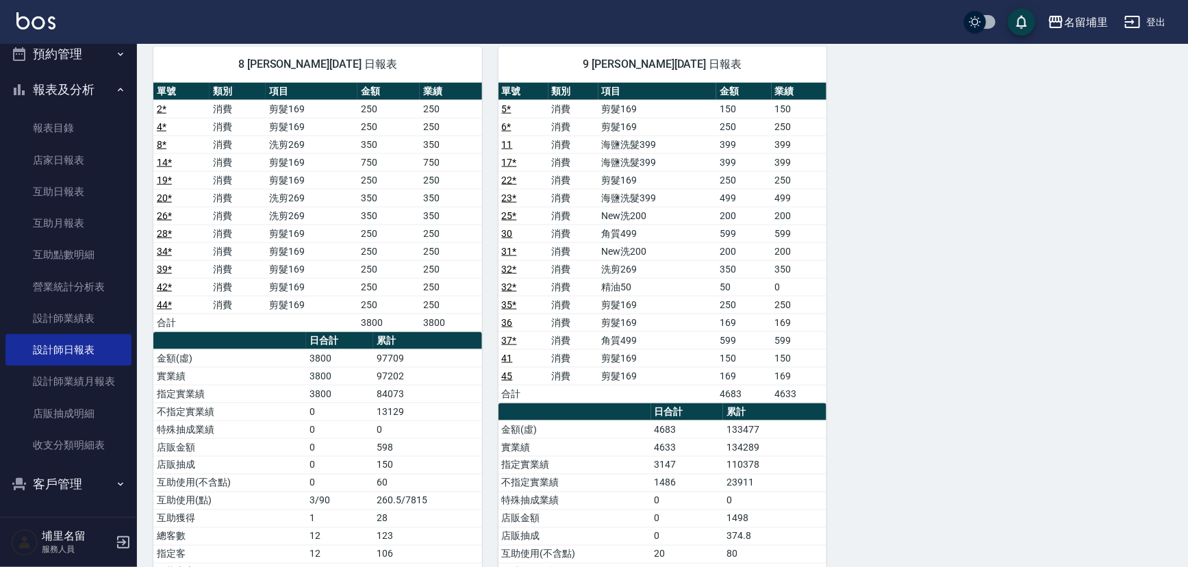
scroll to position [996, 0]
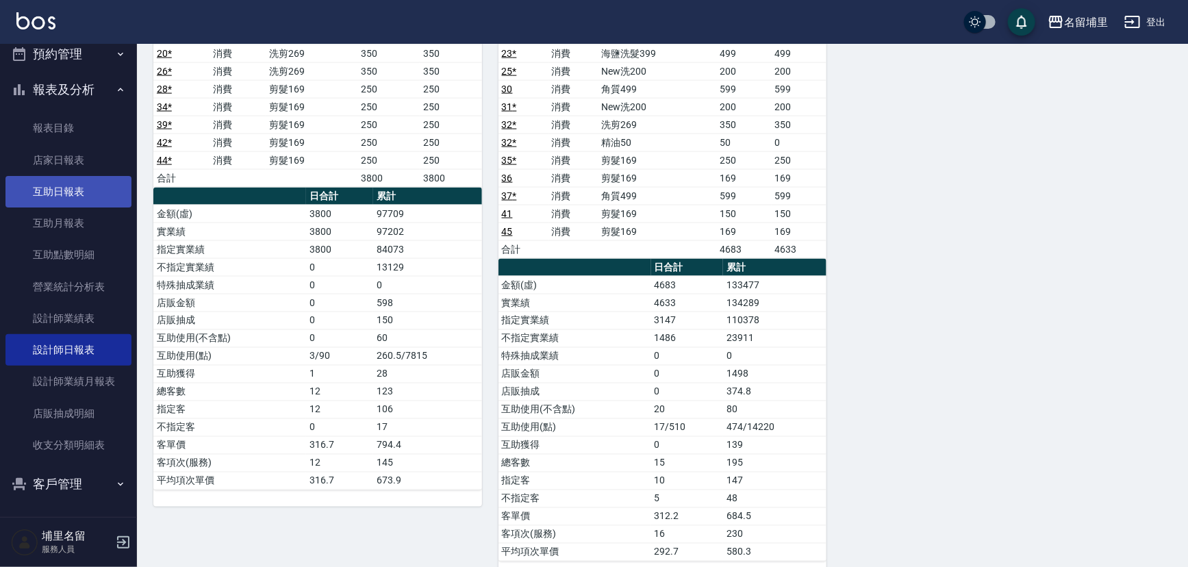
click at [66, 188] on link "互助日報表" at bounding box center [68, 192] width 126 height 32
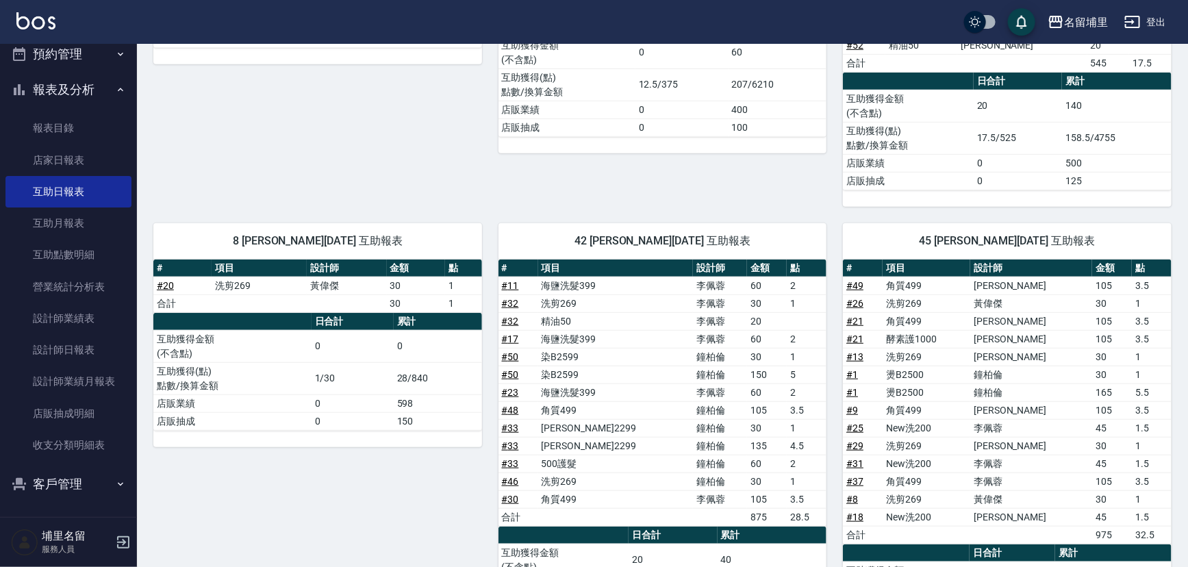
scroll to position [486, 0]
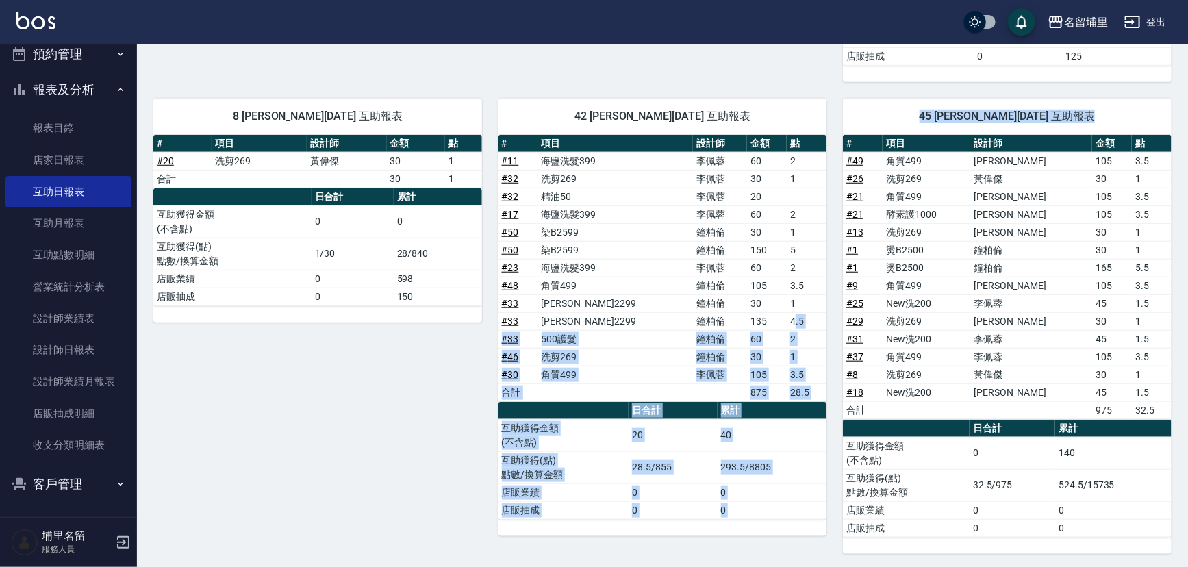
drag, startPoint x: 788, startPoint y: 315, endPoint x: 799, endPoint y: 300, distance: 18.6
click at [829, 314] on div "3 鐘柏倫 09/14/2025 互助報表 # 項目 設計師 金額 點 # 10 洗剪269 鐘柏倫 30 1 合計 30 1 日合計 累計 互助獲得金額 (…" at bounding box center [654, 126] width 1035 height 855
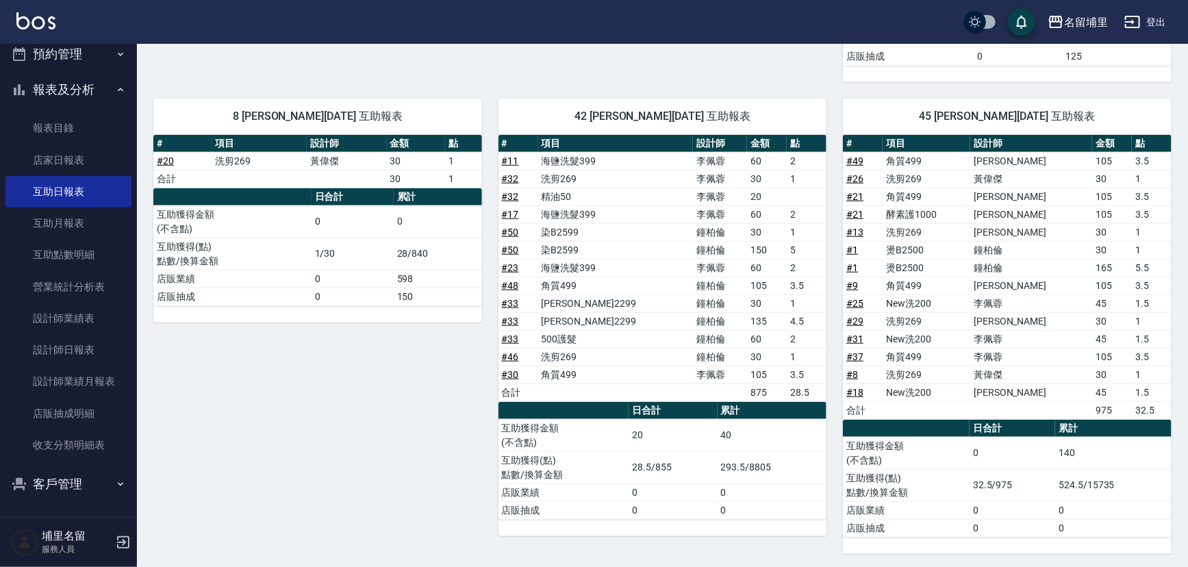
click at [787, 294] on td "1" at bounding box center [807, 303] width 40 height 18
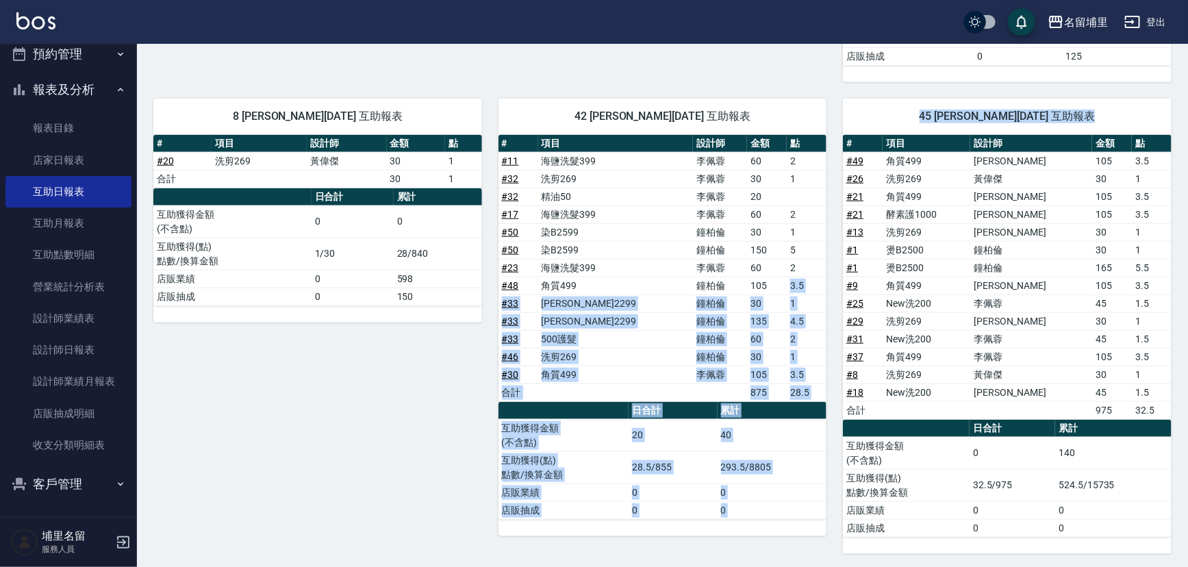
drag, startPoint x: 815, startPoint y: 280, endPoint x: 836, endPoint y: 280, distance: 20.5
click at [836, 280] on div "3 鐘柏倫 09/14/2025 互助報表 # 項目 設計師 金額 點 # 10 洗剪269 鐘柏倫 30 1 合計 30 1 日合計 累計 互助獲得金額 (…" at bounding box center [654, 126] width 1035 height 855
click at [836, 280] on div "45 潘宇浩 09/14/2025 互助報表 # 項目 設計師 金額 點 # 49 角質499 蔣昀璠 105 3.5 # 26 洗剪269 黃偉傑 30 1…" at bounding box center [999, 318] width 345 height 472
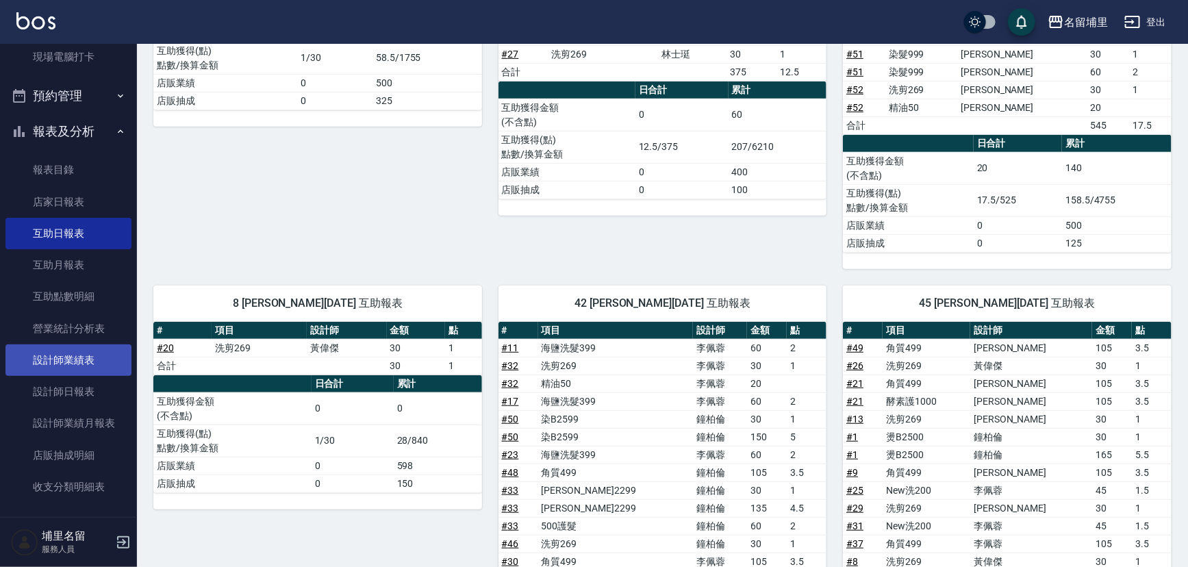
scroll to position [219, 0]
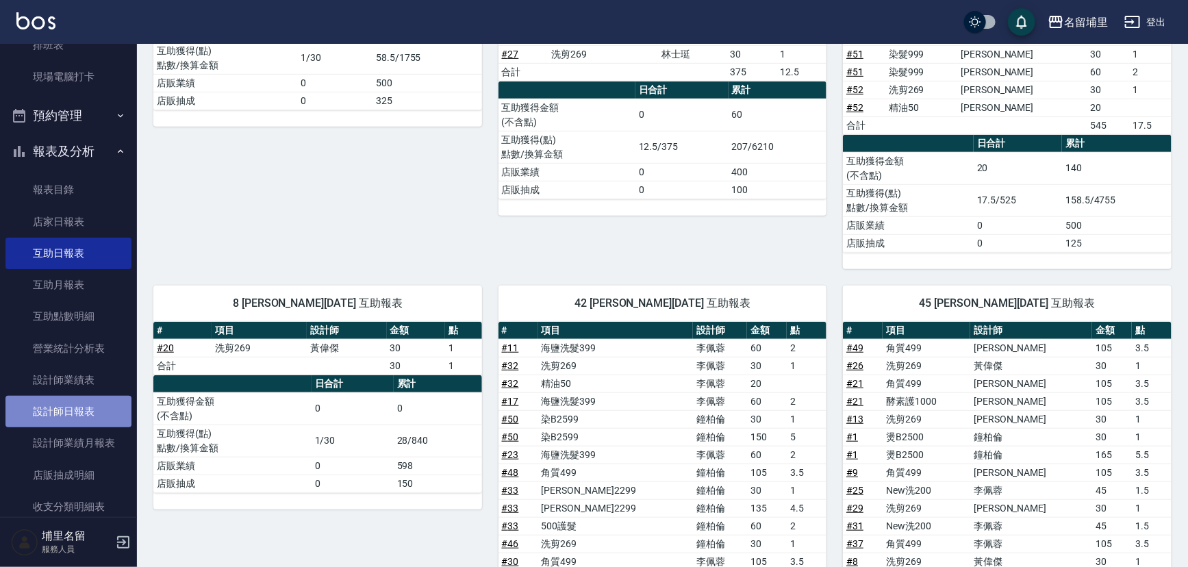
click at [100, 416] on link "設計師日報表" at bounding box center [68, 412] width 126 height 32
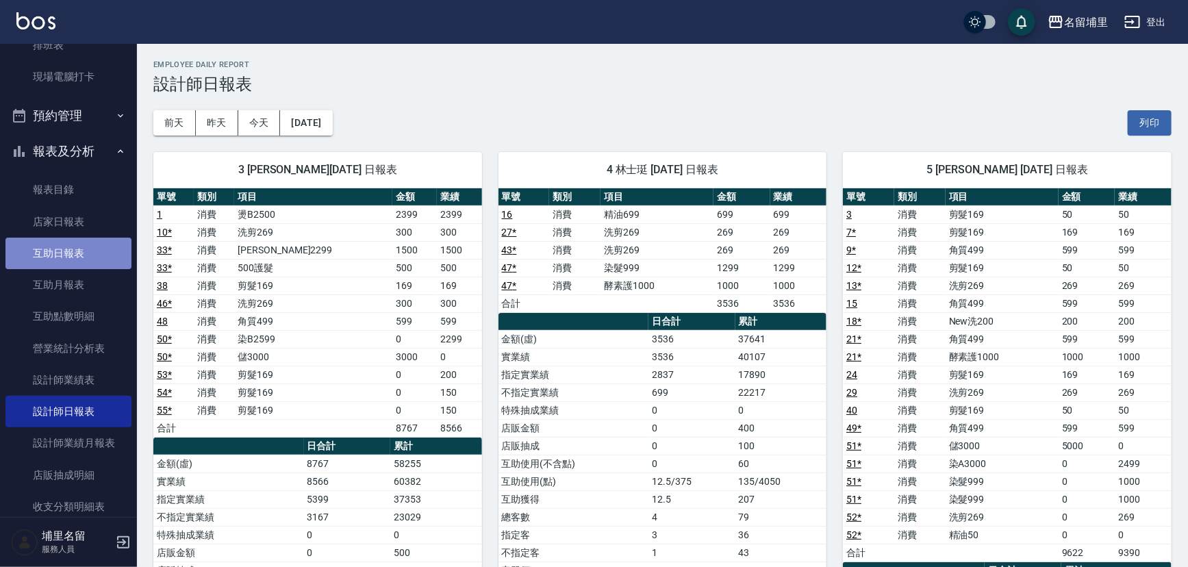
click at [81, 263] on link "互助日報表" at bounding box center [68, 254] width 126 height 32
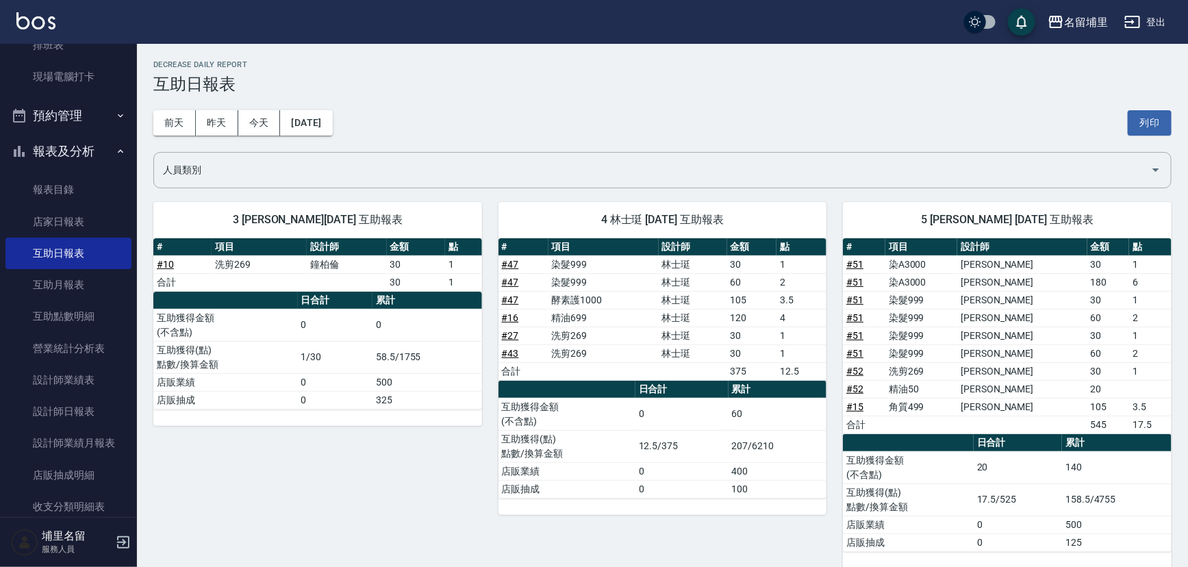
click at [171, 259] on link "# 10" at bounding box center [165, 264] width 17 height 11
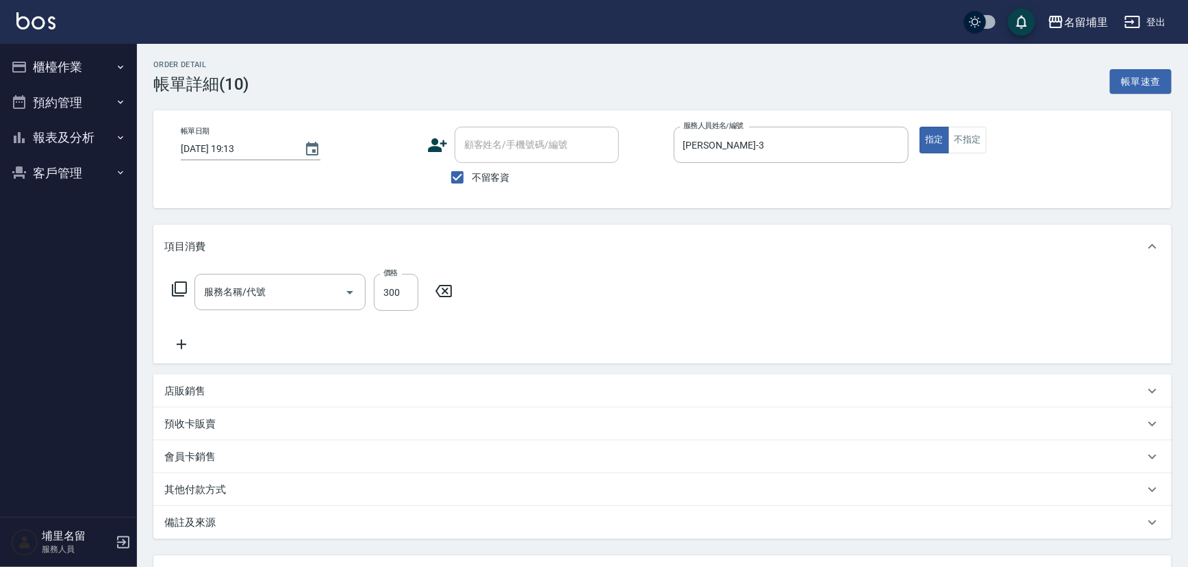
type input "洗剪269(226)"
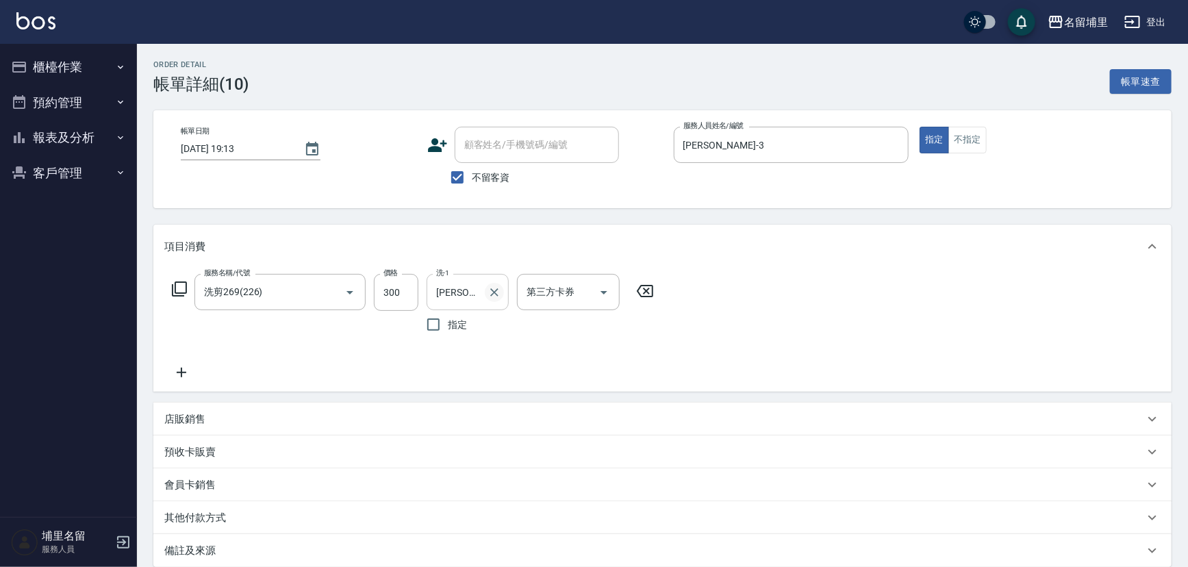
click at [501, 293] on icon "Clear" at bounding box center [495, 293] width 14 height 14
type input "李嘉容-42"
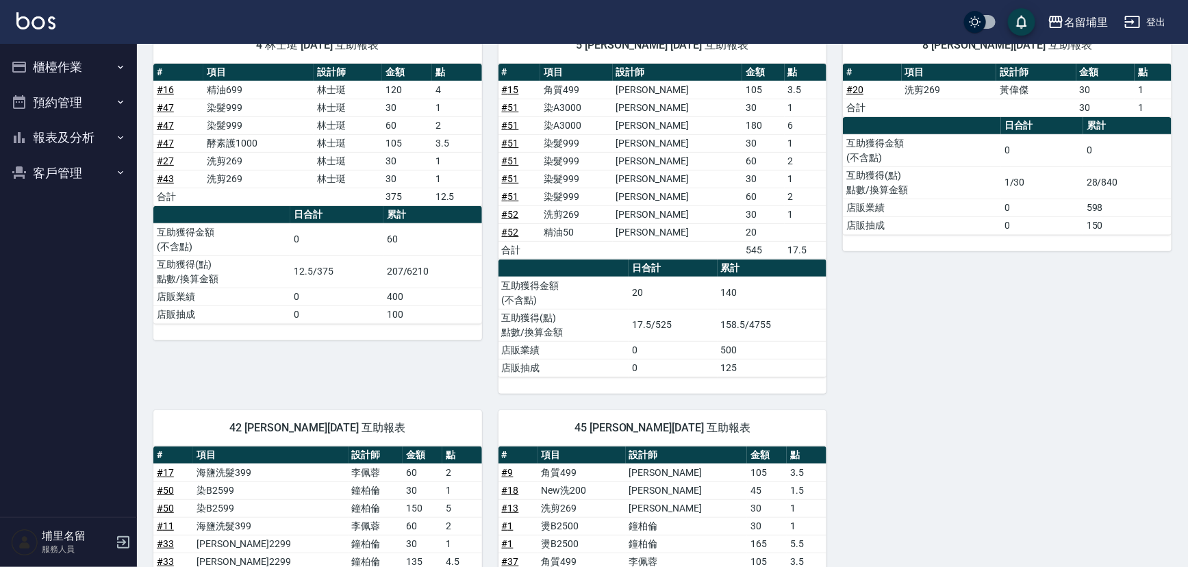
scroll to position [112, 0]
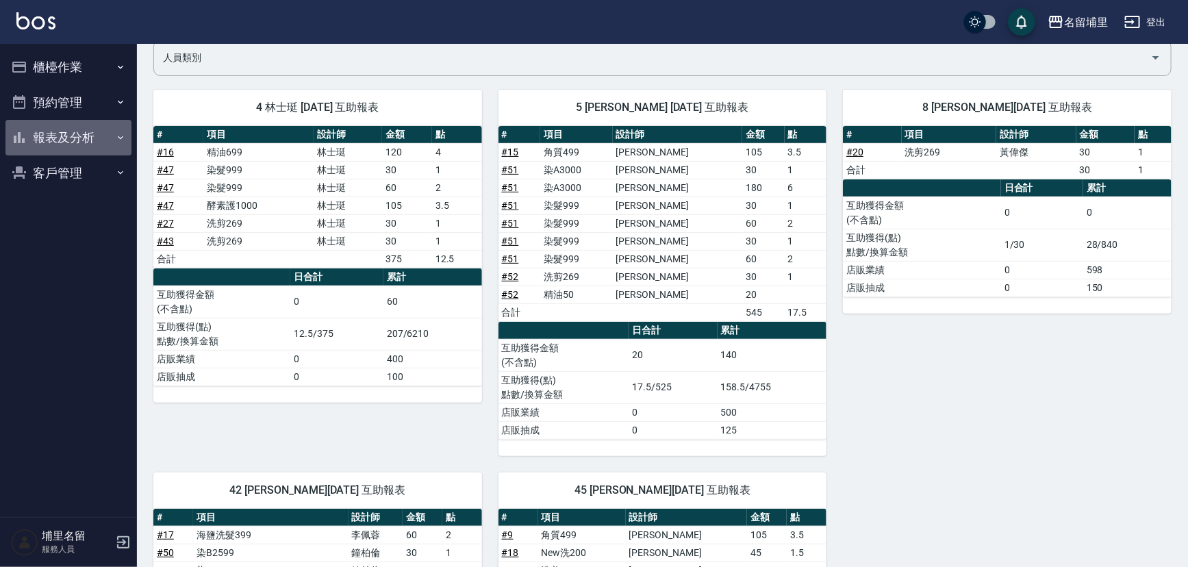
click at [96, 129] on button "報表及分析" at bounding box center [68, 138] width 126 height 36
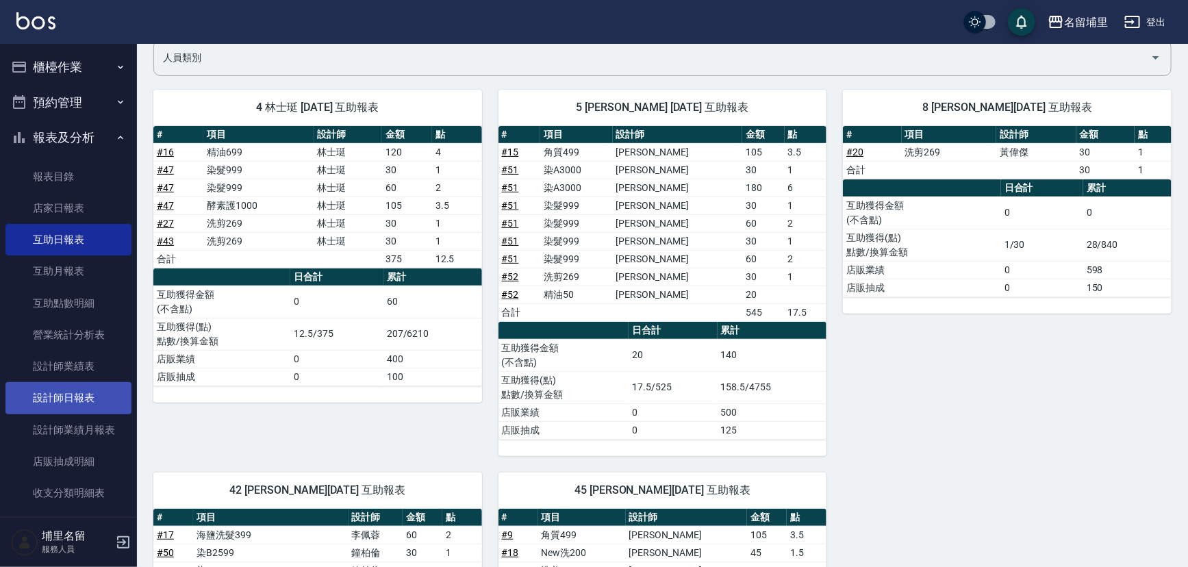
click at [79, 399] on link "設計師日報表" at bounding box center [68, 398] width 126 height 32
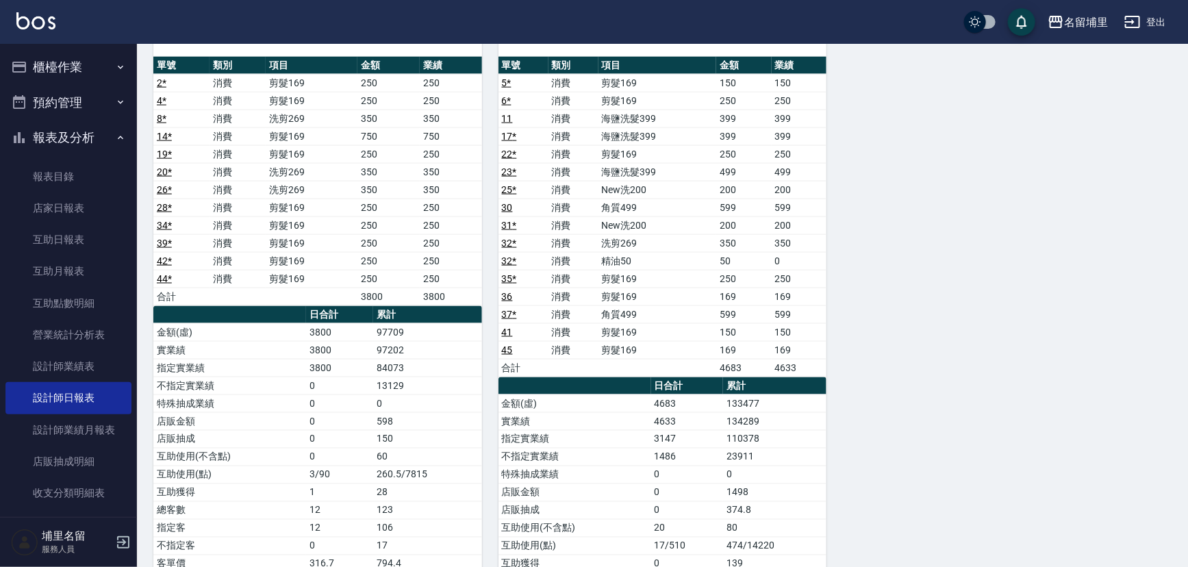
scroll to position [933, 0]
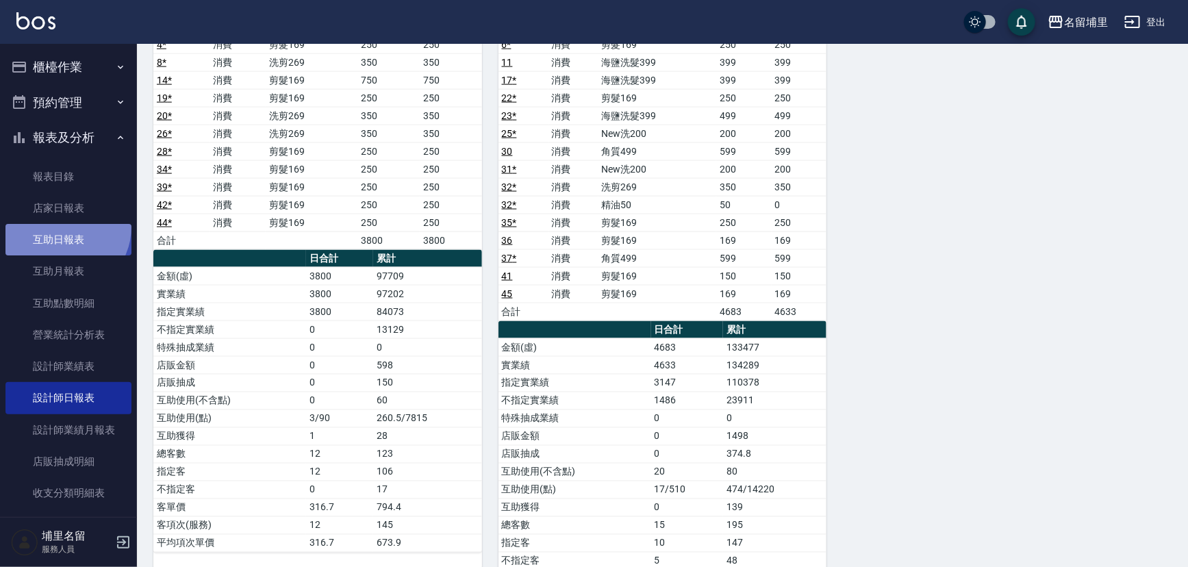
click at [60, 227] on link "互助日報表" at bounding box center [68, 240] width 126 height 32
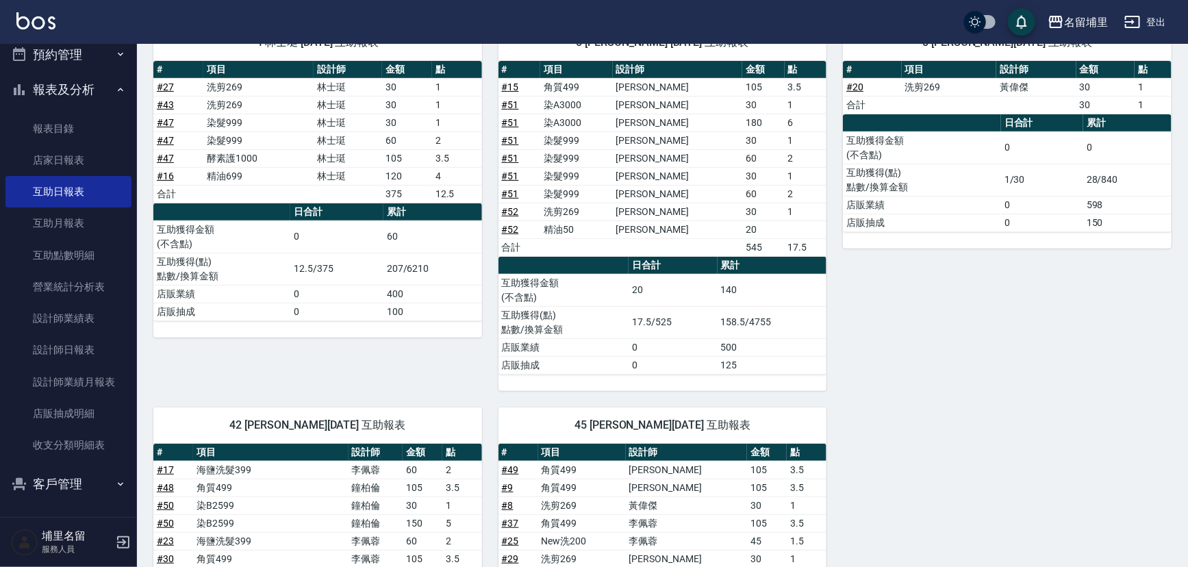
scroll to position [50, 0]
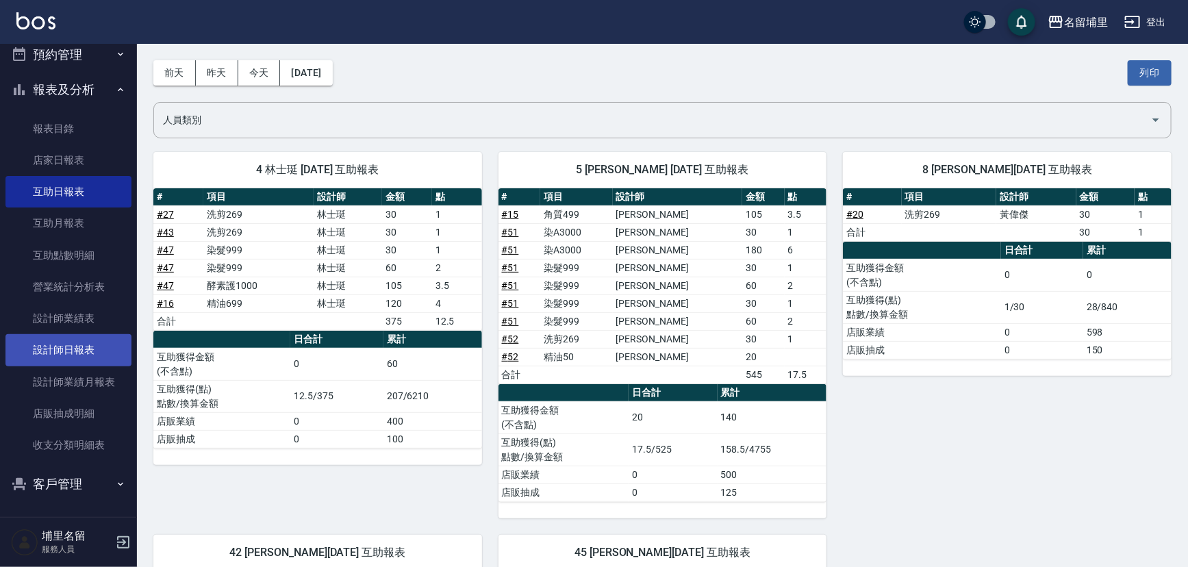
click at [96, 356] on link "設計師日報表" at bounding box center [68, 350] width 126 height 32
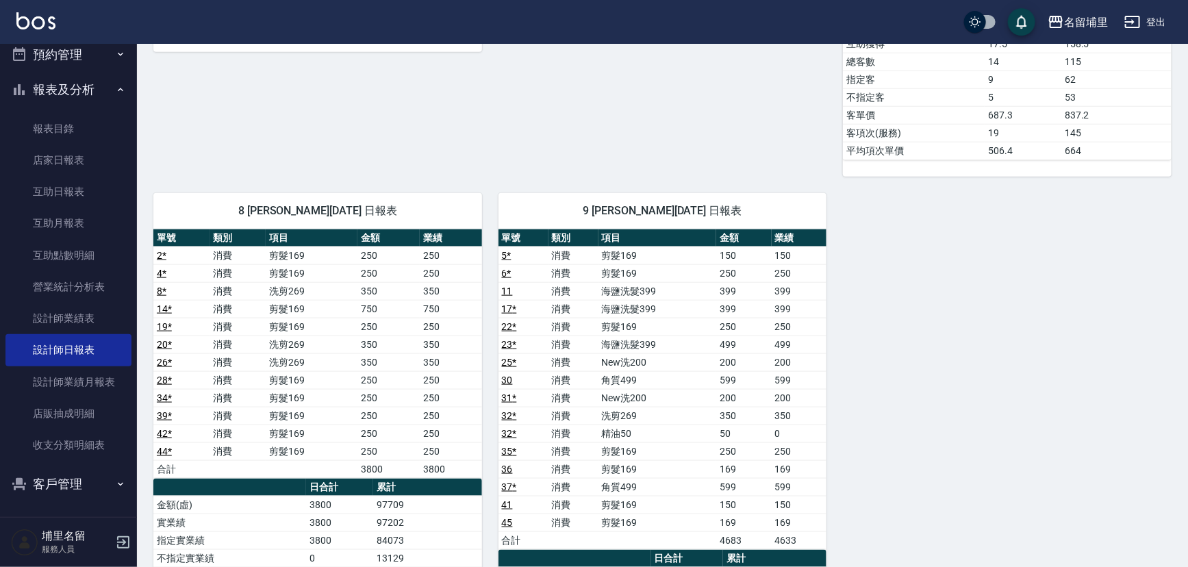
scroll to position [871, 0]
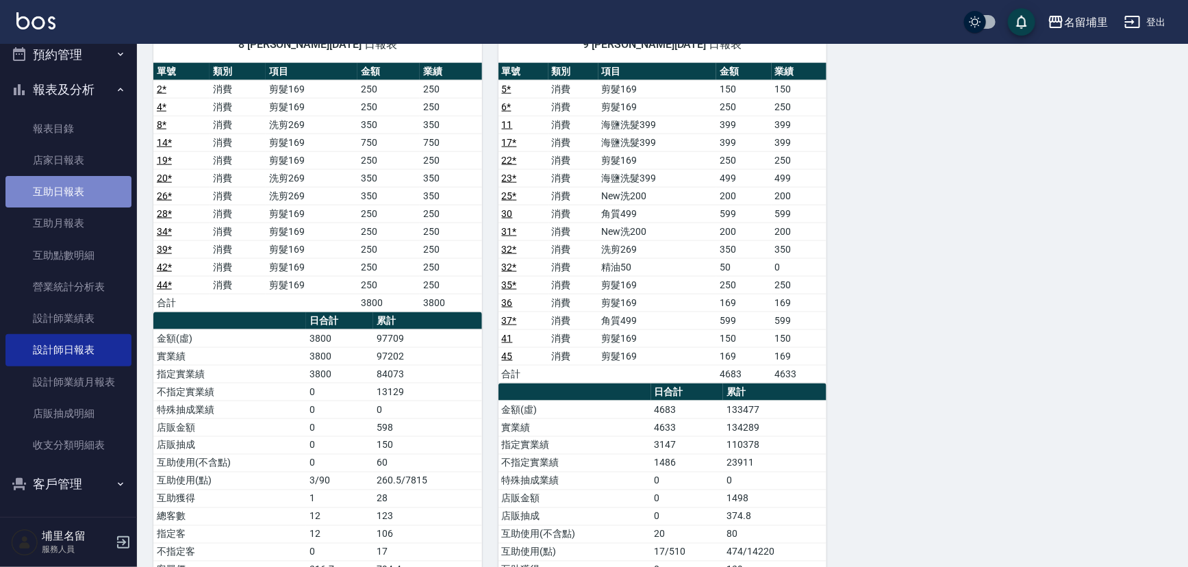
click at [90, 187] on link "互助日報表" at bounding box center [68, 192] width 126 height 32
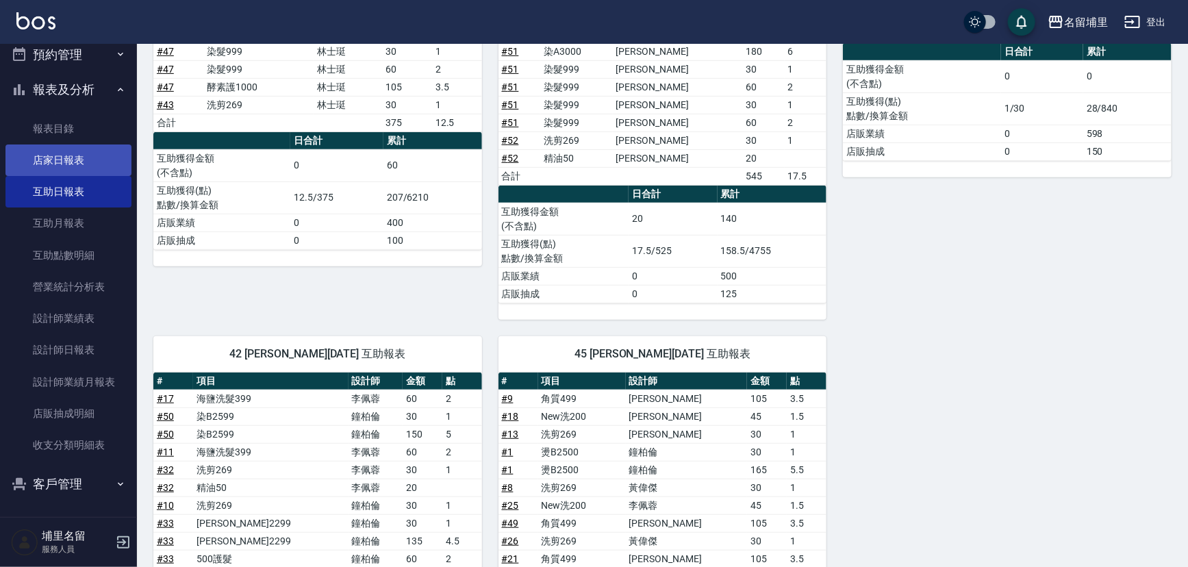
scroll to position [486, 0]
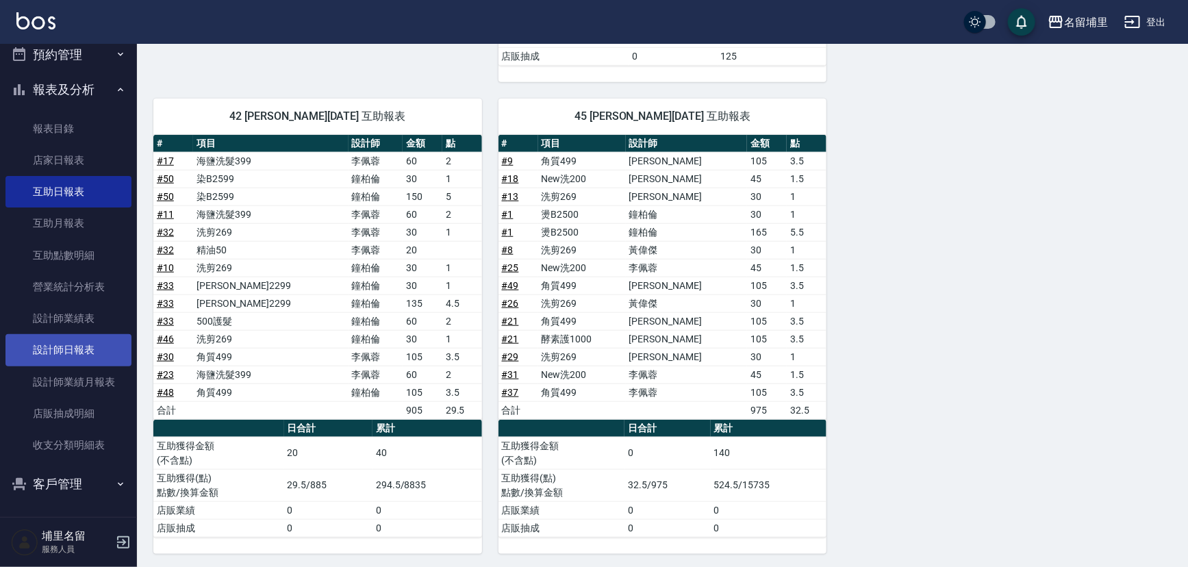
click at [110, 338] on link "設計師日報表" at bounding box center [68, 350] width 126 height 32
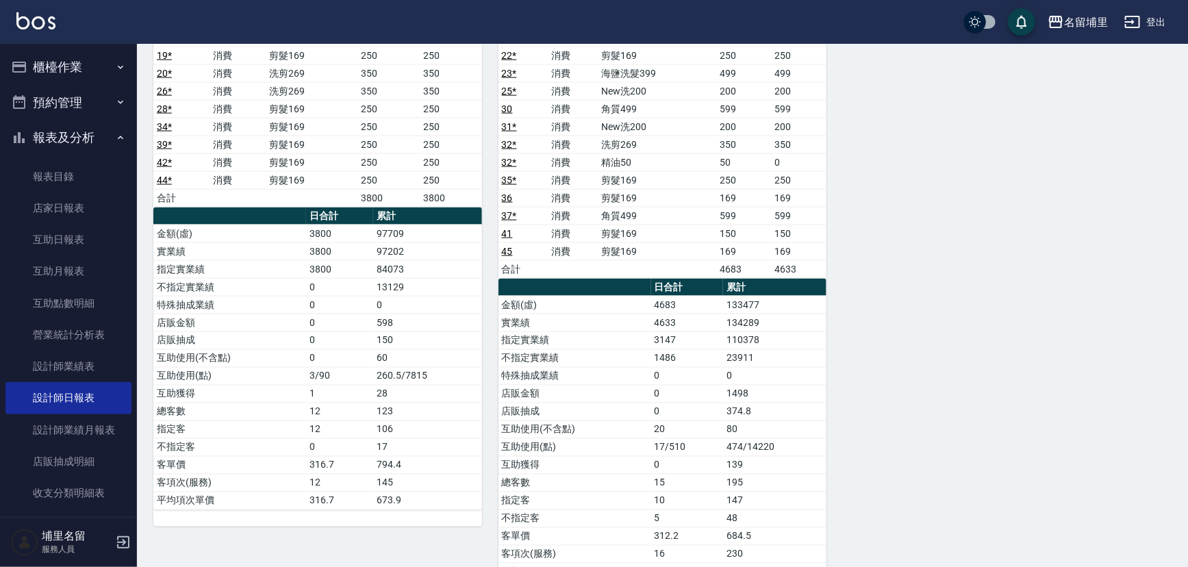
scroll to position [996, 0]
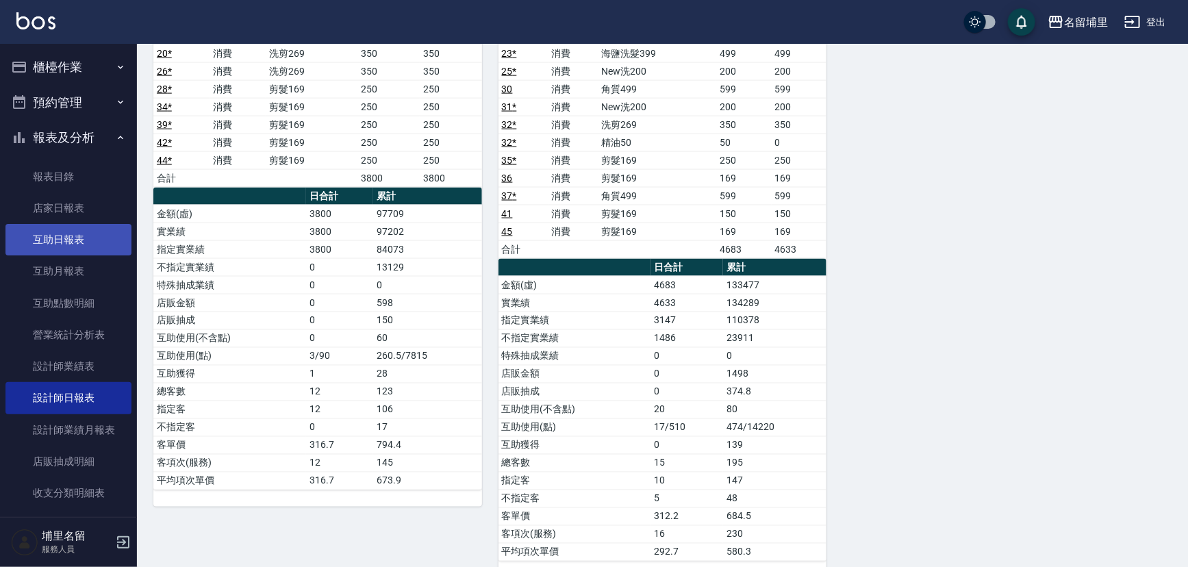
click at [76, 247] on link "互助日報表" at bounding box center [68, 240] width 126 height 32
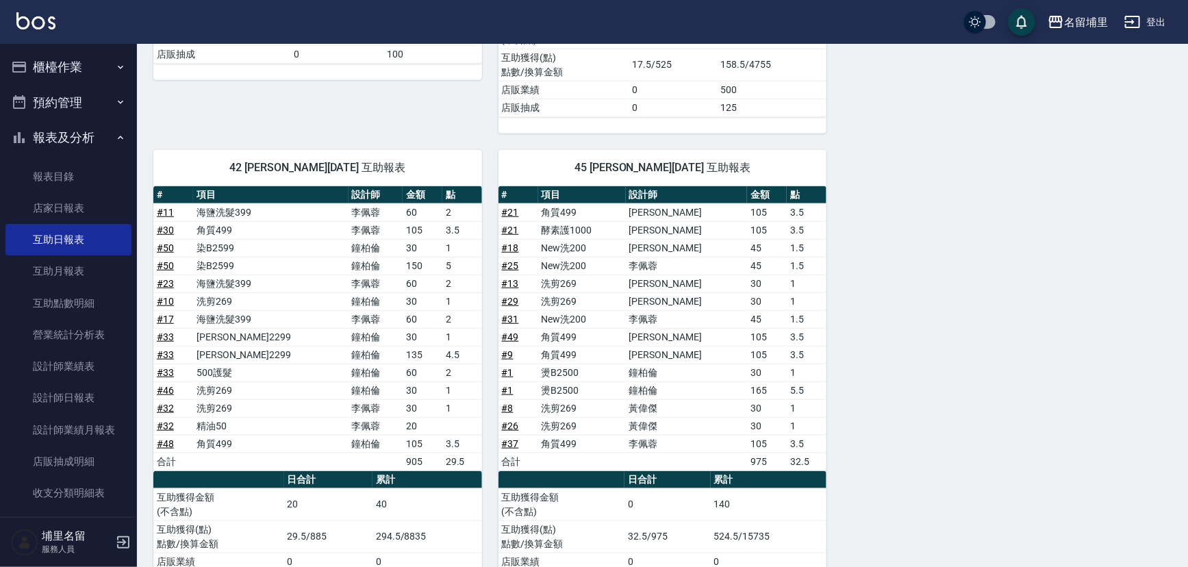
scroll to position [486, 0]
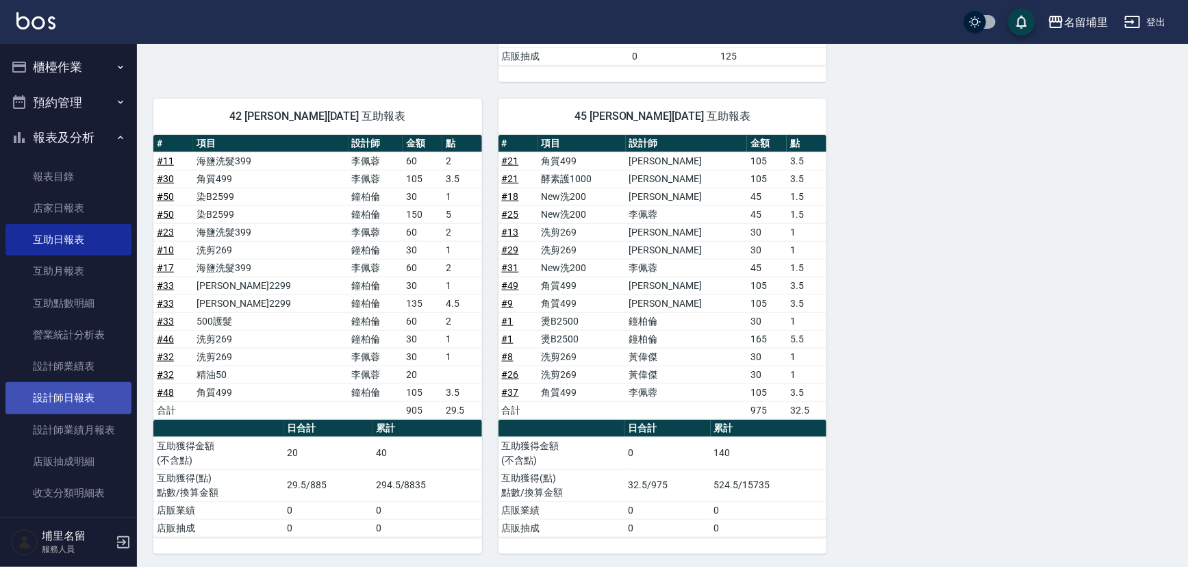
click at [81, 397] on link "設計師日報表" at bounding box center [68, 398] width 126 height 32
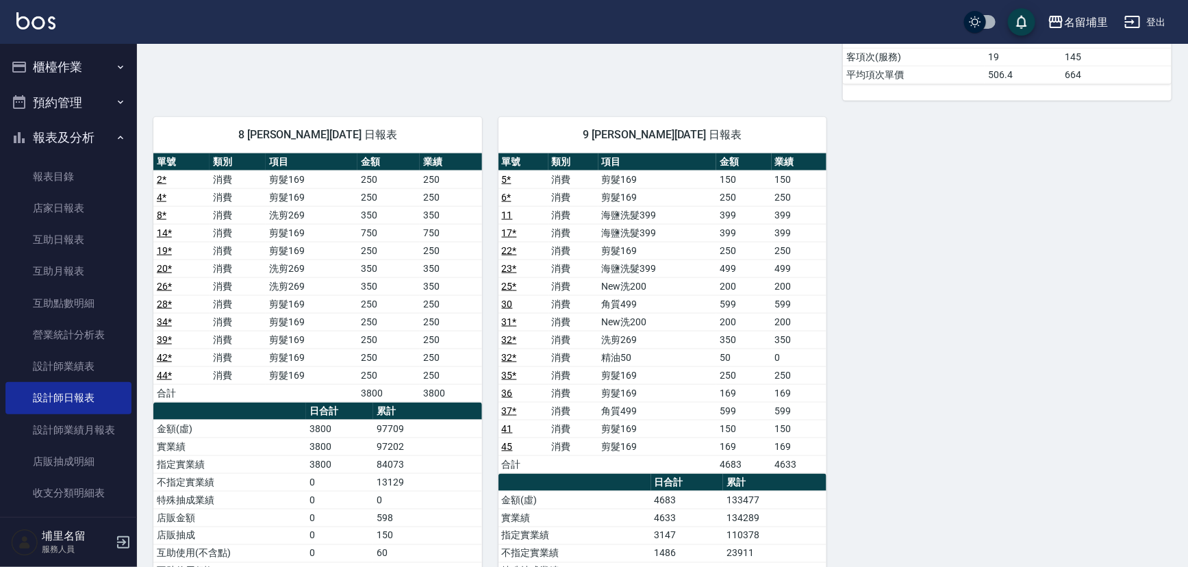
scroll to position [933, 0]
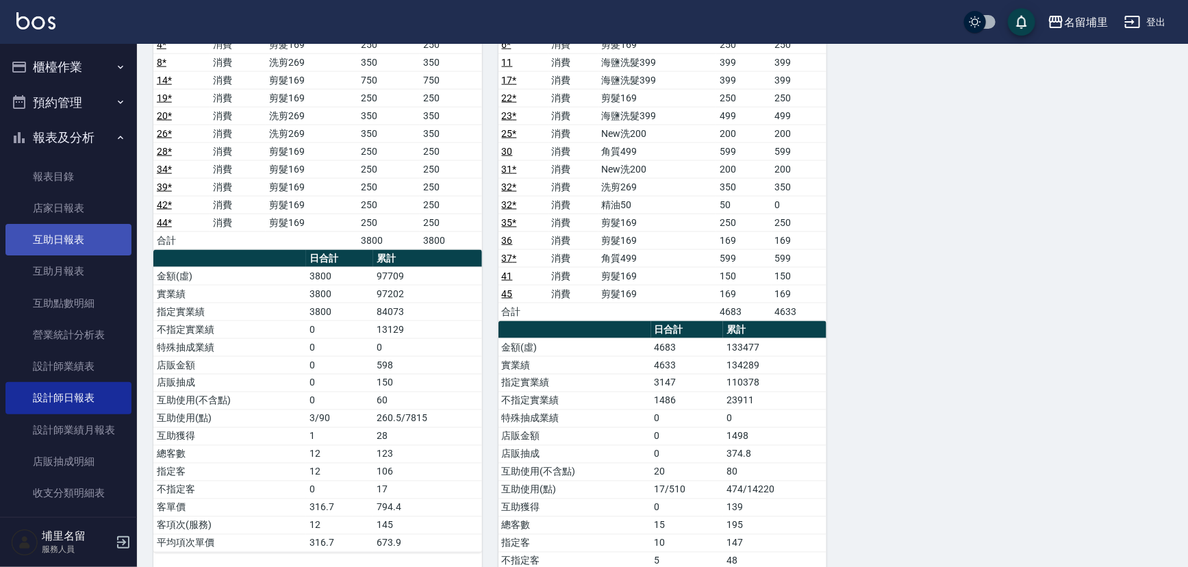
drag, startPoint x: 55, startPoint y: 214, endPoint x: 59, endPoint y: 232, distance: 18.9
click at [66, 240] on link "互助日報表" at bounding box center [68, 240] width 126 height 32
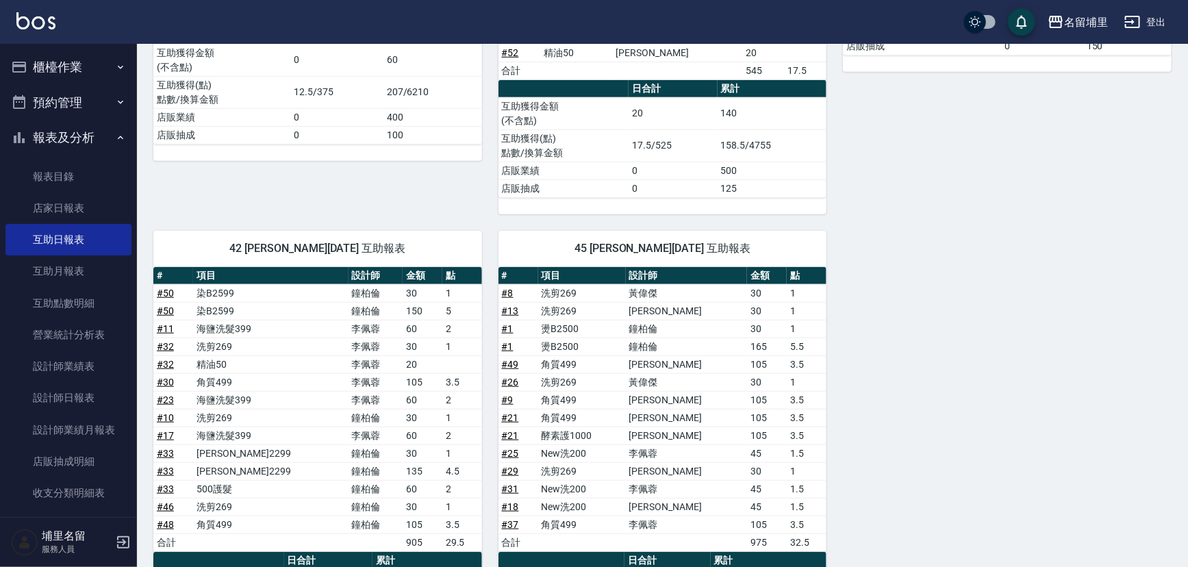
scroll to position [175, 0]
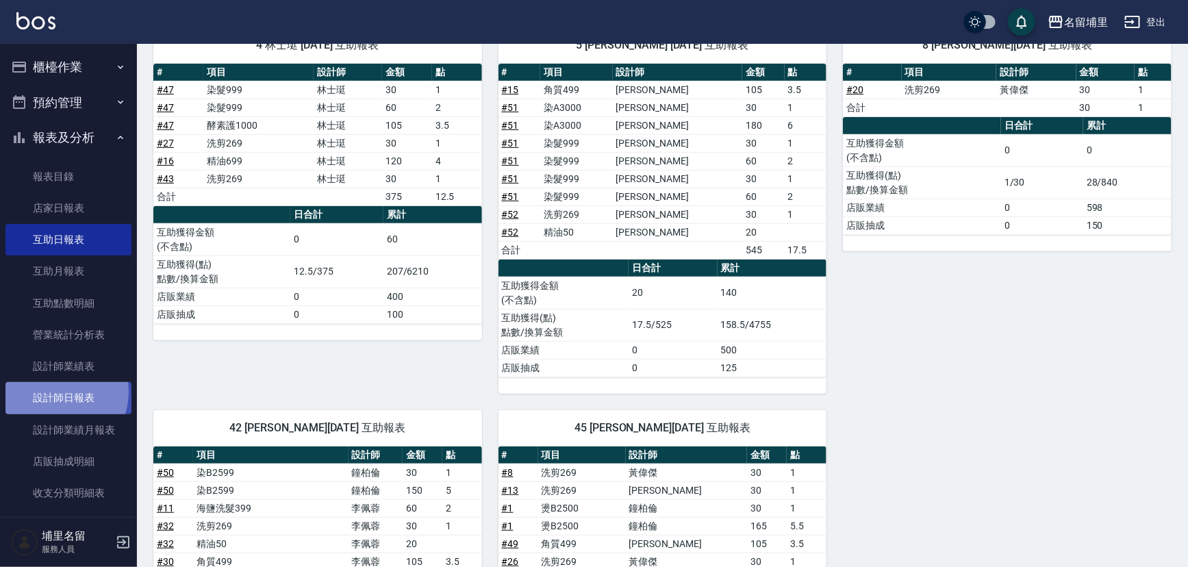
click at [55, 392] on link "設計師日報表" at bounding box center [68, 398] width 126 height 32
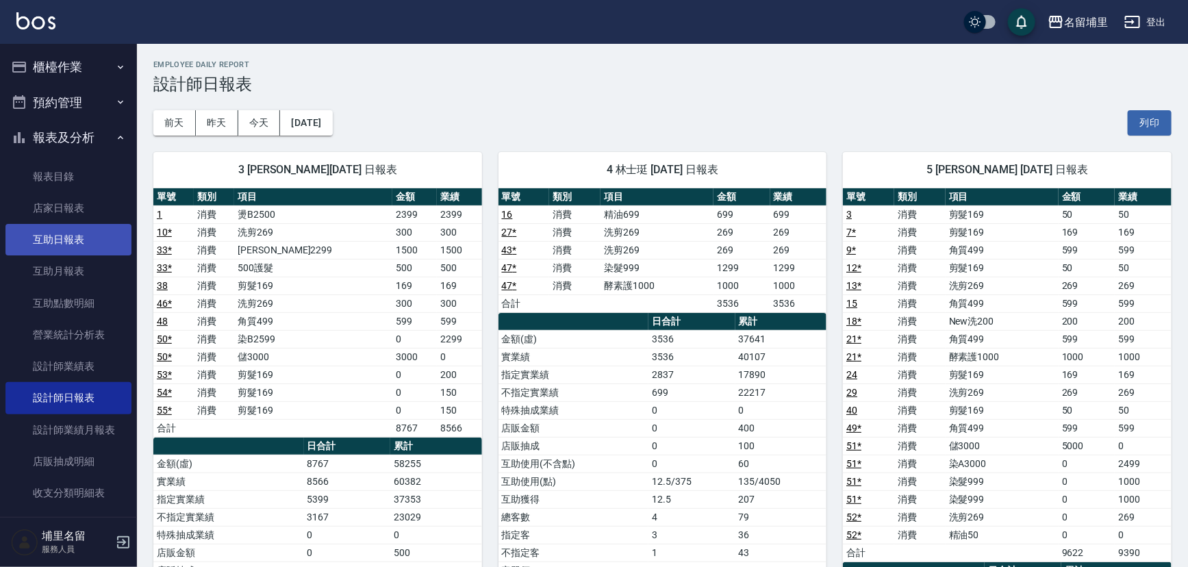
click at [109, 234] on link "互助日報表" at bounding box center [68, 240] width 126 height 32
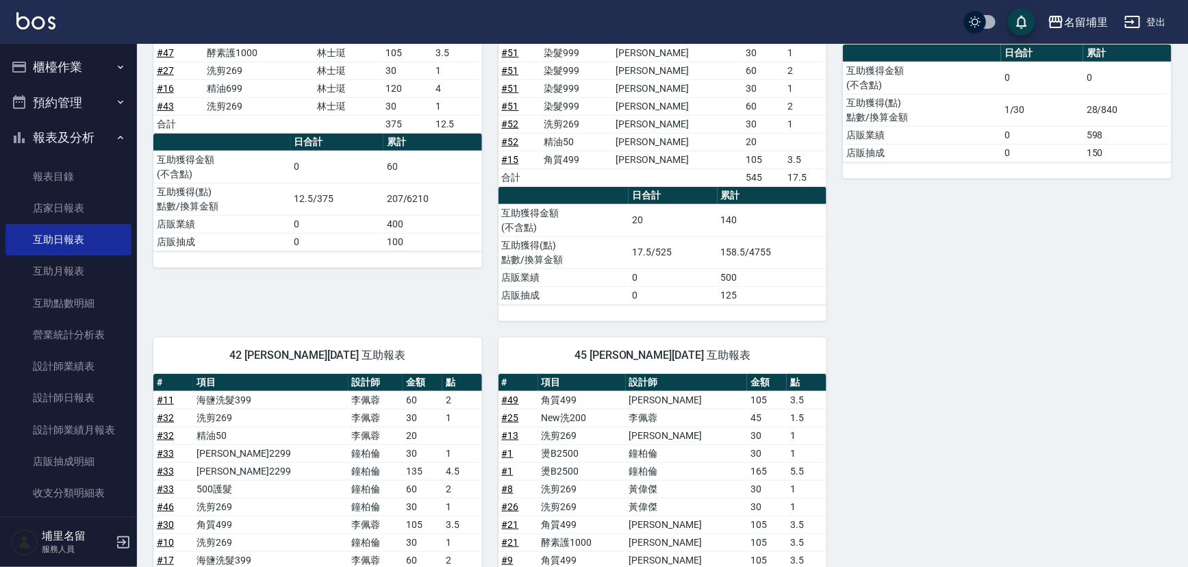
scroll to position [237, 0]
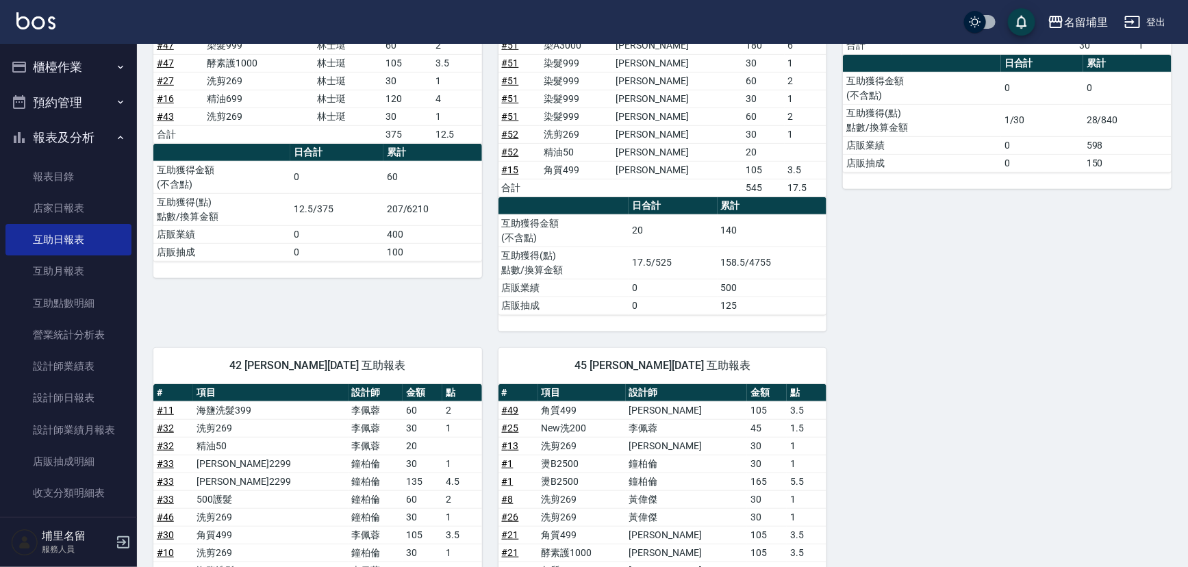
click at [64, 67] on button "櫃檯作業" at bounding box center [68, 67] width 126 height 36
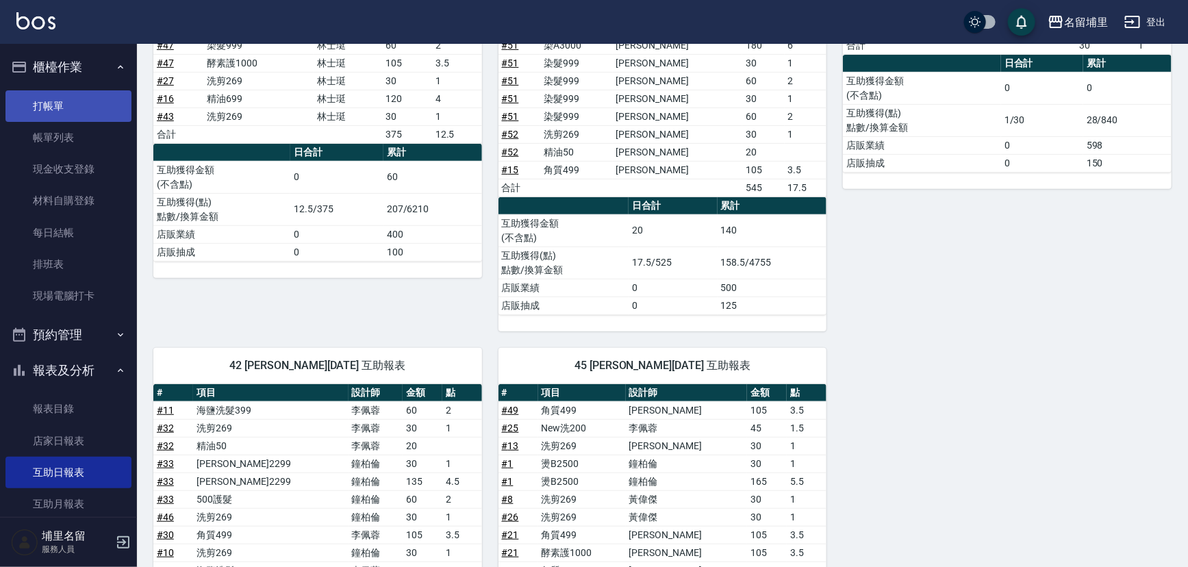
click at [71, 113] on link "打帳單" at bounding box center [68, 106] width 126 height 32
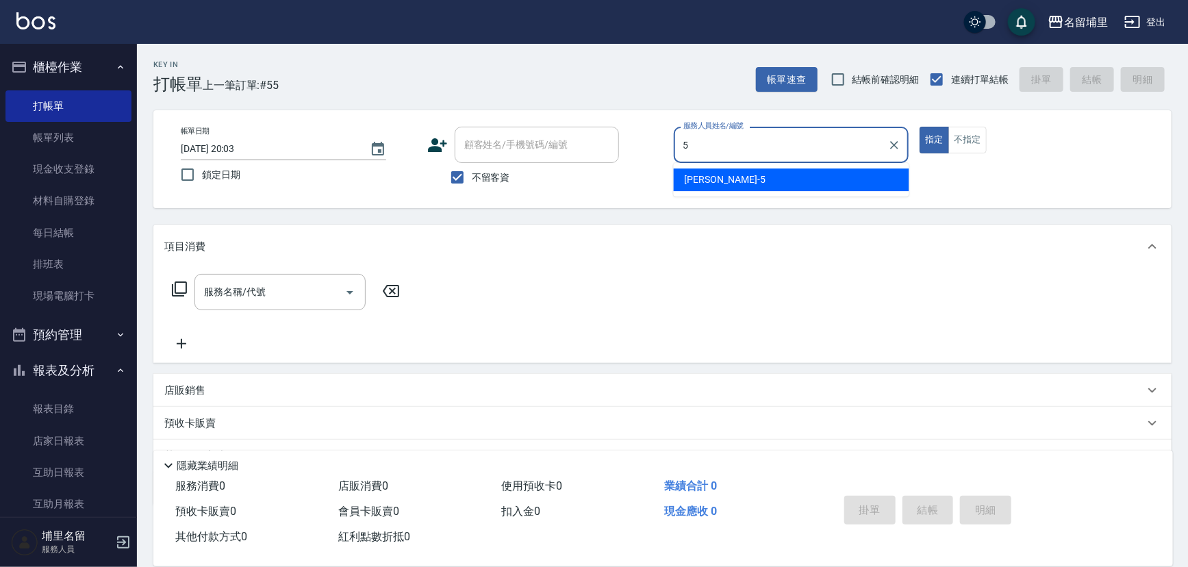
type input "蔣昀璠-5"
type button "true"
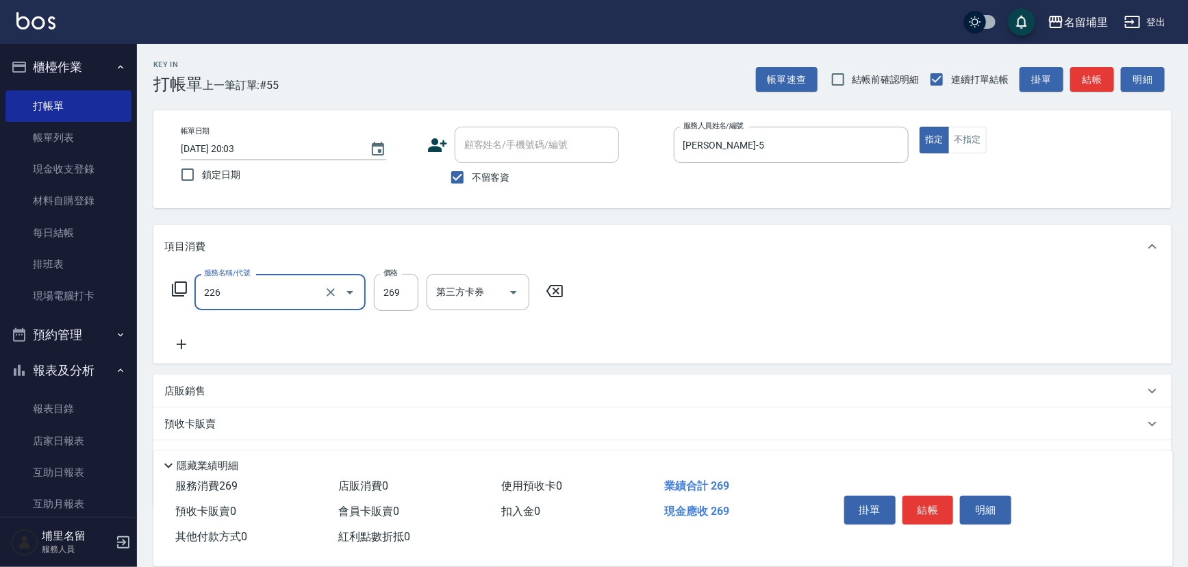
type input "洗剪269(226)"
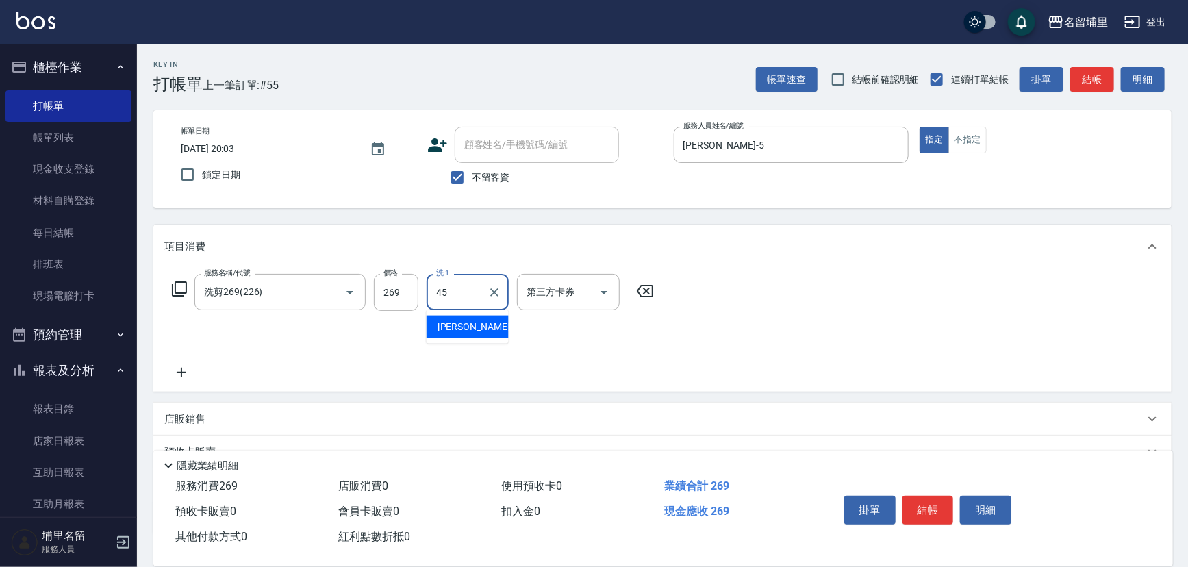
type input "潘宇浩-45"
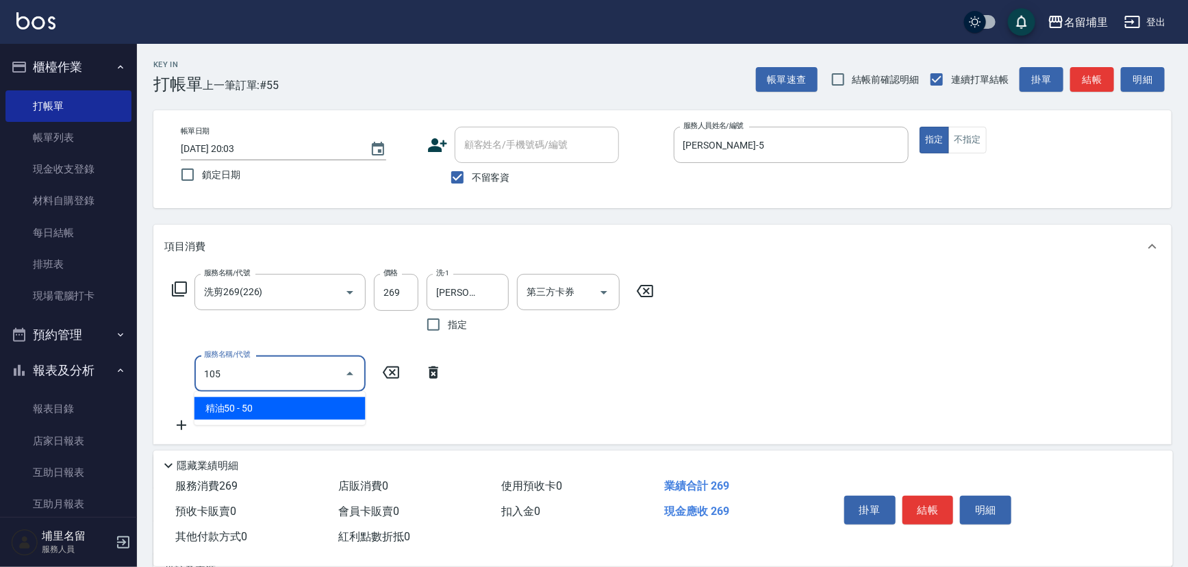
type input "精油50(105)"
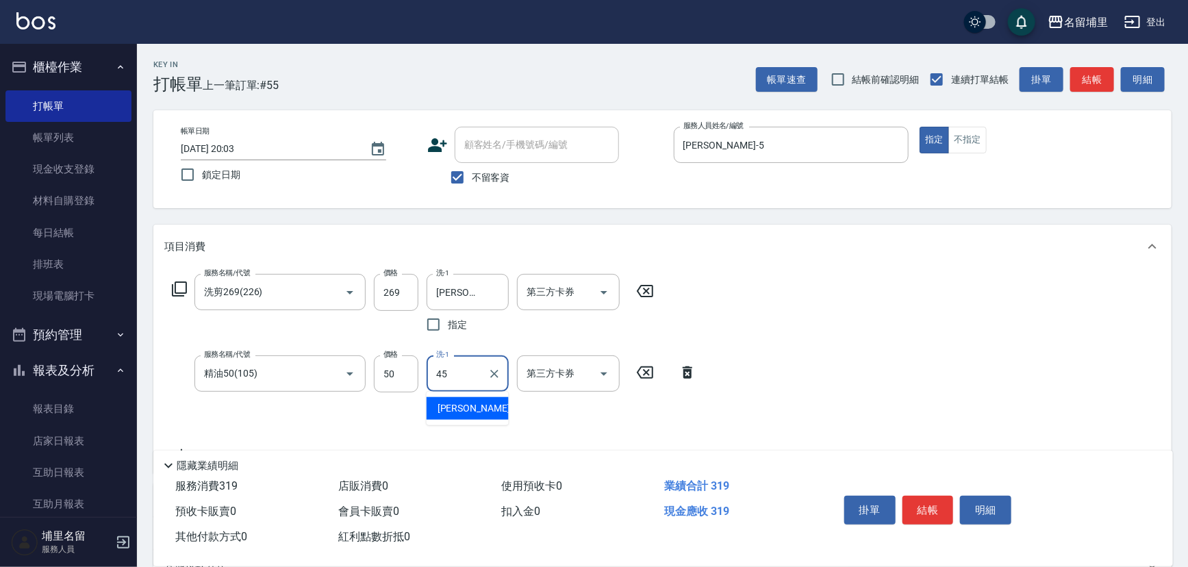
type input "潘宇浩-45"
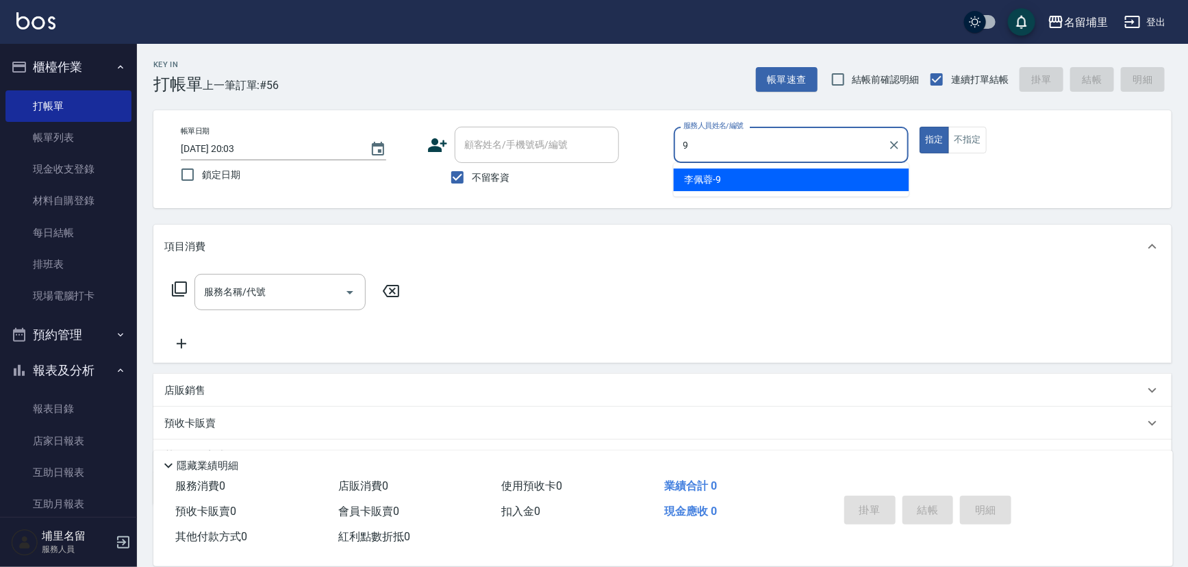
type input "李佩蓉-9"
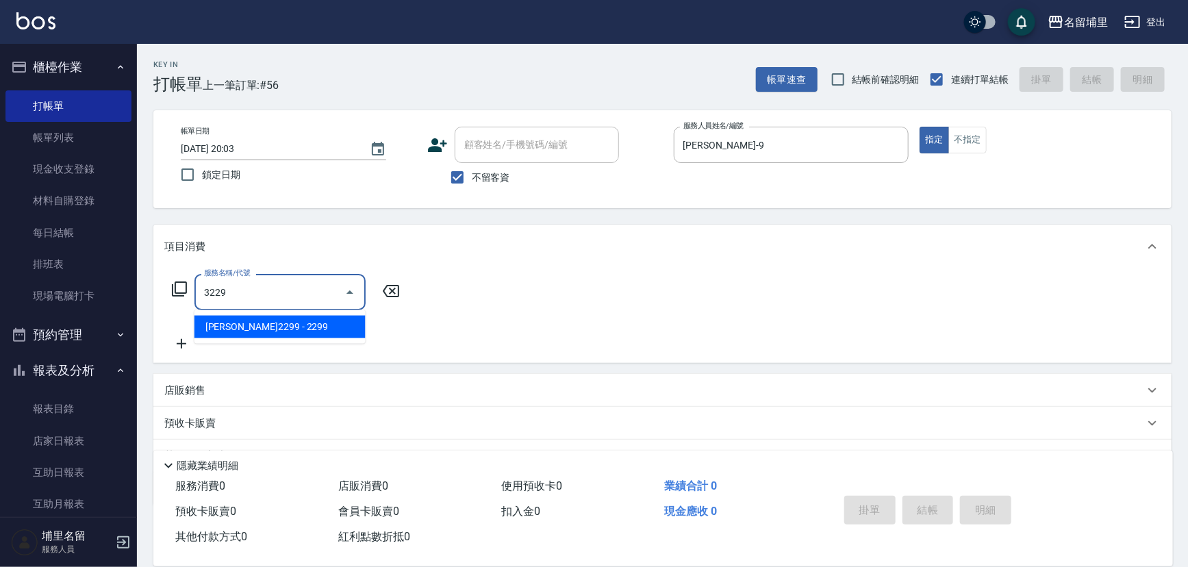
type input "伊黛莉2299(3229)"
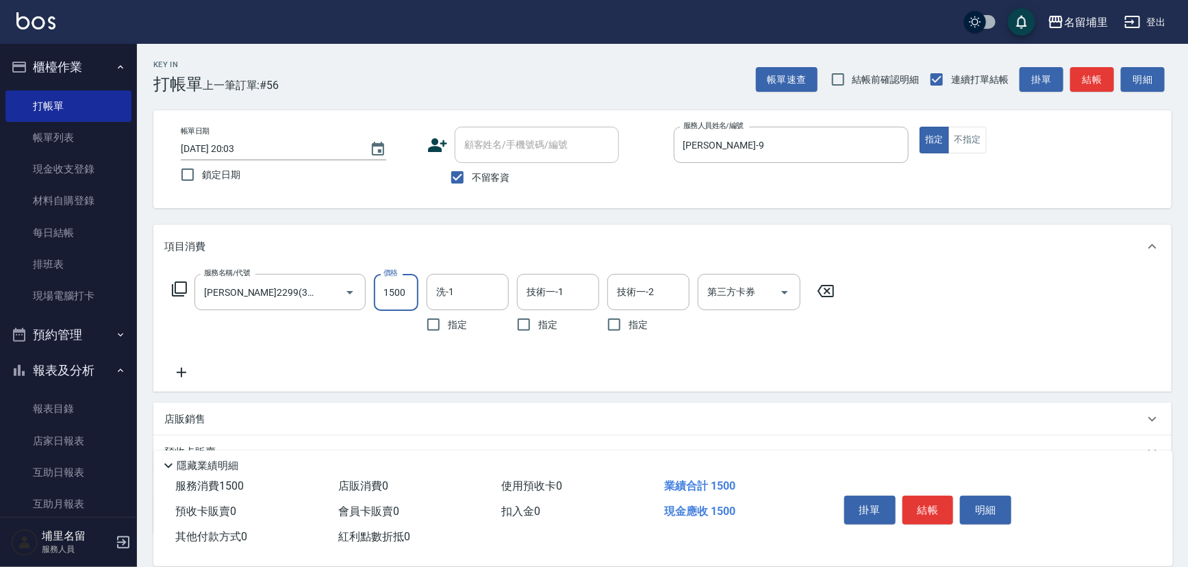
type input "1500"
type input "李嘉容-42"
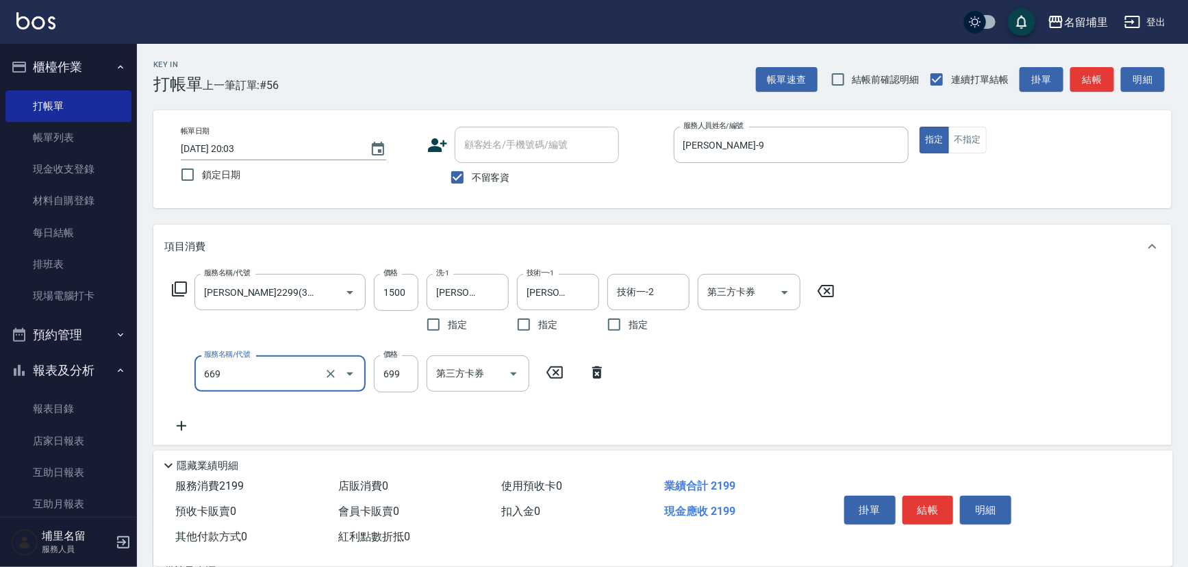
type input "精油699(669)"
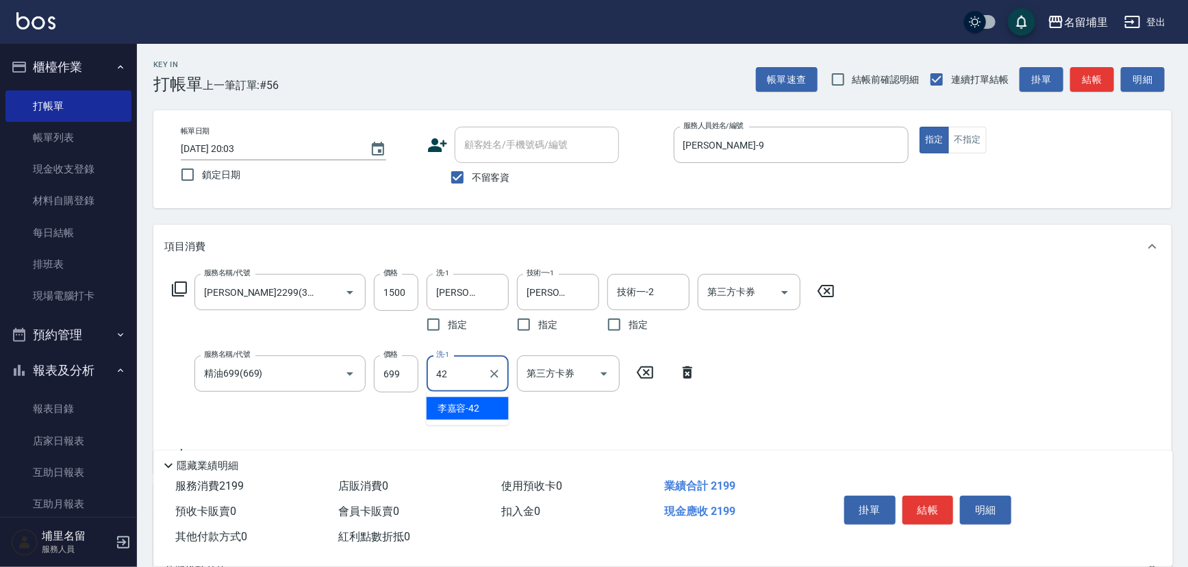
type input "李嘉容-42"
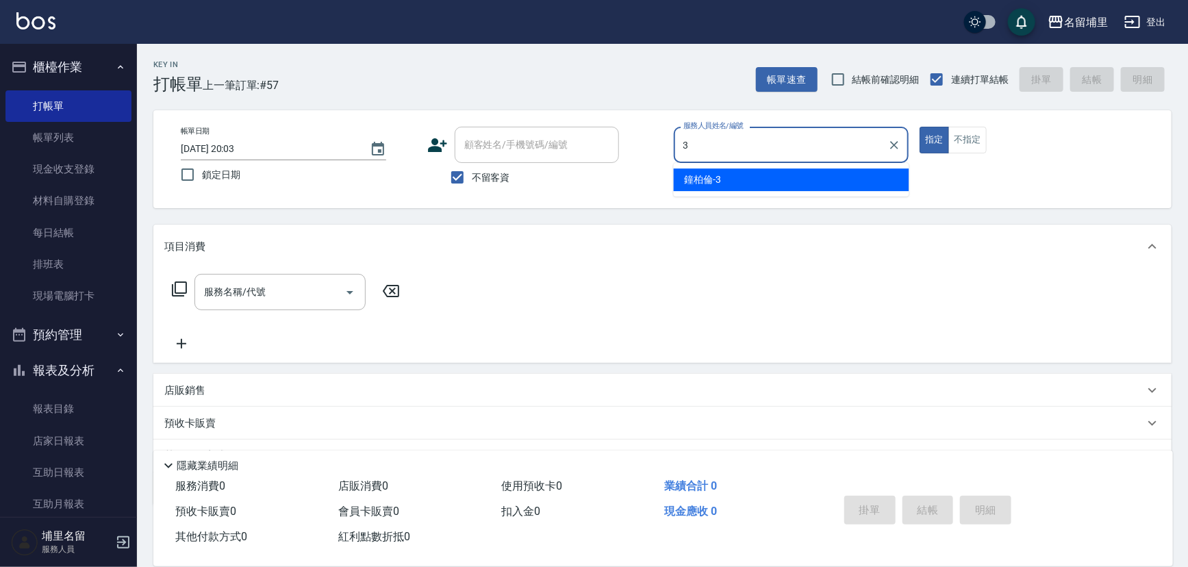
type input "鐘柏倫-3"
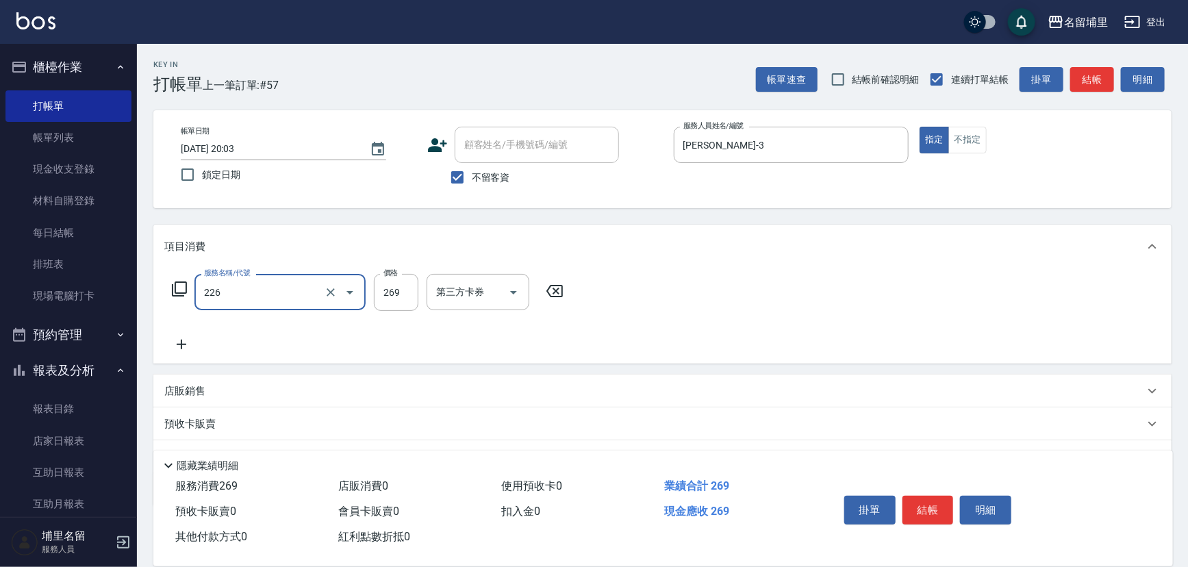
type input "洗剪269(226)"
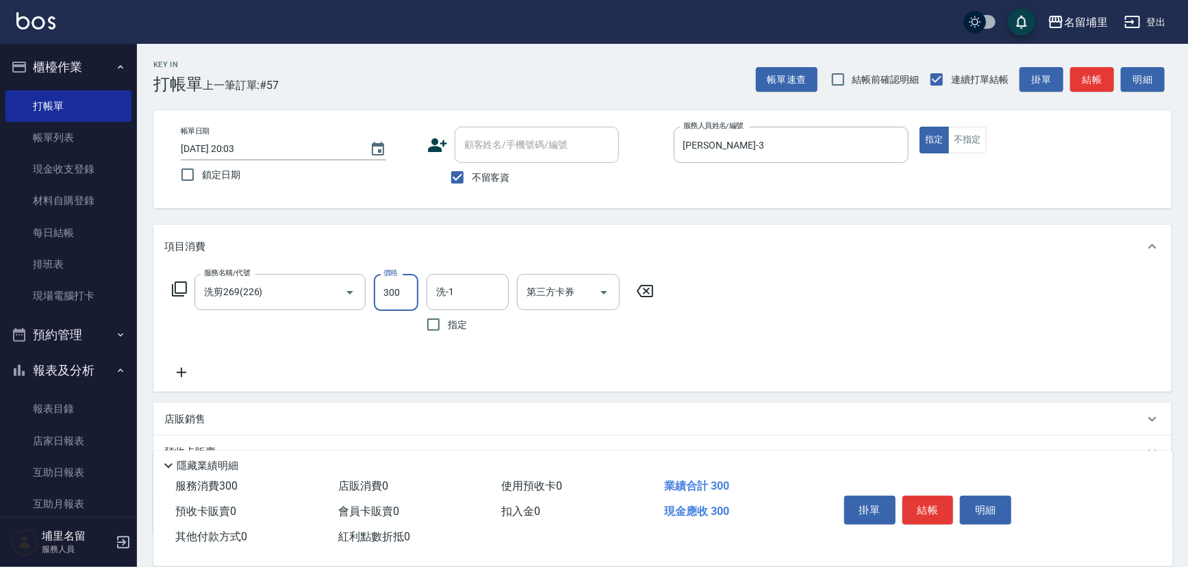
type input "300"
type input "潘宇浩-45"
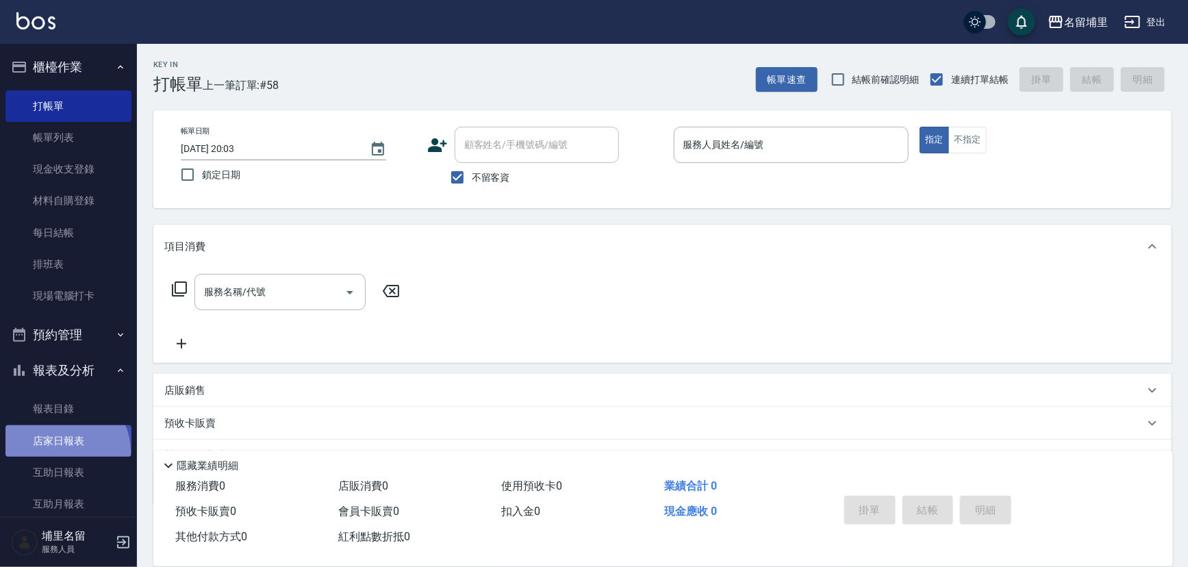
click at [60, 452] on link "店家日報表" at bounding box center [68, 441] width 126 height 32
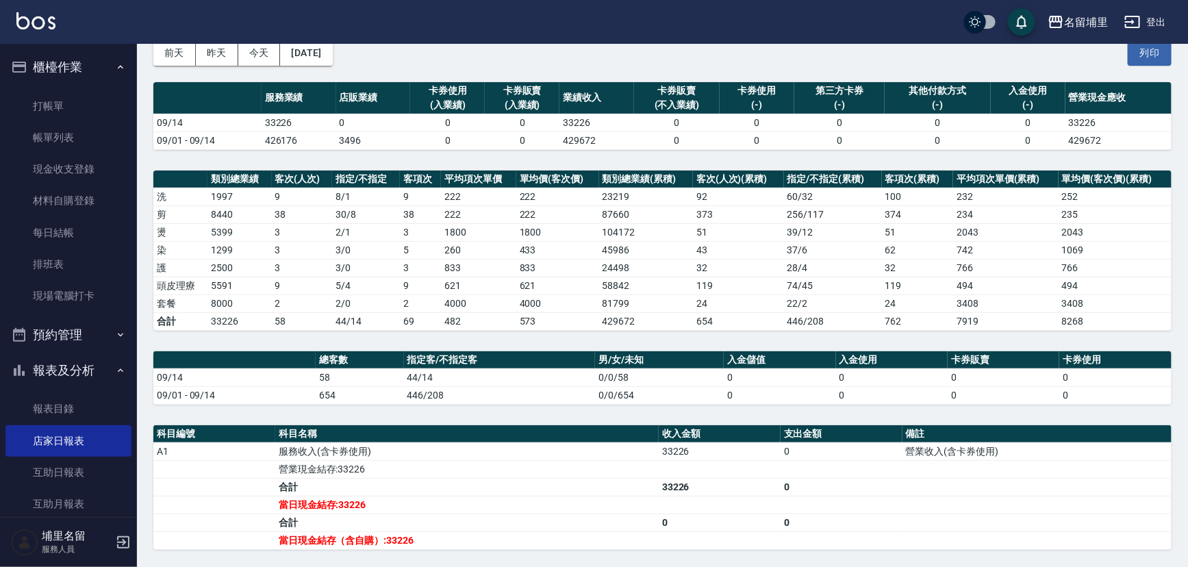
scroll to position [41, 0]
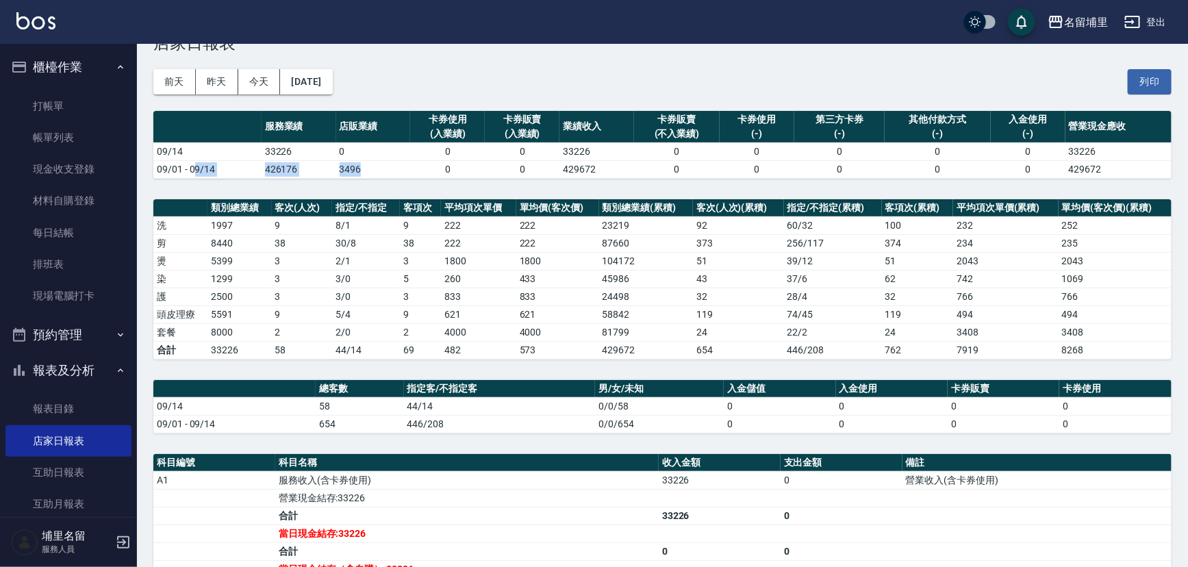
drag, startPoint x: 192, startPoint y: 175, endPoint x: 360, endPoint y: 159, distance: 168.6
click at [360, 160] on tr "09/01 - 09/14 426176 3496 0 0 429672 0 0 0 0 0 429672" at bounding box center [662, 169] width 1018 height 18
click at [360, 160] on td "3496" at bounding box center [373, 169] width 75 height 18
click at [277, 169] on td "426176" at bounding box center [299, 169] width 75 height 18
drag, startPoint x: 260, startPoint y: 150, endPoint x: 314, endPoint y: 149, distance: 53.4
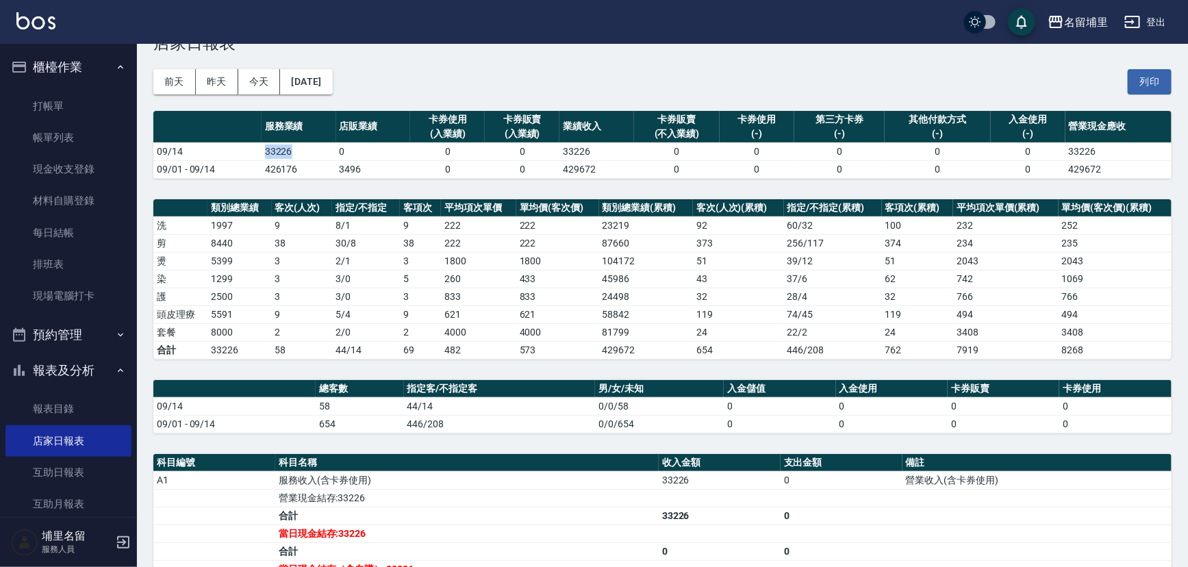
click at [314, 147] on td "33226" at bounding box center [299, 151] width 75 height 18
click at [314, 149] on td "33226" at bounding box center [299, 151] width 75 height 18
click at [307, 173] on td "426176" at bounding box center [299, 169] width 75 height 18
click at [210, 150] on tr "09/14 33226 0 0 0 33226 0 0 0 0 0 33226" at bounding box center [662, 151] width 1018 height 18
drag, startPoint x: 276, startPoint y: 315, endPoint x: 293, endPoint y: 310, distance: 18.0
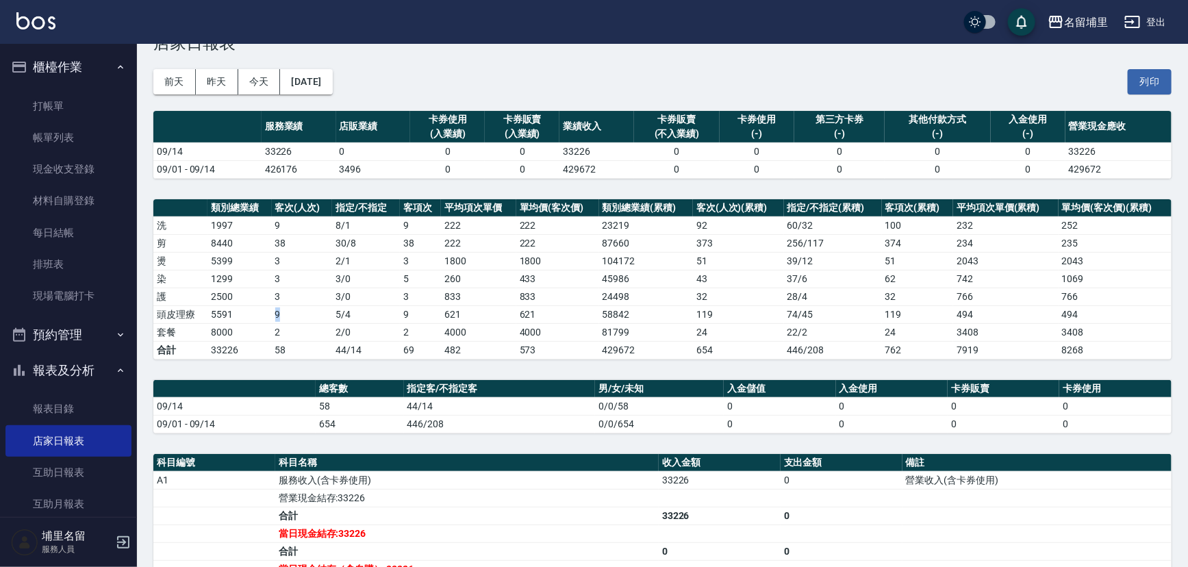
click at [293, 310] on td "9" at bounding box center [302, 314] width 60 height 18
click at [309, 321] on td "9" at bounding box center [302, 314] width 60 height 18
drag, startPoint x: 254, startPoint y: 336, endPoint x: 195, endPoint y: 328, distance: 59.4
click at [195, 328] on tr "套餐 8000 2 2 / 0 2 4000 4000 81799 24 22 / 2 24 3408 3408" at bounding box center [662, 332] width 1018 height 18
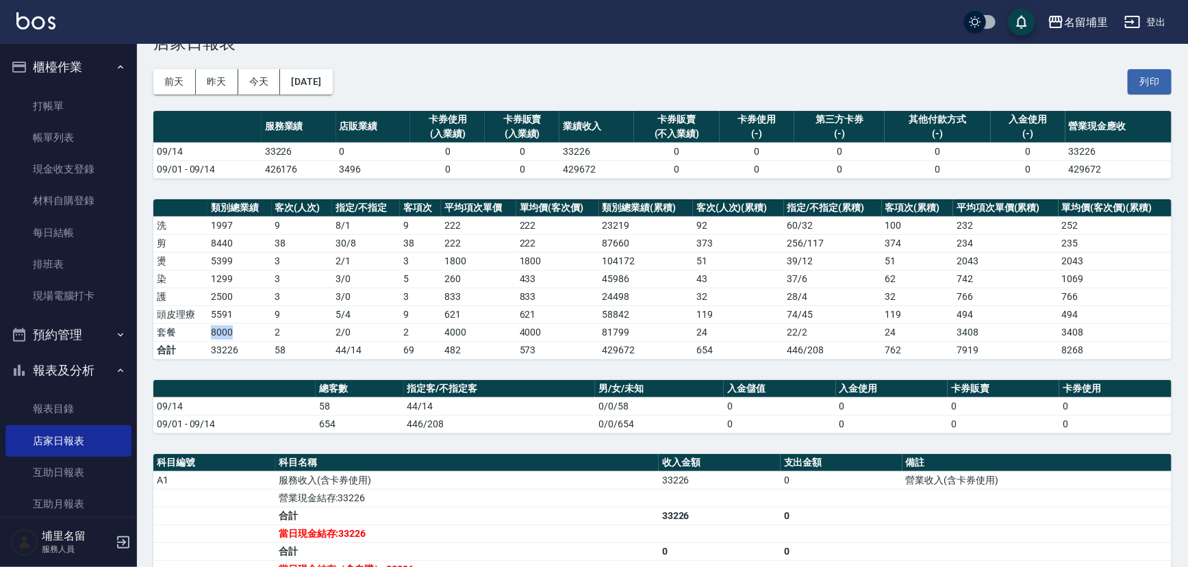
click at [195, 328] on td "套餐" at bounding box center [180, 332] width 54 height 18
drag, startPoint x: 203, startPoint y: 333, endPoint x: 244, endPoint y: 302, distance: 51.4
click at [240, 333] on tr "套餐 8000 2 2 / 0 2 4000 4000 81799 24 22 / 2 24 3408 3408" at bounding box center [662, 332] width 1018 height 18
click at [585, 312] on td "621" at bounding box center [557, 314] width 83 height 18
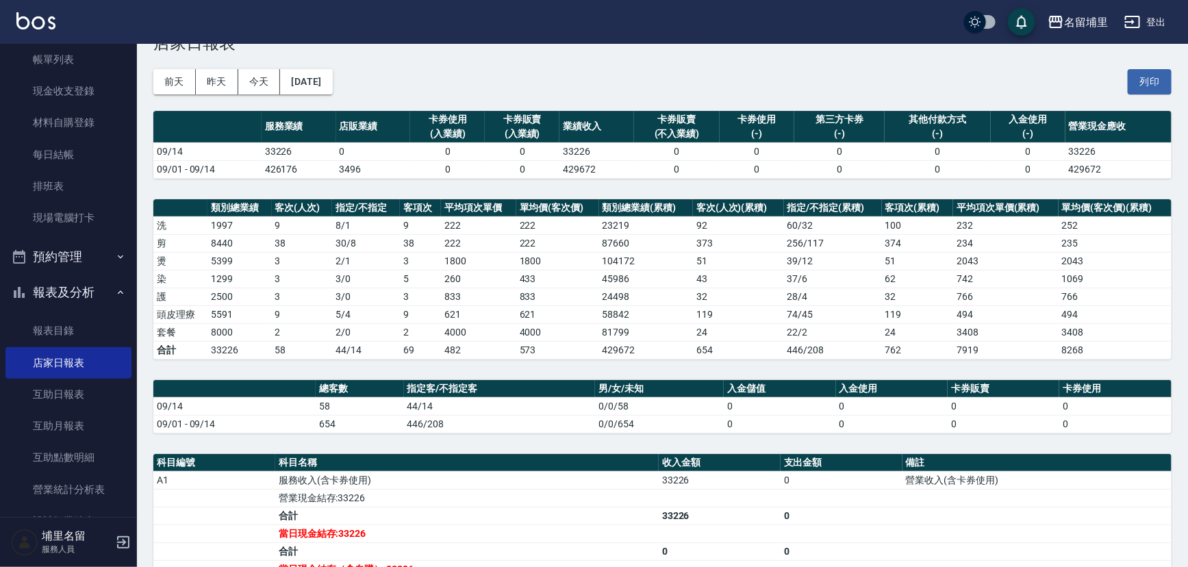
scroll to position [186, 0]
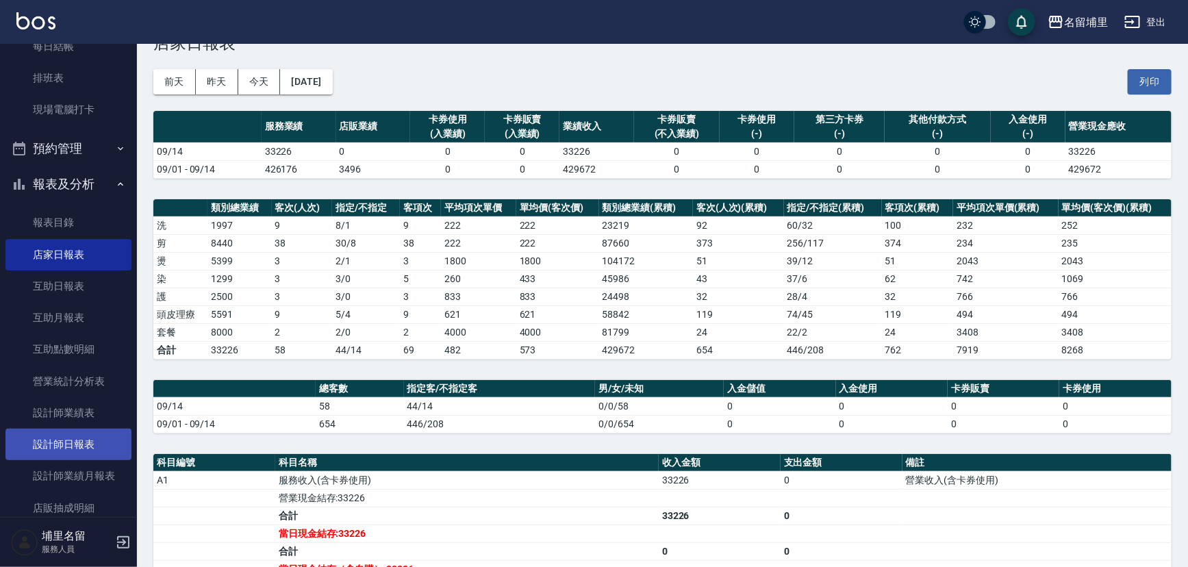
click at [59, 436] on link "設計師日報表" at bounding box center [68, 445] width 126 height 32
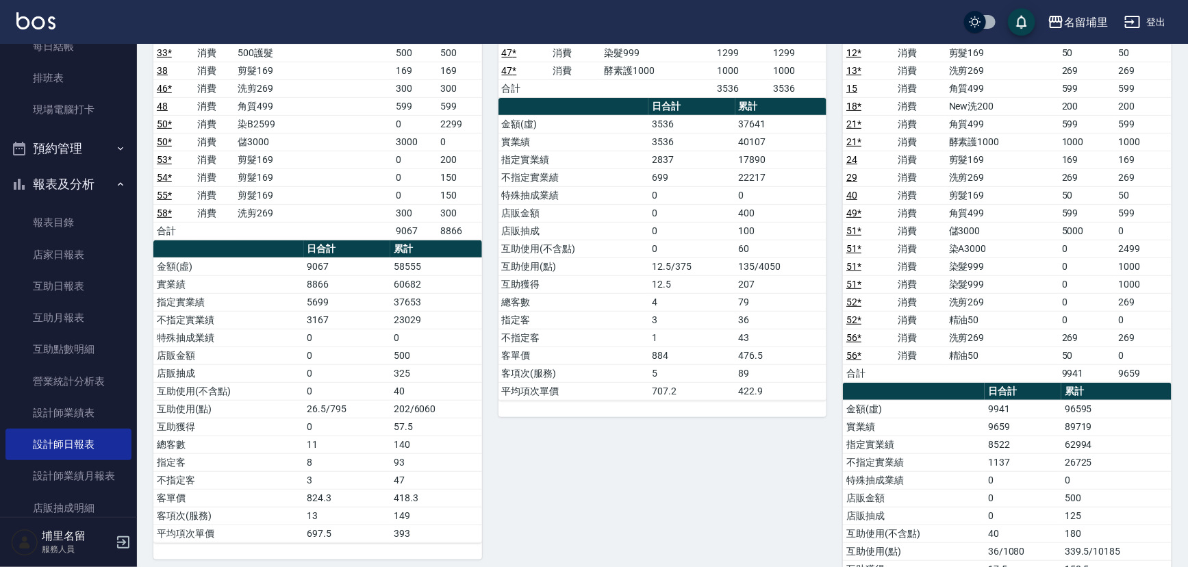
scroll to position [91, 0]
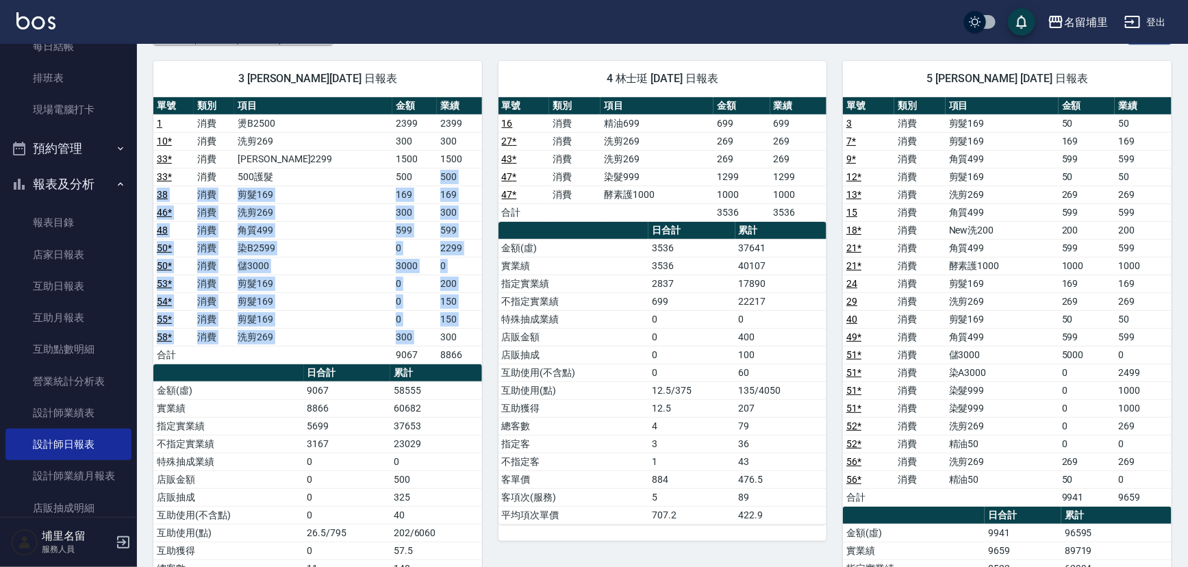
drag, startPoint x: 418, startPoint y: 173, endPoint x: 431, endPoint y: 333, distance: 160.7
click at [431, 333] on tbody "1 消費 燙B2500 2399 2399 10 * 消費 洗剪269 300 300 33 * 消費 伊黛莉2299 1500 1500 33 * 消費 5…" at bounding box center [317, 238] width 329 height 249
click at [437, 333] on td "300" at bounding box center [459, 337] width 45 height 18
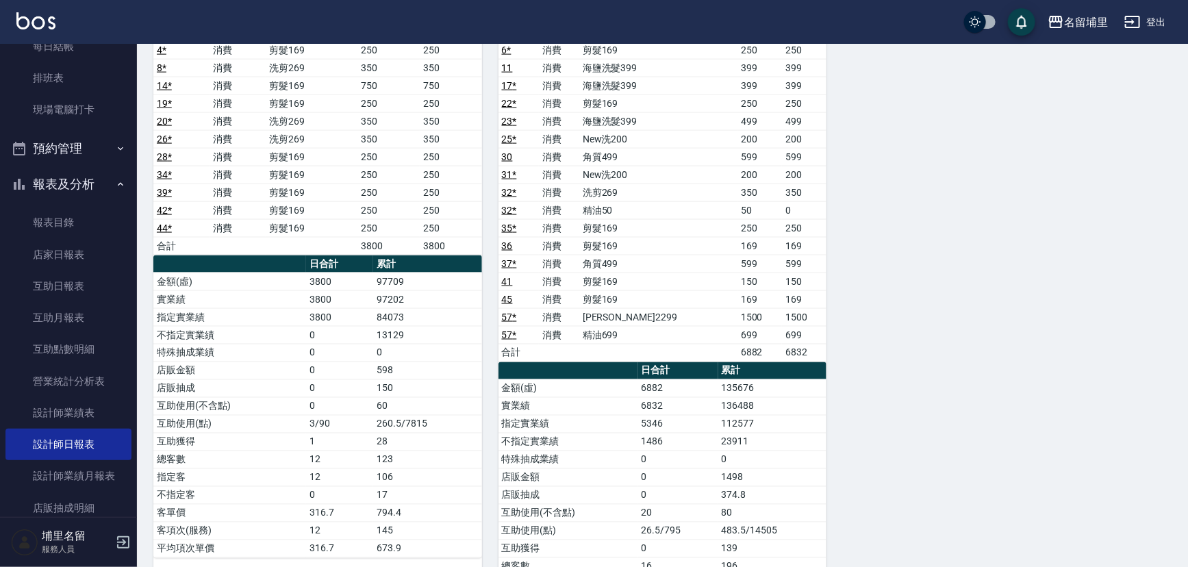
scroll to position [963, 0]
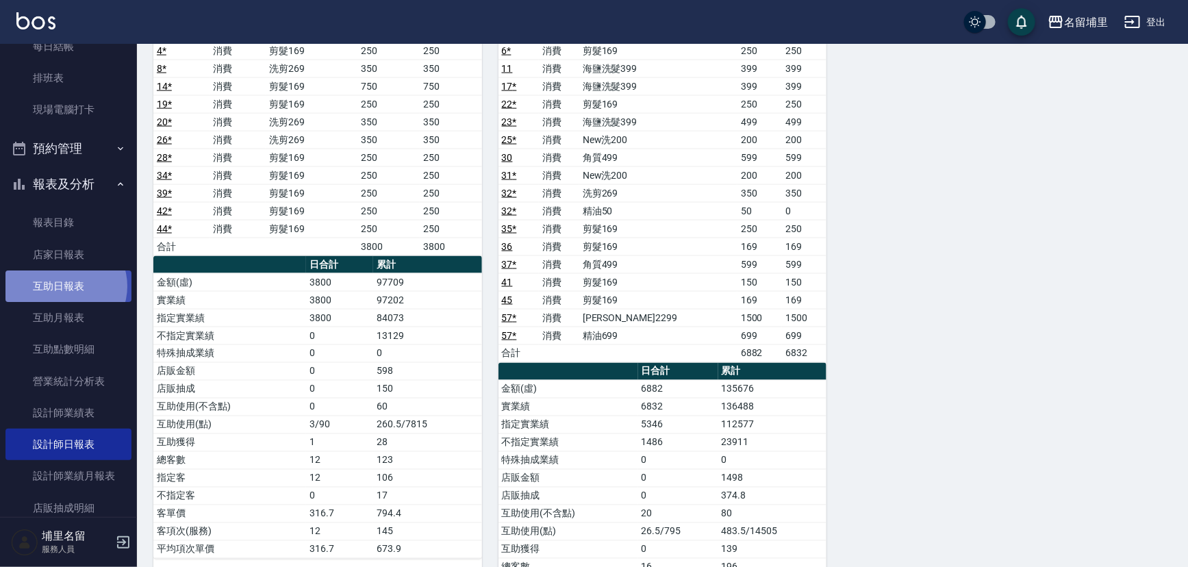
click at [64, 286] on link "互助日報表" at bounding box center [68, 287] width 126 height 32
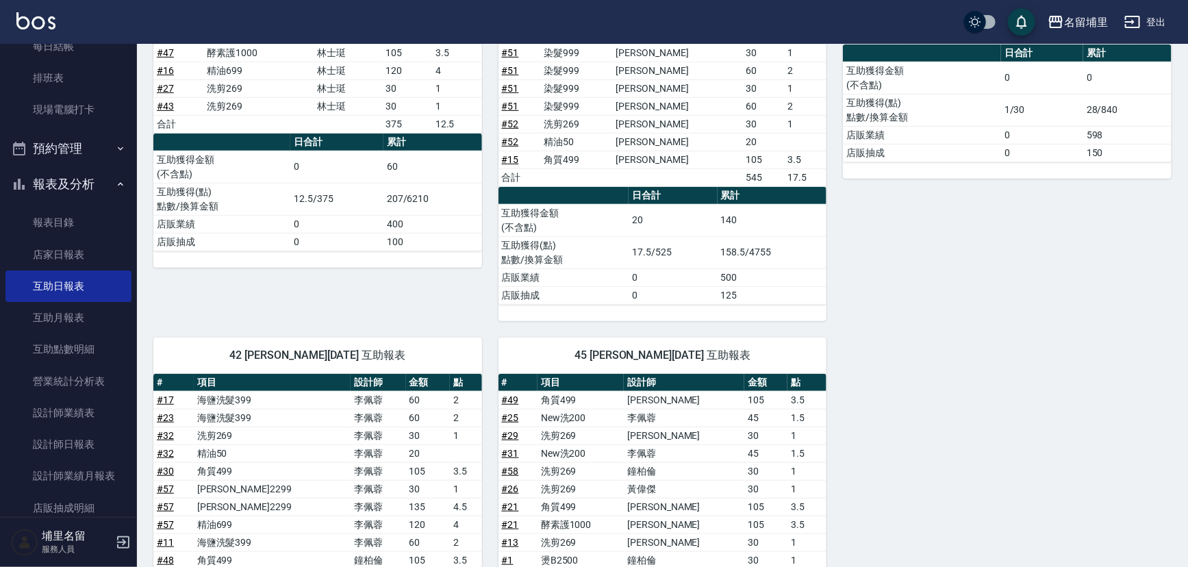
scroll to position [103, 0]
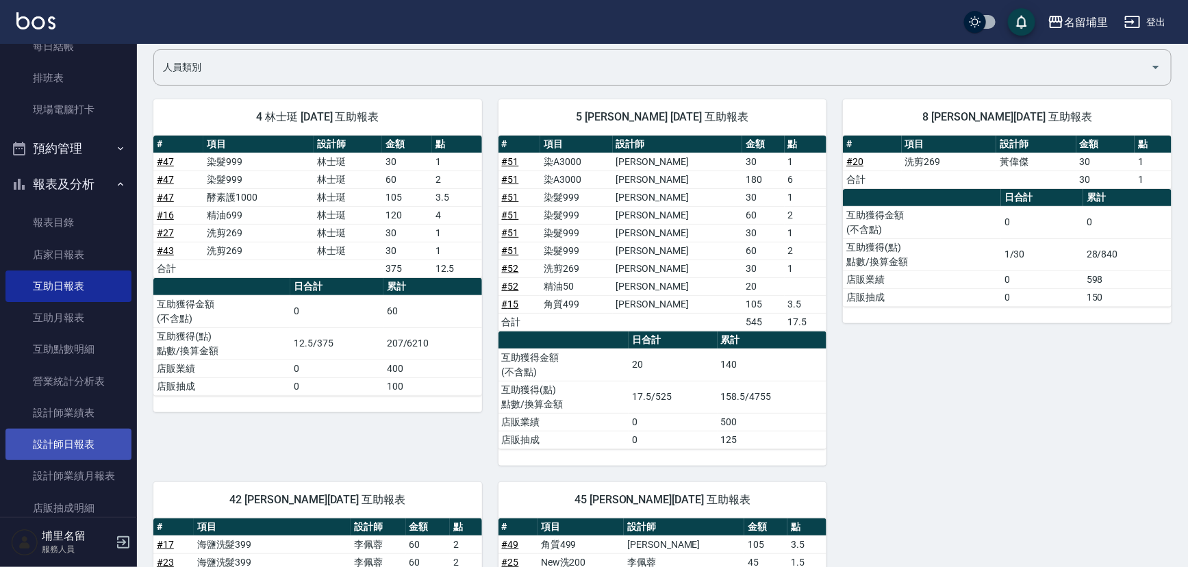
drag, startPoint x: 95, startPoint y: 451, endPoint x: 100, endPoint y: 447, distance: 7.3
click at [95, 451] on link "設計師日報表" at bounding box center [68, 445] width 126 height 32
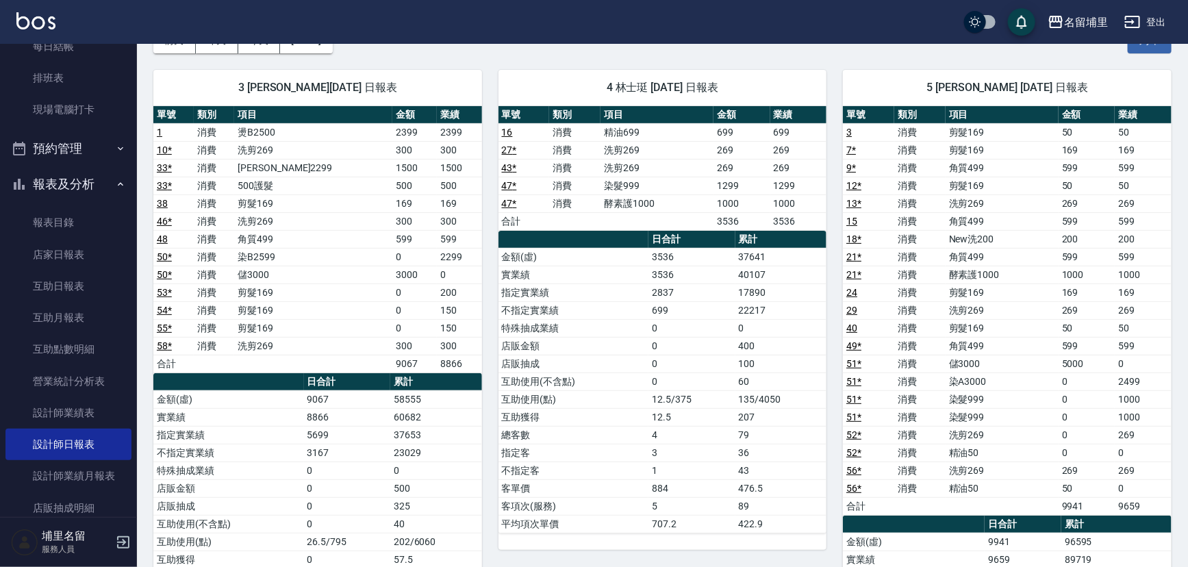
scroll to position [62, 0]
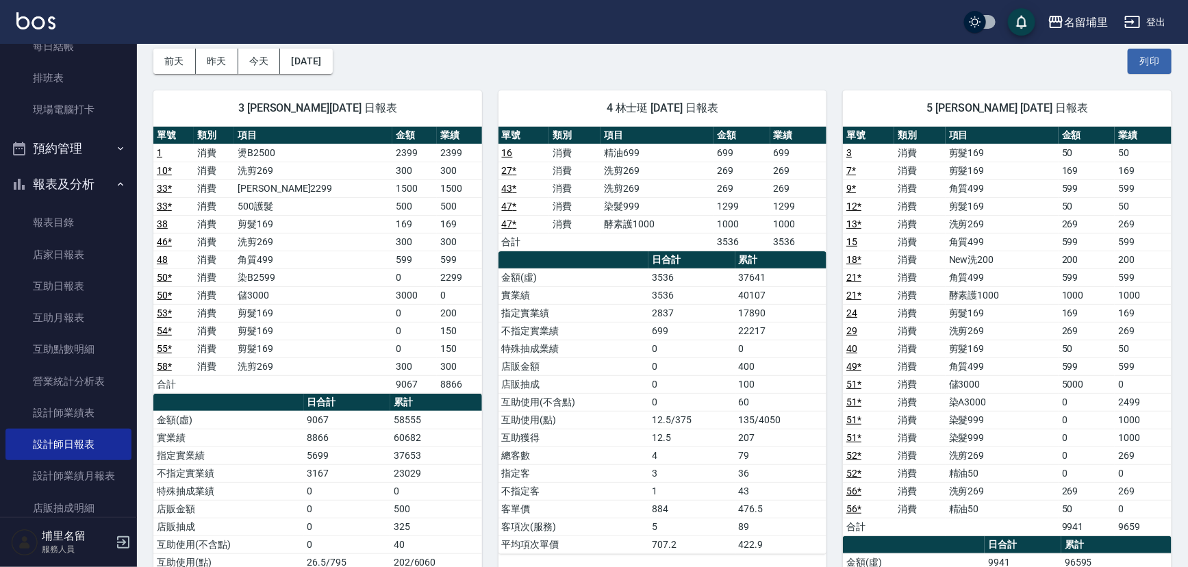
click at [1151, 12] on button "登出" at bounding box center [1145, 22] width 53 height 25
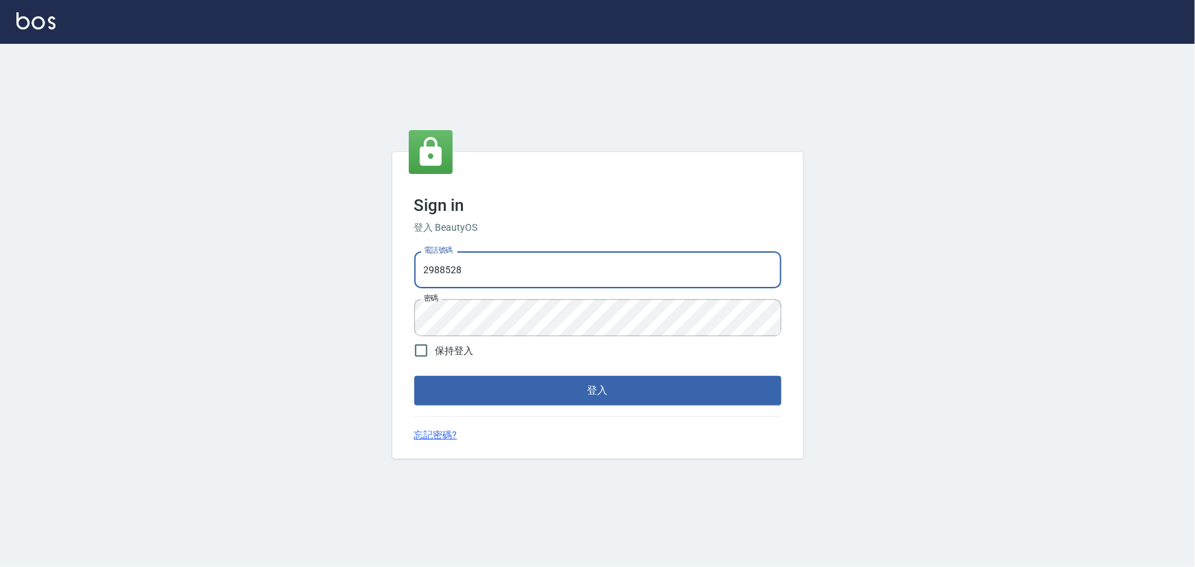
drag, startPoint x: 493, startPoint y: 268, endPoint x: 335, endPoint y: 261, distance: 158.4
click at [294, 275] on div "Sign in 登入 BeautyOS 電話號碼 [PHONE_NUMBER] 電話號碼 密碼 密碼 保持登入 登入 忘記密碼?" at bounding box center [597, 305] width 1195 height 523
type input "2306457"
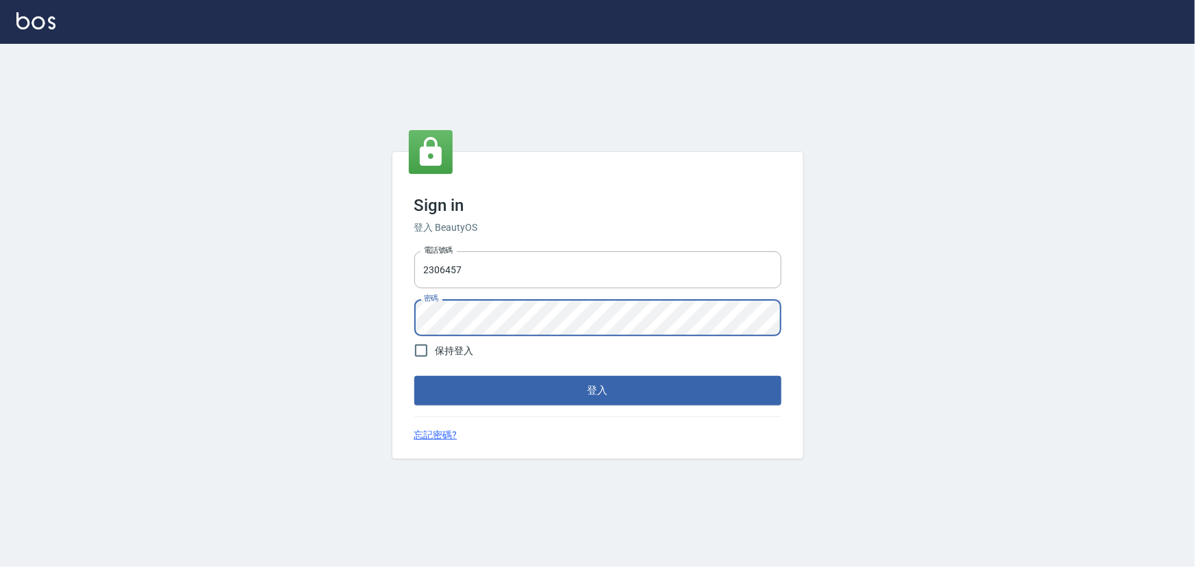
click at [132, 340] on div "Sign in 登入 BeautyOS 電話號碼 [PHONE_NUMBER] 電話號碼 密碼 密碼 保持登入 登入 忘記密碼?" at bounding box center [597, 305] width 1195 height 523
click at [414, 376] on button "登入" at bounding box center [597, 390] width 367 height 29
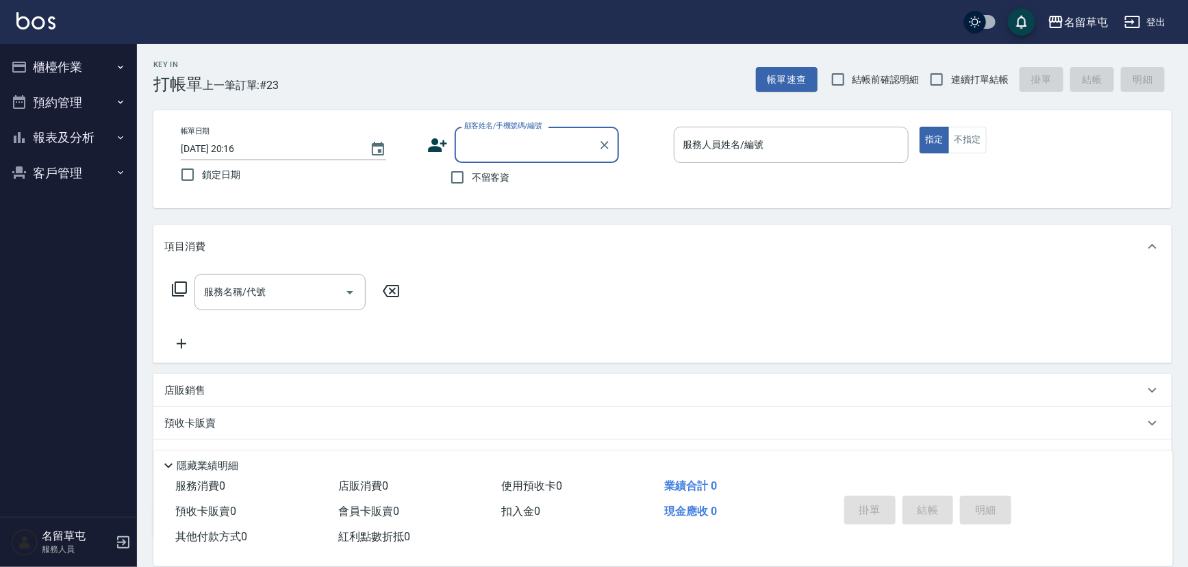
click at [60, 151] on button "報表及分析" at bounding box center [68, 138] width 126 height 36
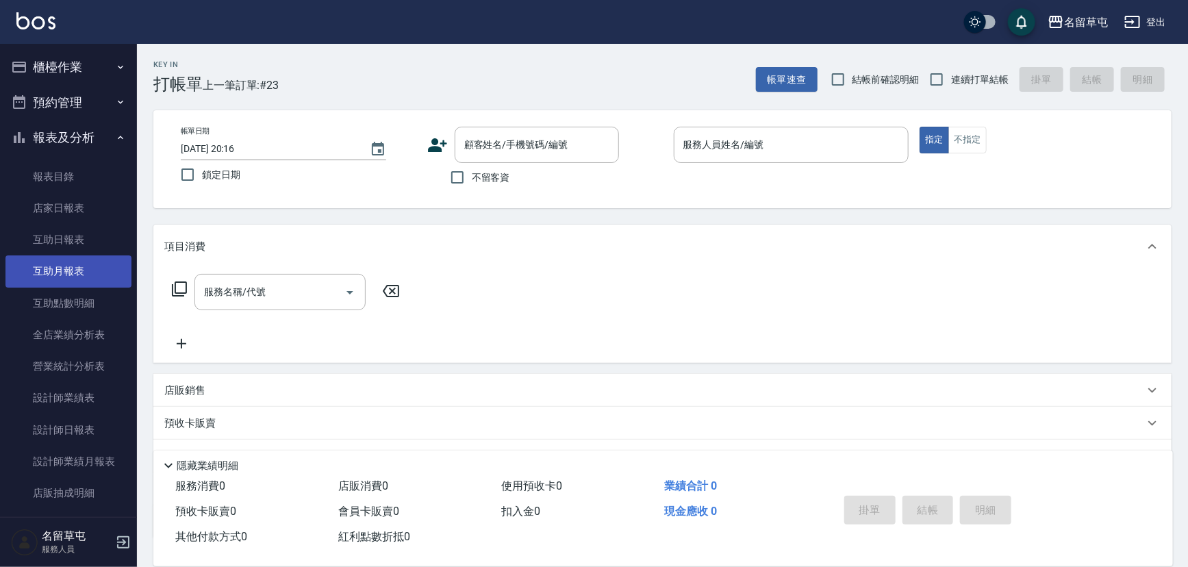
click at [68, 273] on link "互助月報表" at bounding box center [68, 271] width 126 height 32
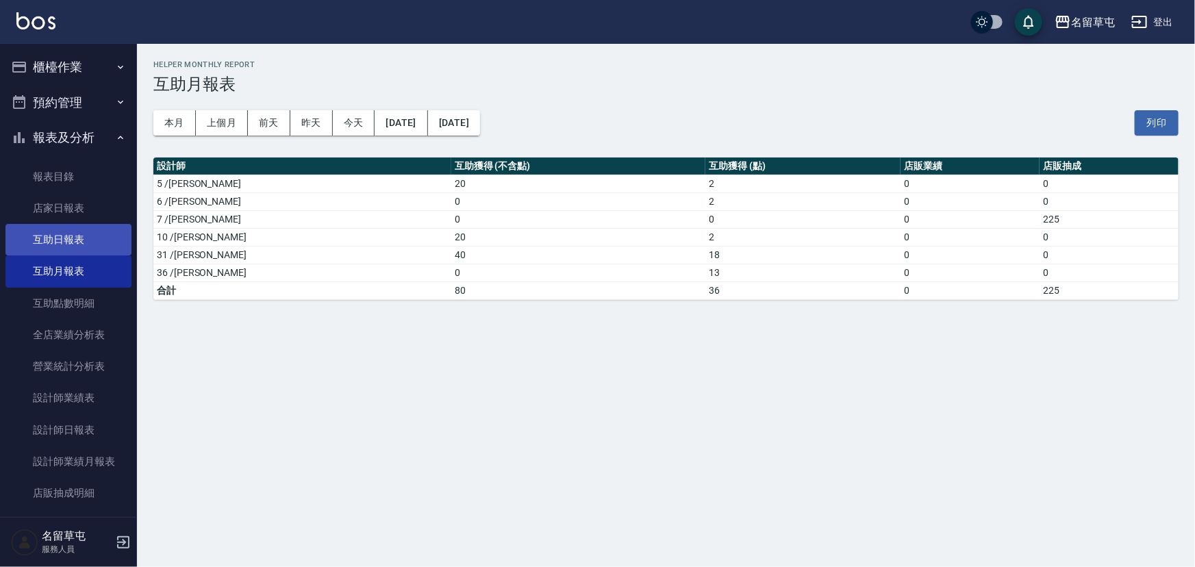
drag, startPoint x: 111, startPoint y: 238, endPoint x: 117, endPoint y: 226, distance: 13.2
click at [110, 238] on link "互助日報表" at bounding box center [68, 240] width 126 height 32
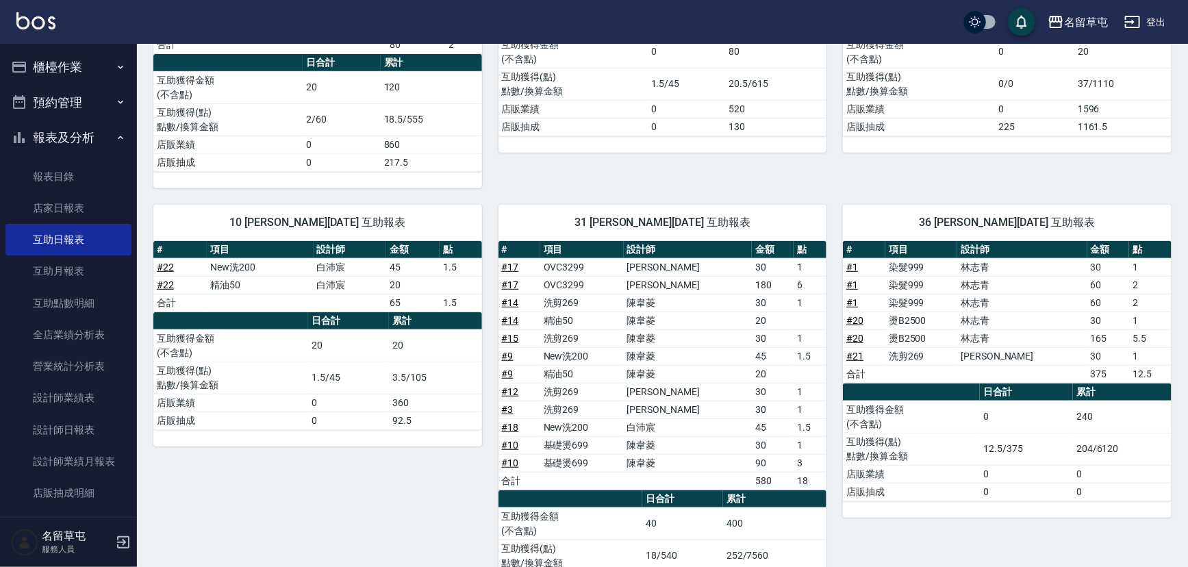
scroll to position [311, 0]
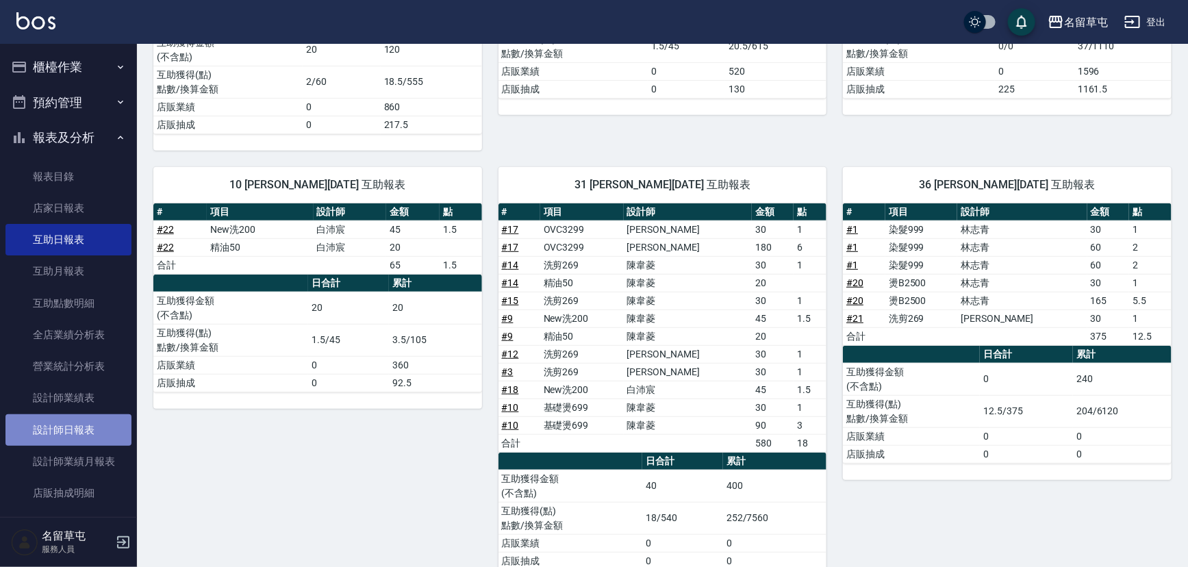
click at [96, 418] on link "設計師日報表" at bounding box center [68, 430] width 126 height 32
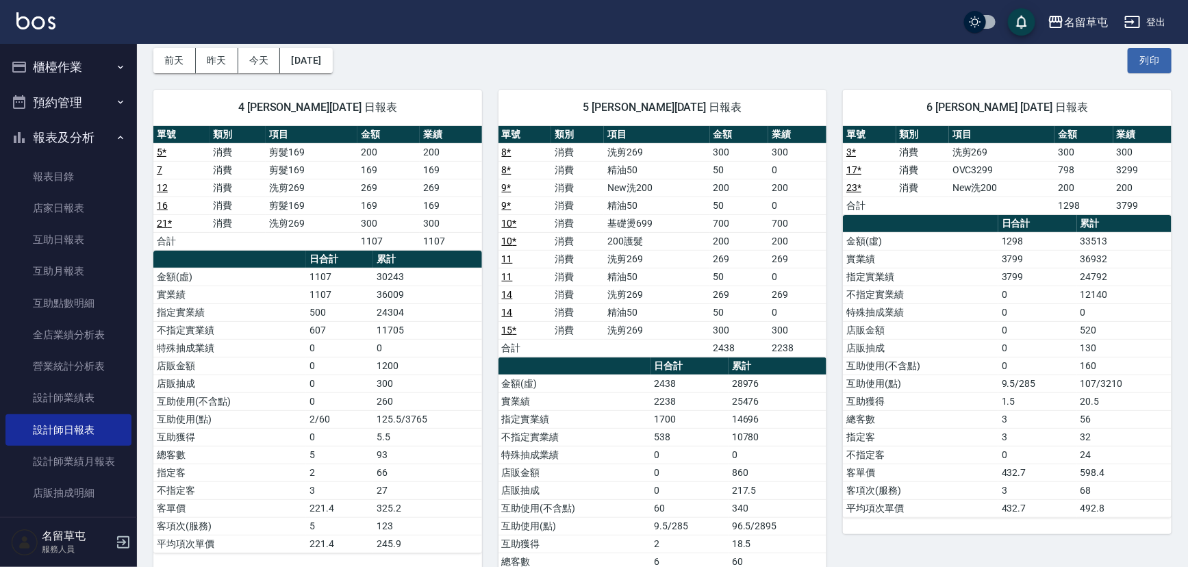
scroll to position [62, 0]
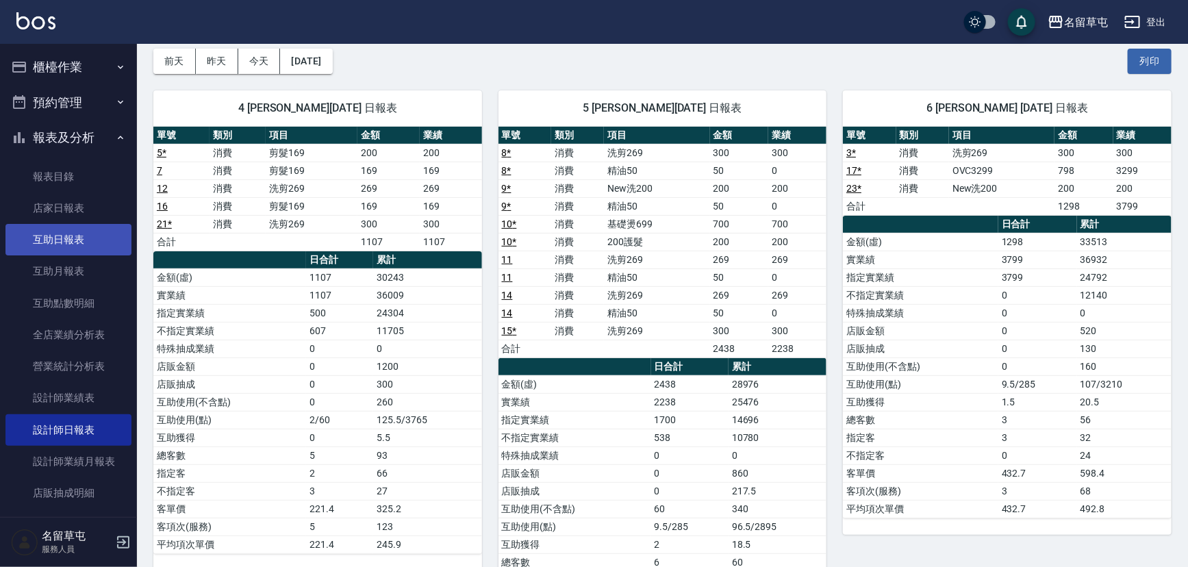
click at [79, 249] on link "互助日報表" at bounding box center [68, 240] width 126 height 32
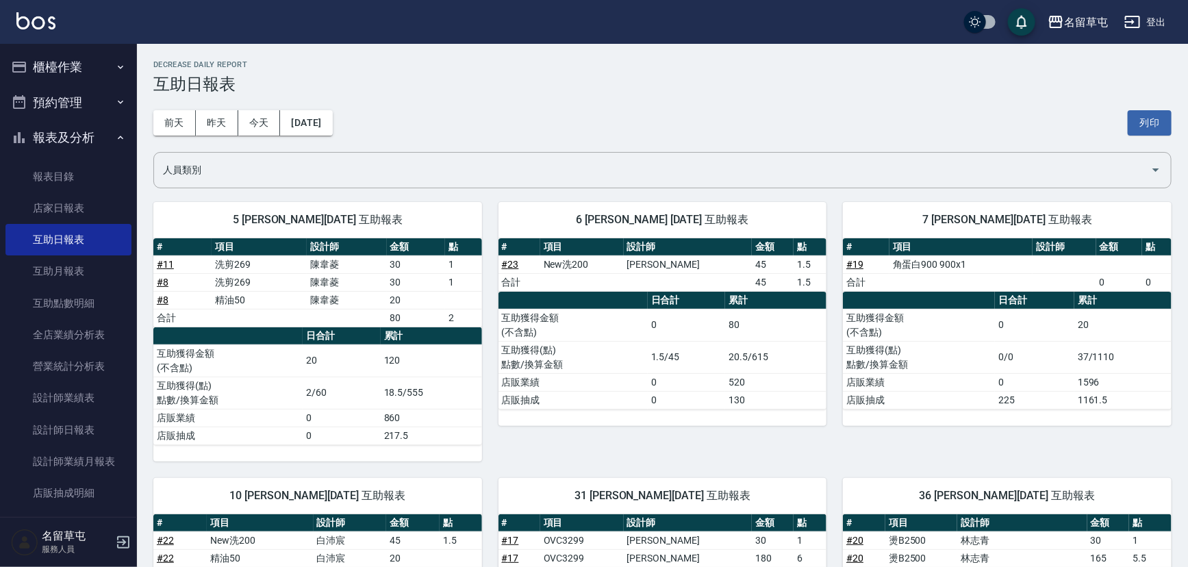
click at [1162, 18] on button "登出" at bounding box center [1145, 22] width 53 height 25
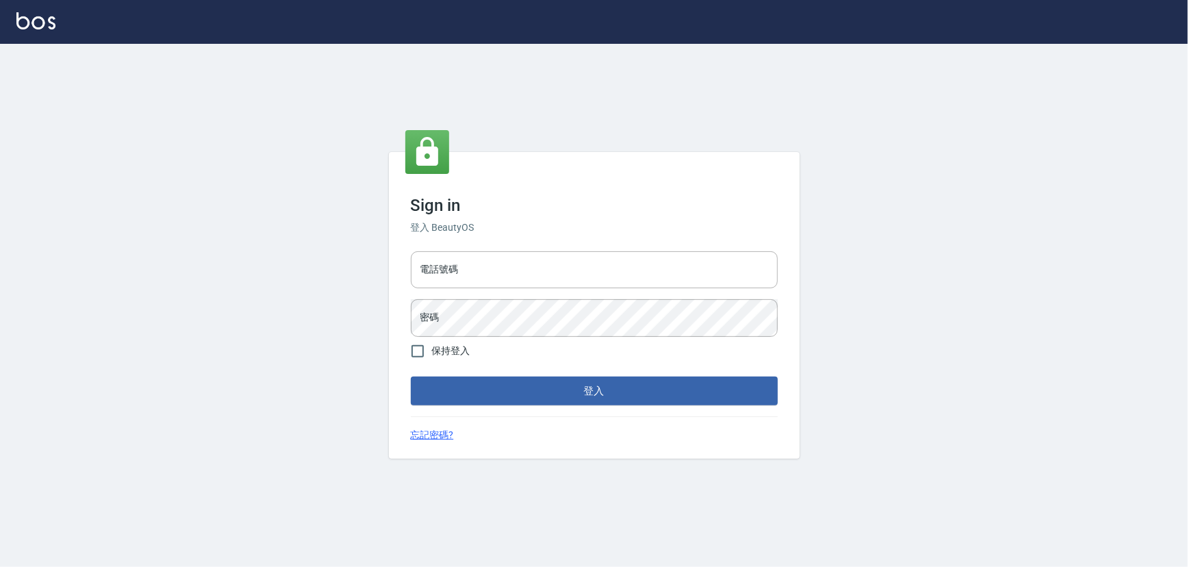
type input "2988528"
click at [545, 401] on button "登入" at bounding box center [597, 390] width 367 height 29
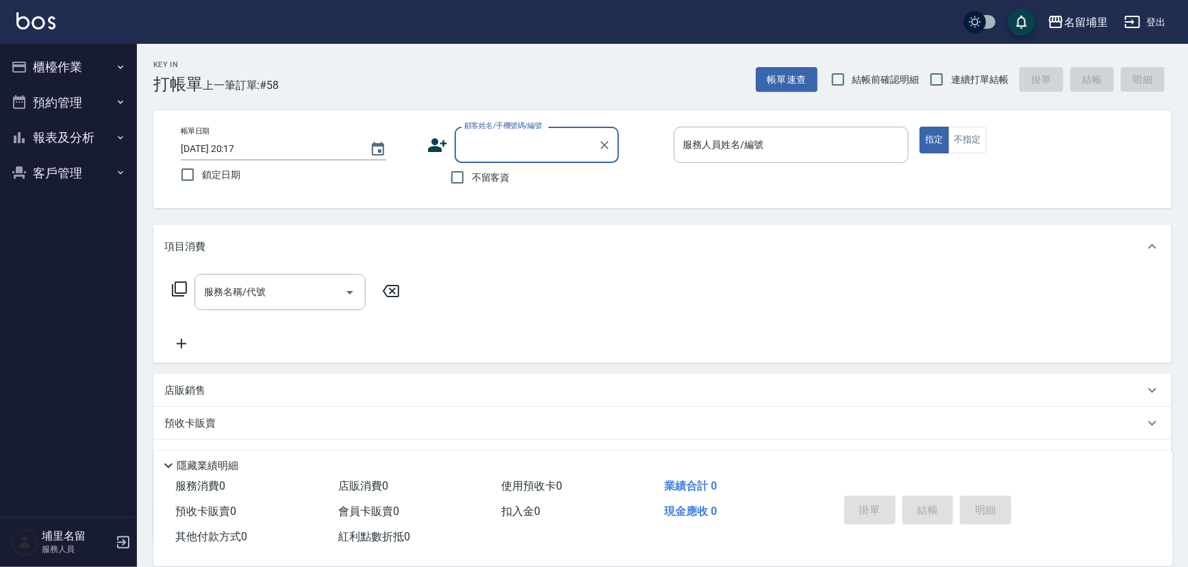
click at [36, 127] on button "報表及分析" at bounding box center [68, 138] width 126 height 36
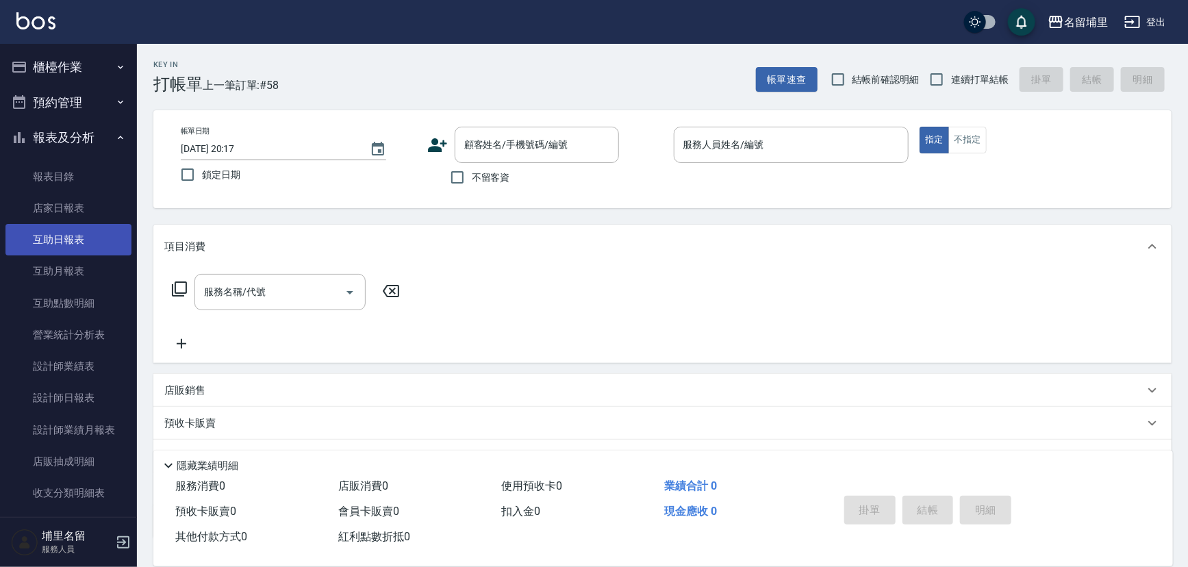
click at [68, 239] on link "互助日報表" at bounding box center [68, 240] width 126 height 32
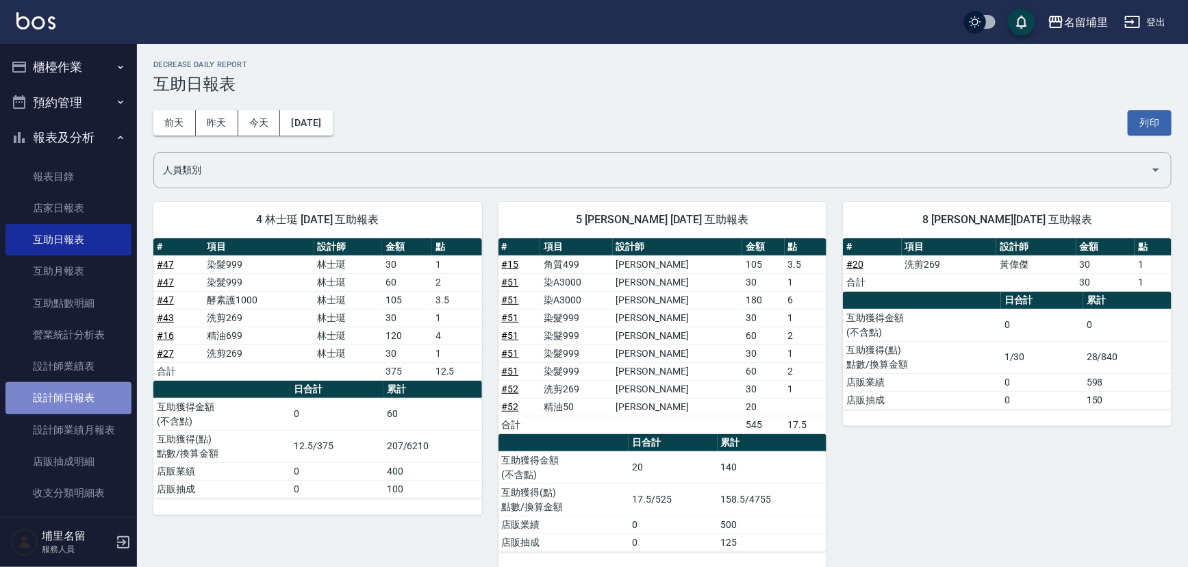
click at [93, 397] on link "設計師日報表" at bounding box center [68, 398] width 126 height 32
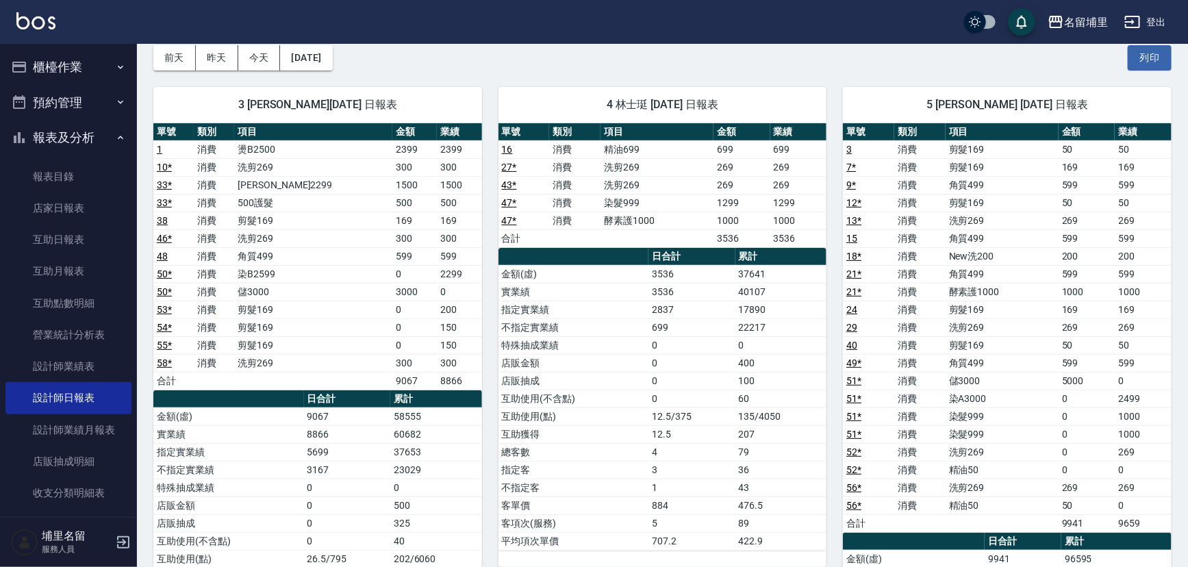
scroll to position [62, 0]
